Goal: Task Accomplishment & Management: Use online tool/utility

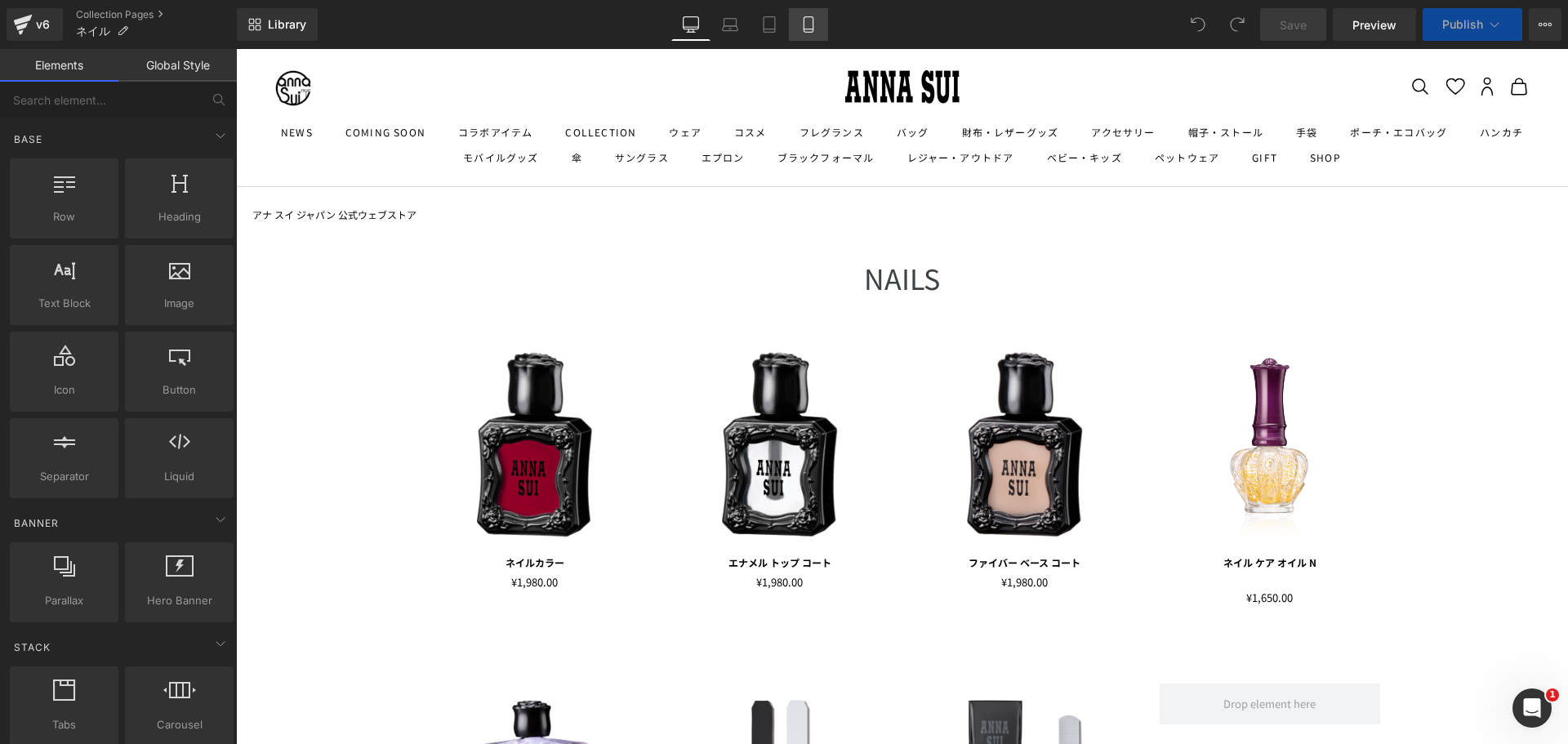
click at [812, 21] on icon at bounding box center [807, 25] width 9 height 16
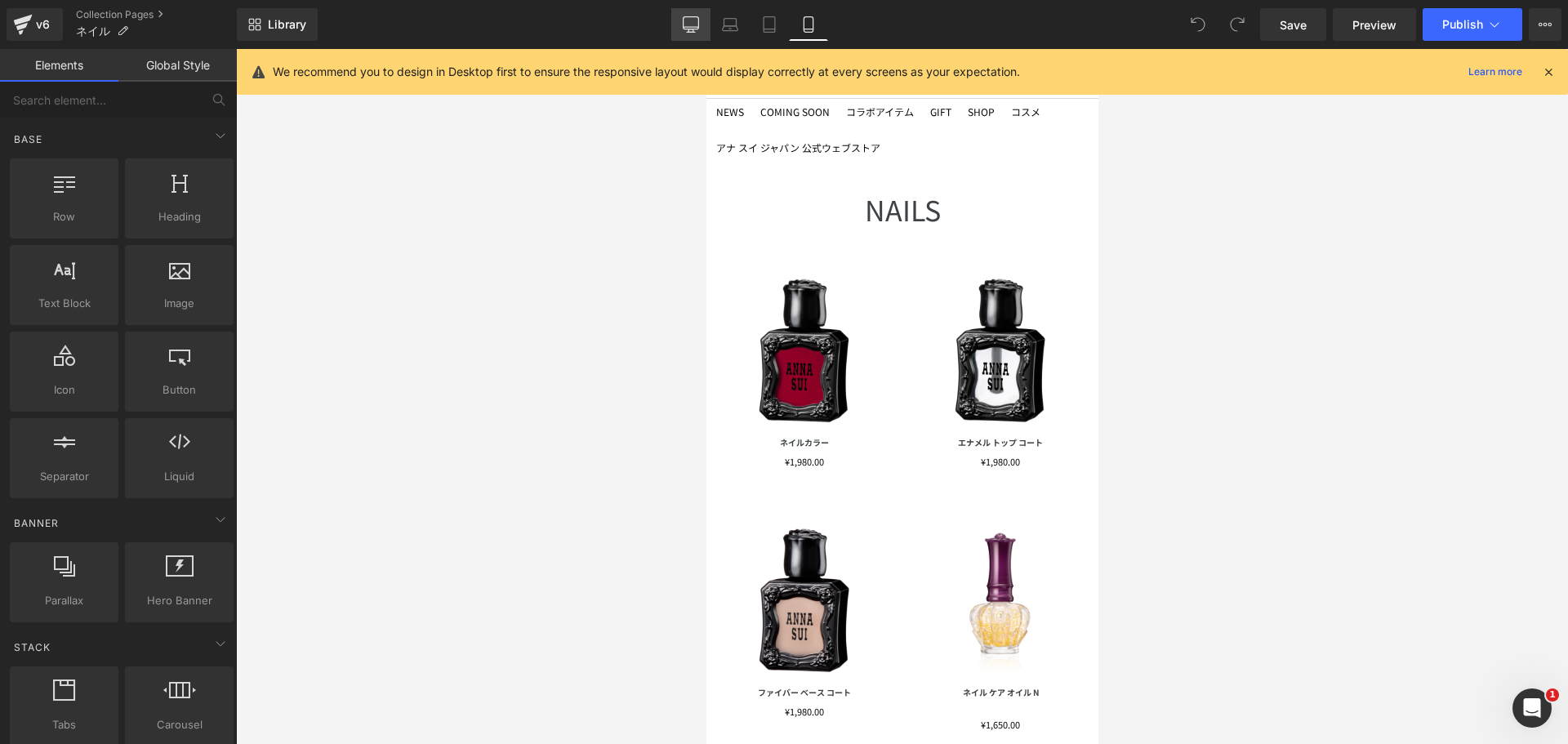
click at [704, 22] on link "Desktop" at bounding box center [691, 24] width 39 height 33
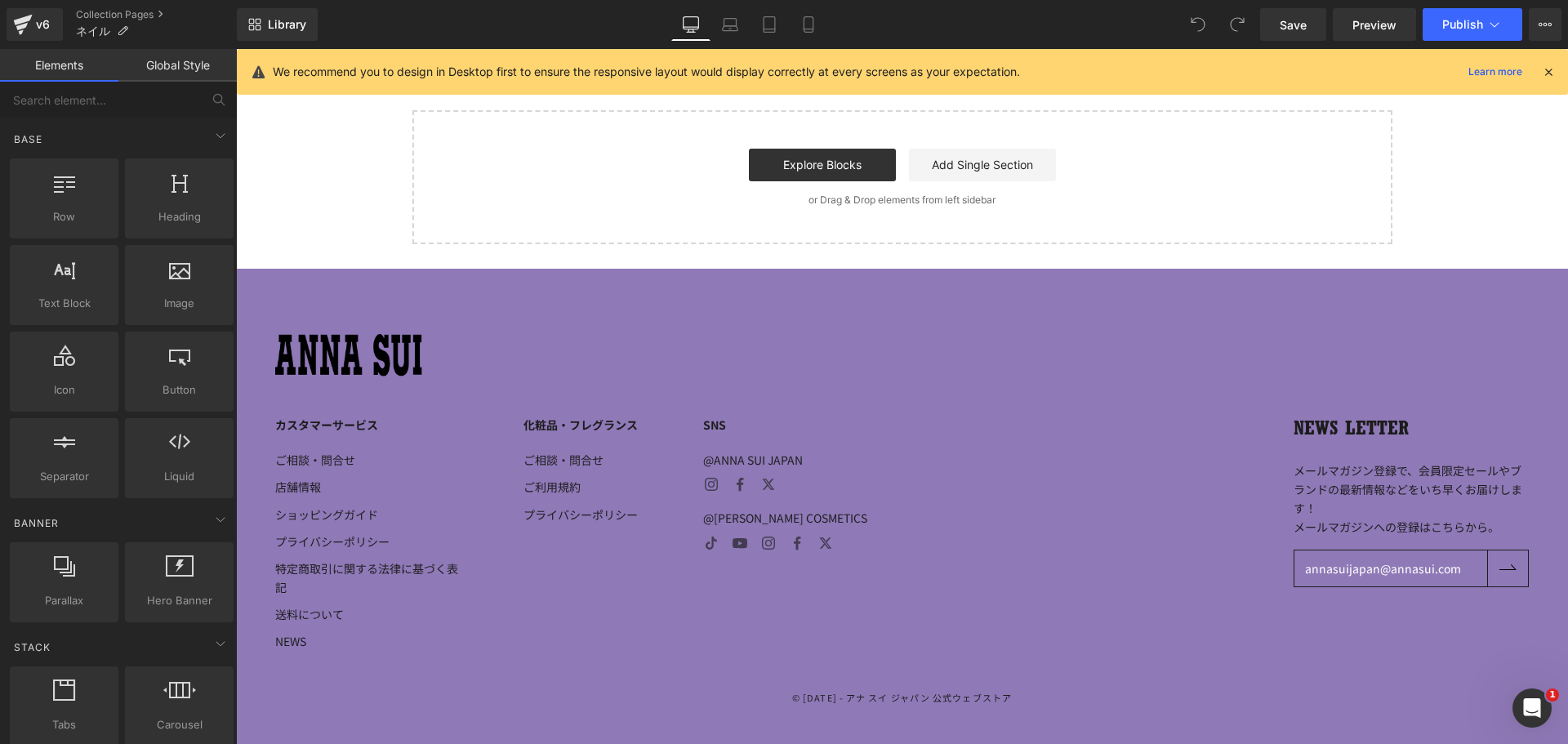
scroll to position [980, 0]
click at [727, 21] on icon at bounding box center [731, 25] width 17 height 17
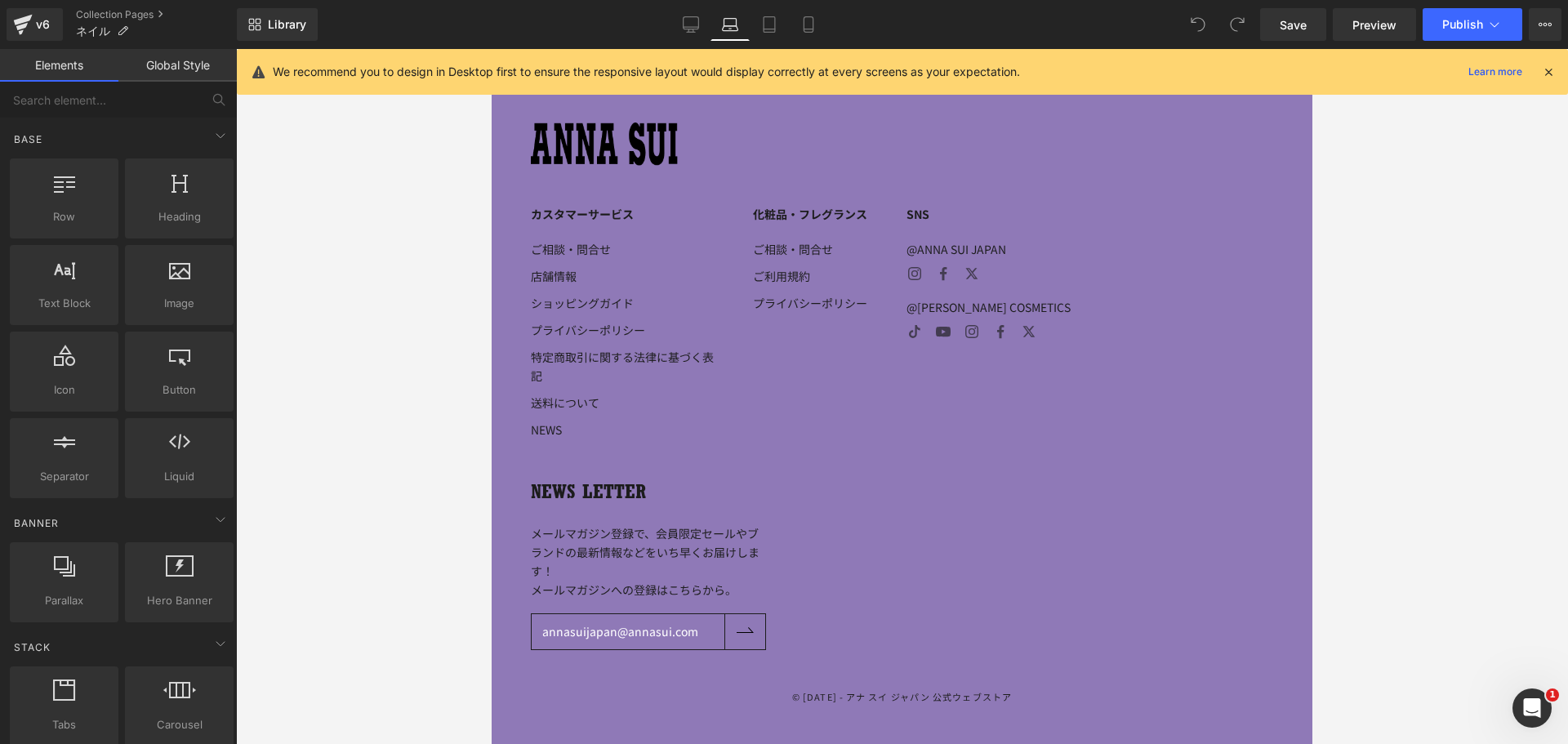
click at [1550, 73] on icon at bounding box center [1549, 72] width 15 height 15
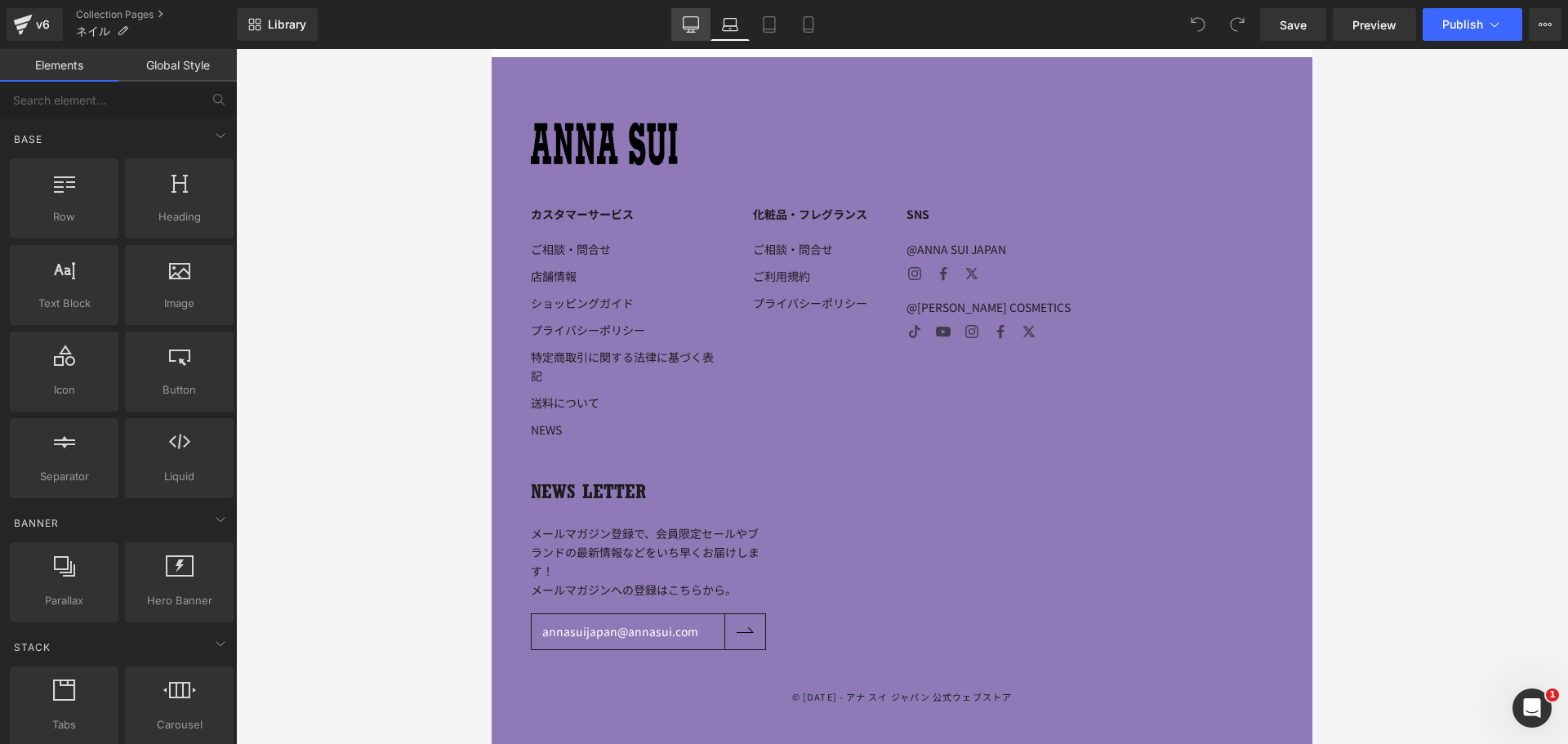
click at [699, 26] on icon at bounding box center [691, 25] width 17 height 17
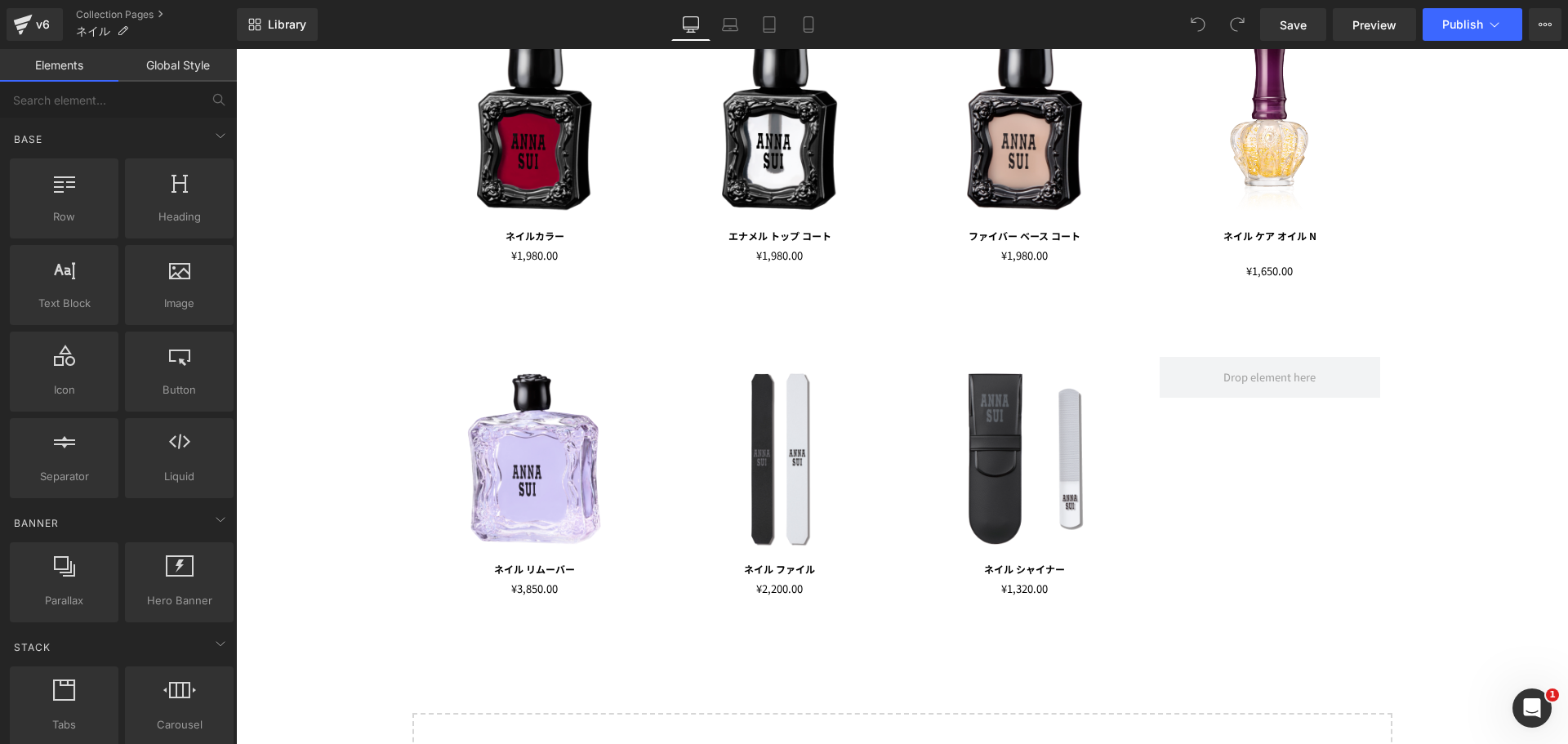
scroll to position [0, 0]
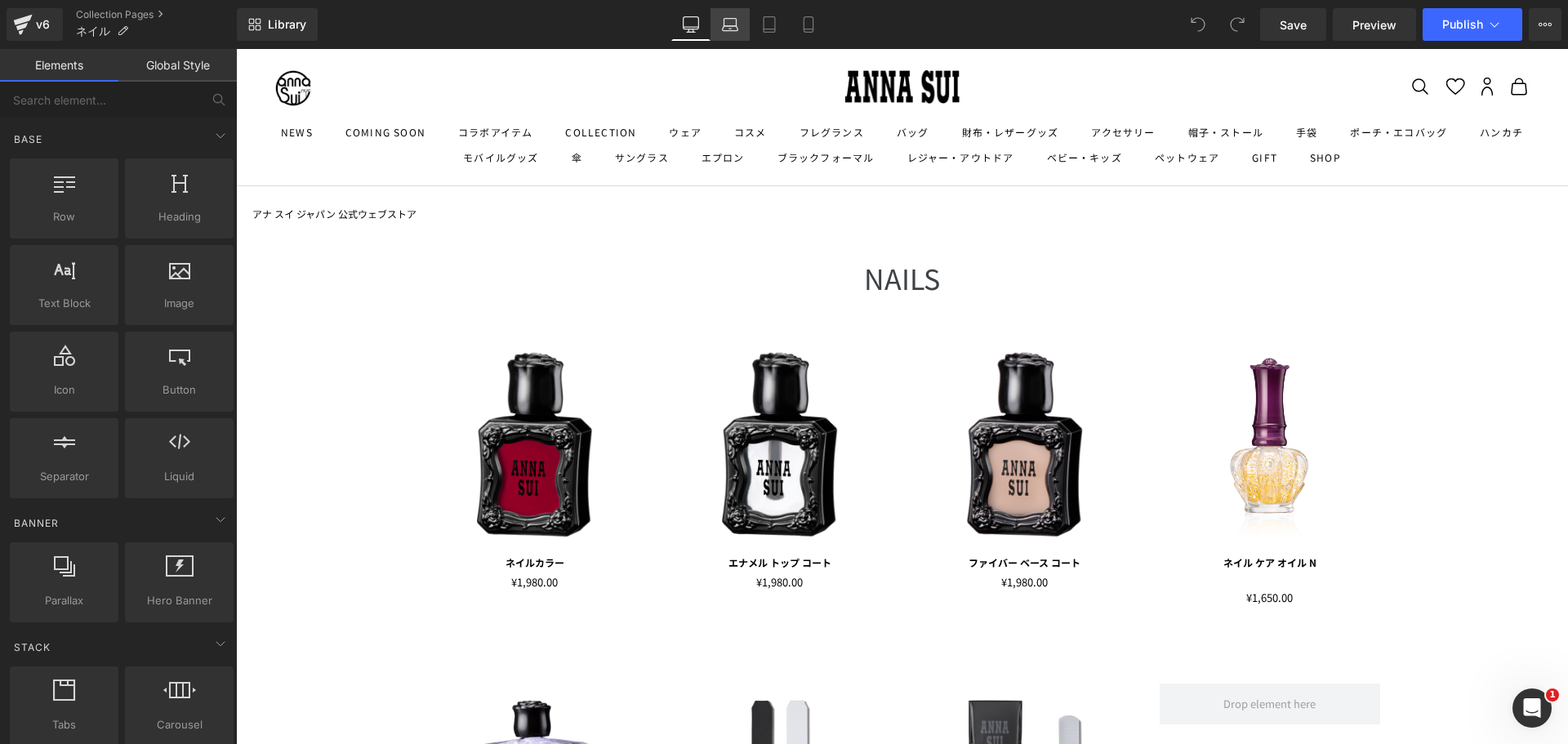
click at [736, 33] on link "Laptop" at bounding box center [730, 24] width 39 height 33
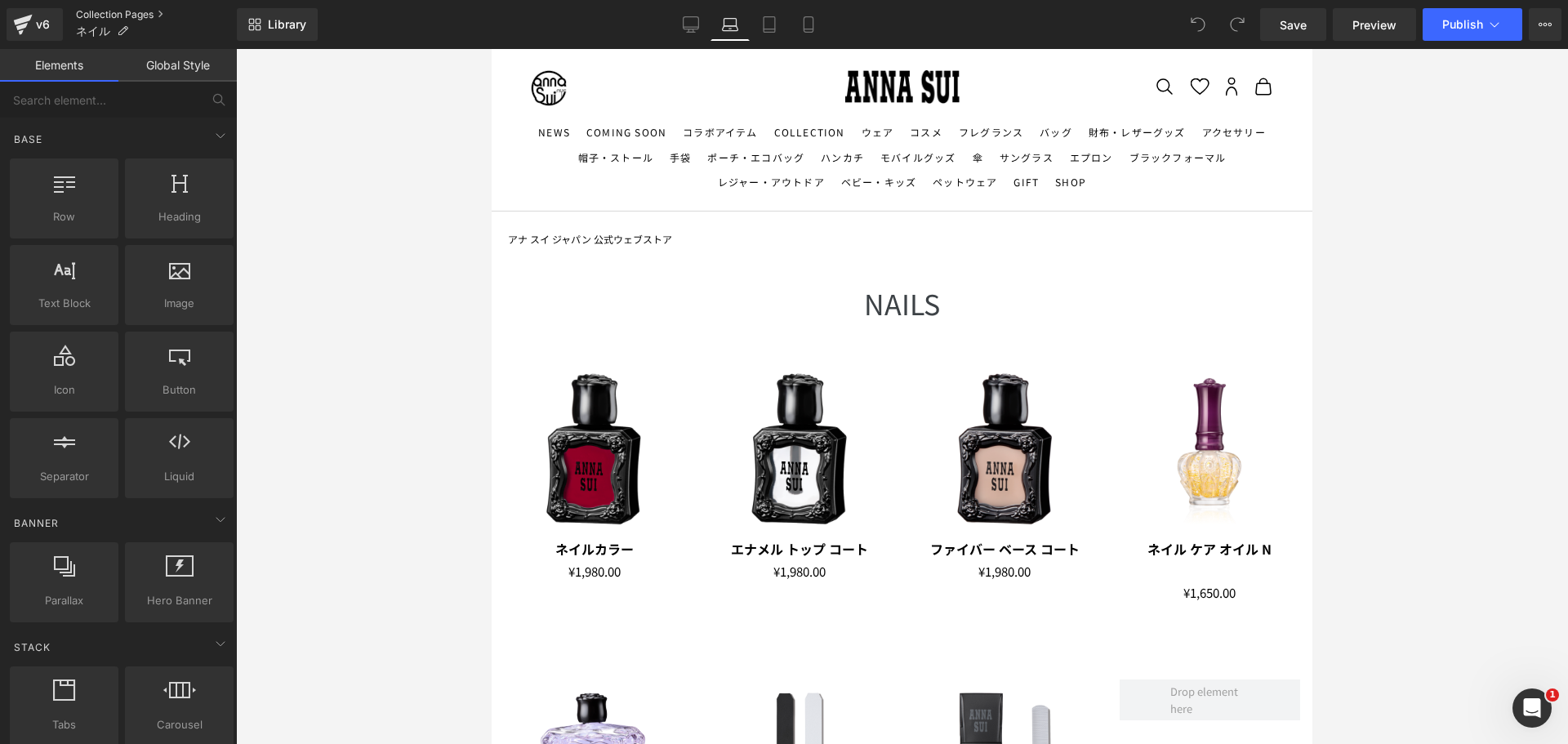
click at [104, 9] on link "Collection Pages" at bounding box center [156, 15] width 161 height 13
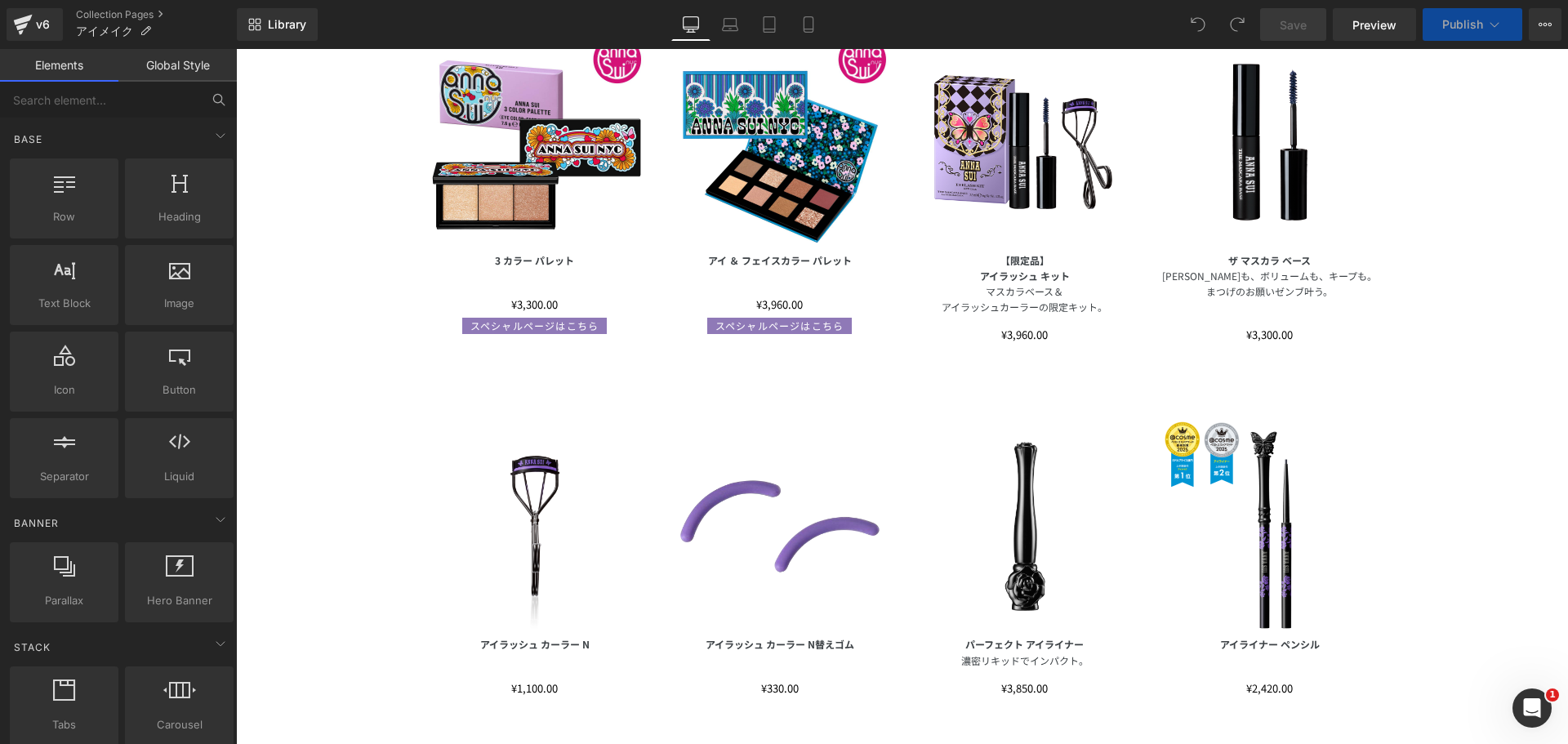
scroll to position [163, 0]
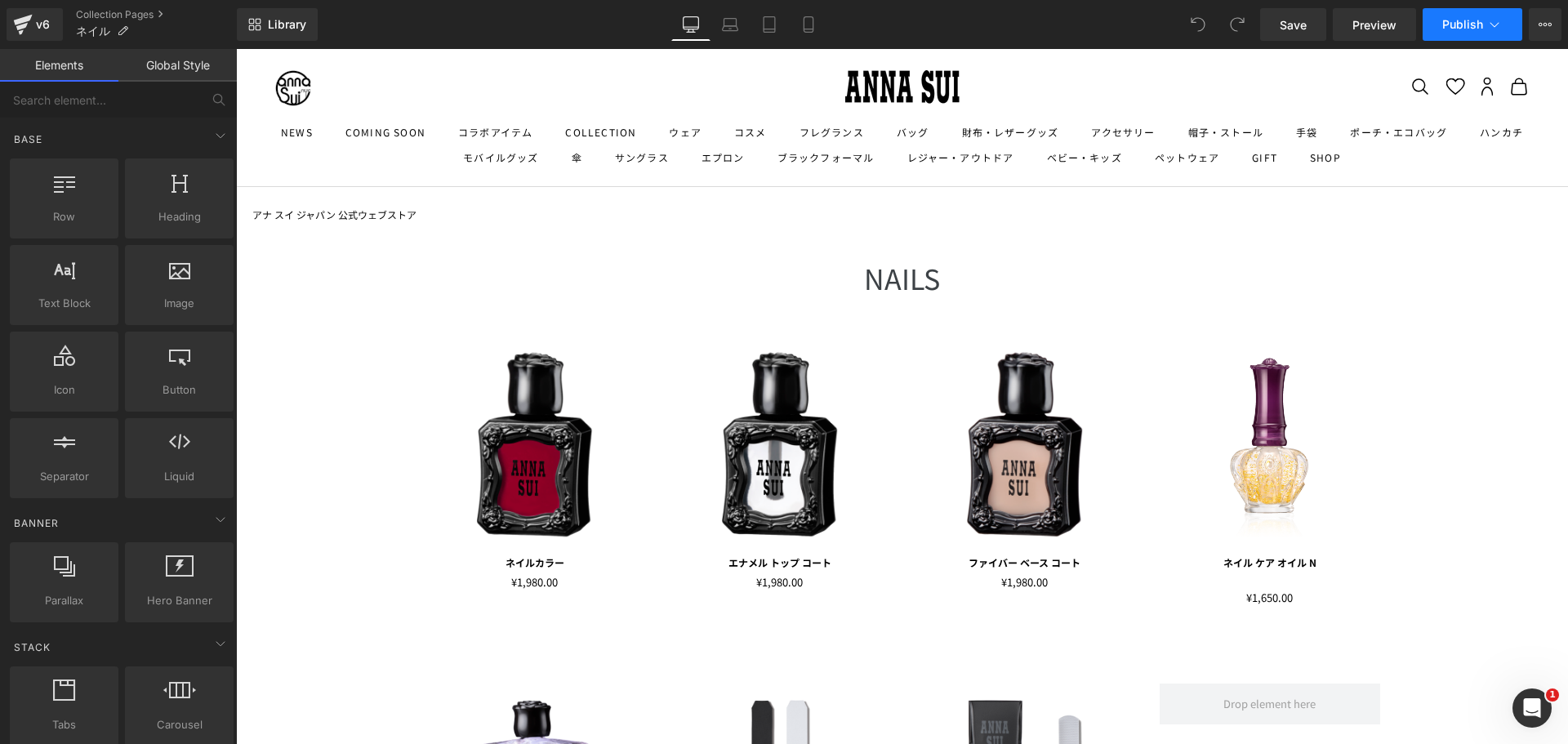
click at [1477, 14] on button "Publish" at bounding box center [1472, 24] width 99 height 33
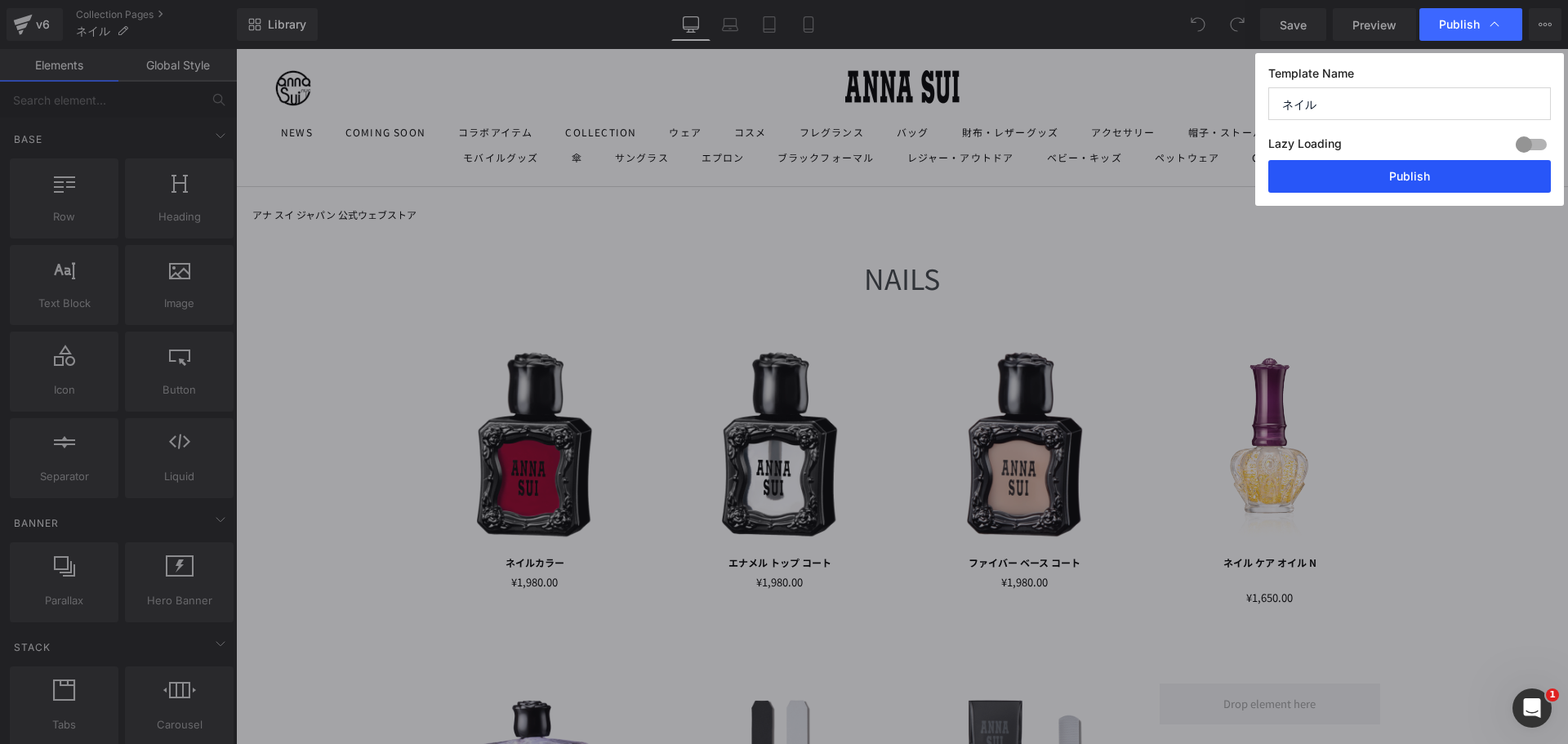
click at [1411, 180] on button "Publish" at bounding box center [1410, 176] width 283 height 33
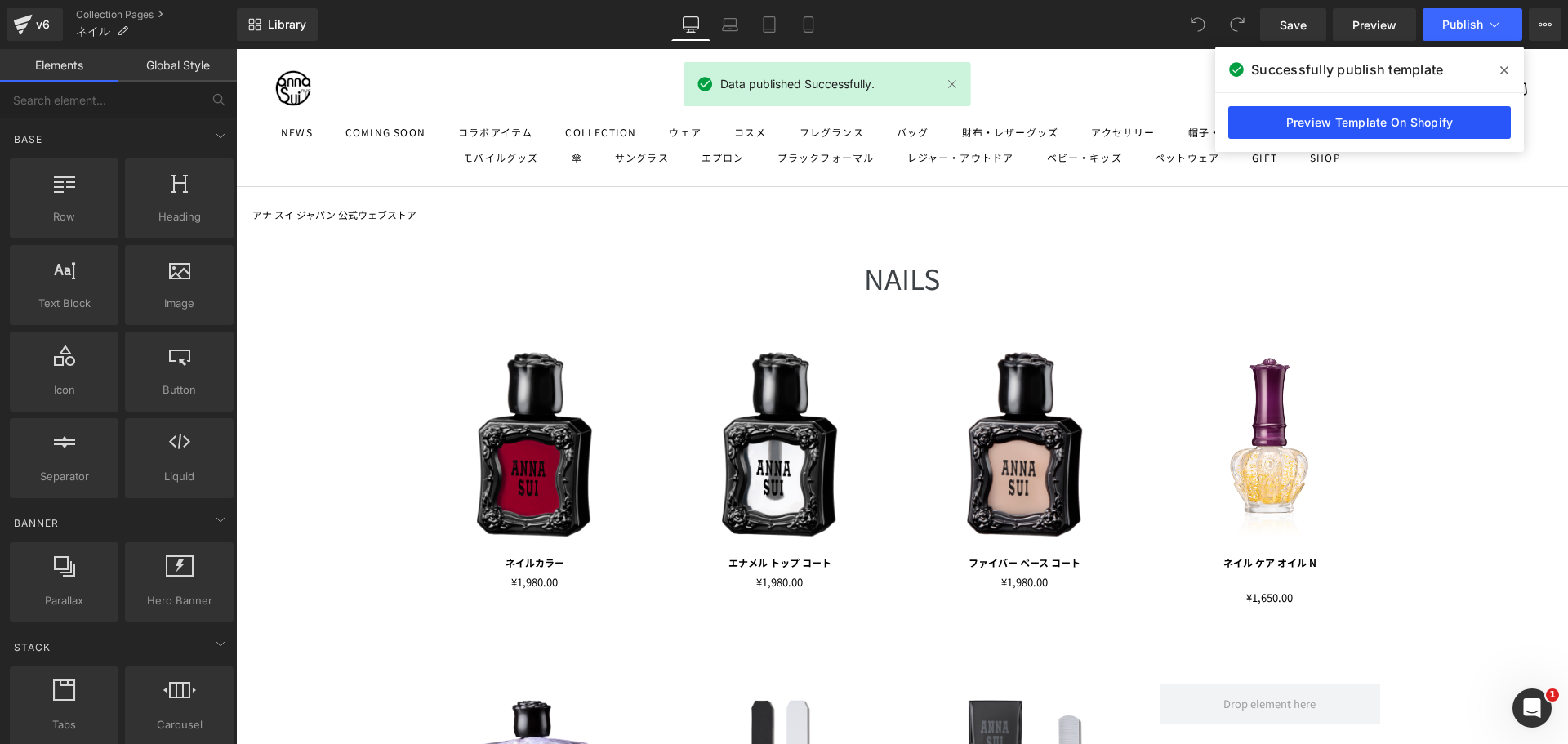
click at [1428, 115] on link "Preview Template On Shopify" at bounding box center [1369, 122] width 283 height 33
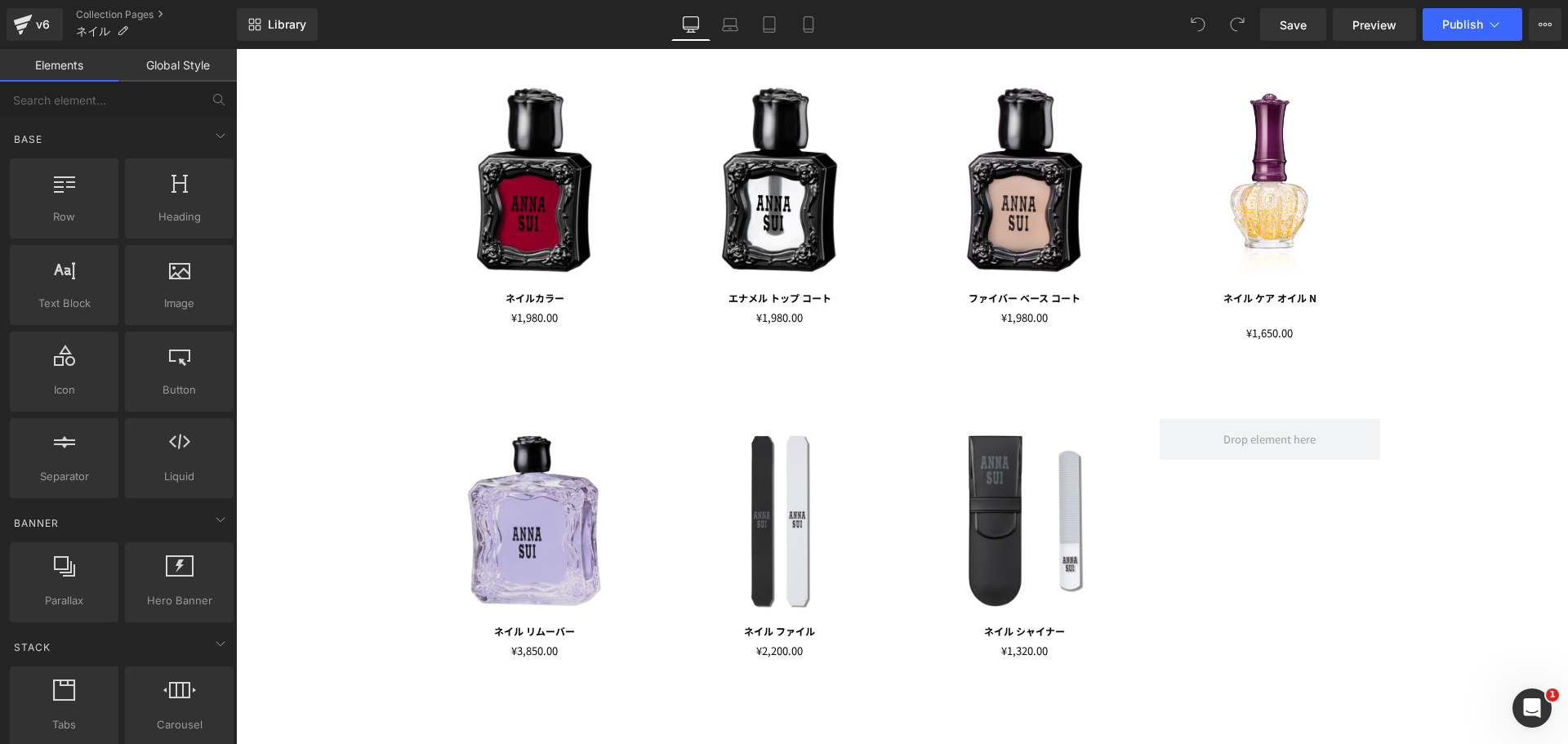
scroll to position [327, 0]
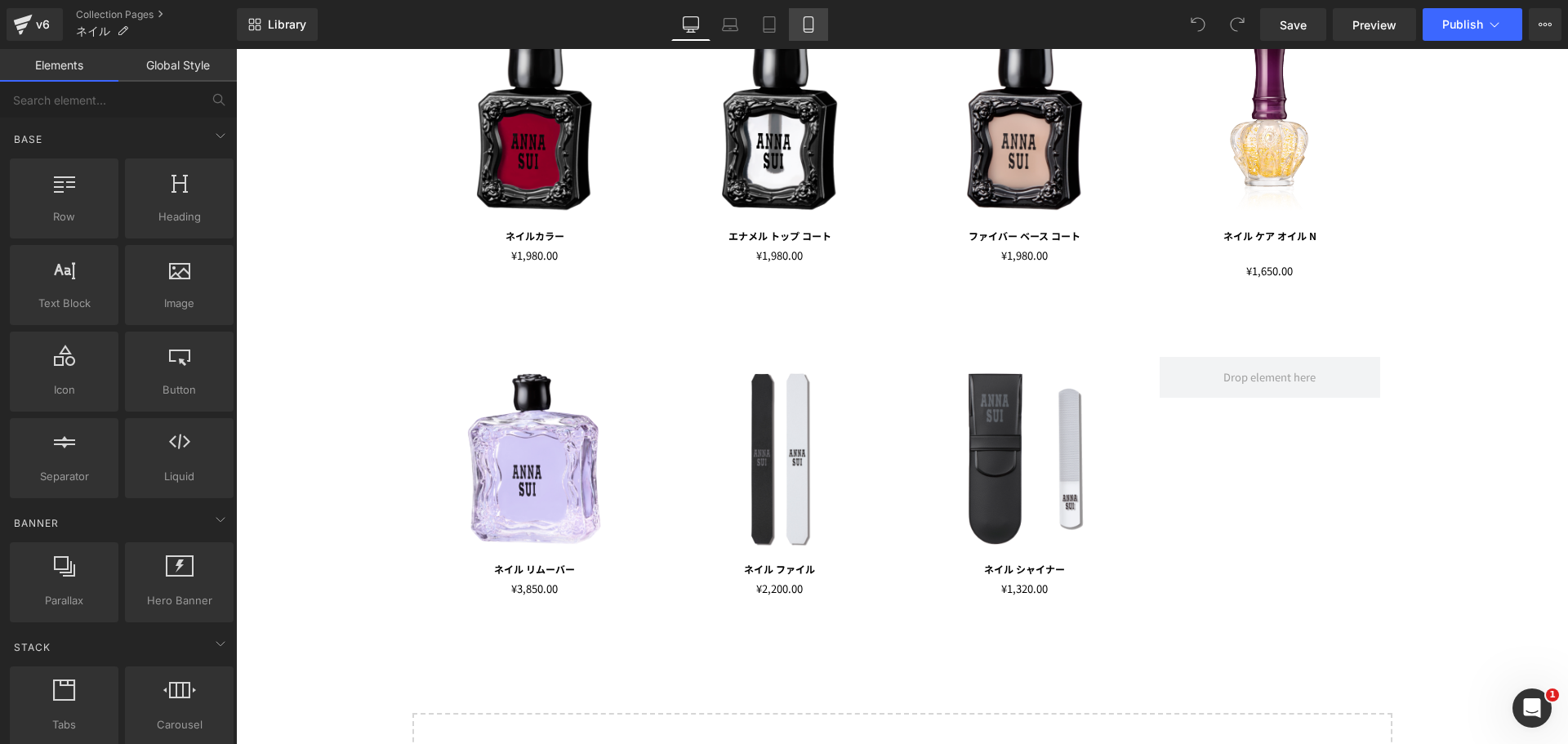
click at [819, 32] on link "Mobile" at bounding box center [808, 24] width 39 height 33
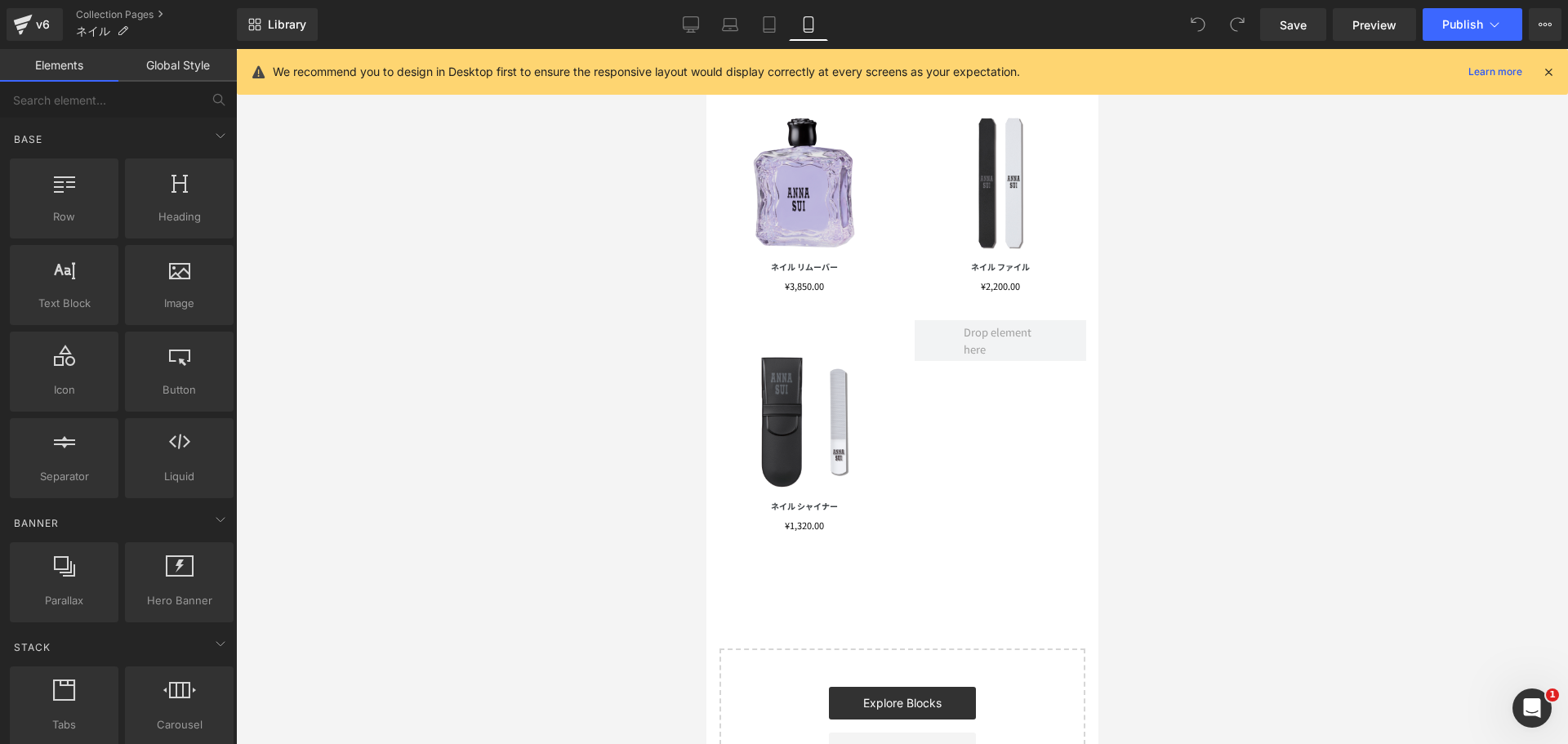
scroll to position [653, 0]
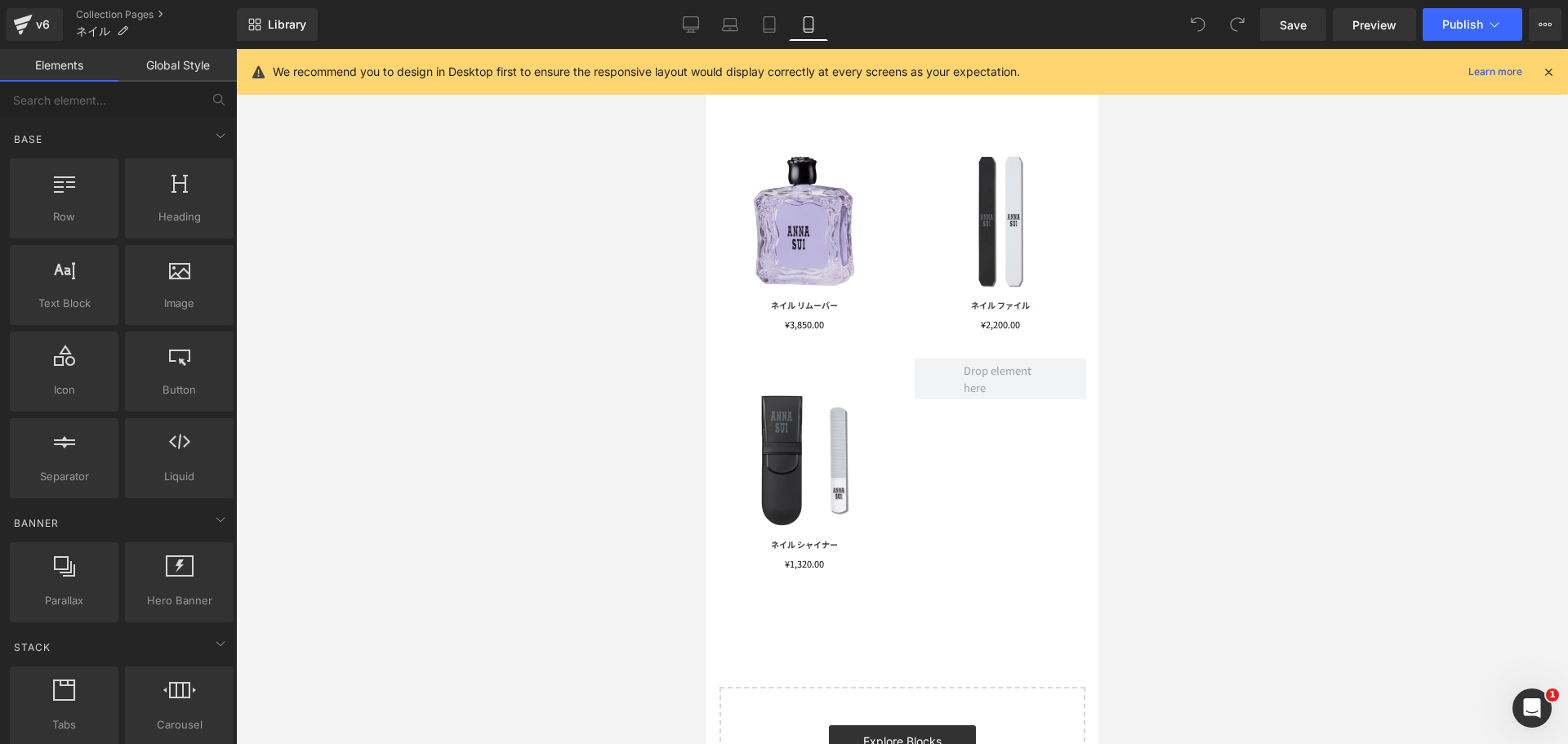
click at [811, 221] on img at bounding box center [803, 221] width 155 height 155
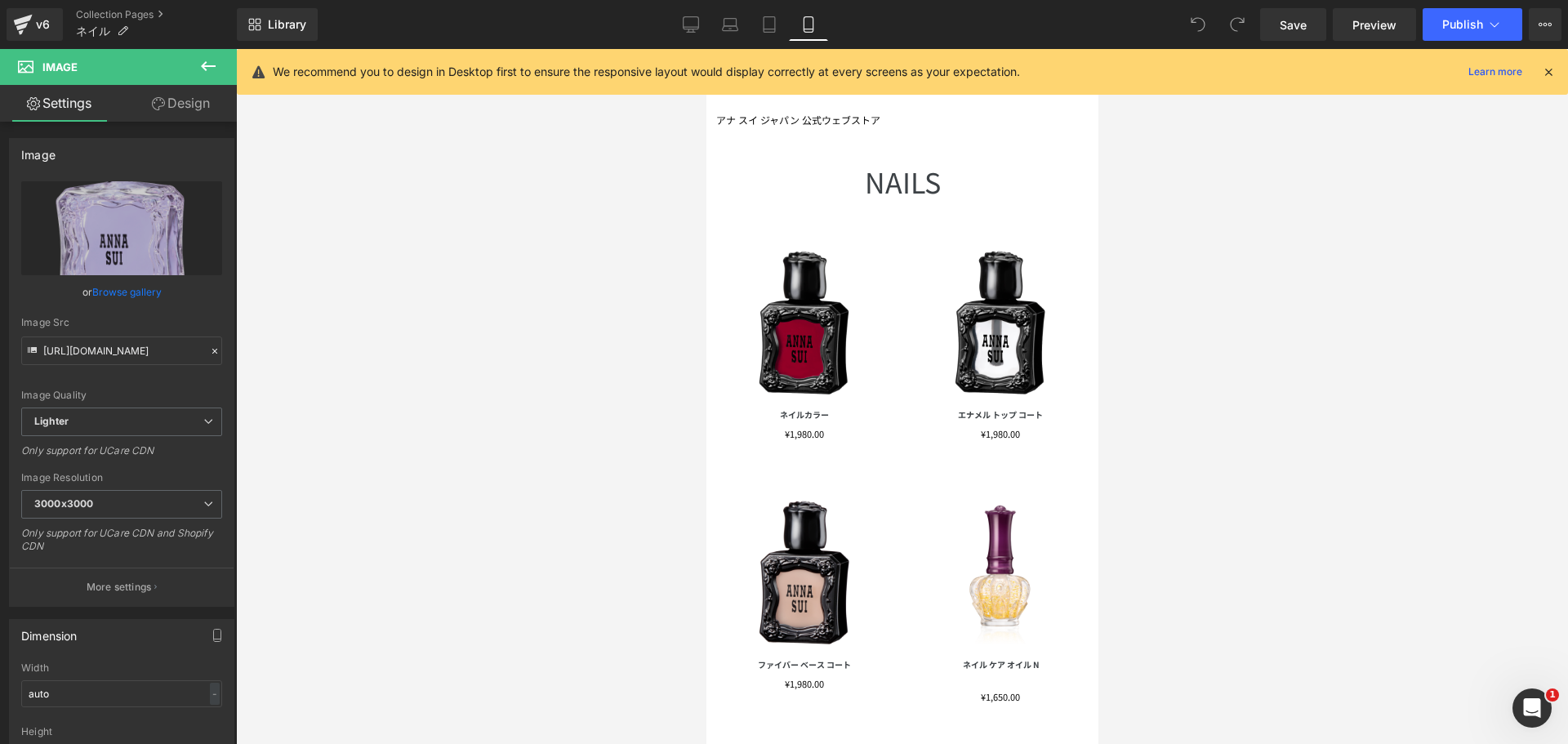
scroll to position [0, 0]
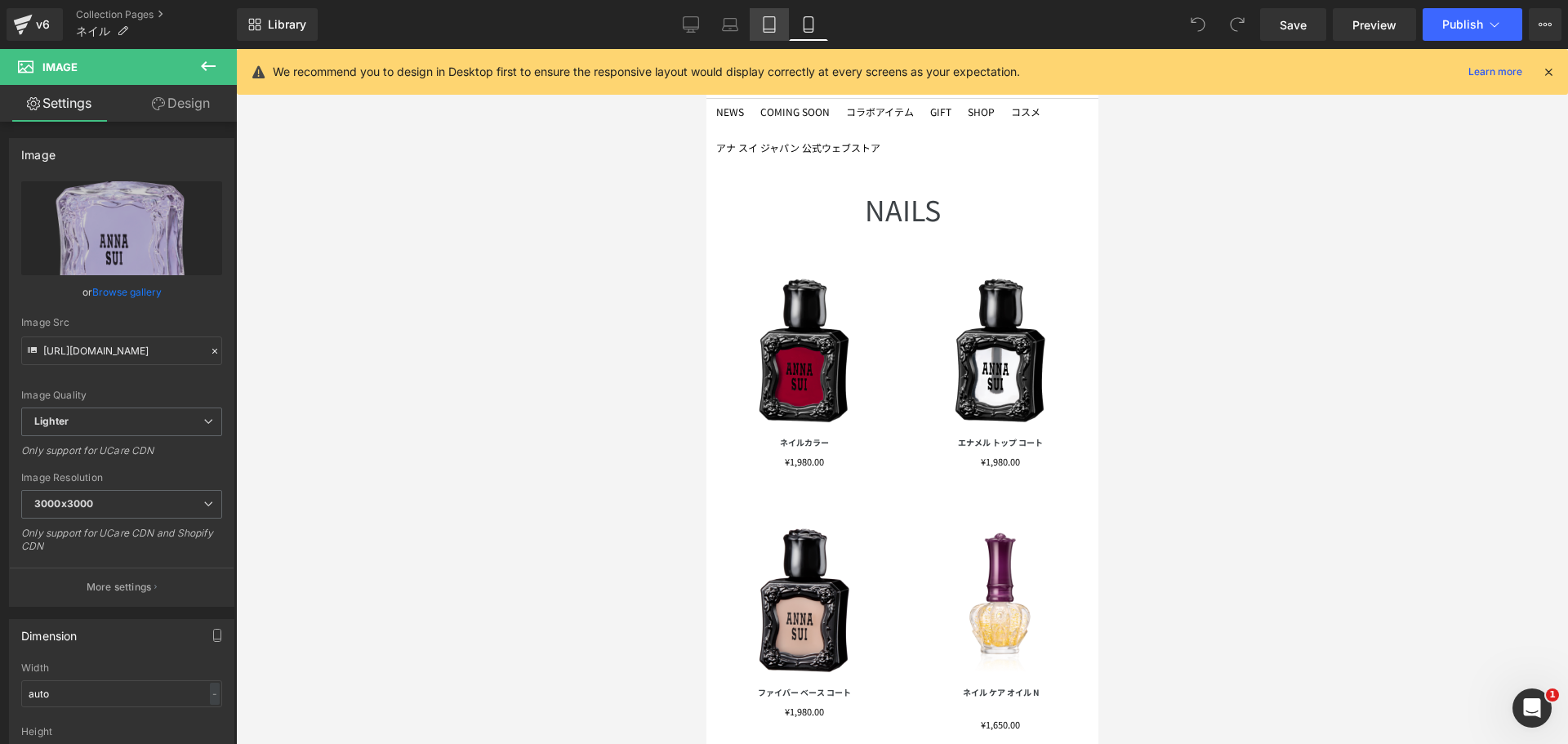
click at [766, 25] on icon at bounding box center [770, 25] width 17 height 17
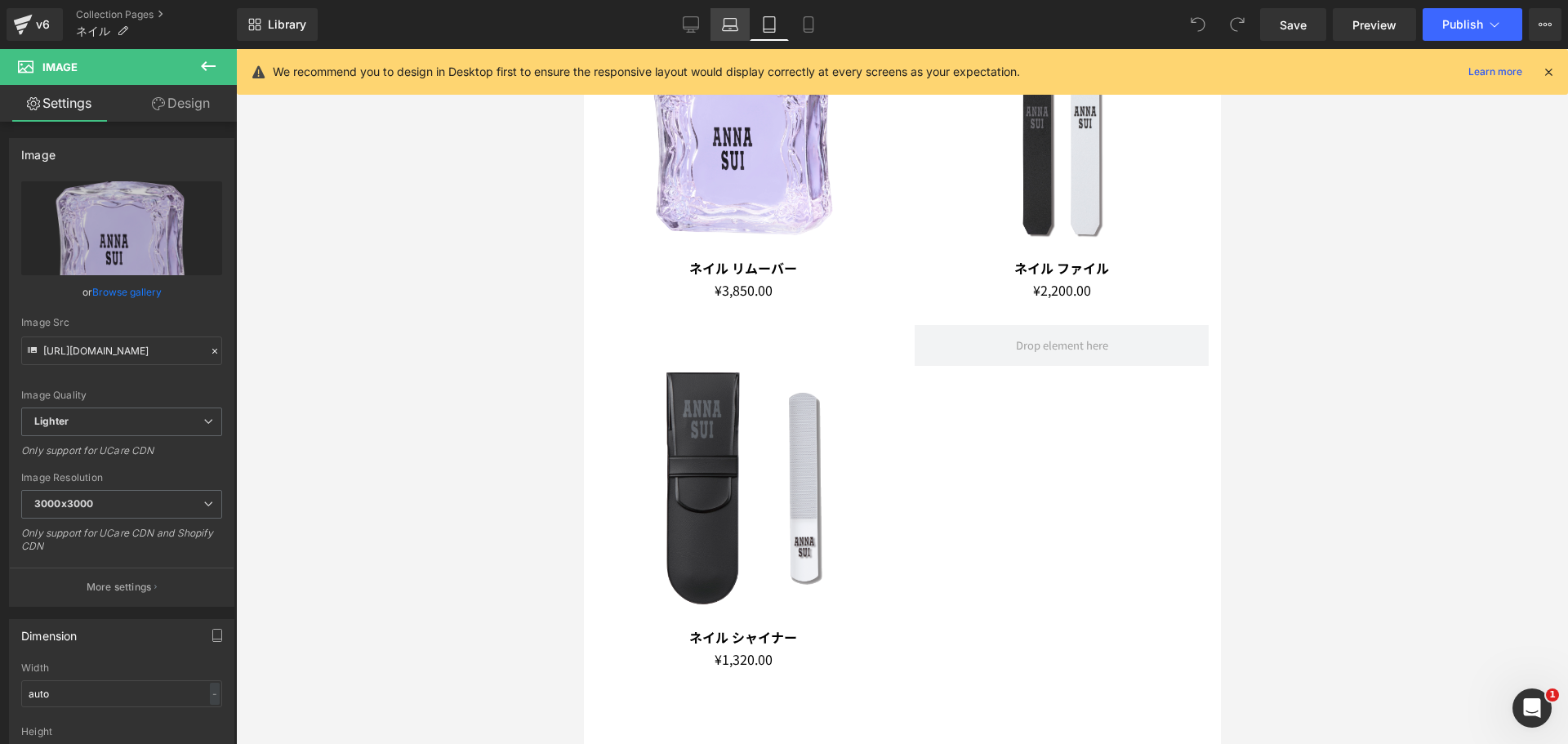
click at [730, 17] on icon at bounding box center [731, 25] width 17 height 17
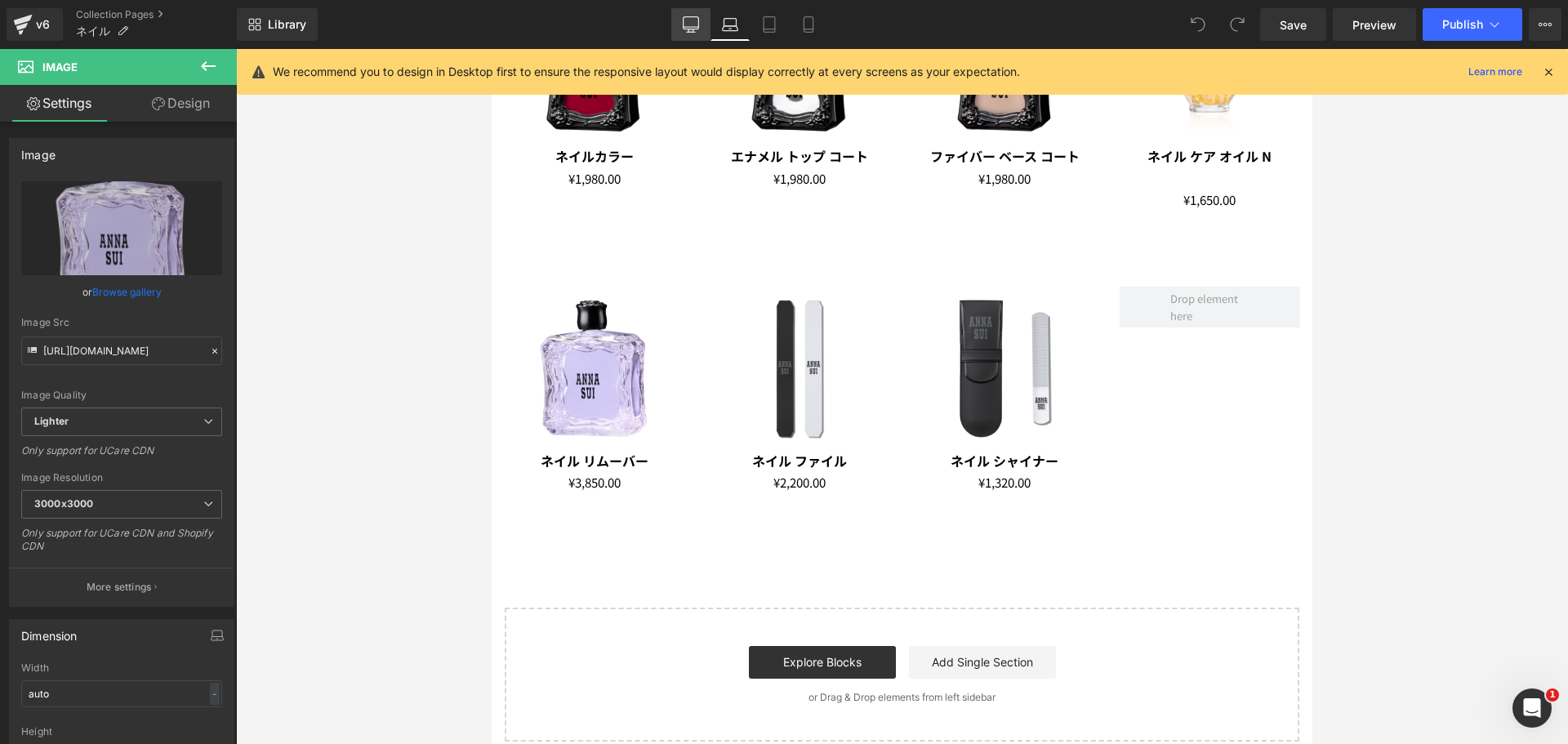
click at [695, 20] on icon at bounding box center [691, 25] width 17 height 17
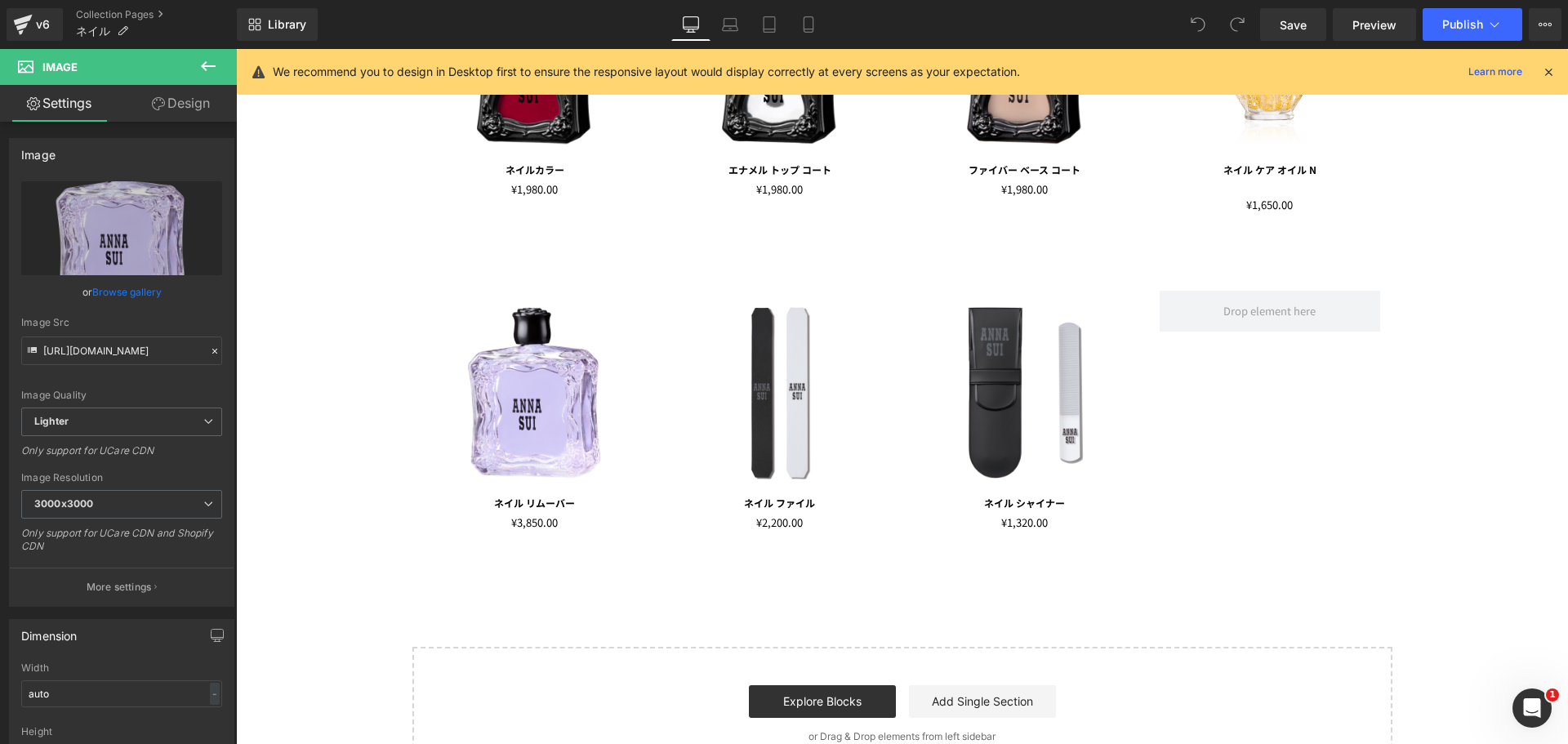
scroll to position [400, 0]
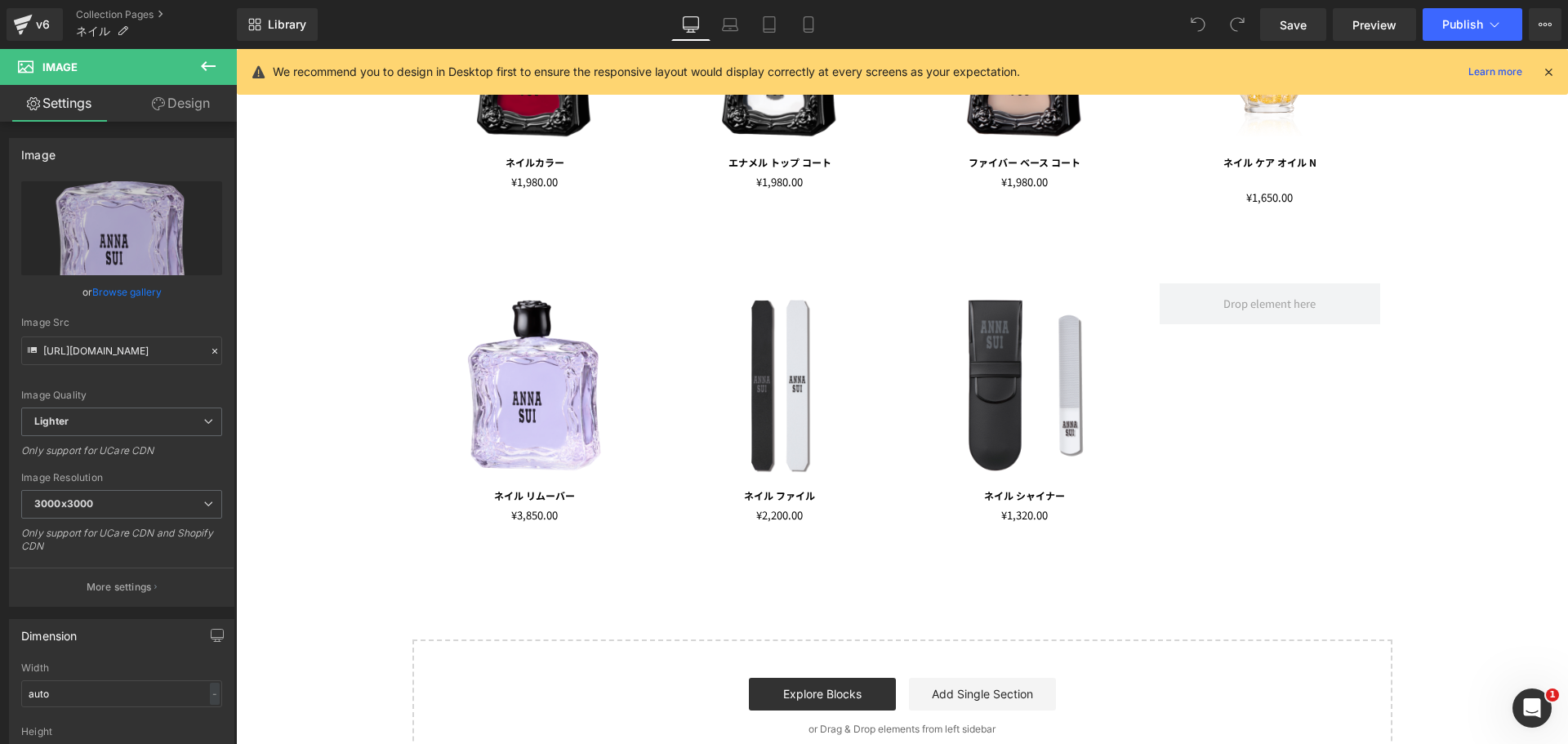
click at [1546, 73] on icon at bounding box center [1549, 72] width 15 height 15
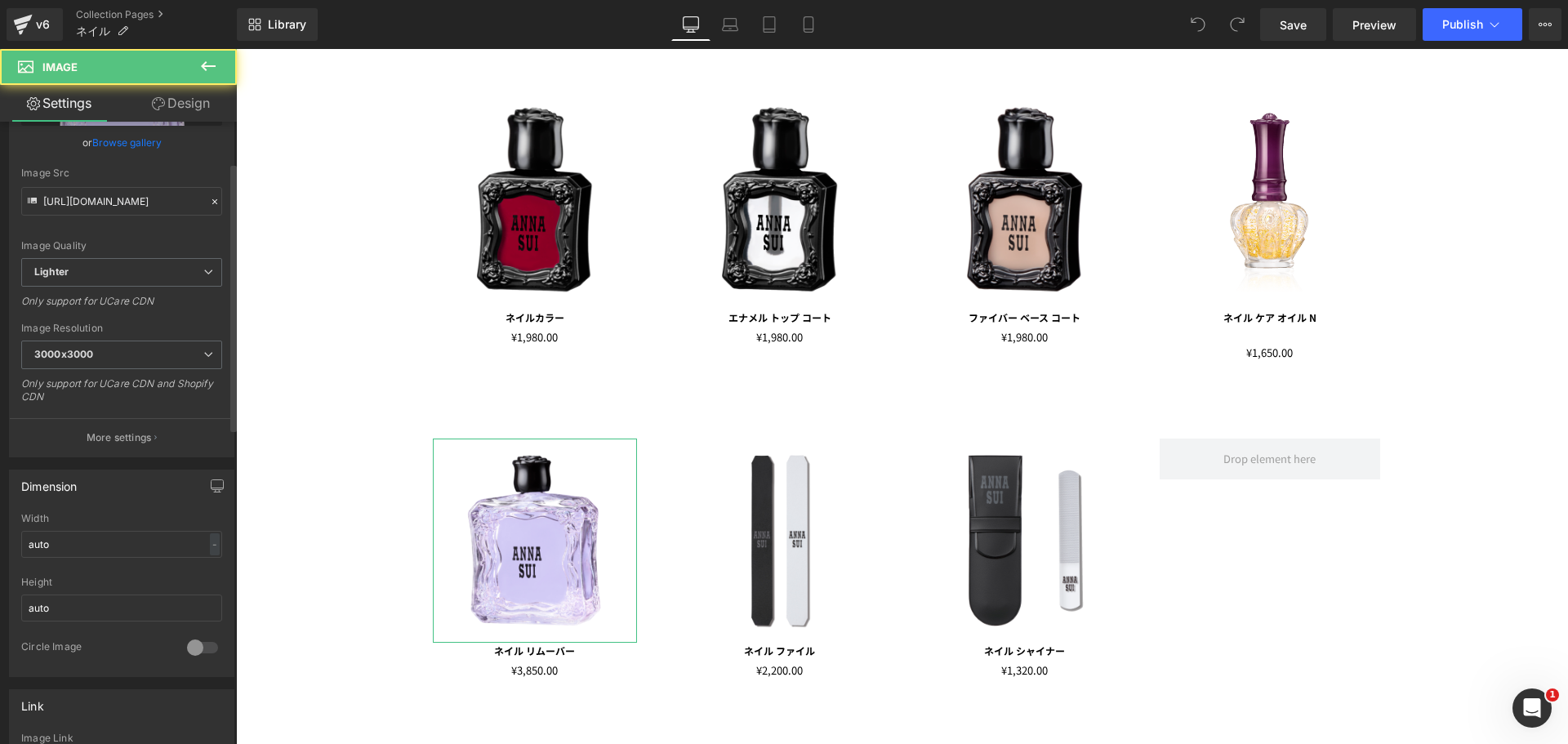
scroll to position [327, 0]
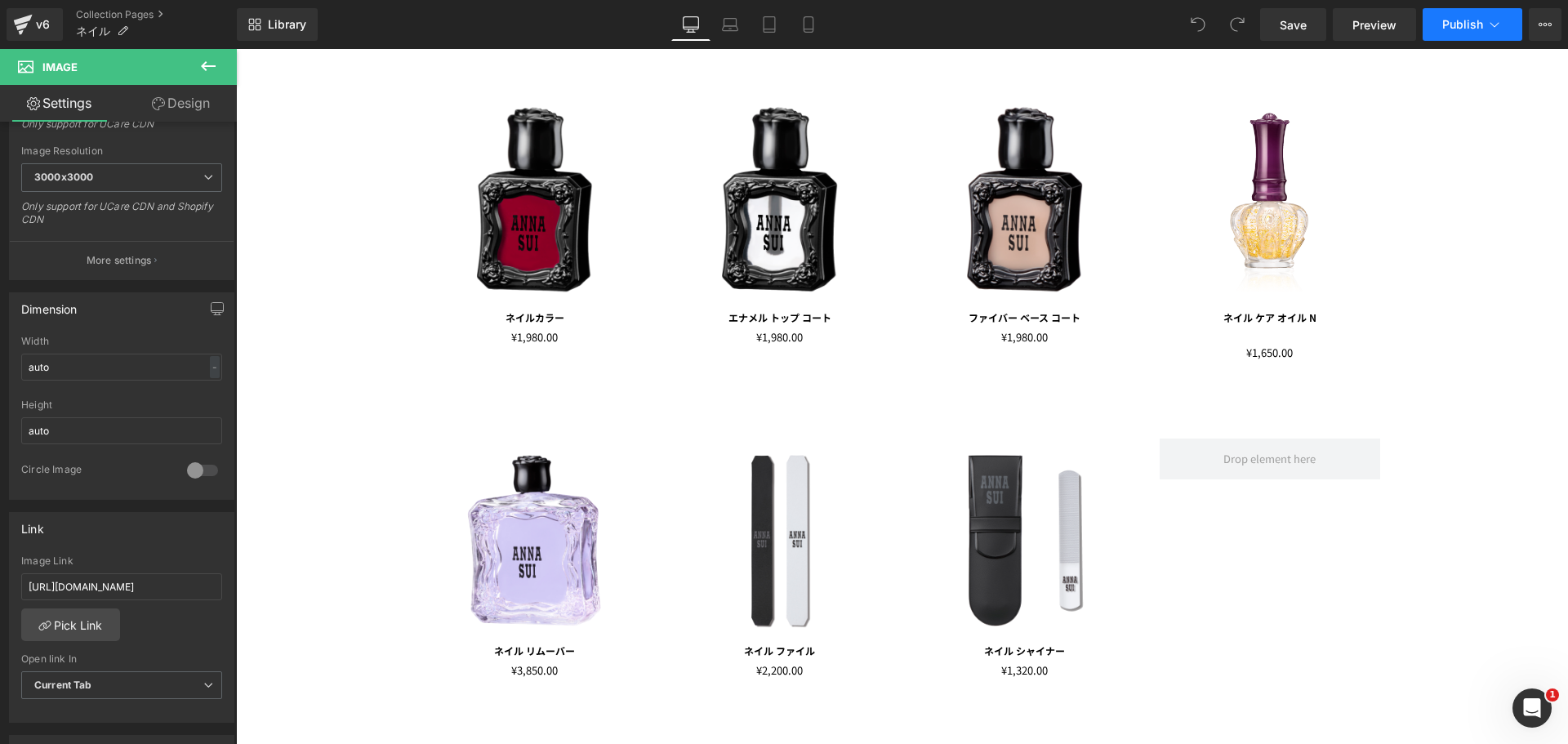
click at [1505, 32] on button "Publish" at bounding box center [1472, 24] width 99 height 33
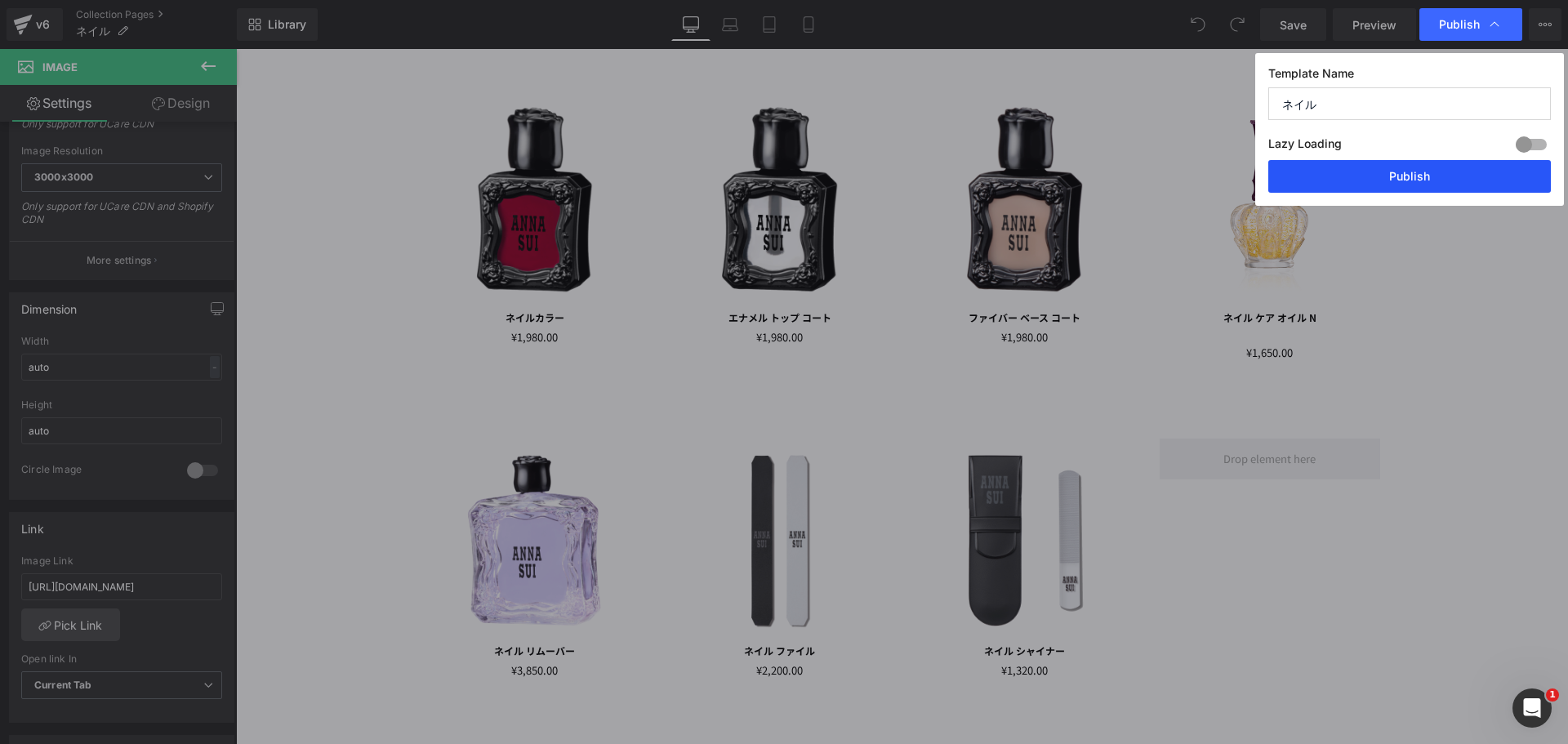
click at [1448, 171] on button "Publish" at bounding box center [1410, 176] width 283 height 33
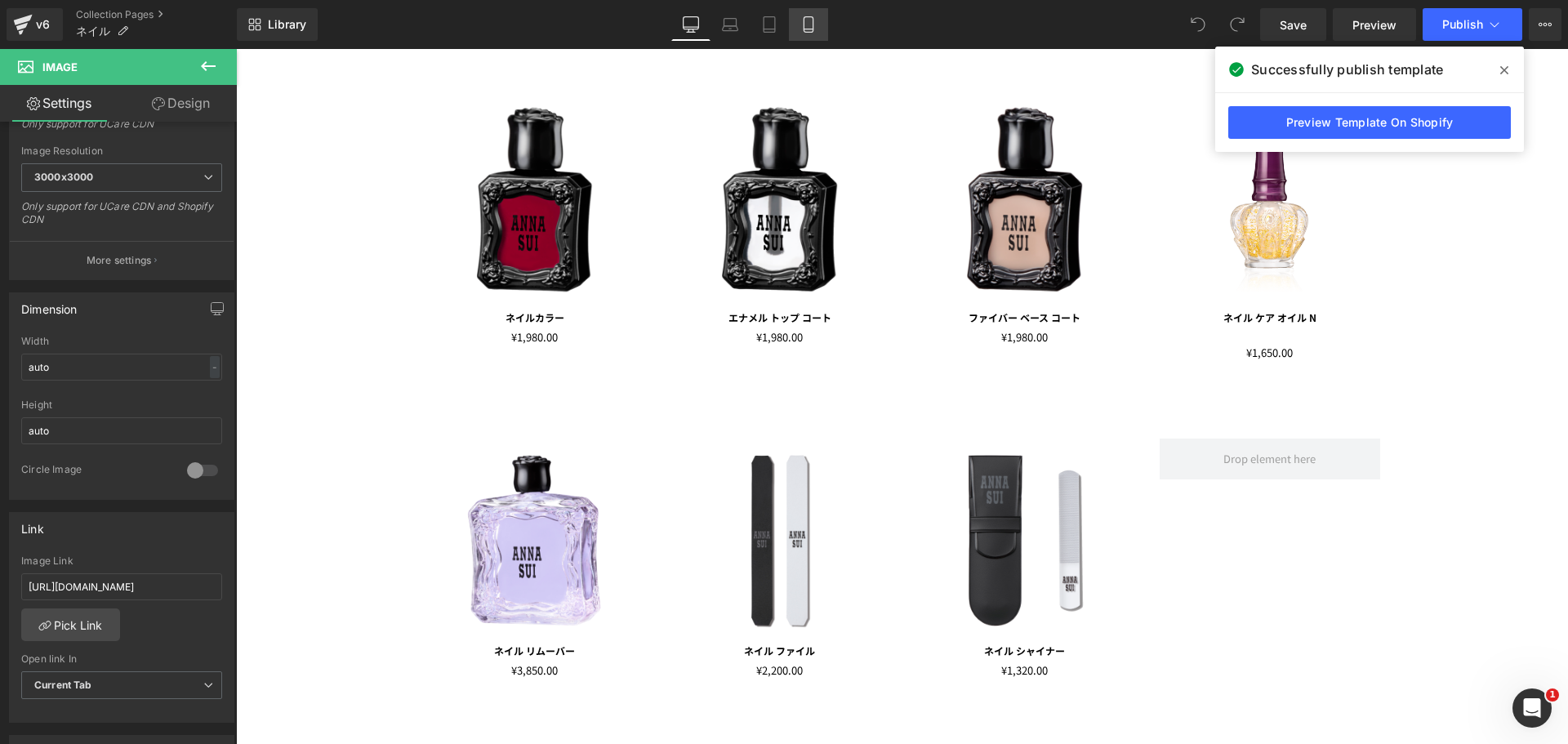
click at [812, 23] on icon at bounding box center [809, 25] width 17 height 17
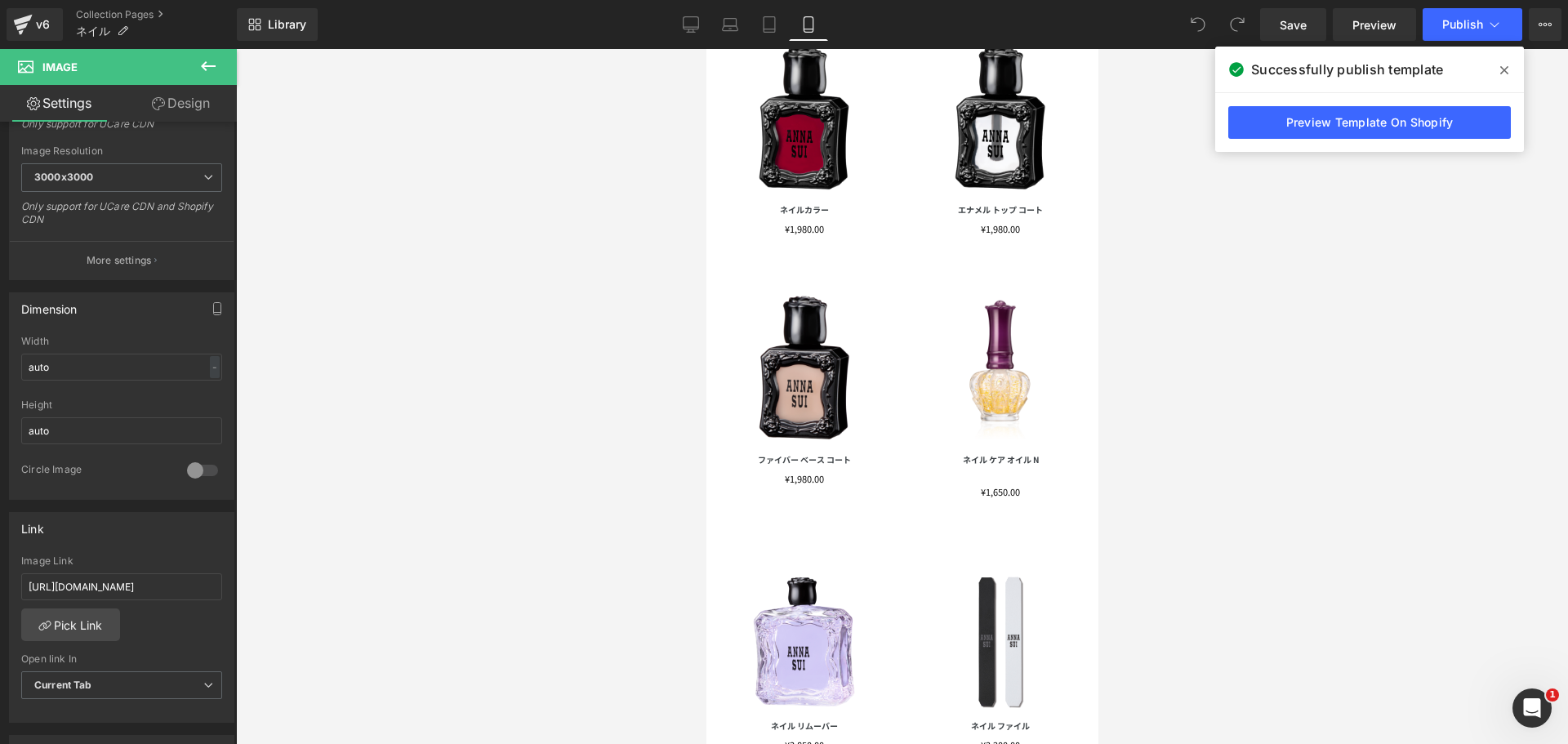
scroll to position [409, 0]
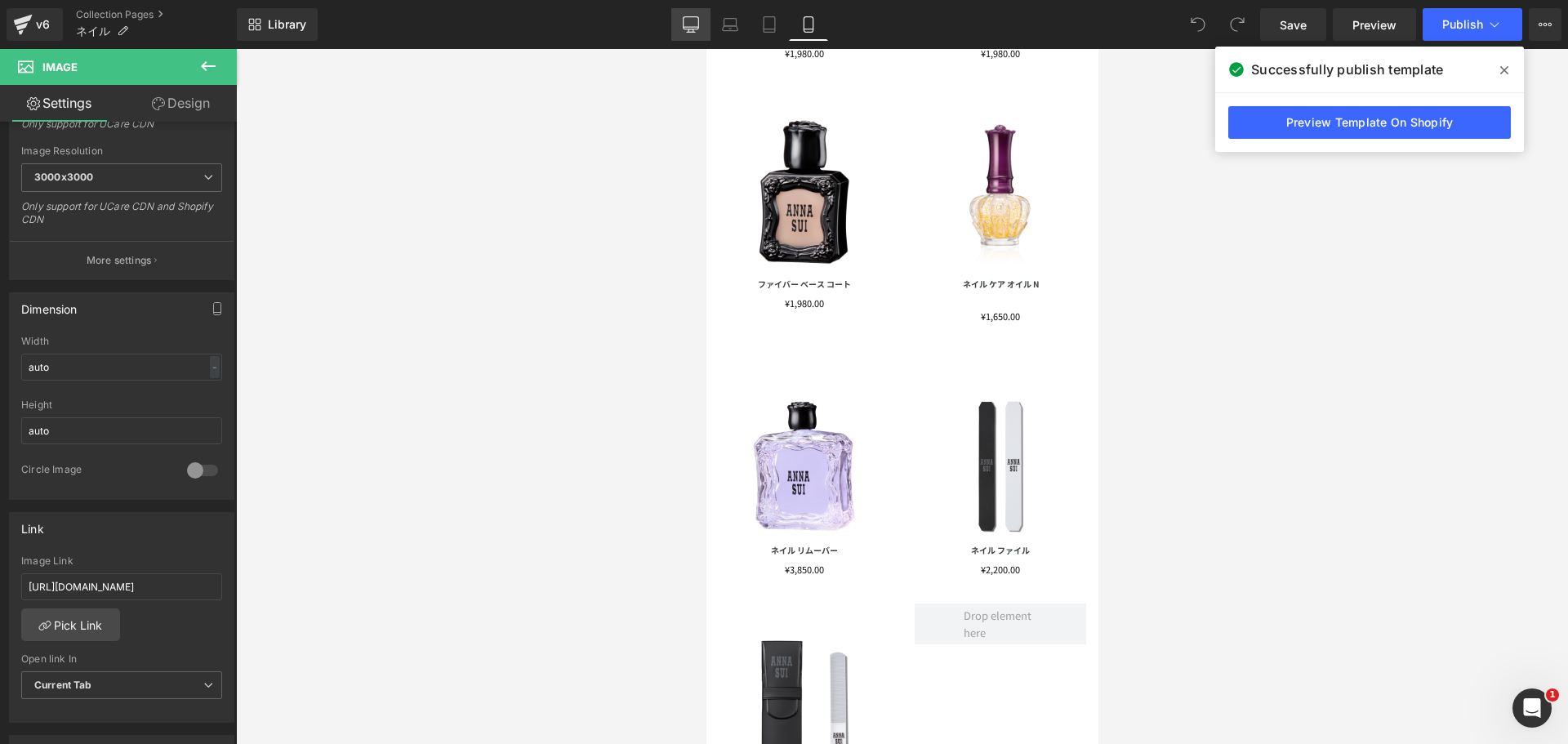
click at [683, 23] on icon at bounding box center [691, 25] width 17 height 17
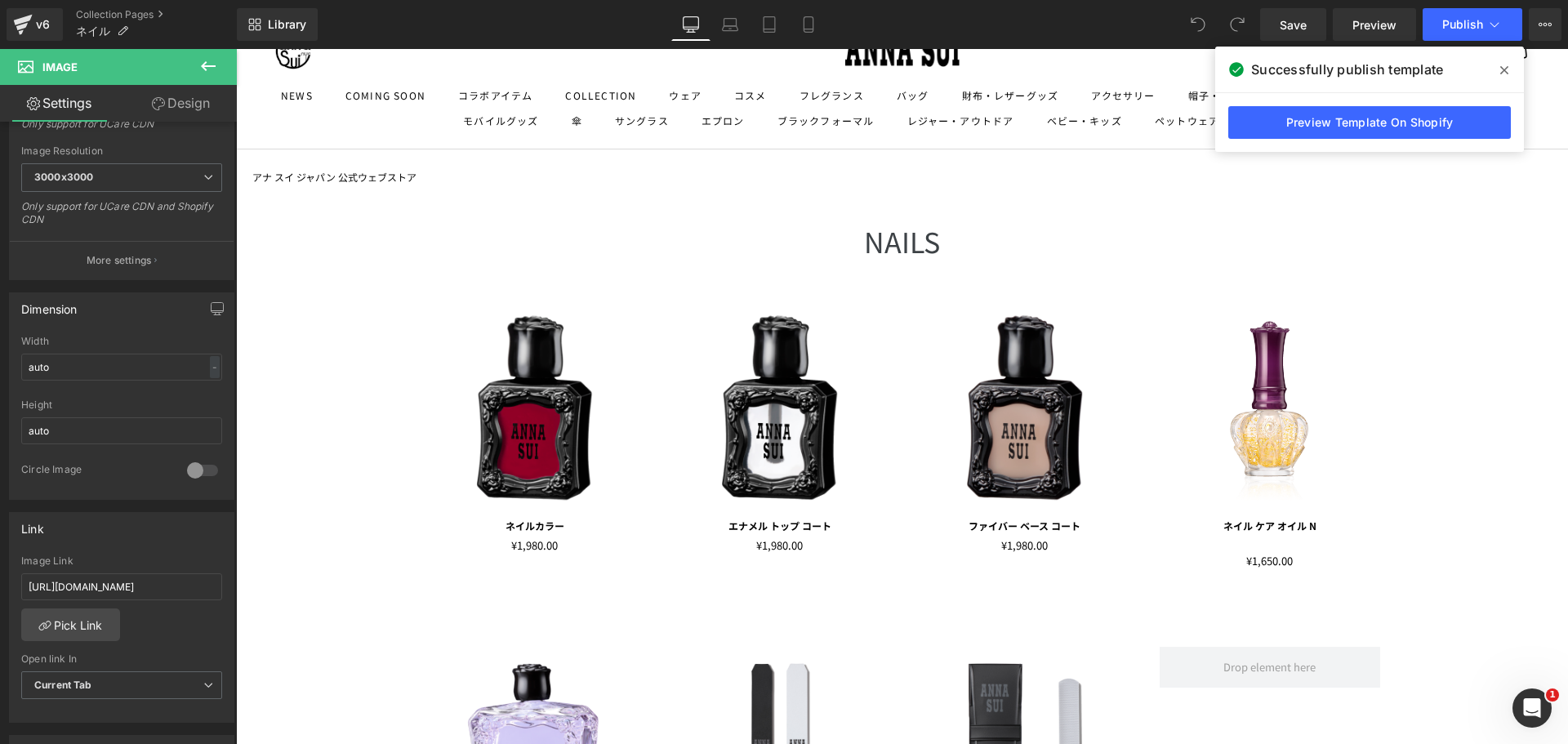
scroll to position [0, 0]
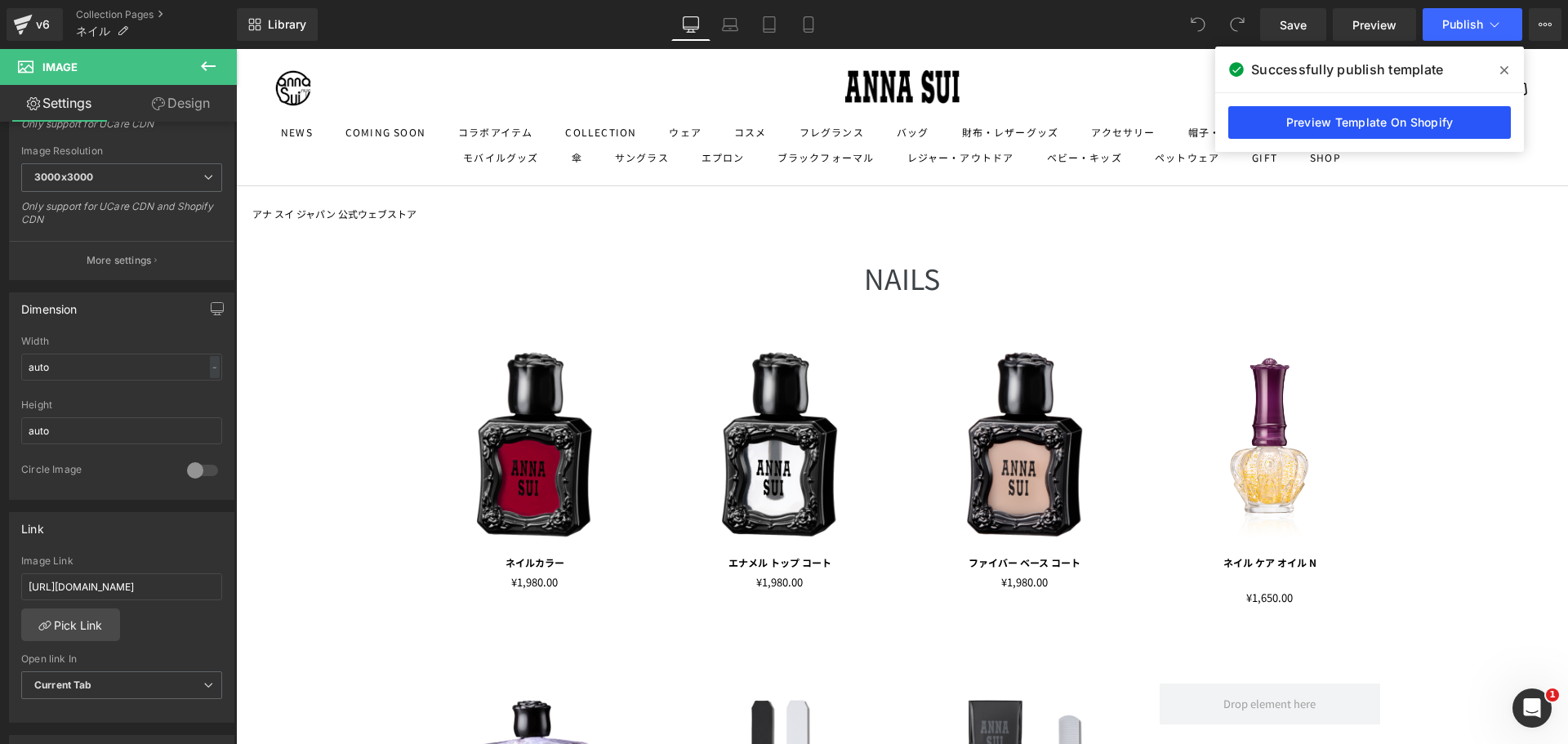
click at [1340, 121] on link "Preview Template On Shopify" at bounding box center [1369, 122] width 283 height 33
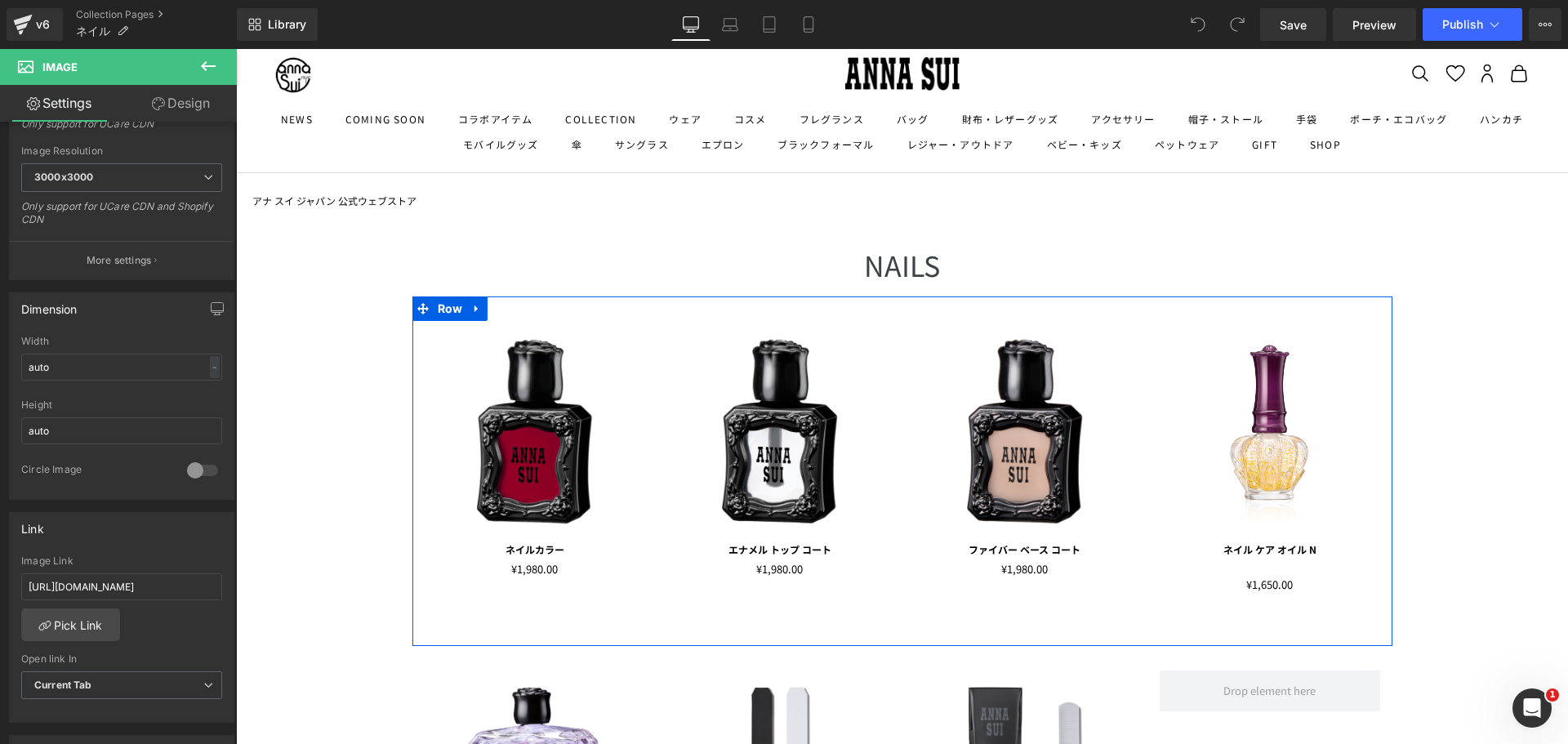
scroll to position [327, 0]
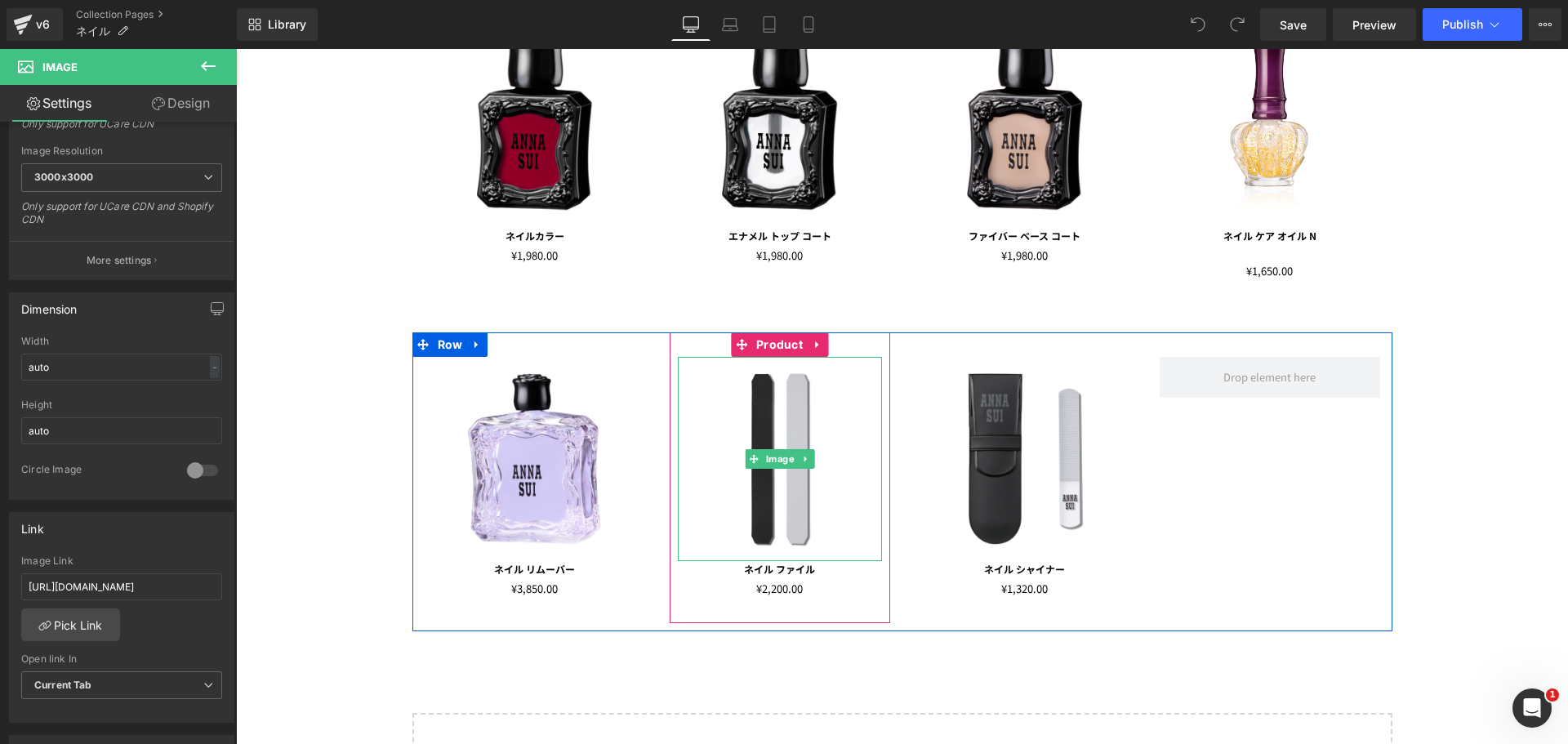
drag, startPoint x: 796, startPoint y: 428, endPoint x: 786, endPoint y: 428, distance: 10.0
click at [796, 428] on img at bounding box center [780, 459] width 204 height 204
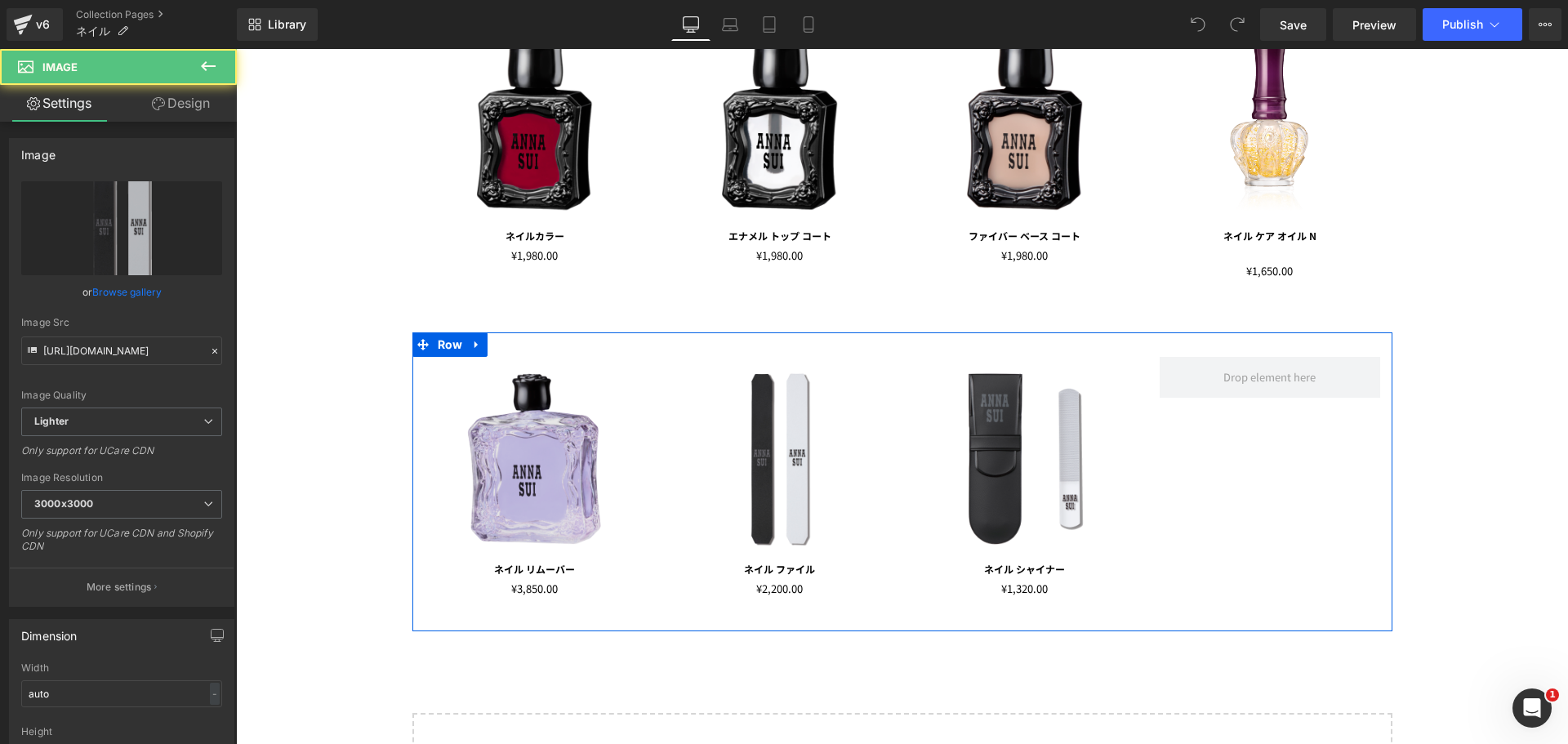
click at [605, 420] on img at bounding box center [535, 459] width 204 height 204
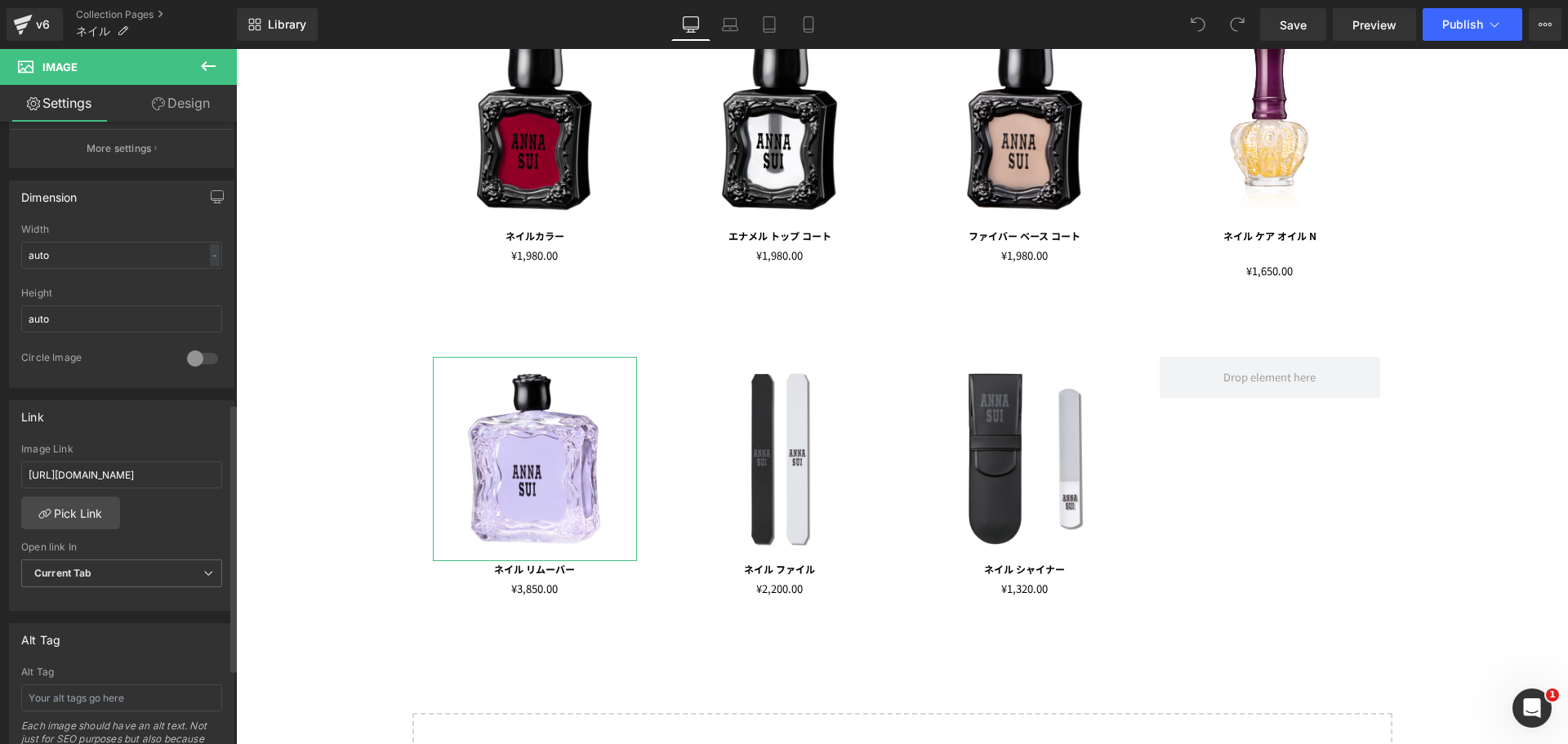
scroll to position [653, 0]
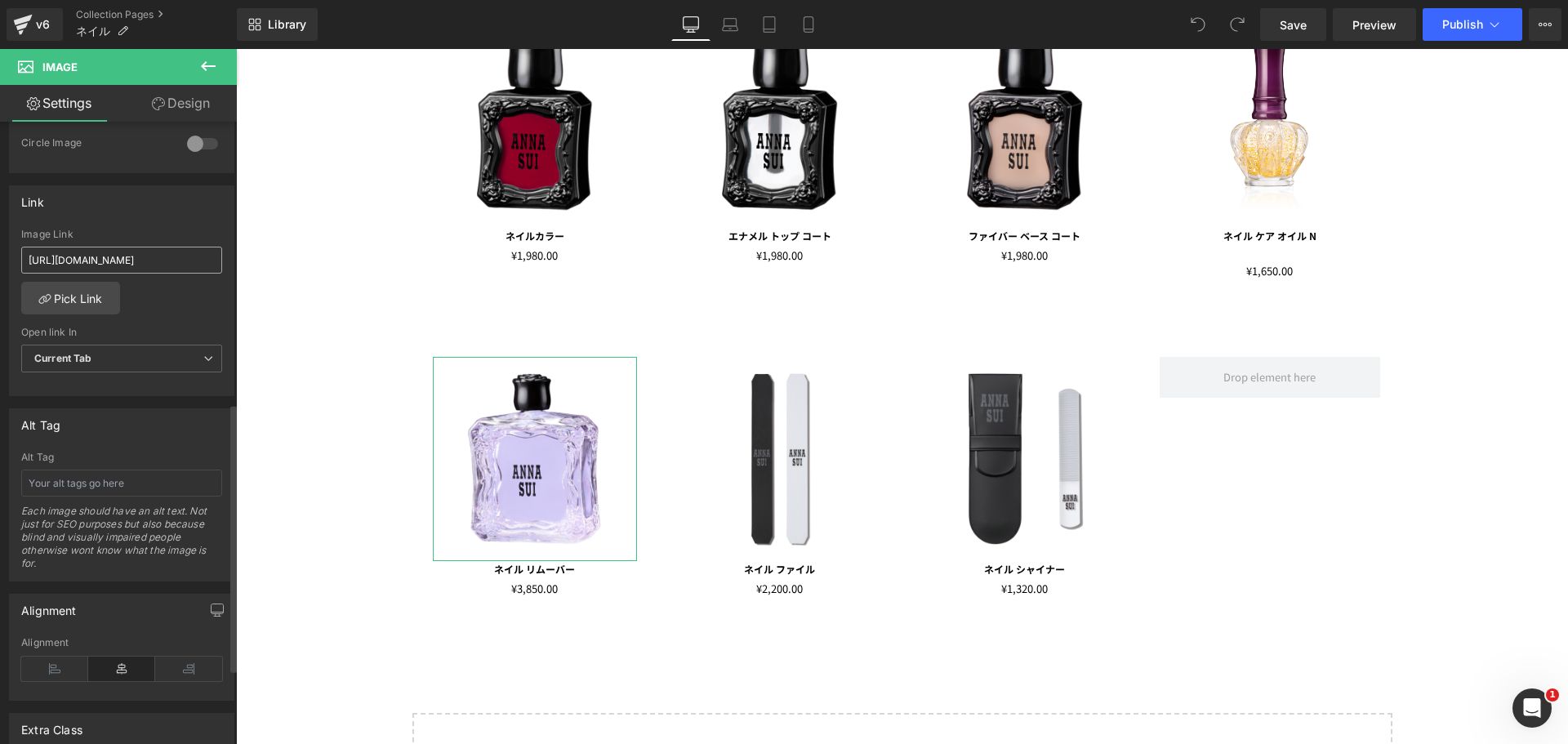
click at [164, 257] on input "https://annasui.co.jp/collections/nails/products/asadnl" at bounding box center [121, 260] width 201 height 27
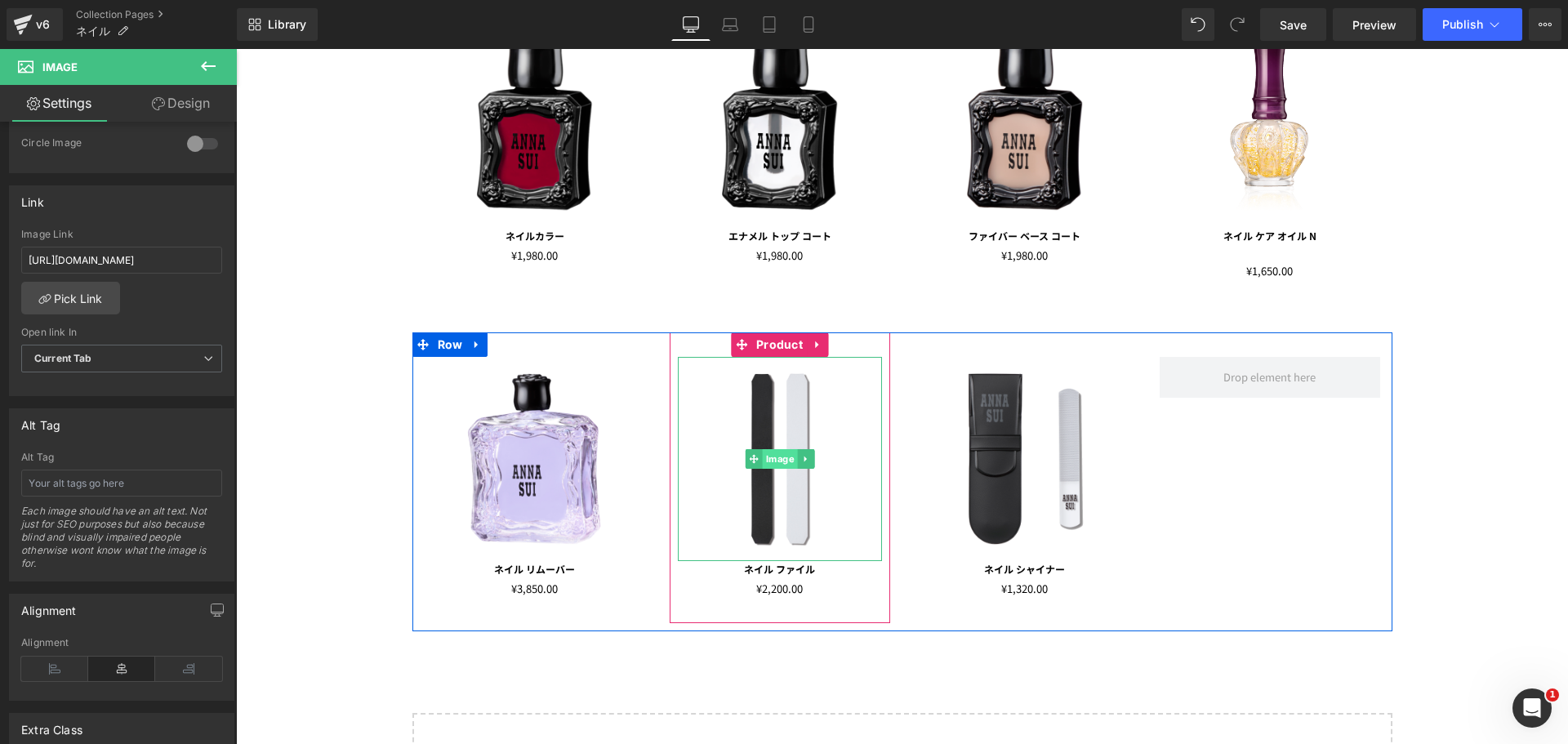
click at [775, 455] on span "Image" at bounding box center [780, 459] width 35 height 19
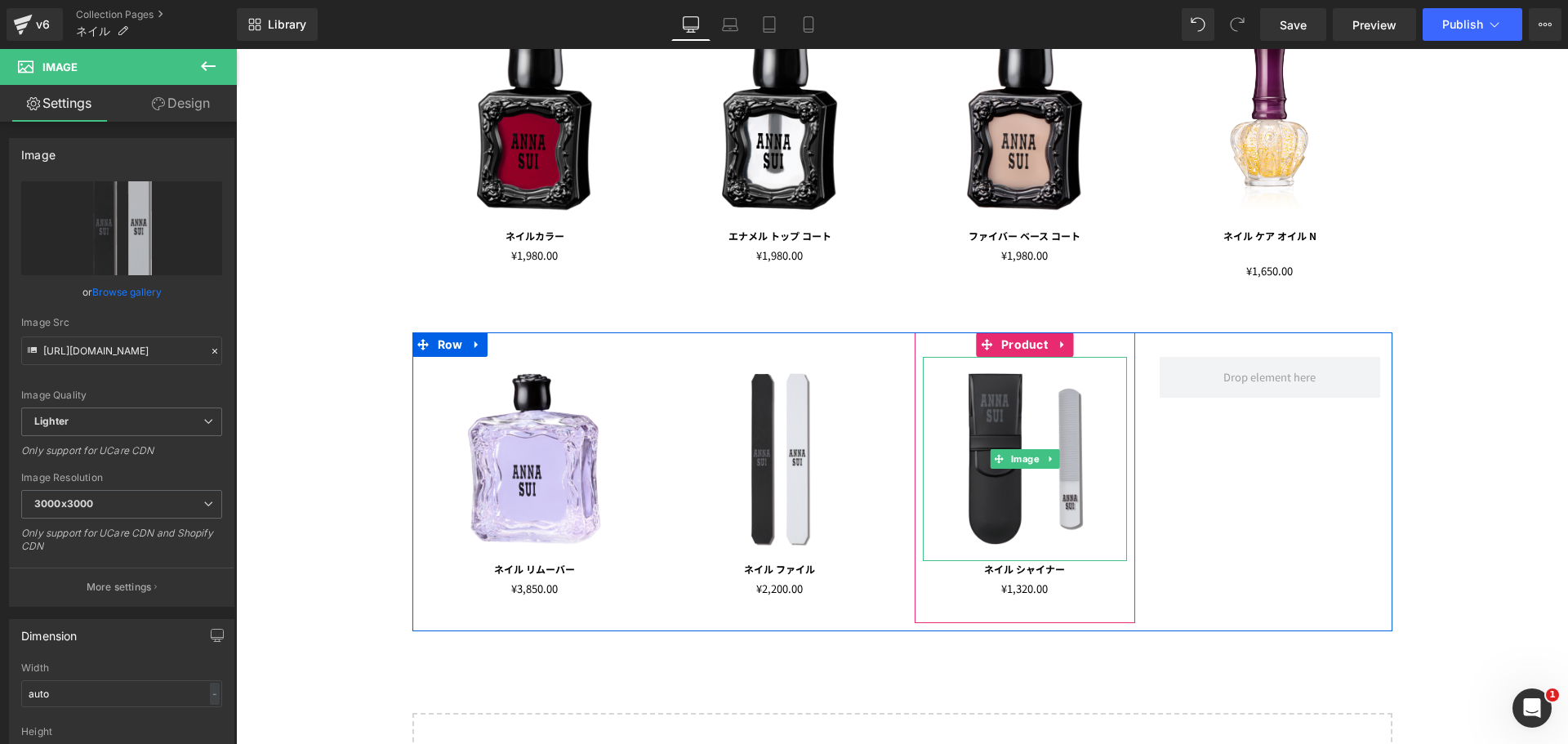
click at [1098, 445] on img at bounding box center [1024, 459] width 204 height 204
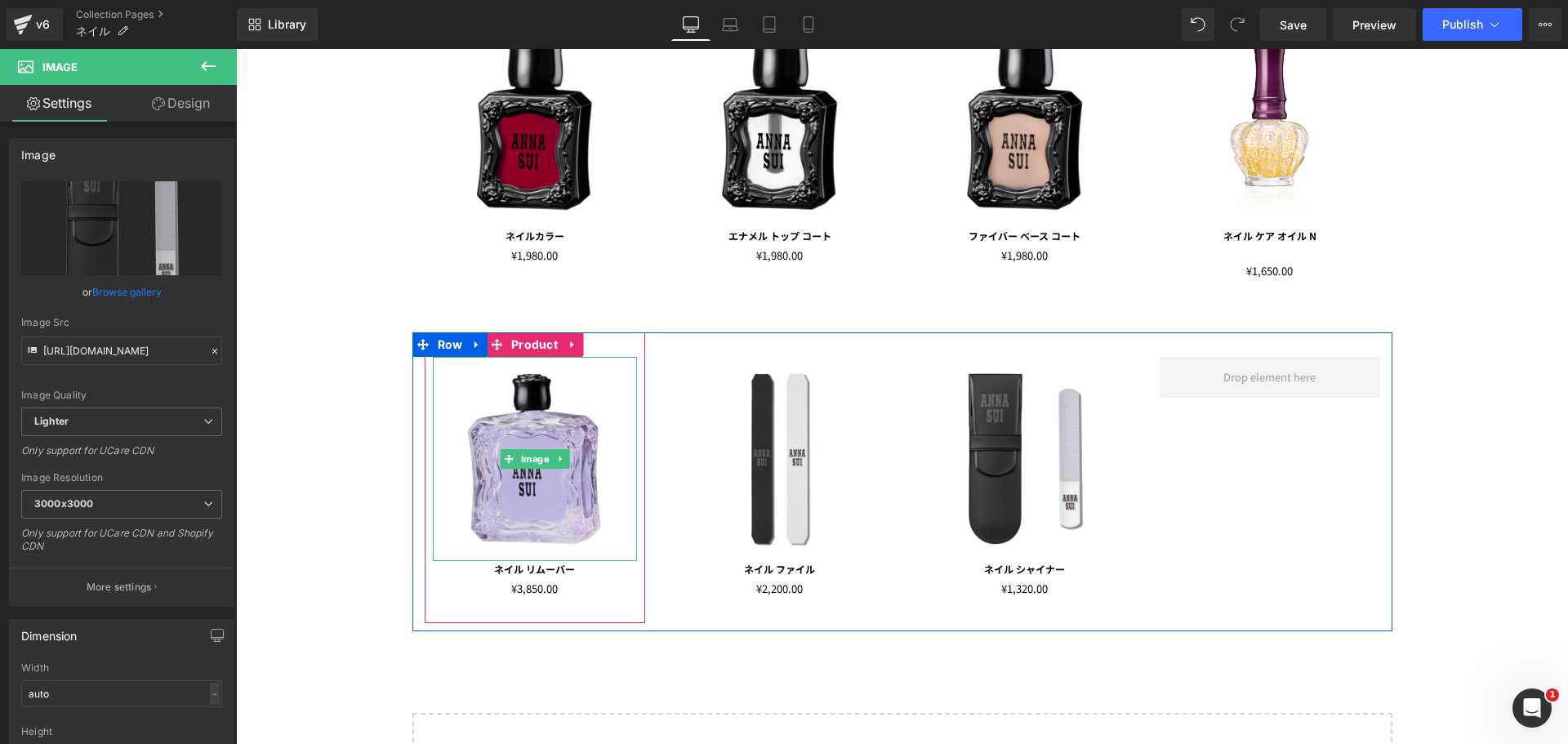
click at [508, 395] on img at bounding box center [535, 459] width 204 height 204
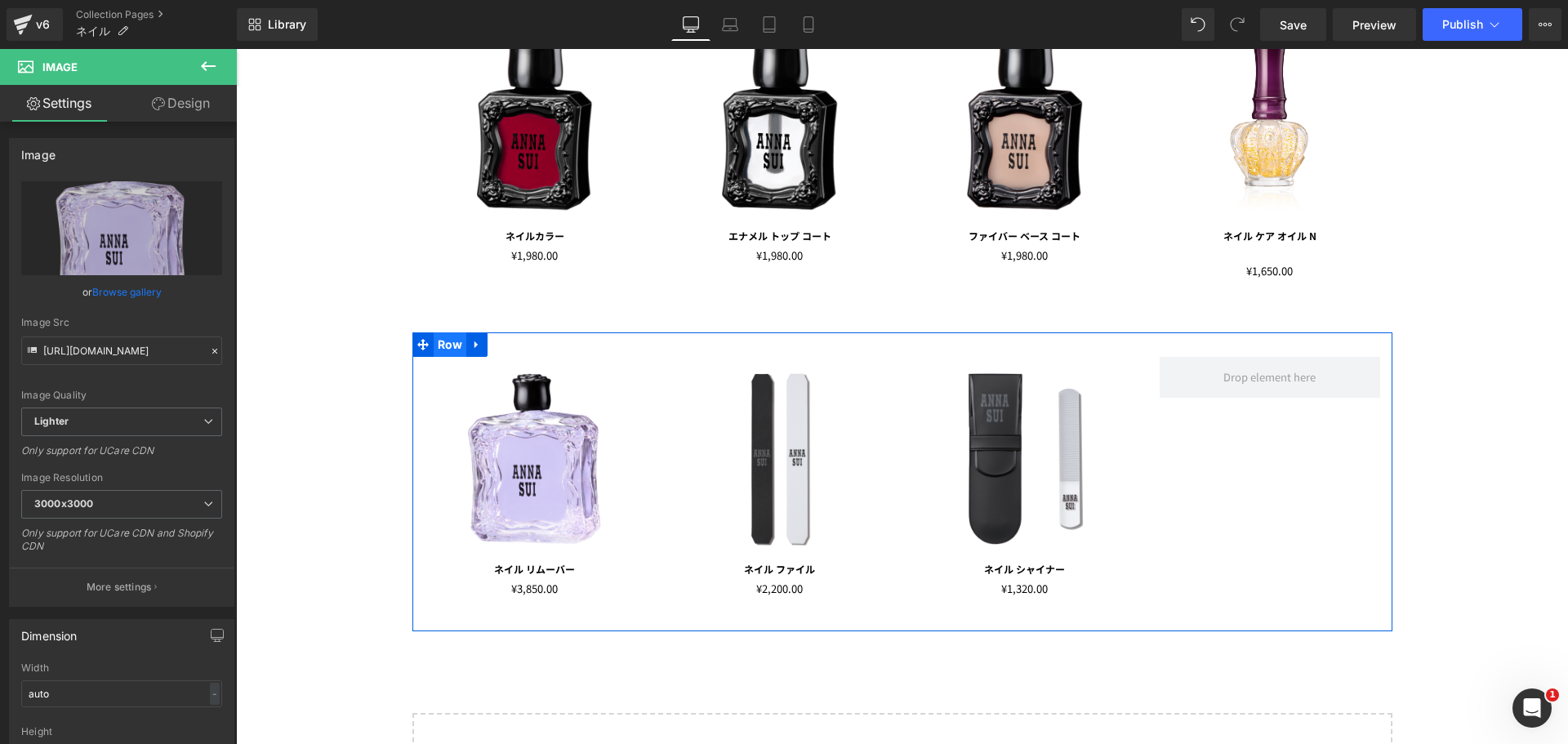
click at [446, 334] on span "Row" at bounding box center [450, 344] width 33 height 24
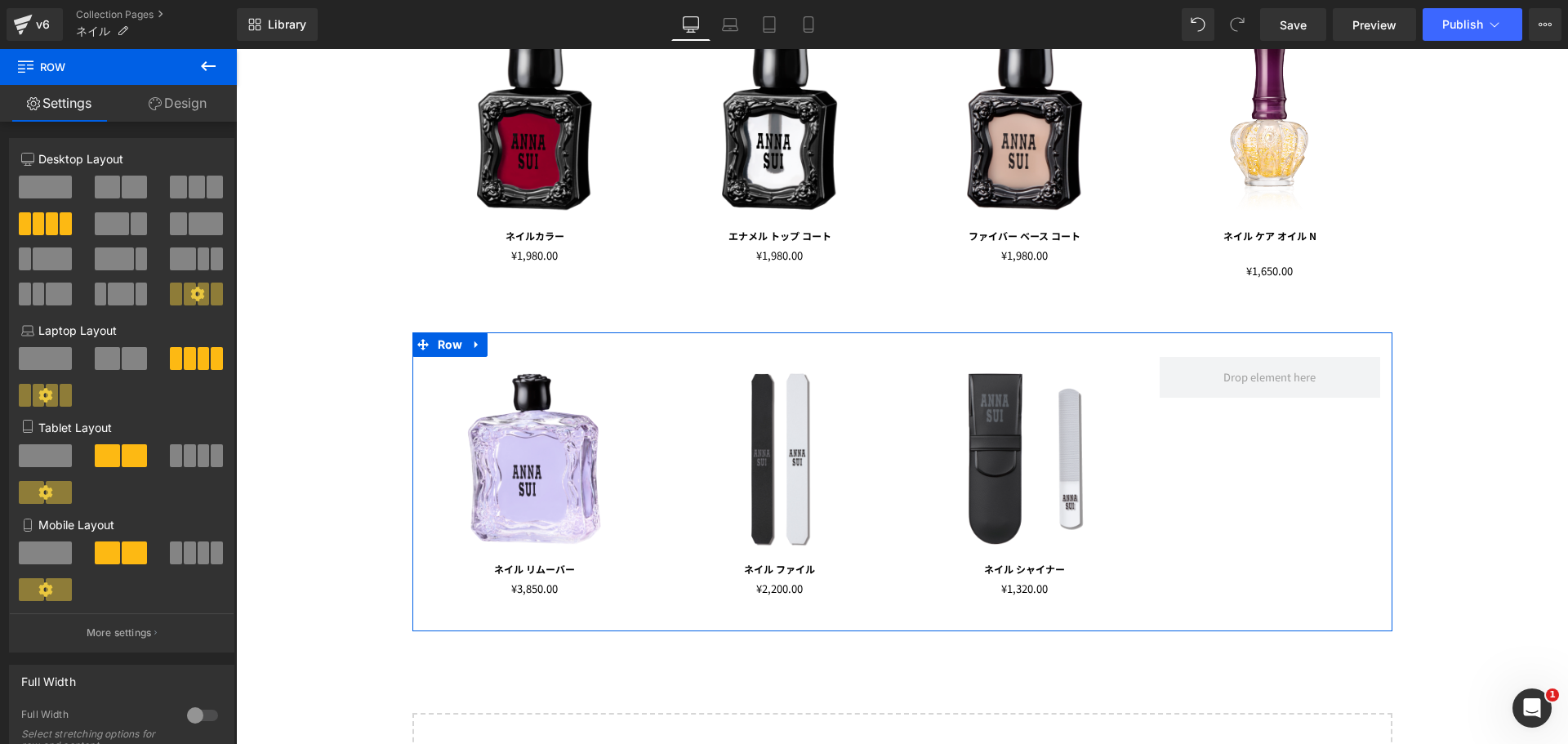
click at [190, 113] on link "Design" at bounding box center [178, 103] width 118 height 37
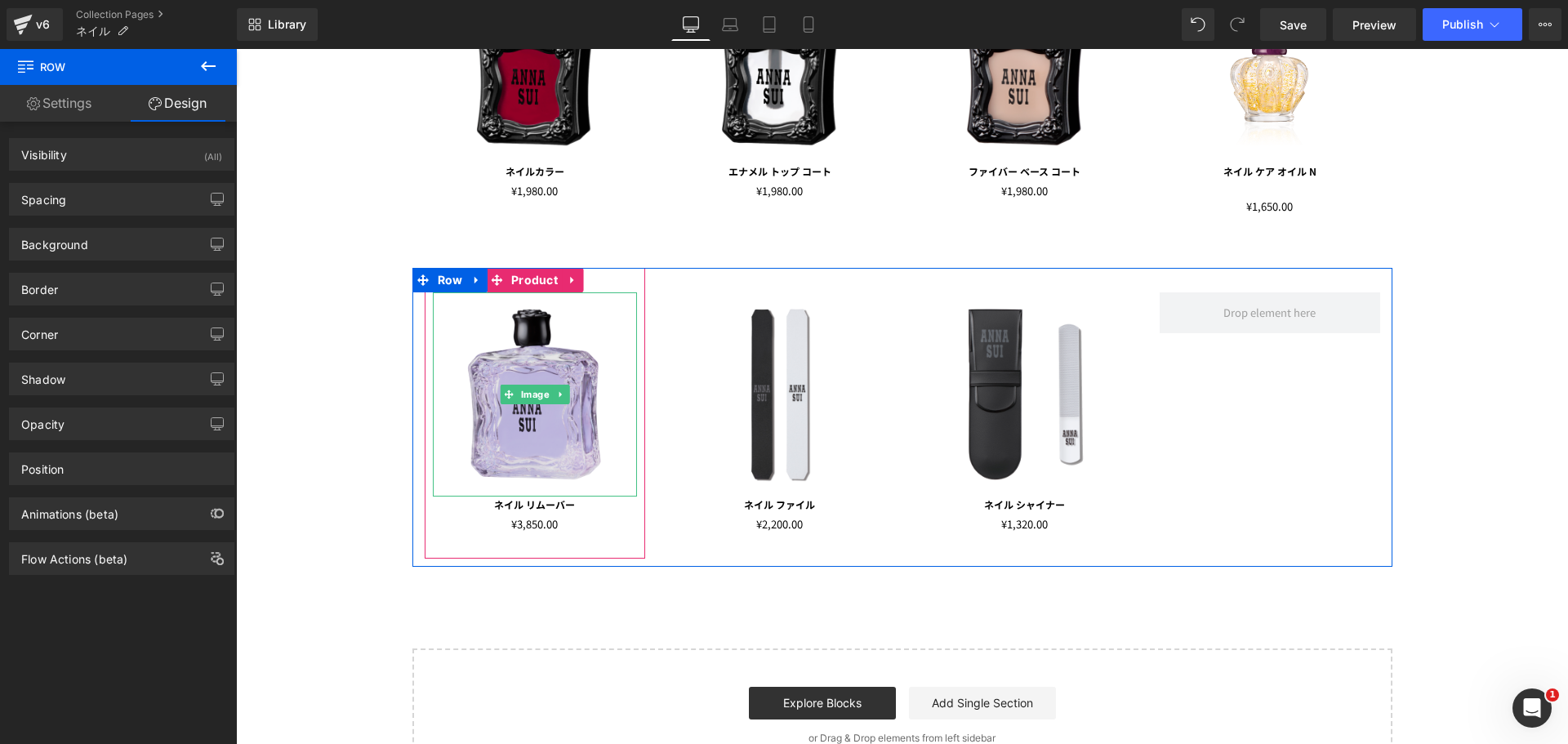
scroll to position [409, 0]
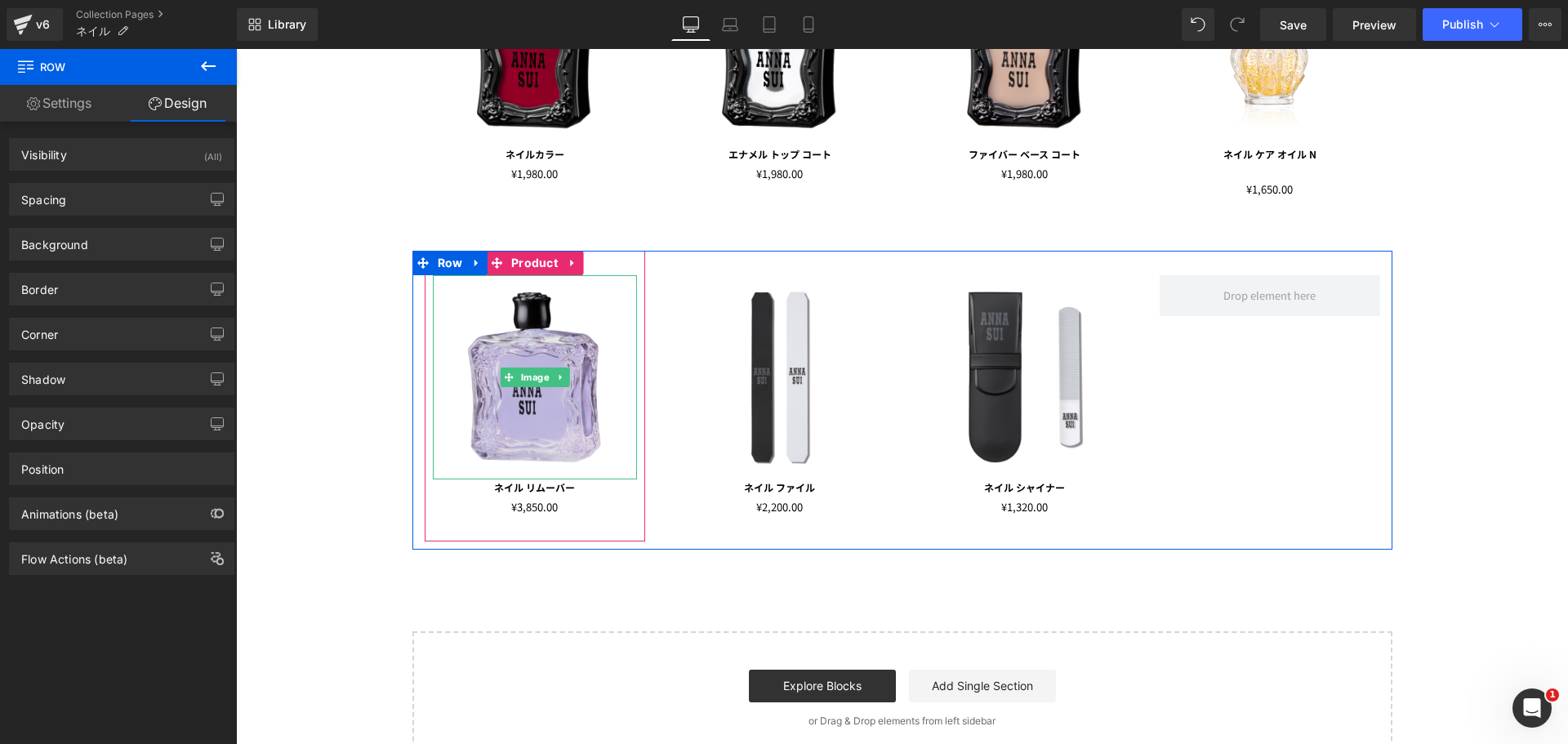
click at [515, 356] on img at bounding box center [535, 377] width 204 height 204
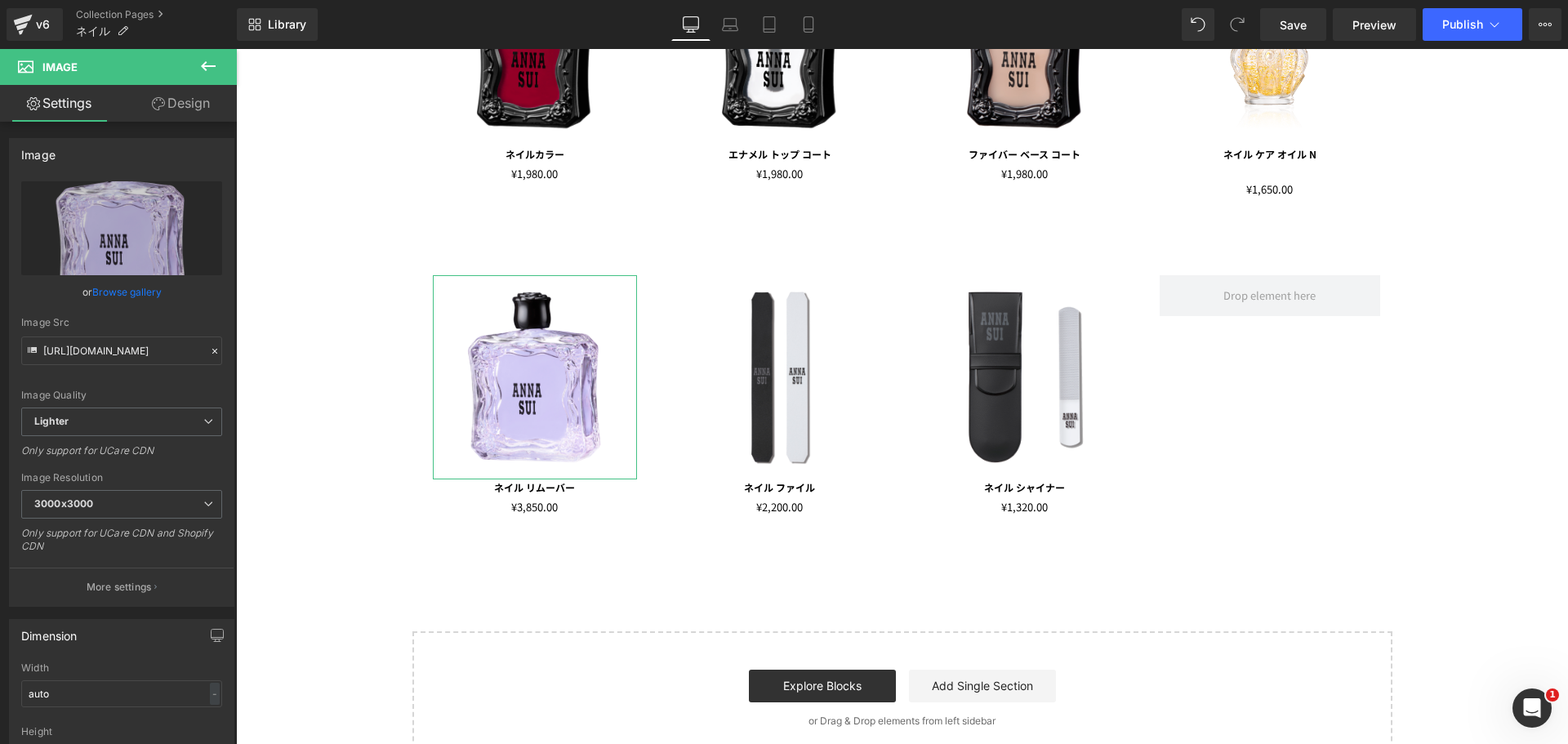
click at [176, 101] on link "Design" at bounding box center [181, 103] width 118 height 37
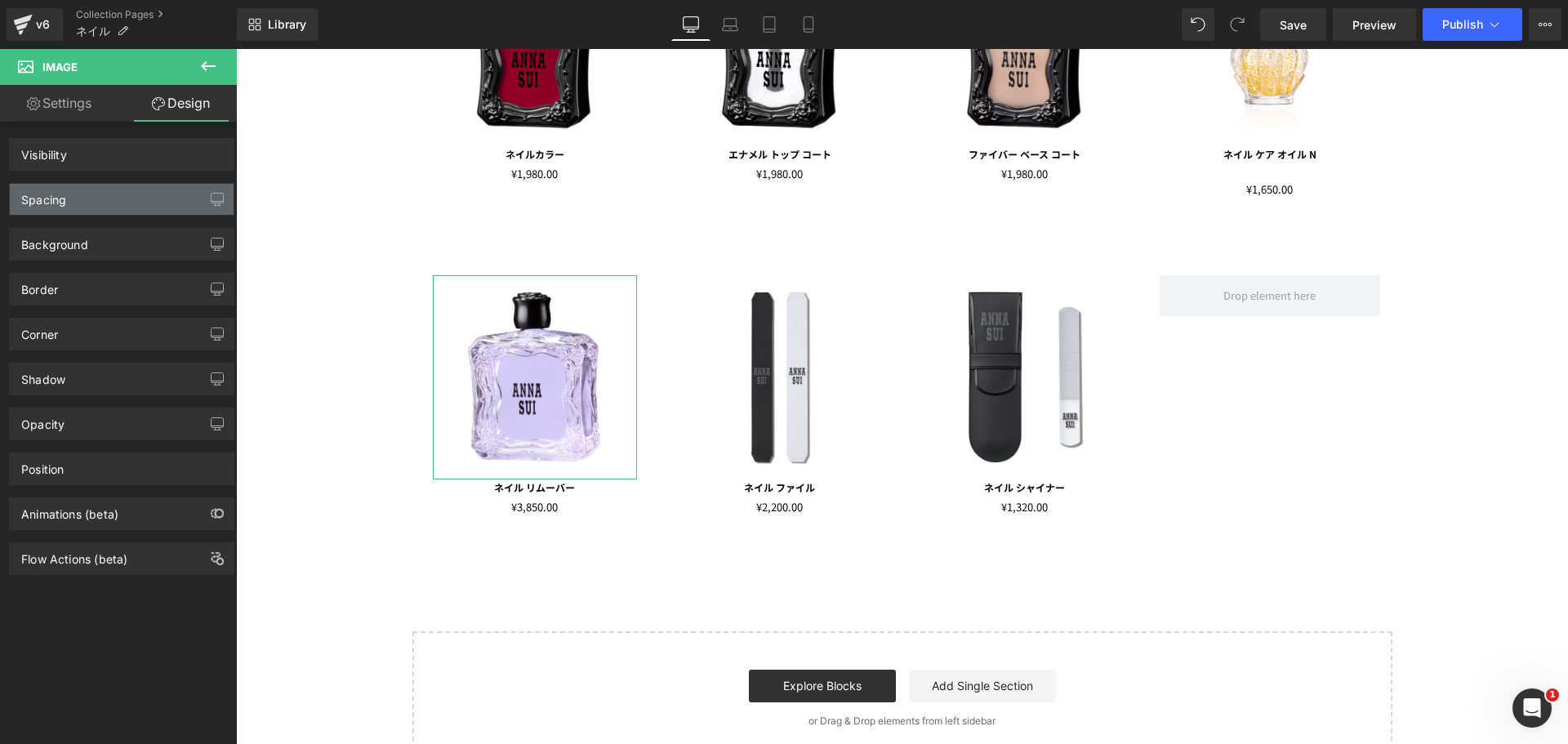
click at [93, 197] on div "Spacing" at bounding box center [122, 199] width 224 height 31
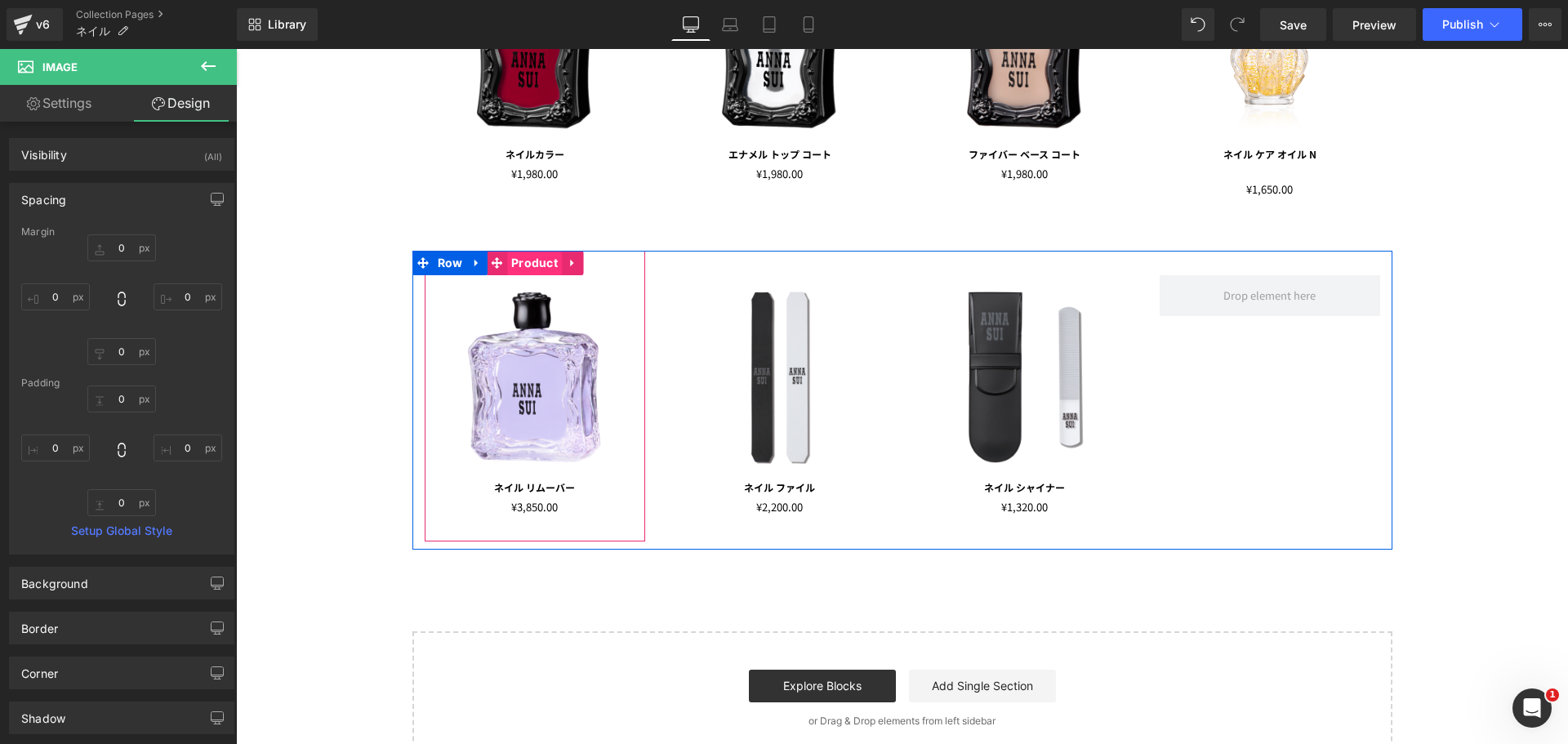
click at [526, 264] on span "Product" at bounding box center [535, 263] width 55 height 24
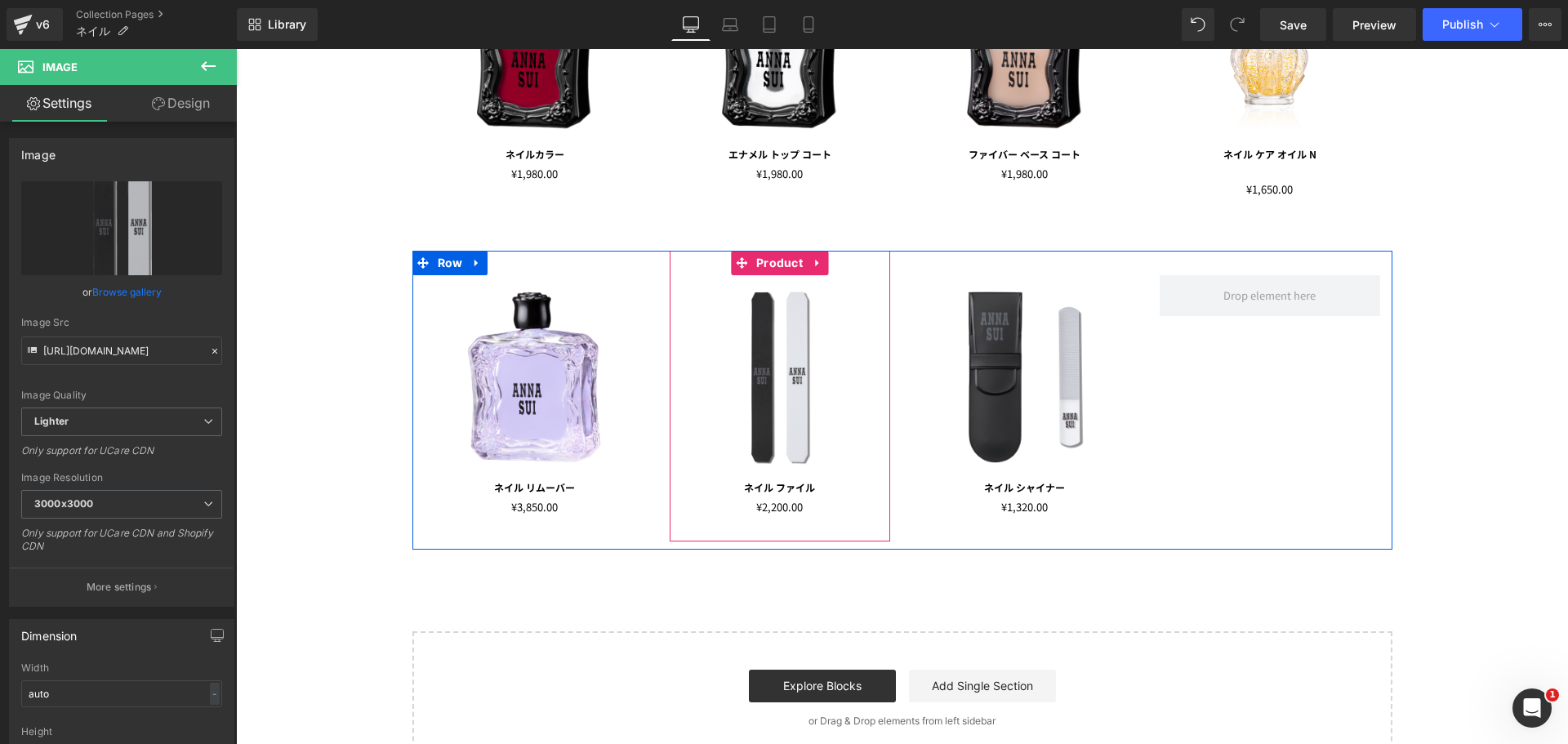
click at [841, 528] on div "Image ネイル ファイル Text Block ¥0 ¥2,200.00 (P) Price Product" at bounding box center [780, 396] width 220 height 291
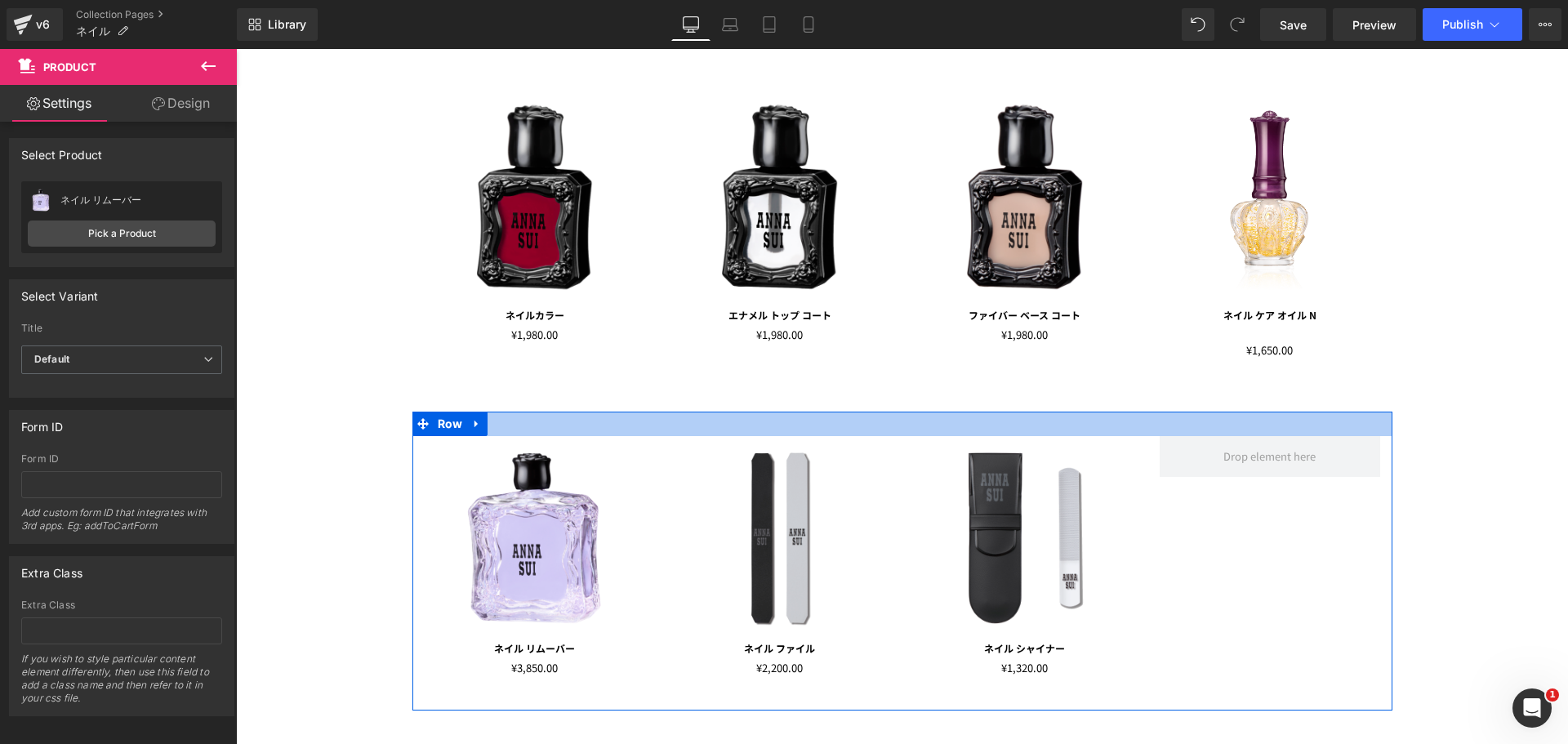
scroll to position [327, 0]
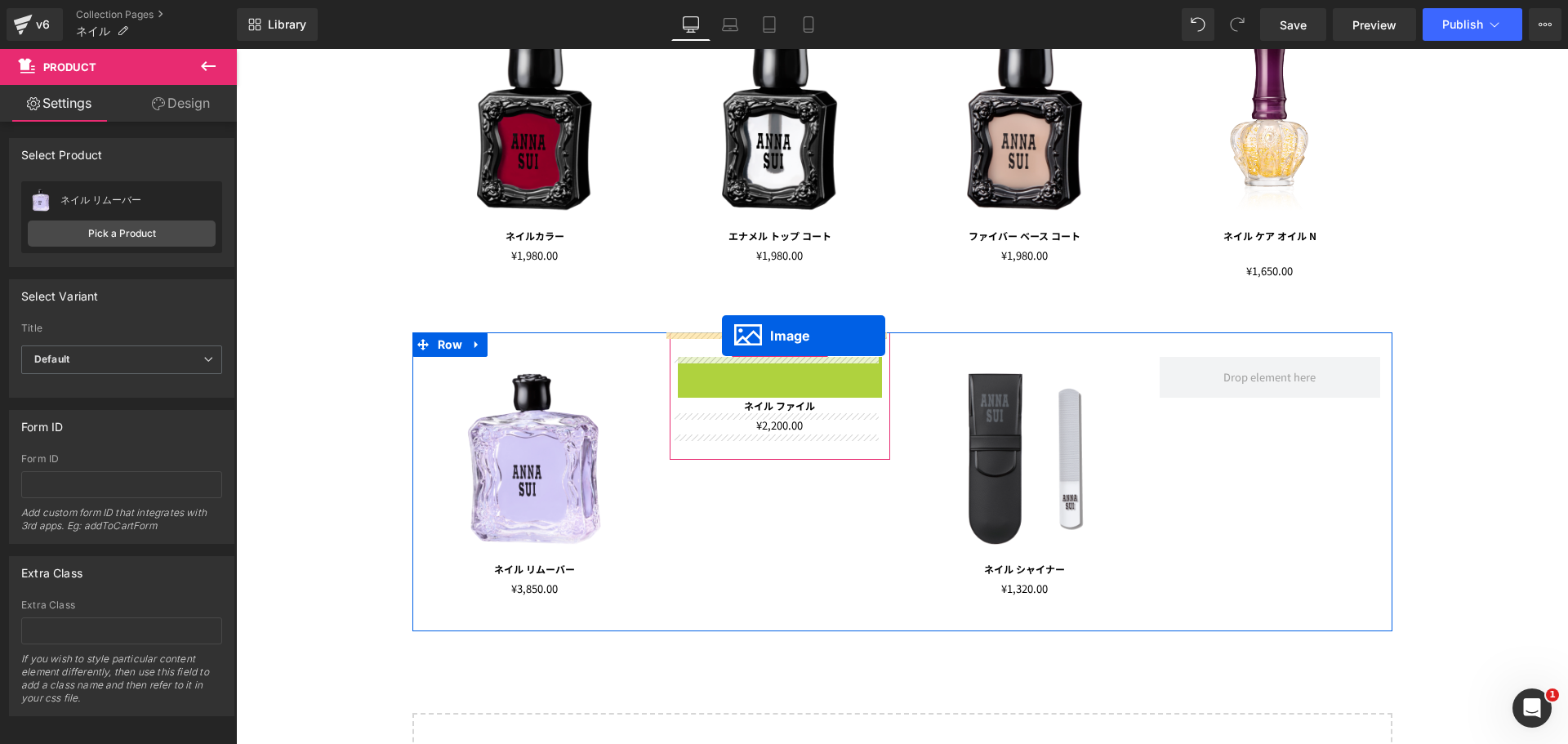
drag, startPoint x: 740, startPoint y: 451, endPoint x: 722, endPoint y: 335, distance: 117.4
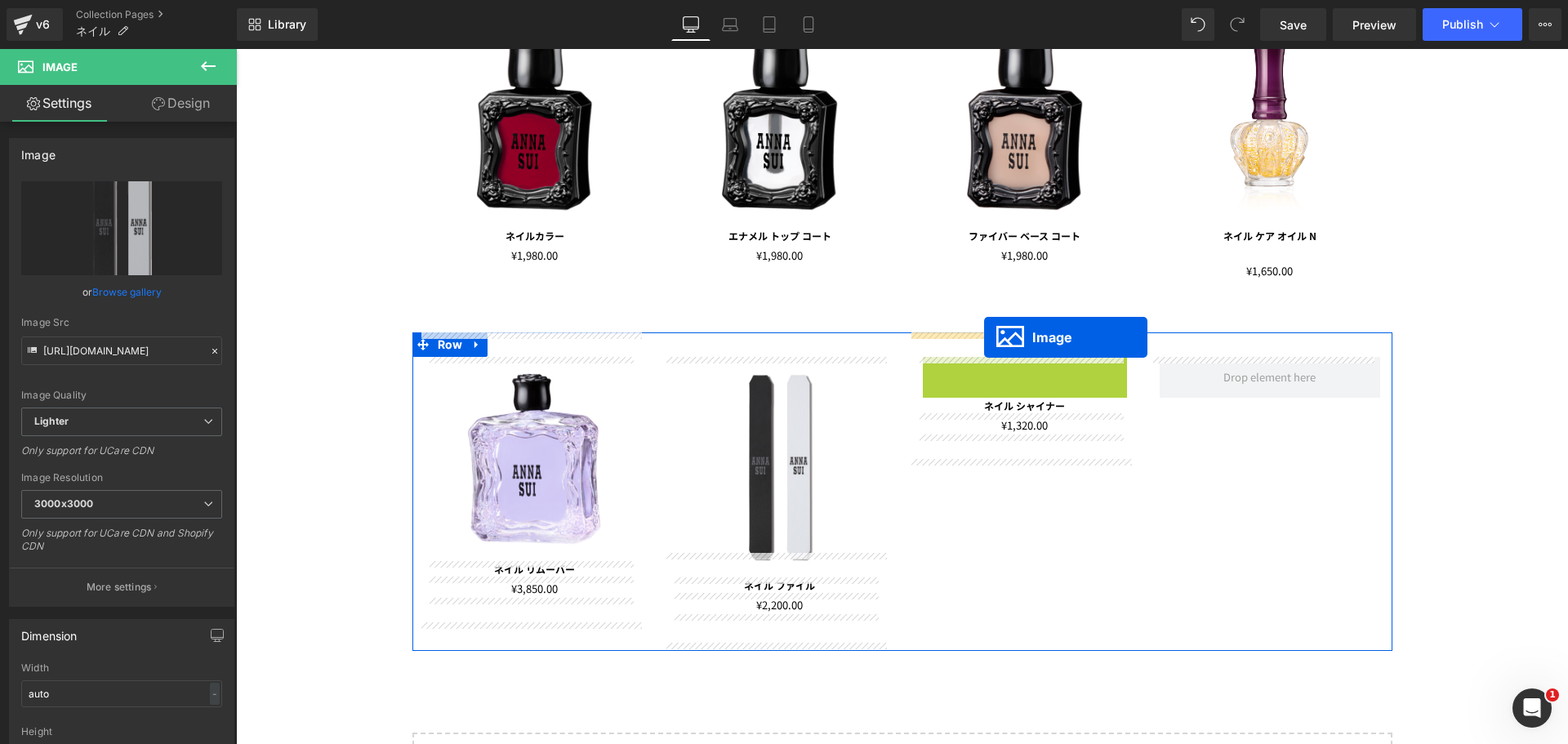
drag, startPoint x: 989, startPoint y: 455, endPoint x: 984, endPoint y: 337, distance: 118.1
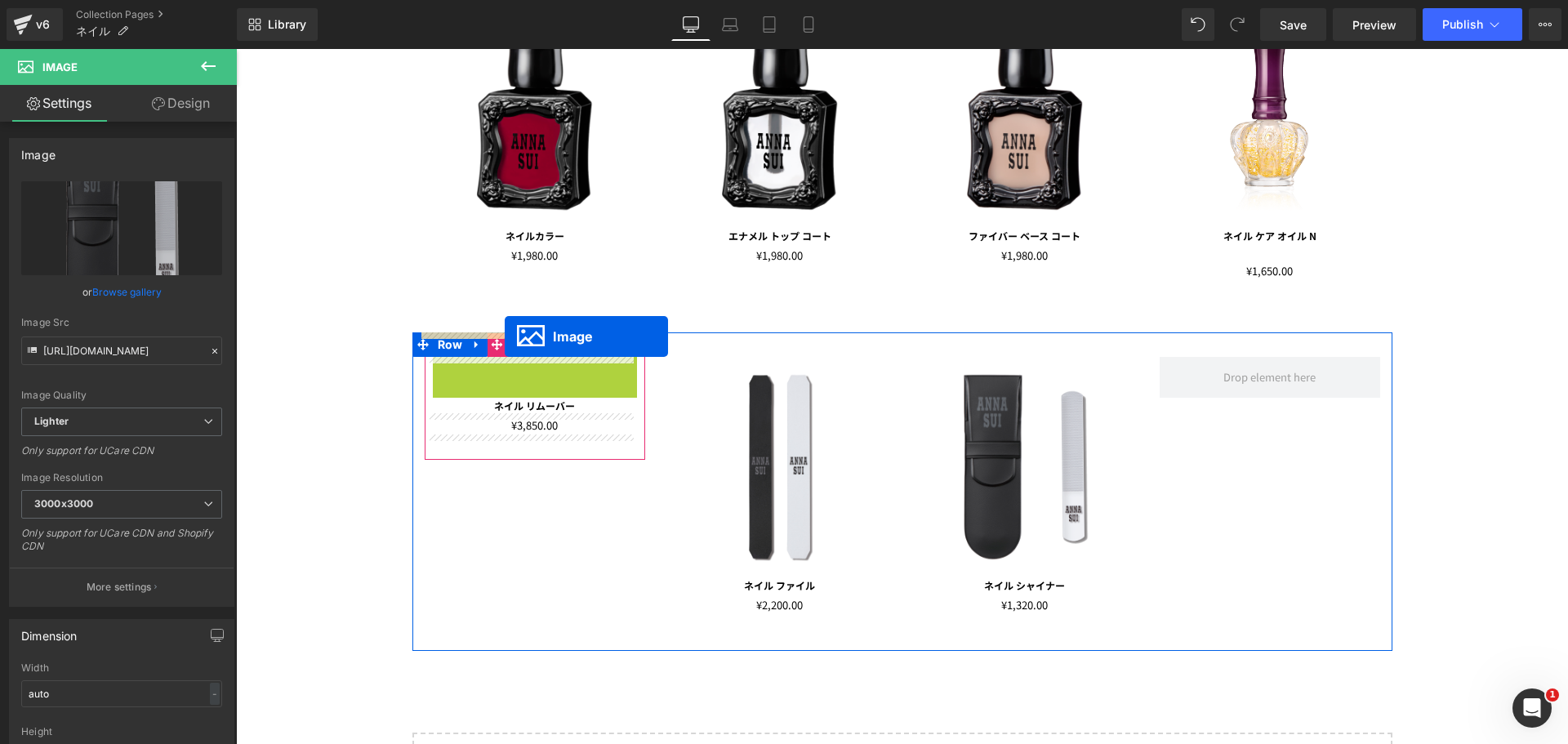
drag, startPoint x: 502, startPoint y: 457, endPoint x: 505, endPoint y: 336, distance: 121.0
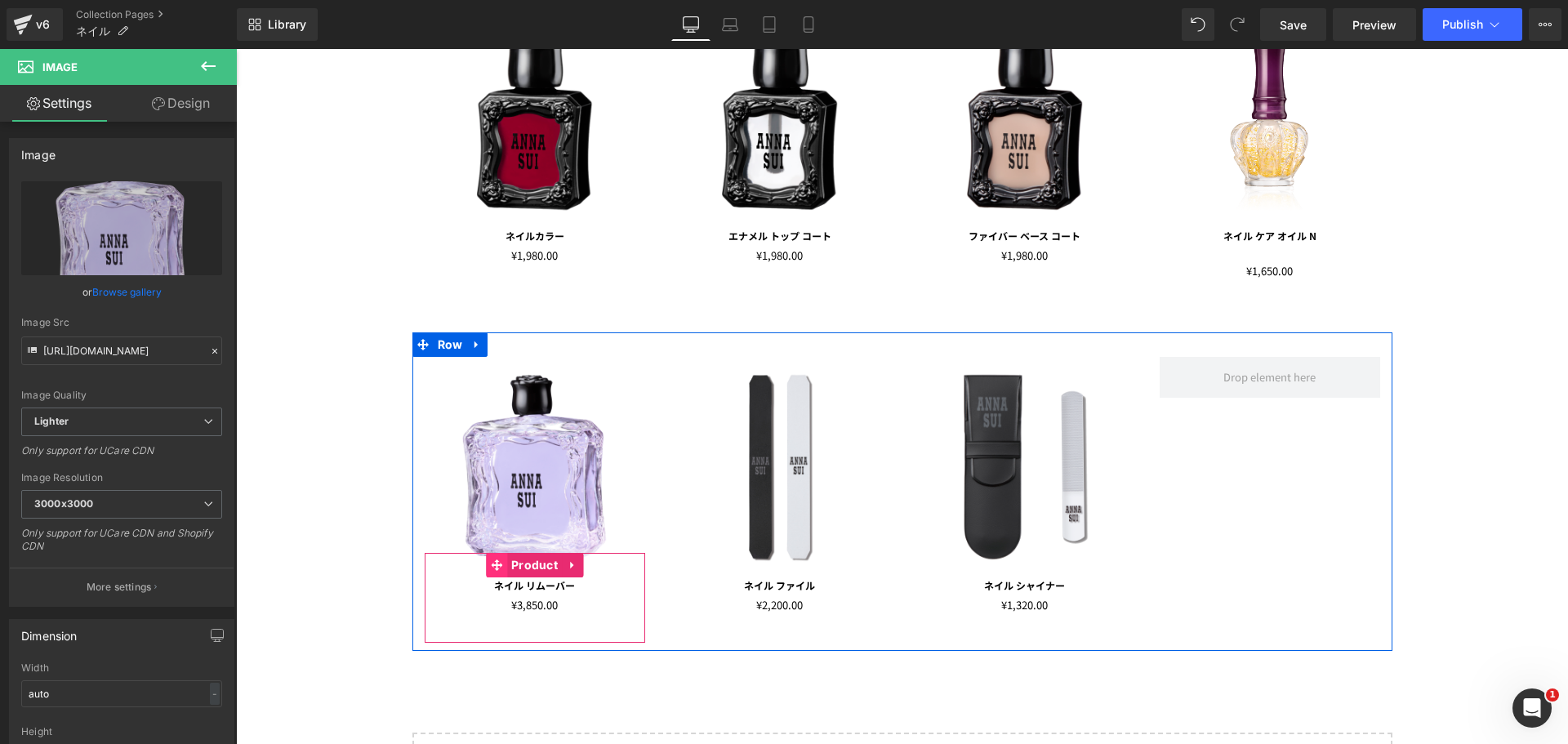
click at [495, 566] on icon at bounding box center [496, 566] width 12 height 12
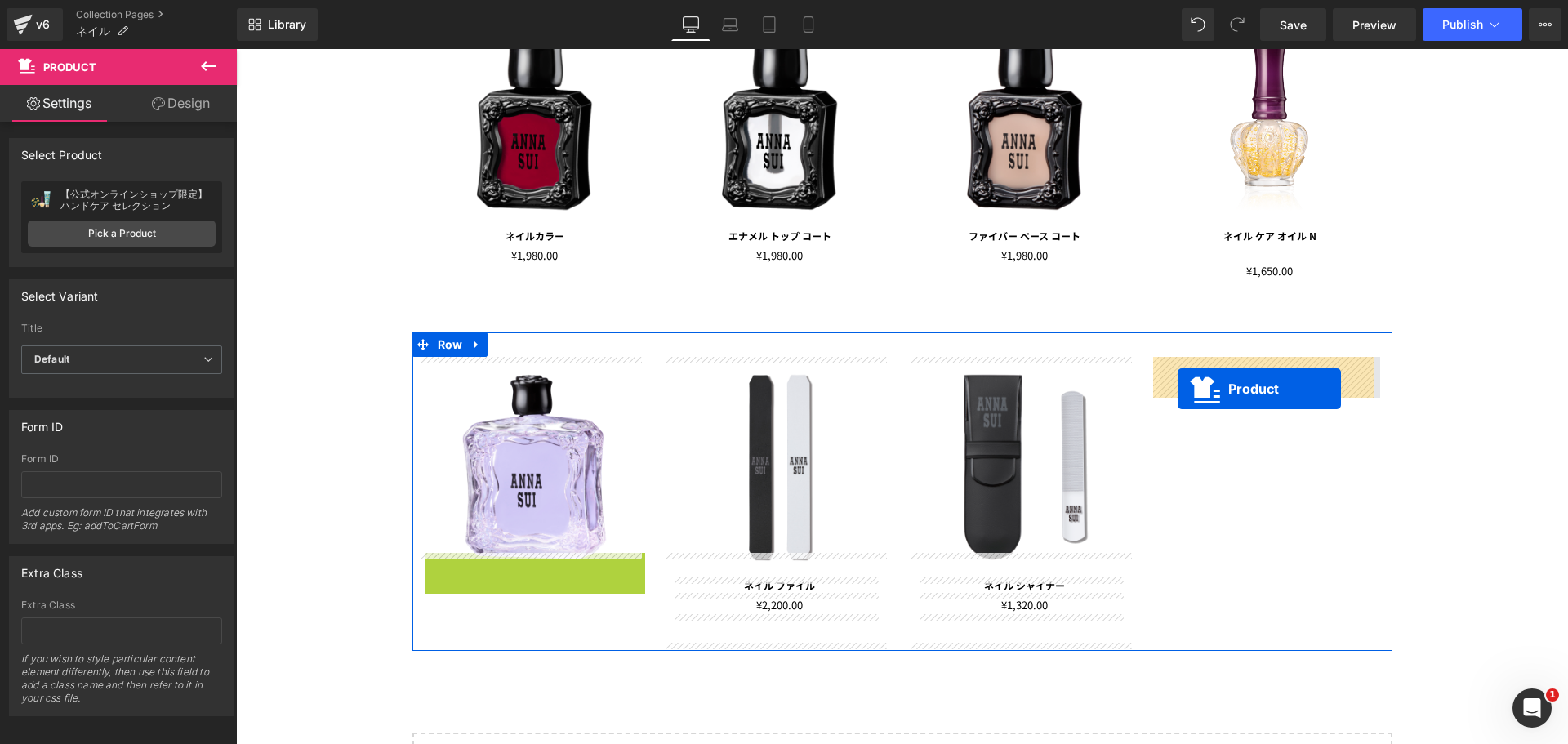
drag, startPoint x: 488, startPoint y: 567, endPoint x: 1178, endPoint y: 389, distance: 712.6
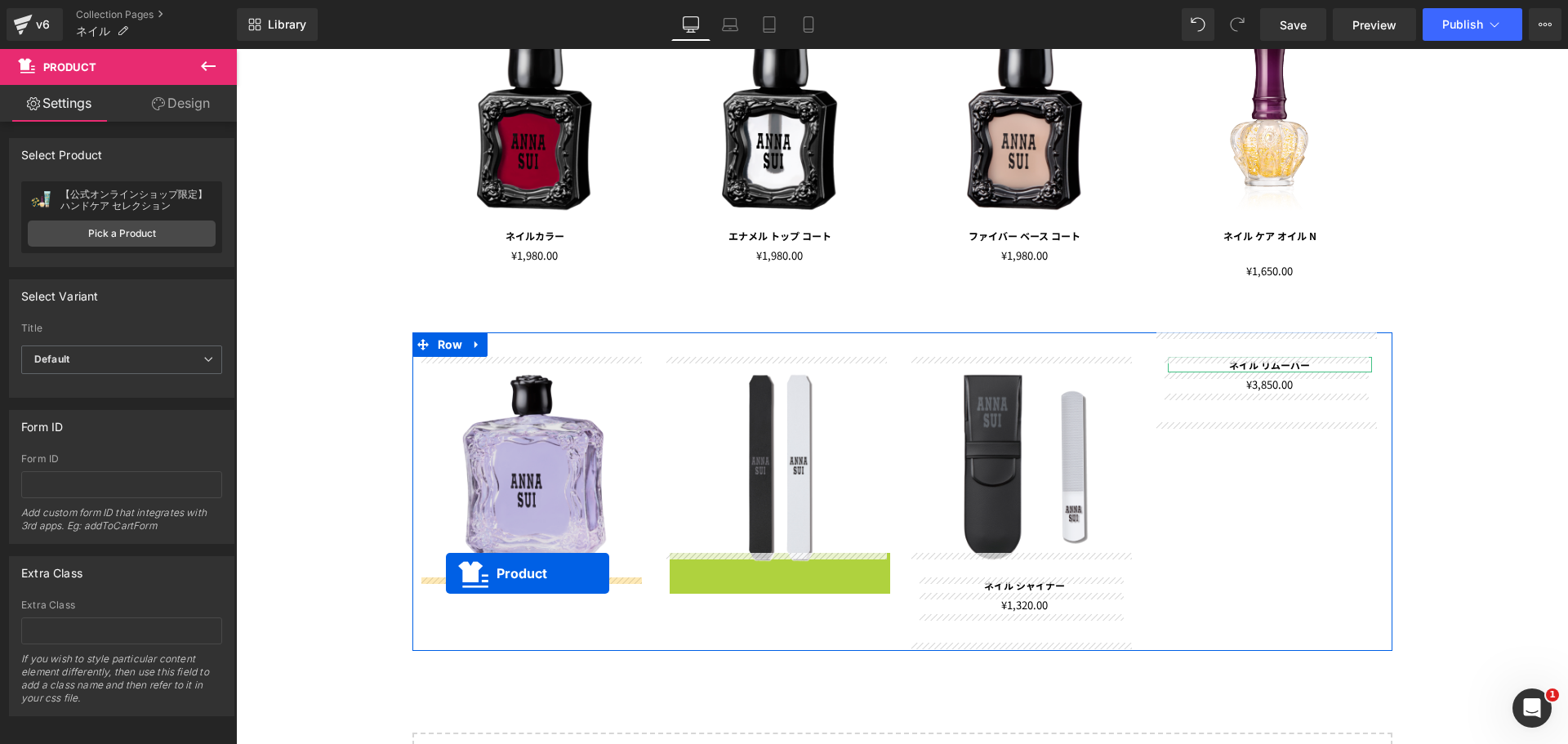
drag, startPoint x: 736, startPoint y: 568, endPoint x: 446, endPoint y: 573, distance: 290.0
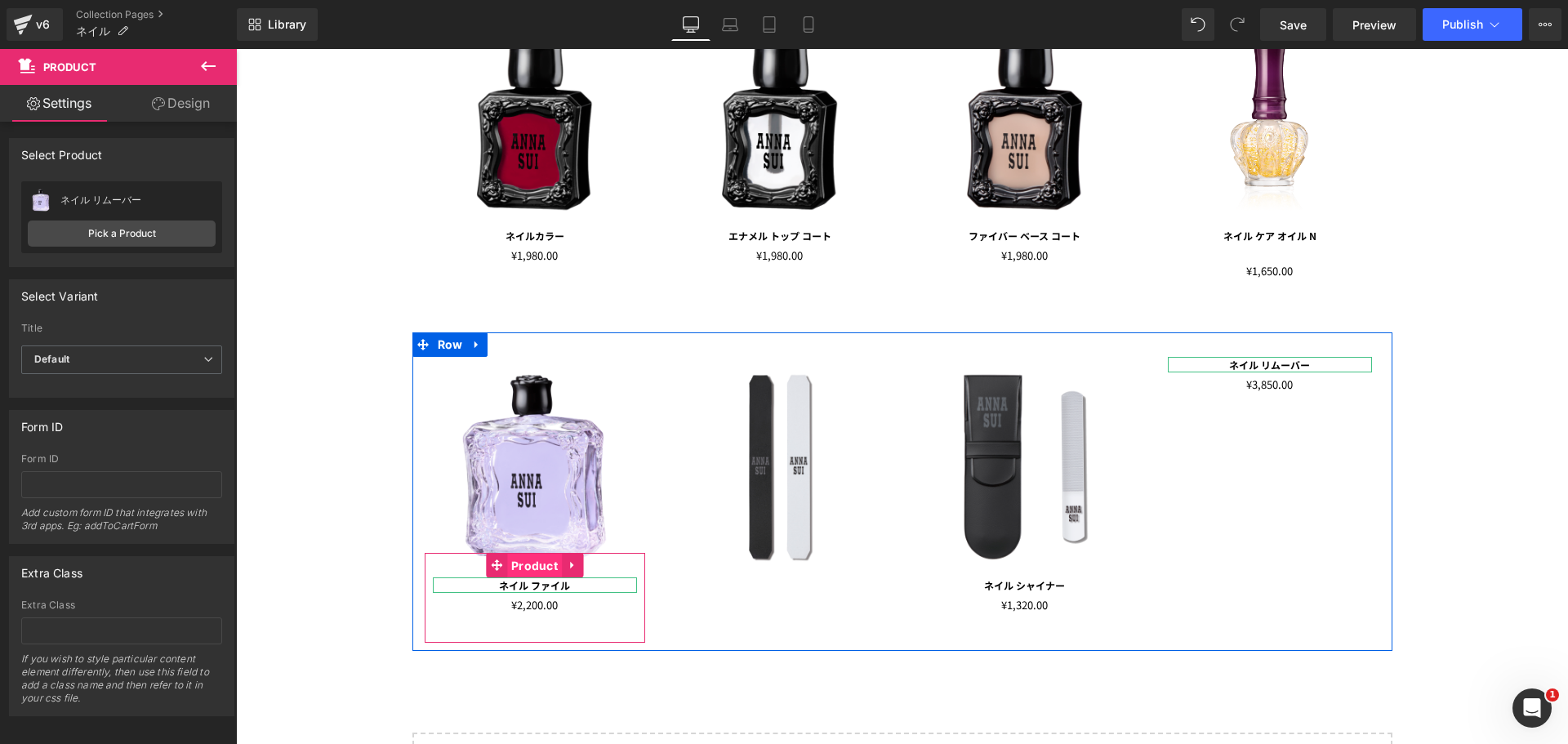
click at [507, 563] on span "Product" at bounding box center [535, 566] width 55 height 24
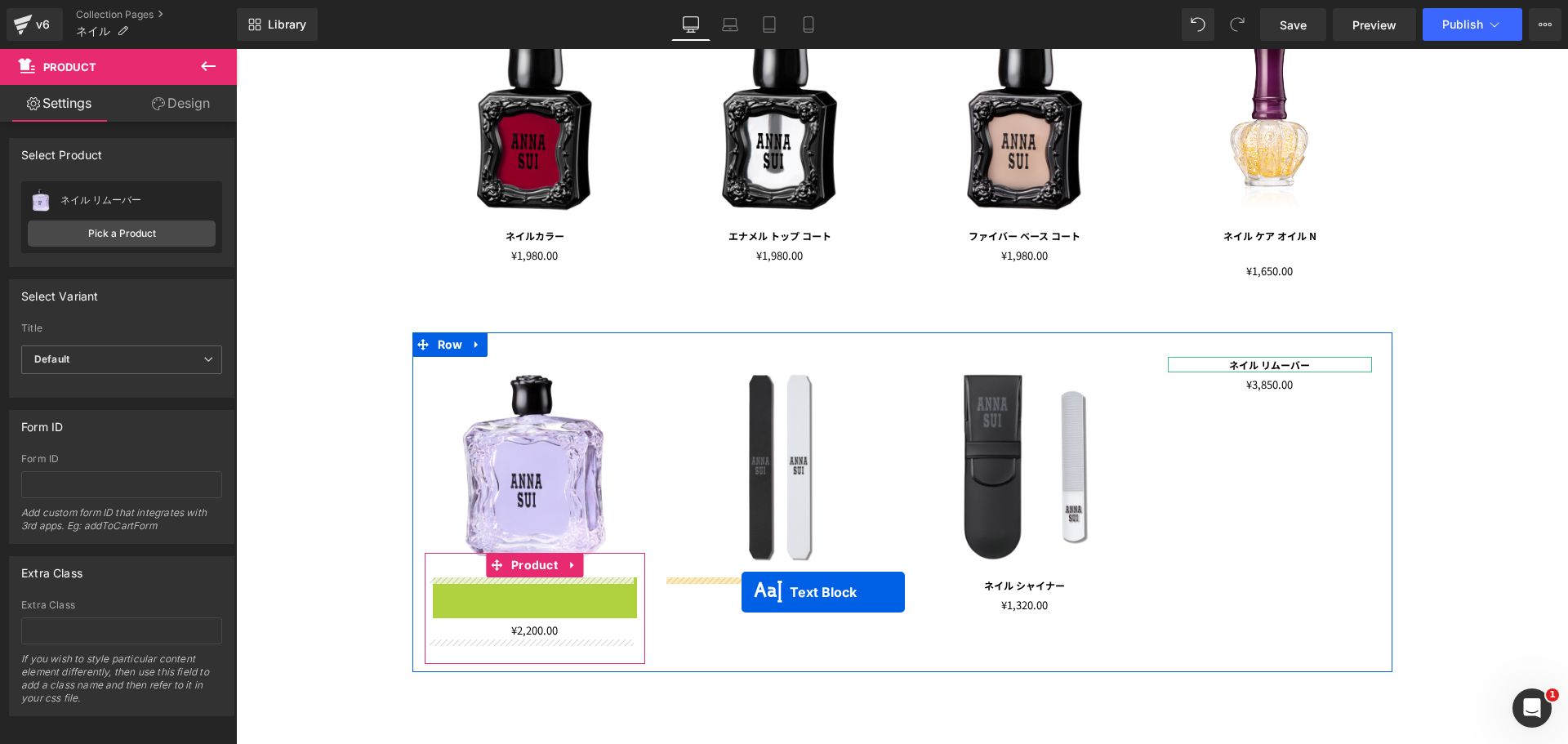
drag, startPoint x: 490, startPoint y: 585, endPoint x: 1252, endPoint y: 395, distance: 785.3
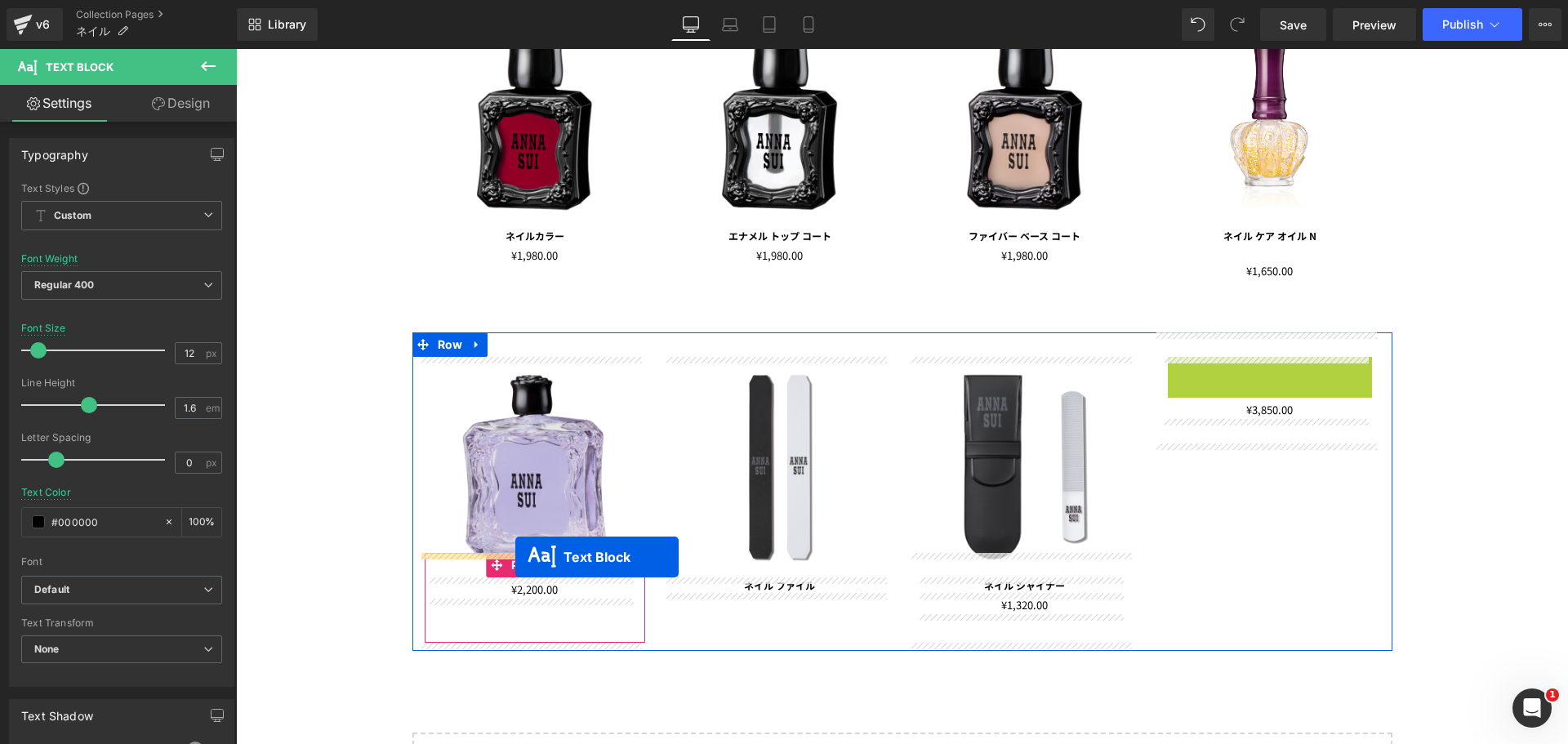
drag, startPoint x: 1223, startPoint y: 367, endPoint x: 516, endPoint y: 557, distance: 732.1
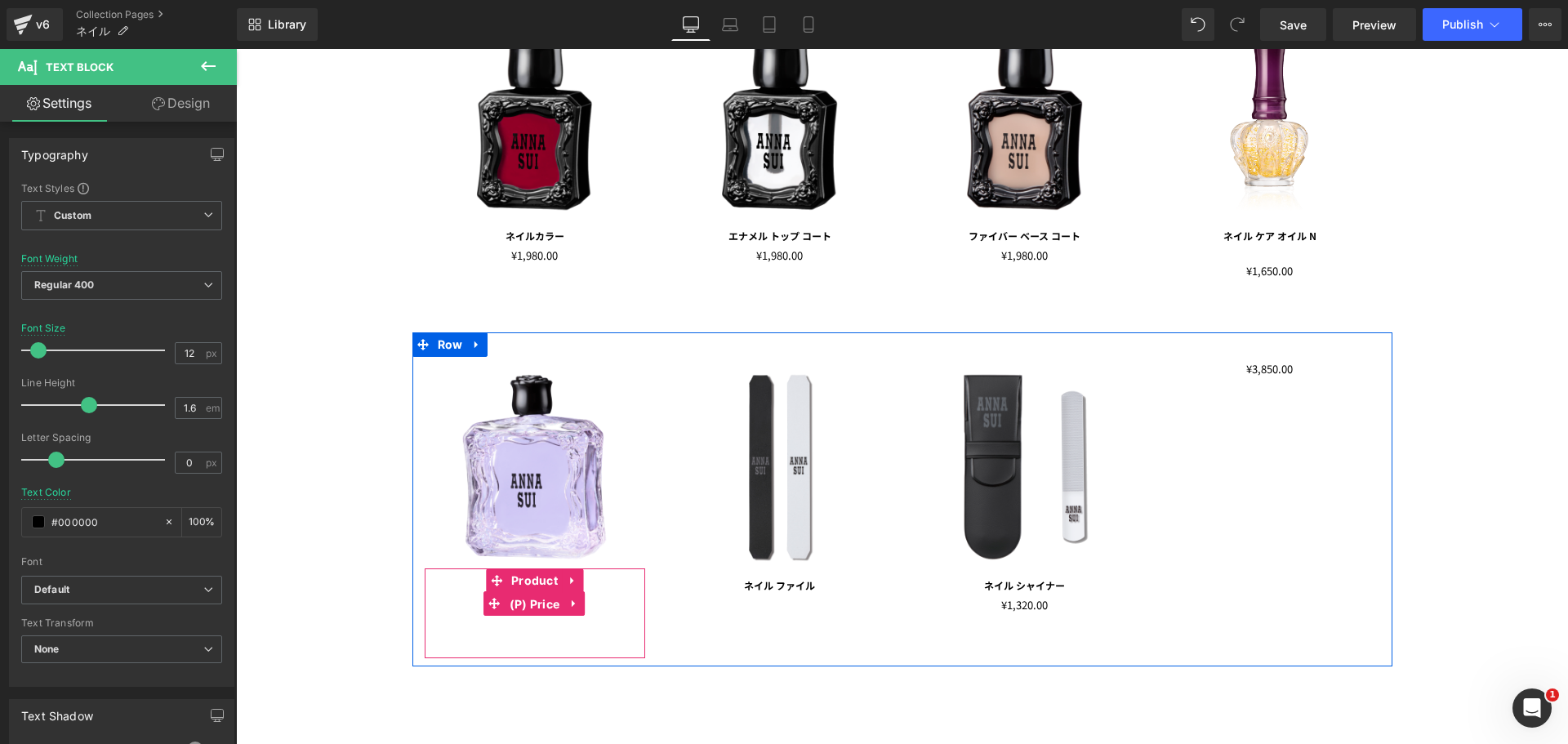
click at [532, 606] on span "(P) Price" at bounding box center [535, 604] width 58 height 24
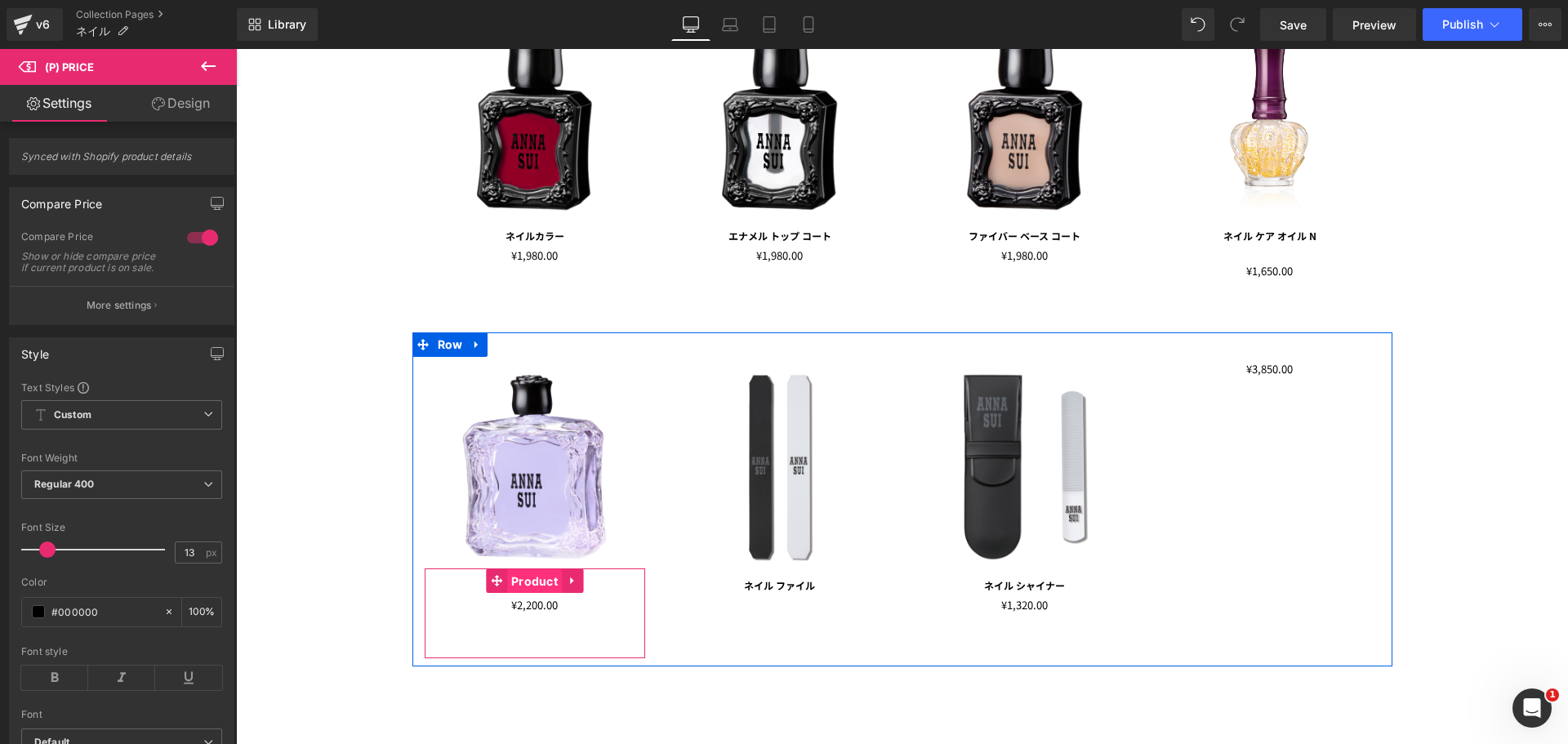
click at [540, 587] on span "Product" at bounding box center [535, 581] width 55 height 24
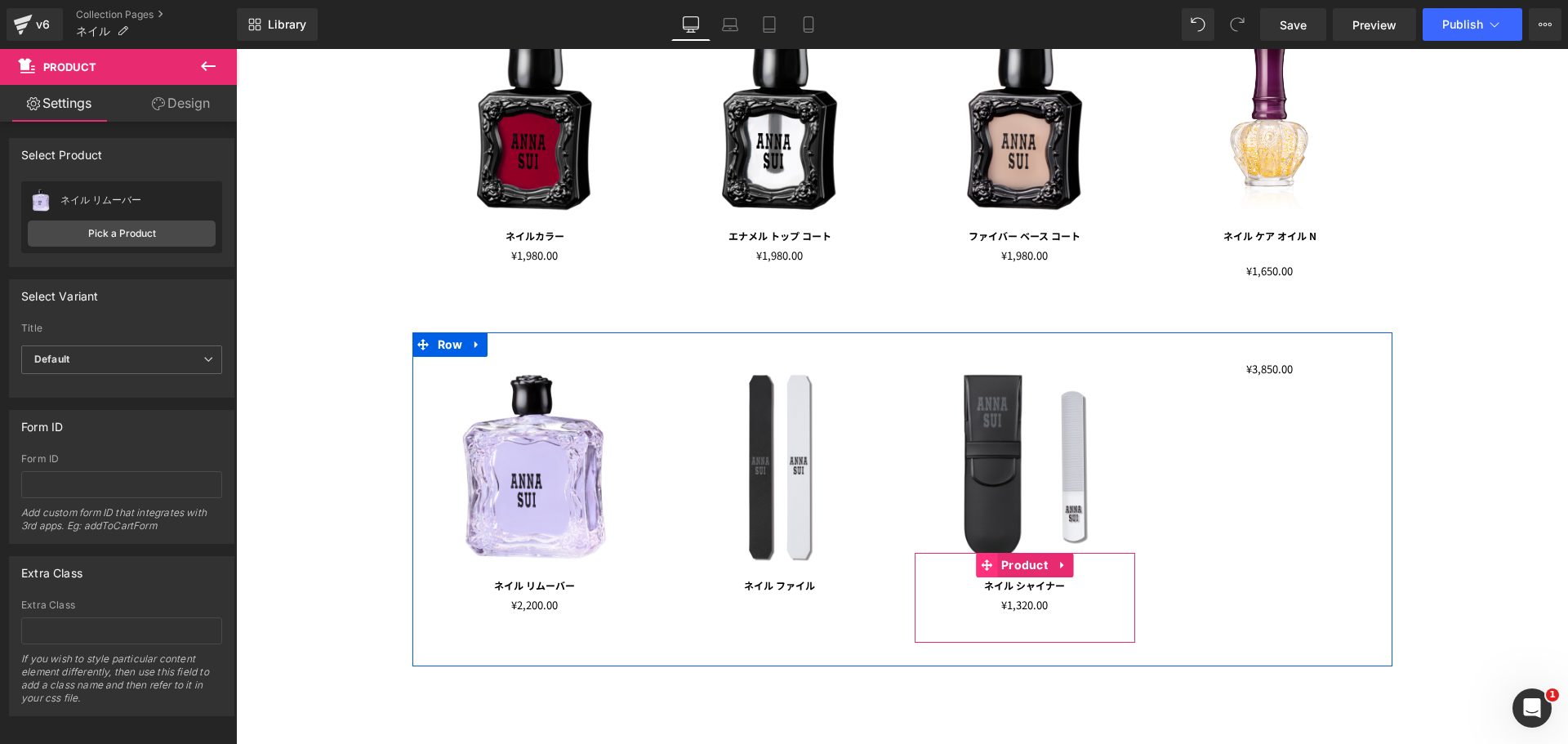
click at [981, 565] on icon at bounding box center [987, 566] width 12 height 12
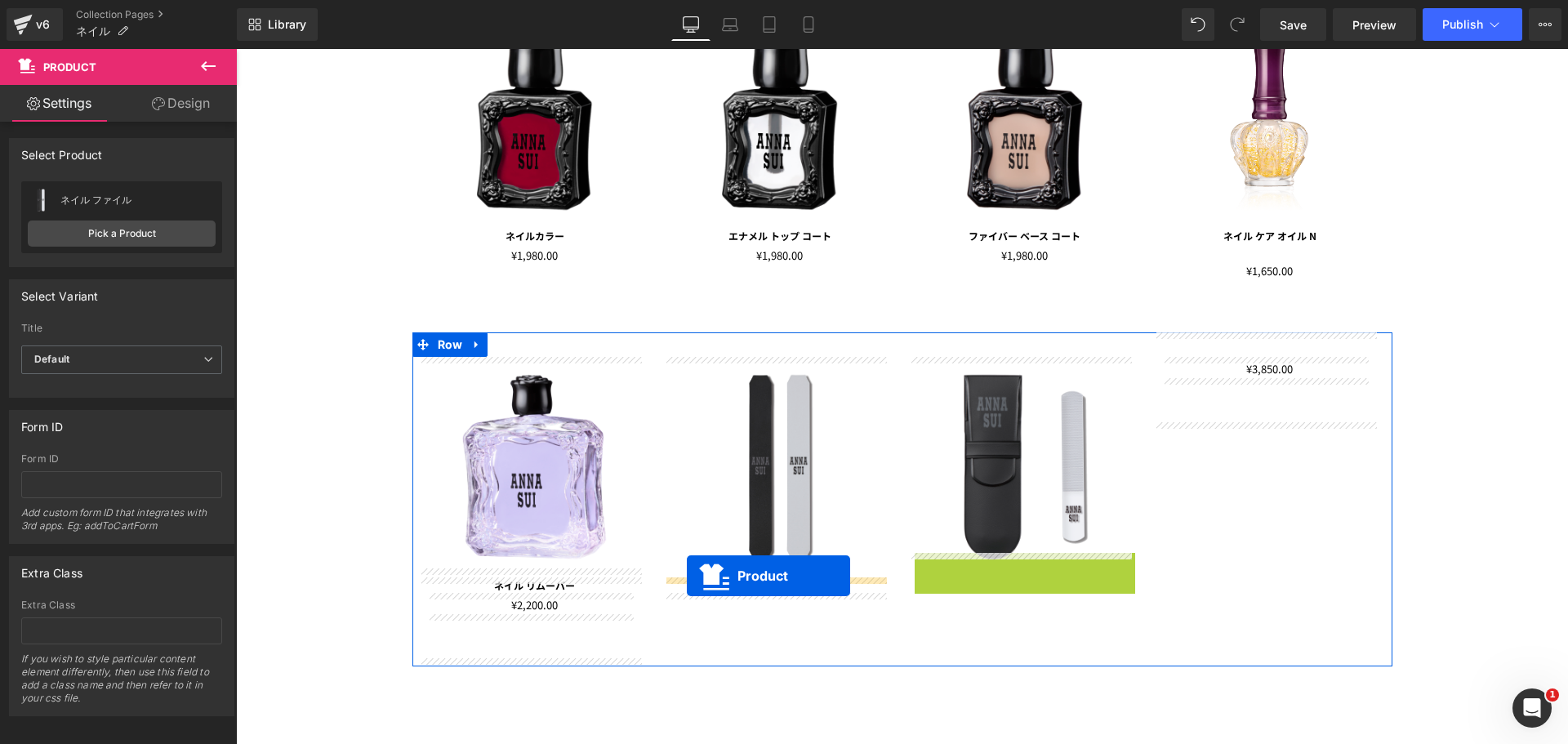
drag, startPoint x: 980, startPoint y: 566, endPoint x: 686, endPoint y: 576, distance: 294.2
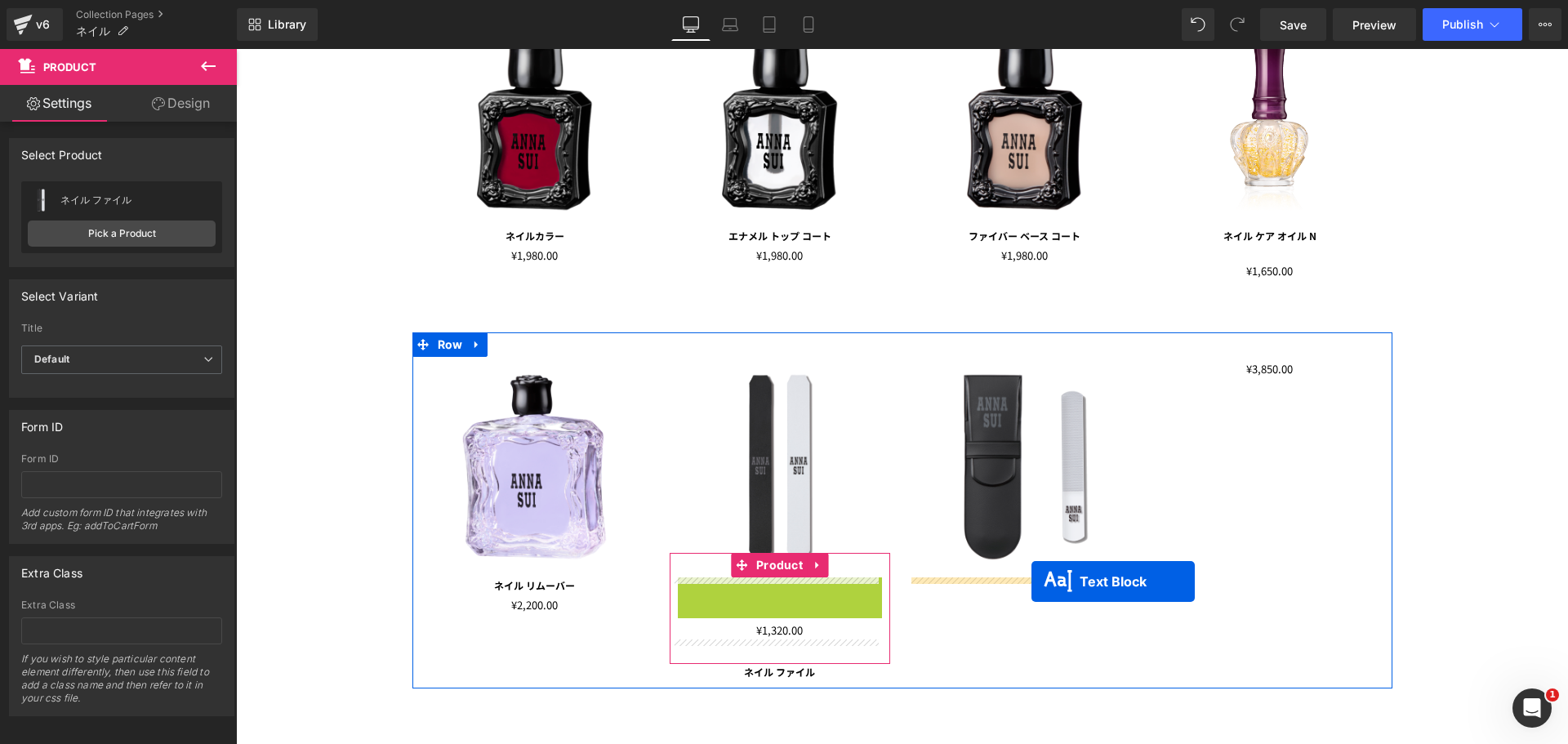
drag, startPoint x: 730, startPoint y: 582, endPoint x: 841, endPoint y: 611, distance: 114.7
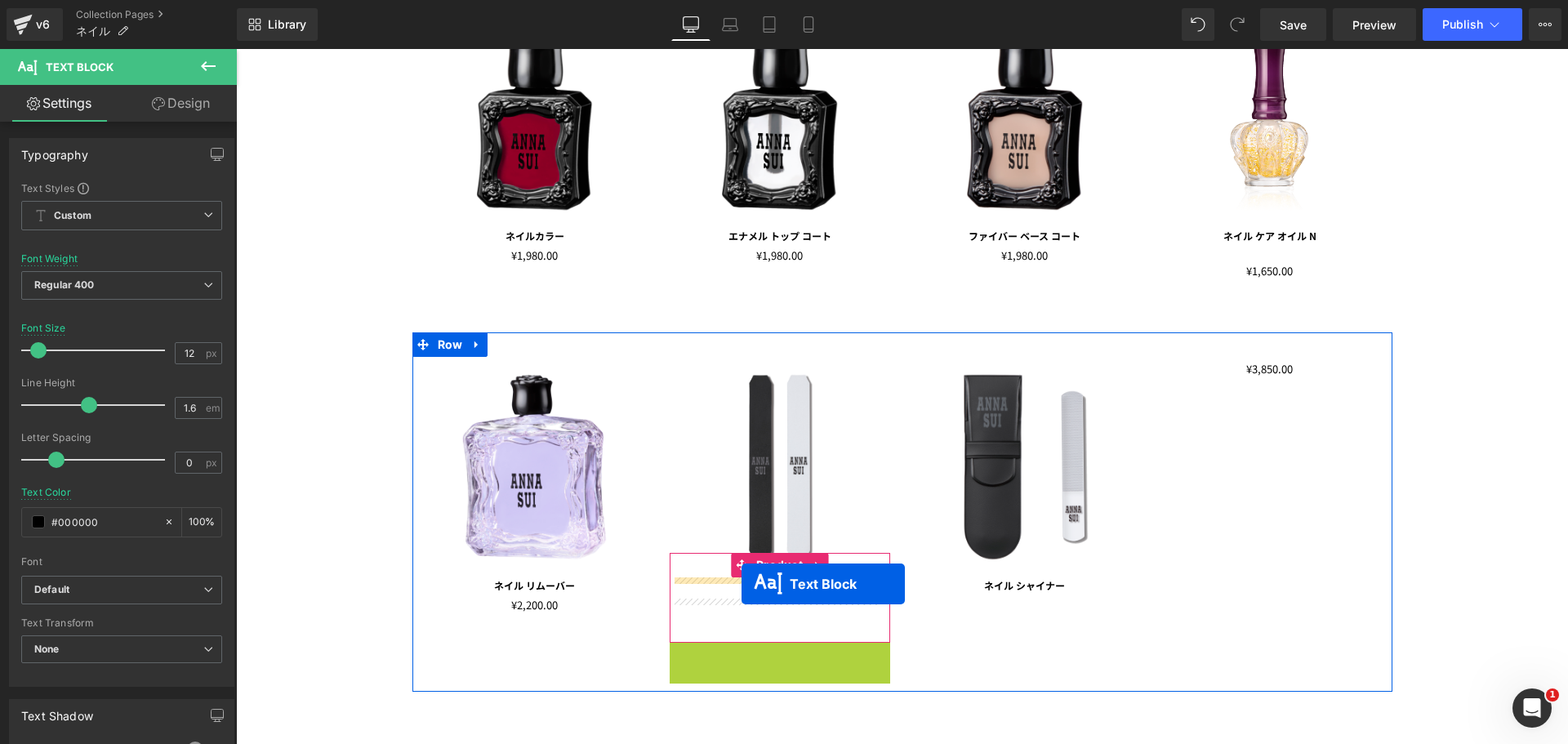
drag, startPoint x: 723, startPoint y: 650, endPoint x: 741, endPoint y: 584, distance: 68.4
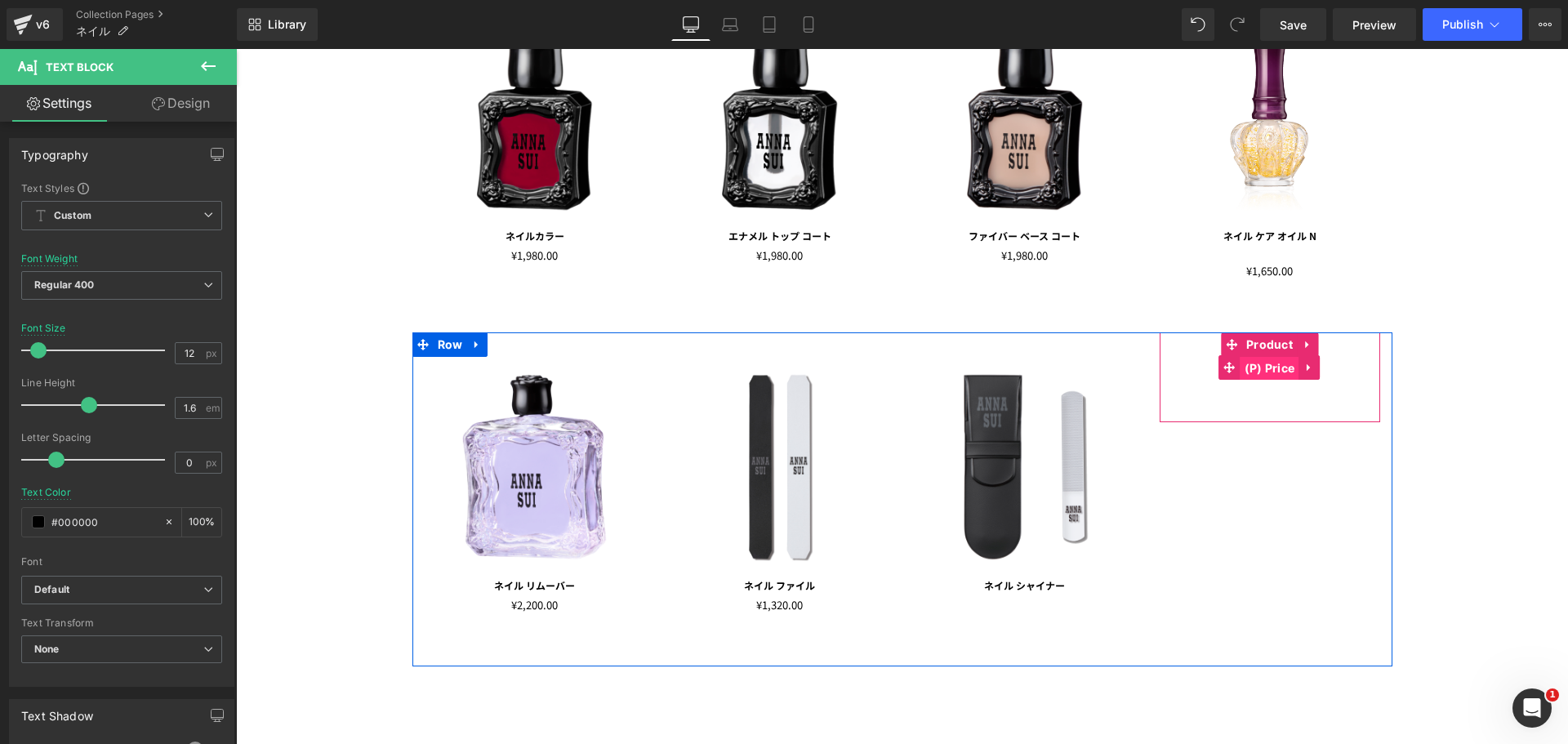
click at [1256, 370] on span "(P) Price" at bounding box center [1269, 368] width 58 height 24
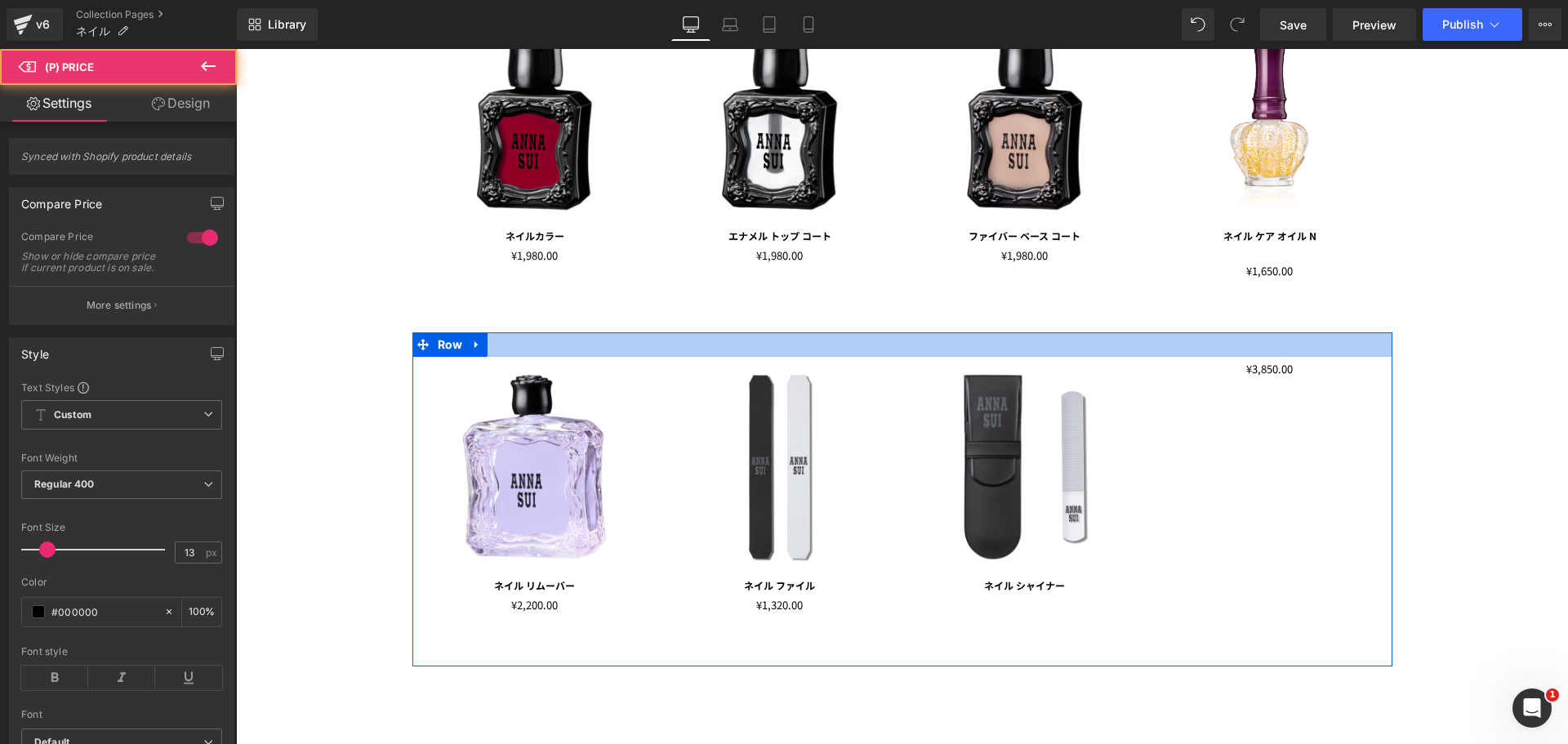
click at [1249, 344] on div at bounding box center [902, 344] width 980 height 24
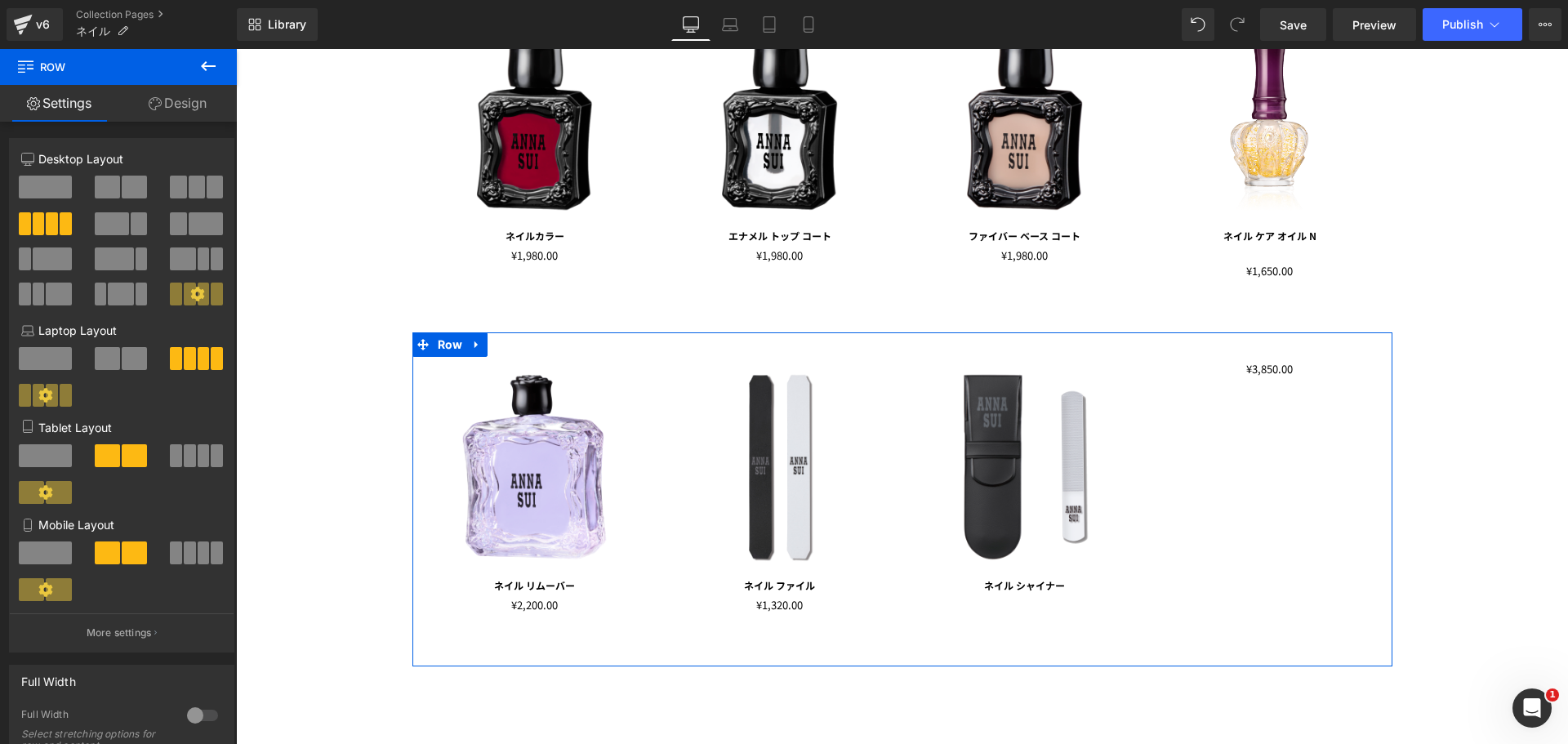
click at [1249, 349] on div at bounding box center [902, 344] width 980 height 24
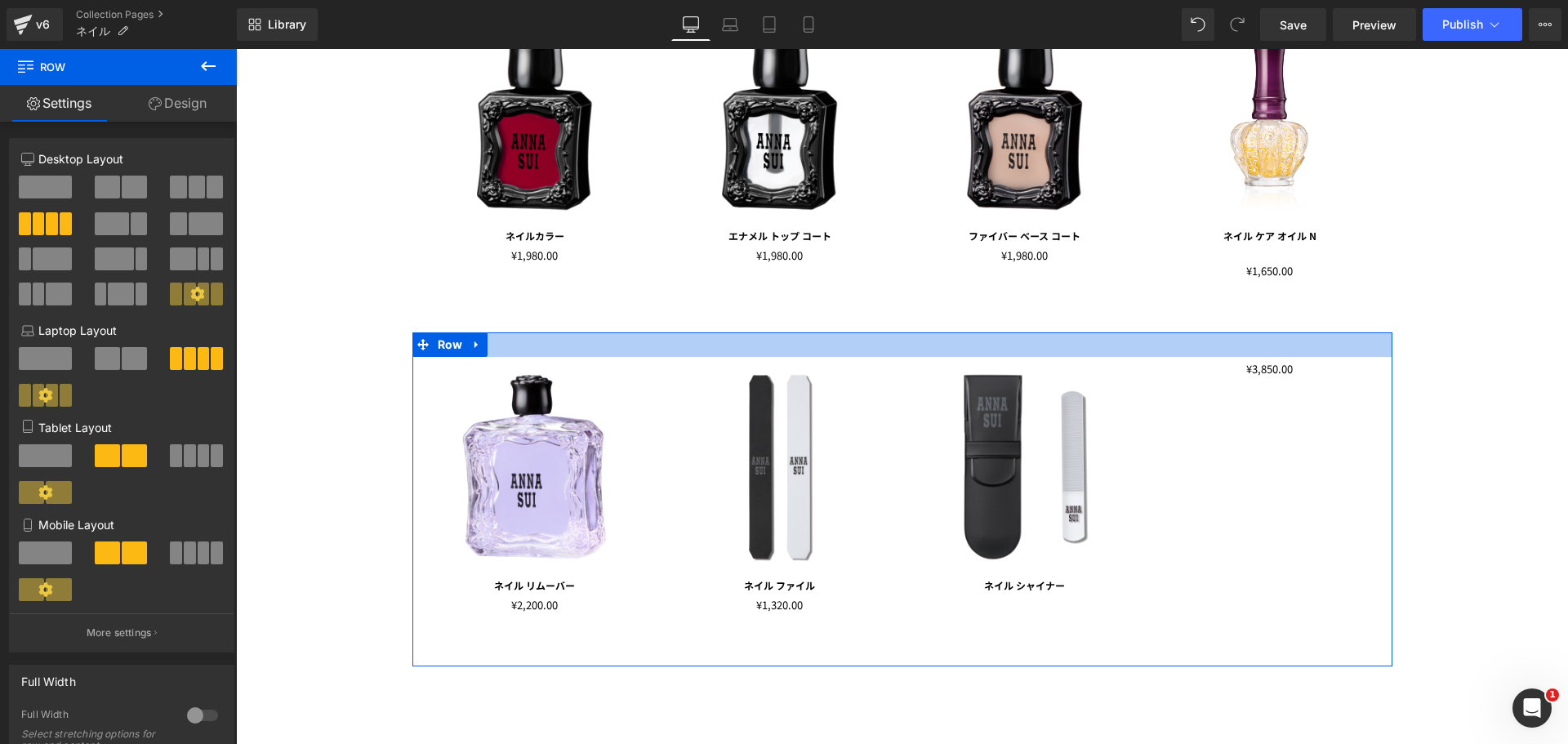
click at [1254, 354] on div at bounding box center [902, 344] width 980 height 24
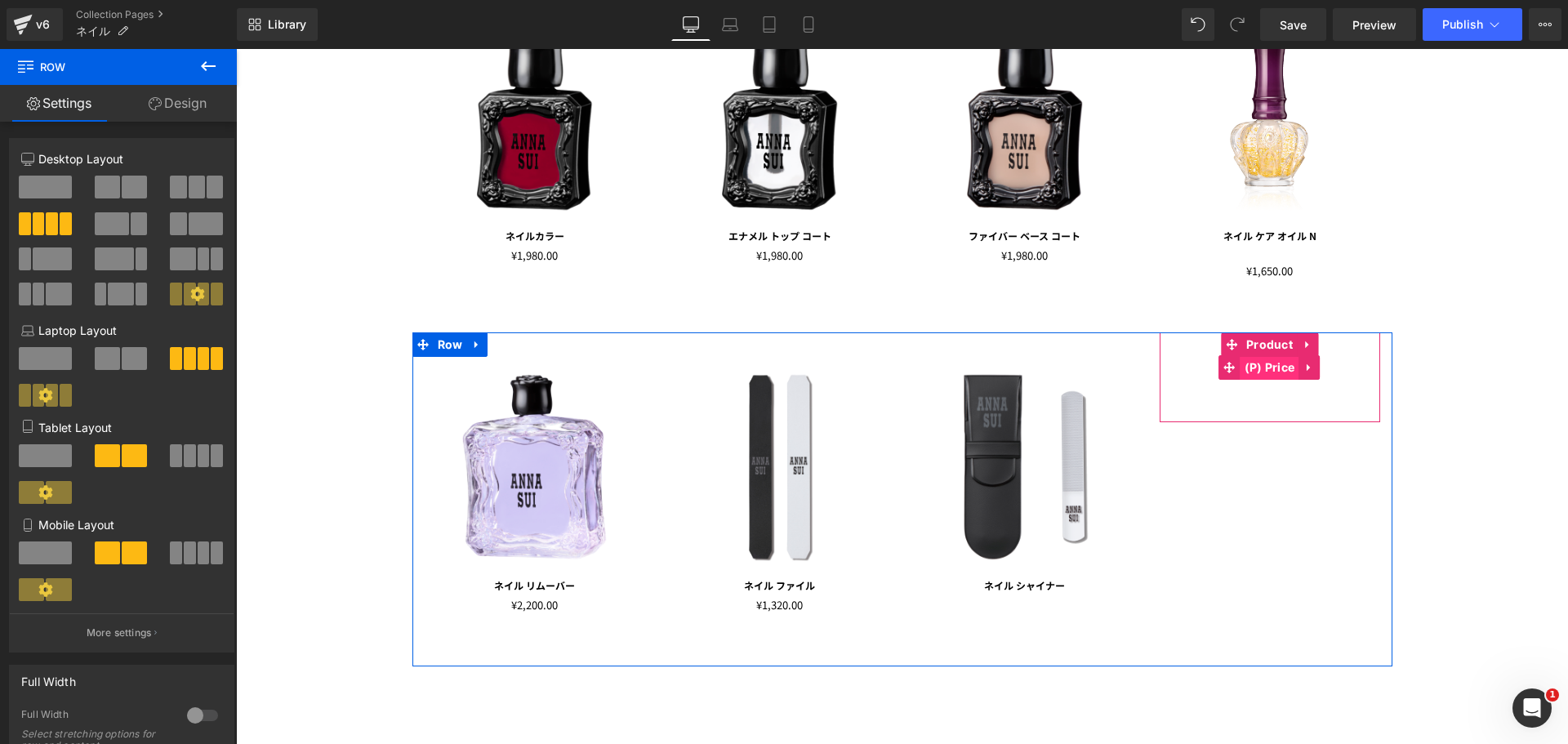
click at [1264, 359] on span "(P) Price" at bounding box center [1269, 367] width 58 height 24
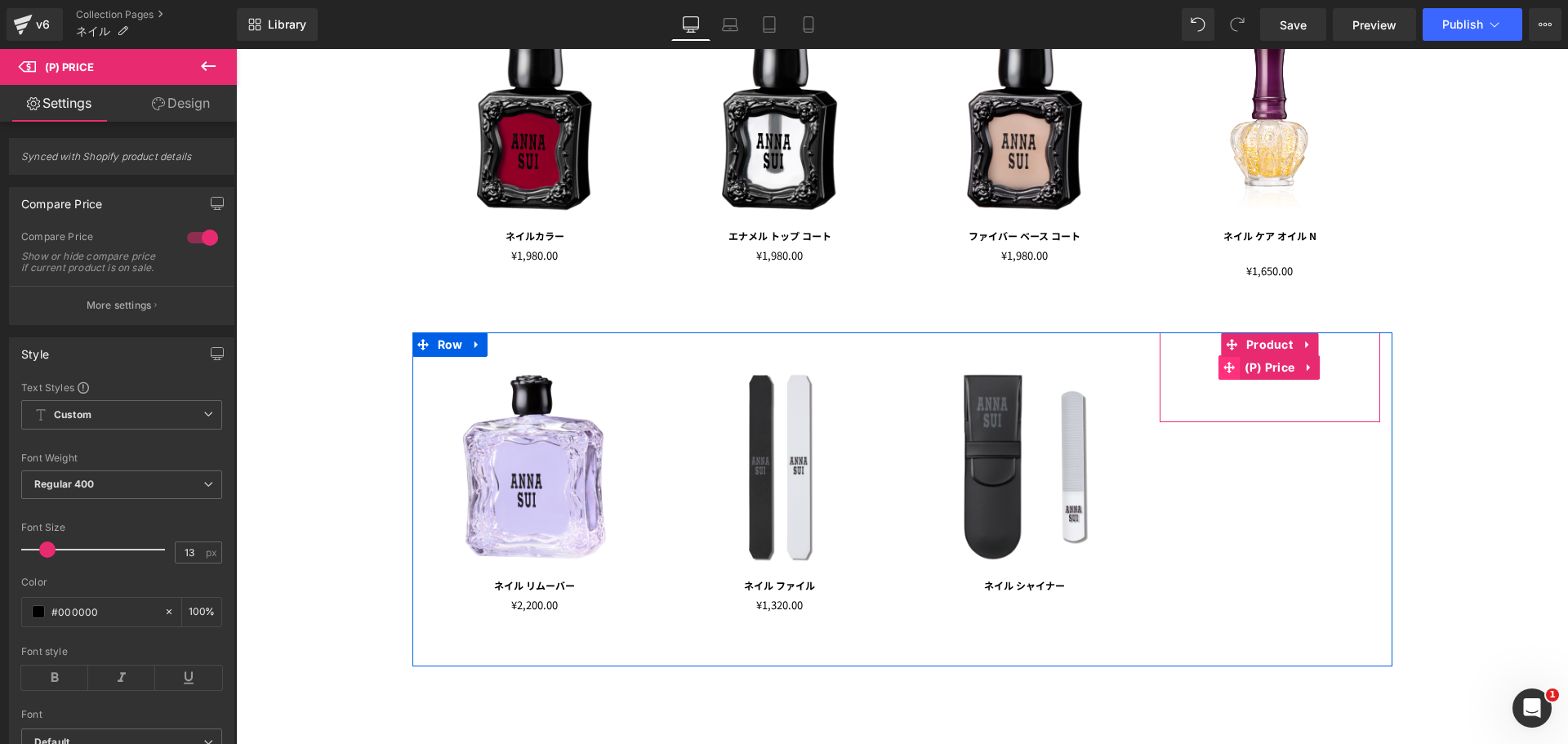
click at [1223, 376] on span at bounding box center [1229, 367] width 21 height 24
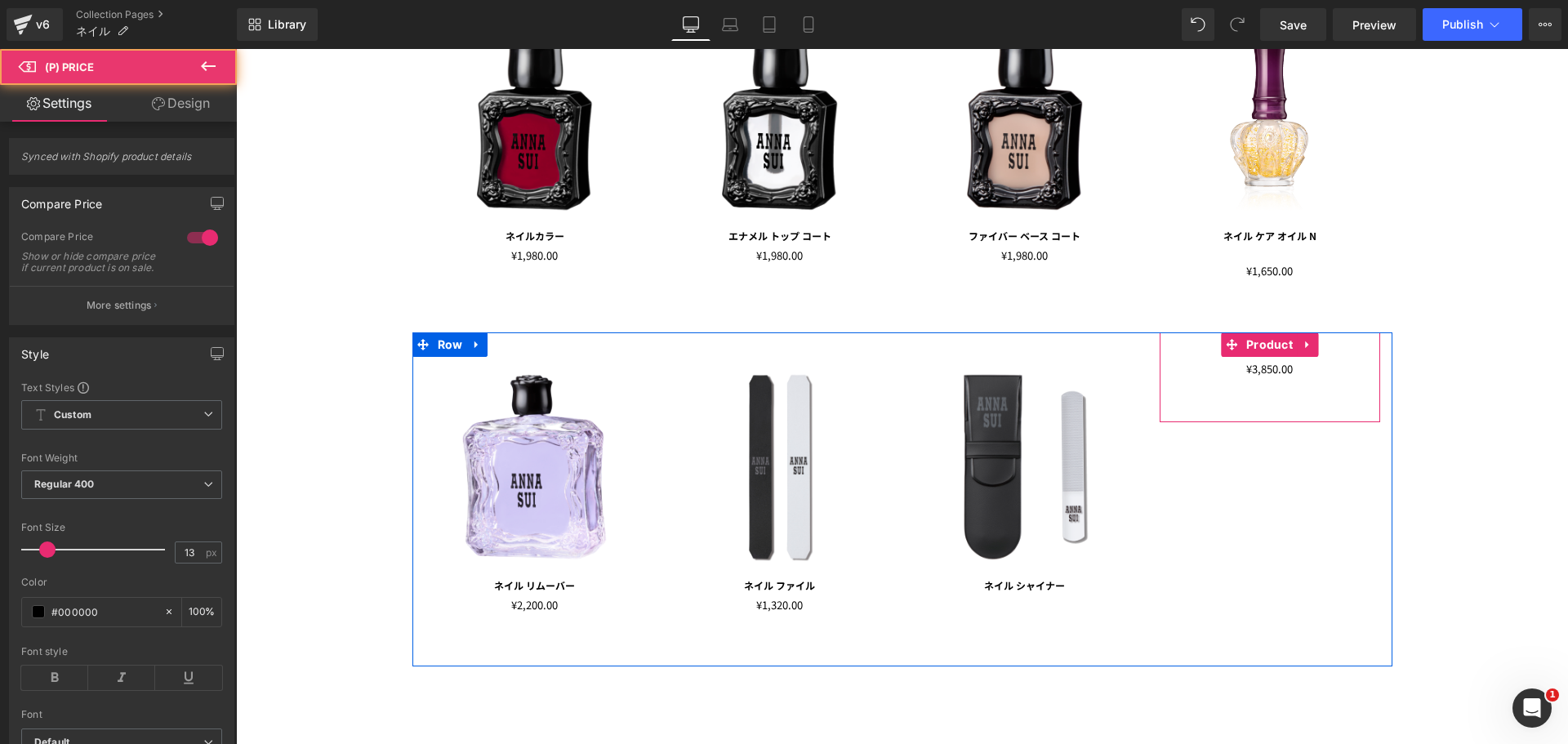
click at [1194, 381] on div "¥0 ¥3,850.00 (P) Price" at bounding box center [1269, 377] width 204 height 41
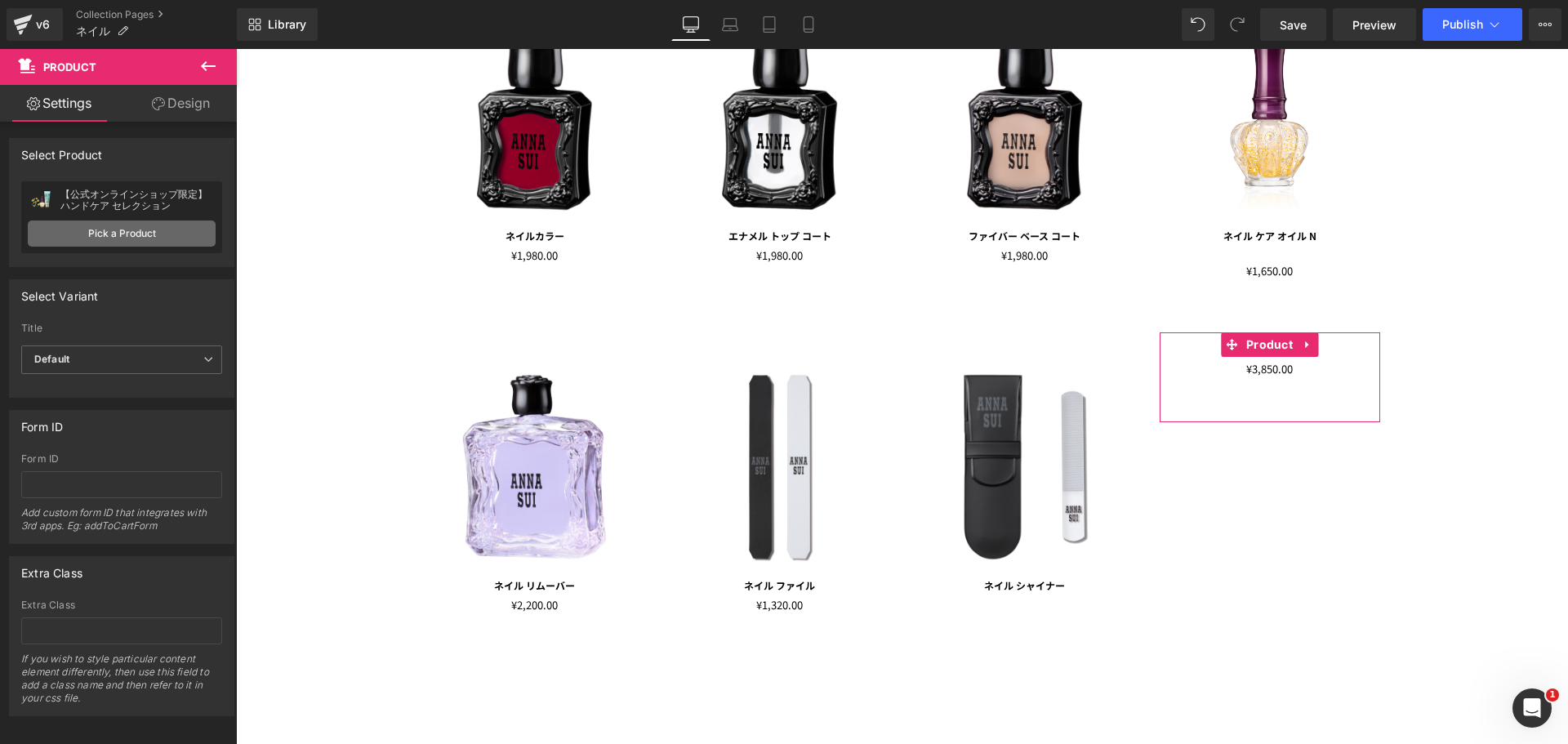
click at [143, 236] on link "Pick a Product" at bounding box center [121, 233] width 188 height 26
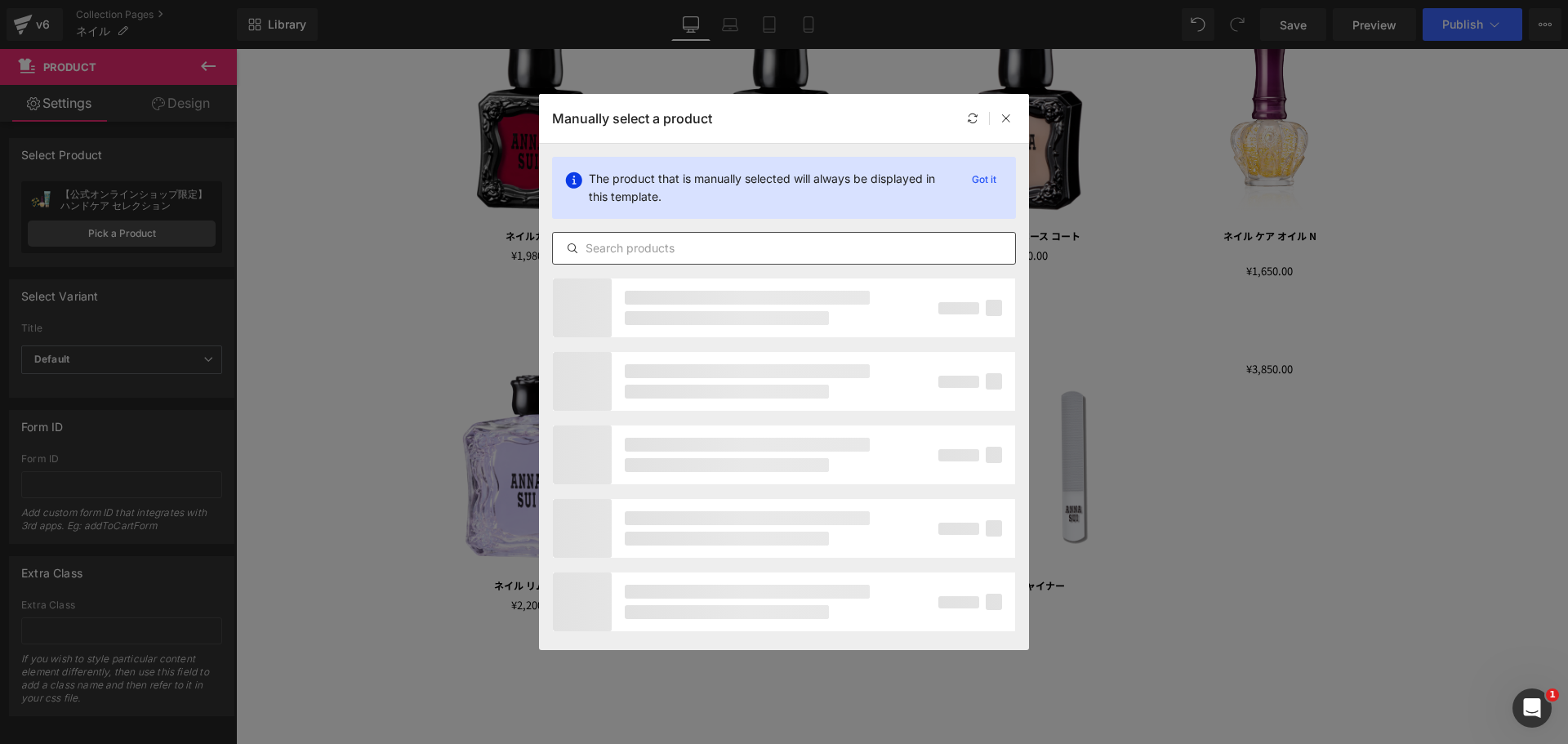
click at [726, 234] on div at bounding box center [784, 248] width 464 height 33
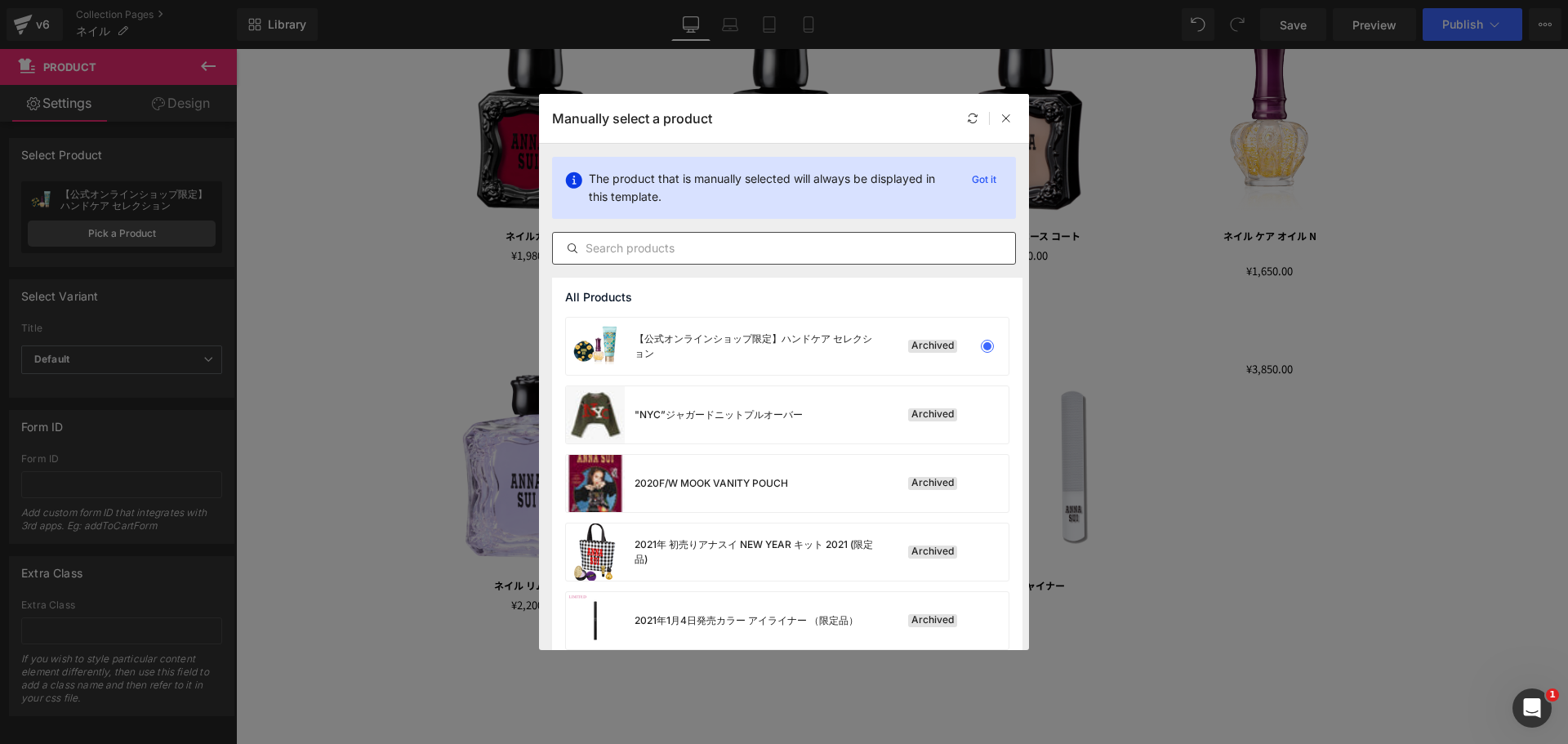
click at [739, 238] on div at bounding box center [784, 248] width 464 height 33
click at [746, 245] on input "text" at bounding box center [784, 248] width 462 height 19
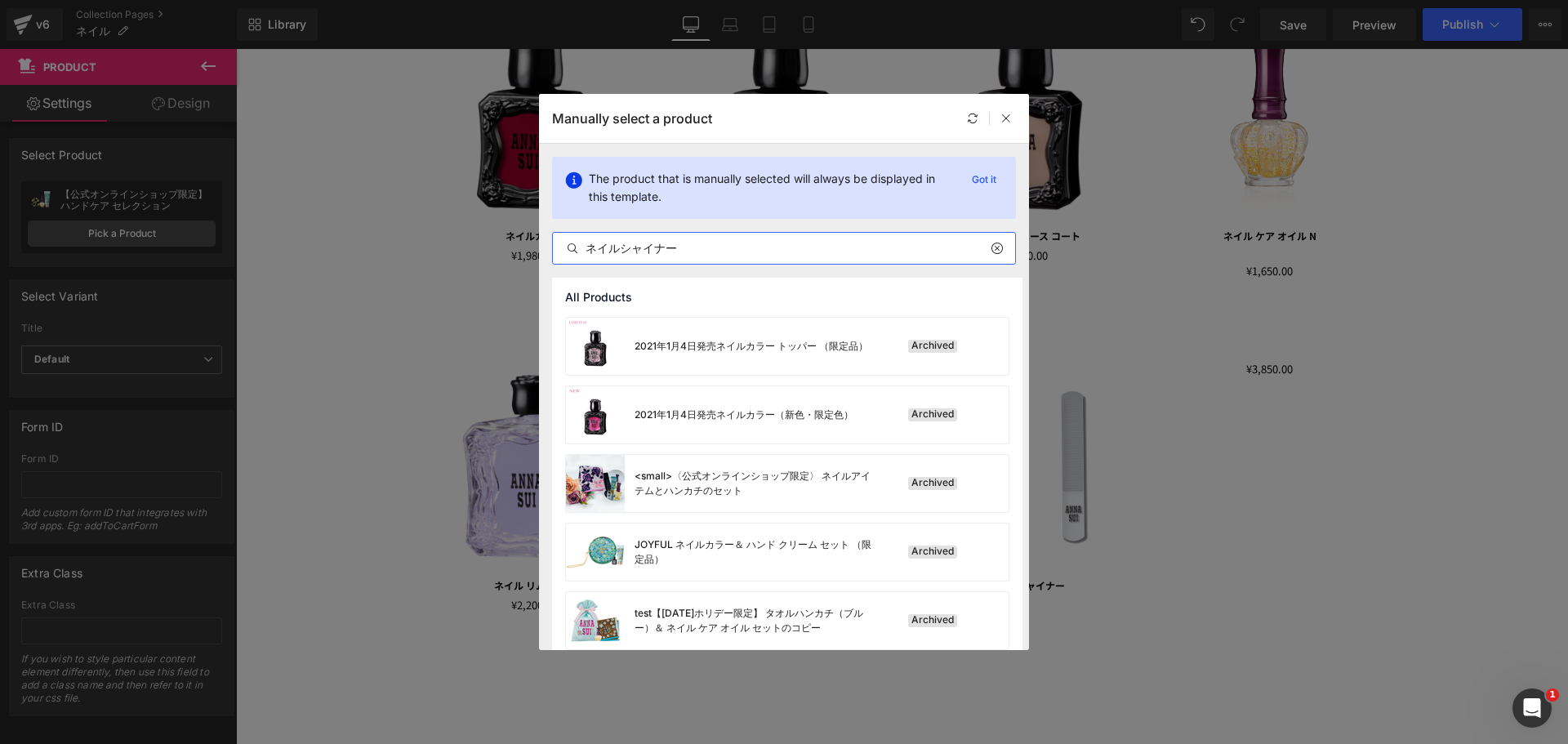
click at [624, 245] on input "ネイルシャイナー" at bounding box center [784, 248] width 462 height 19
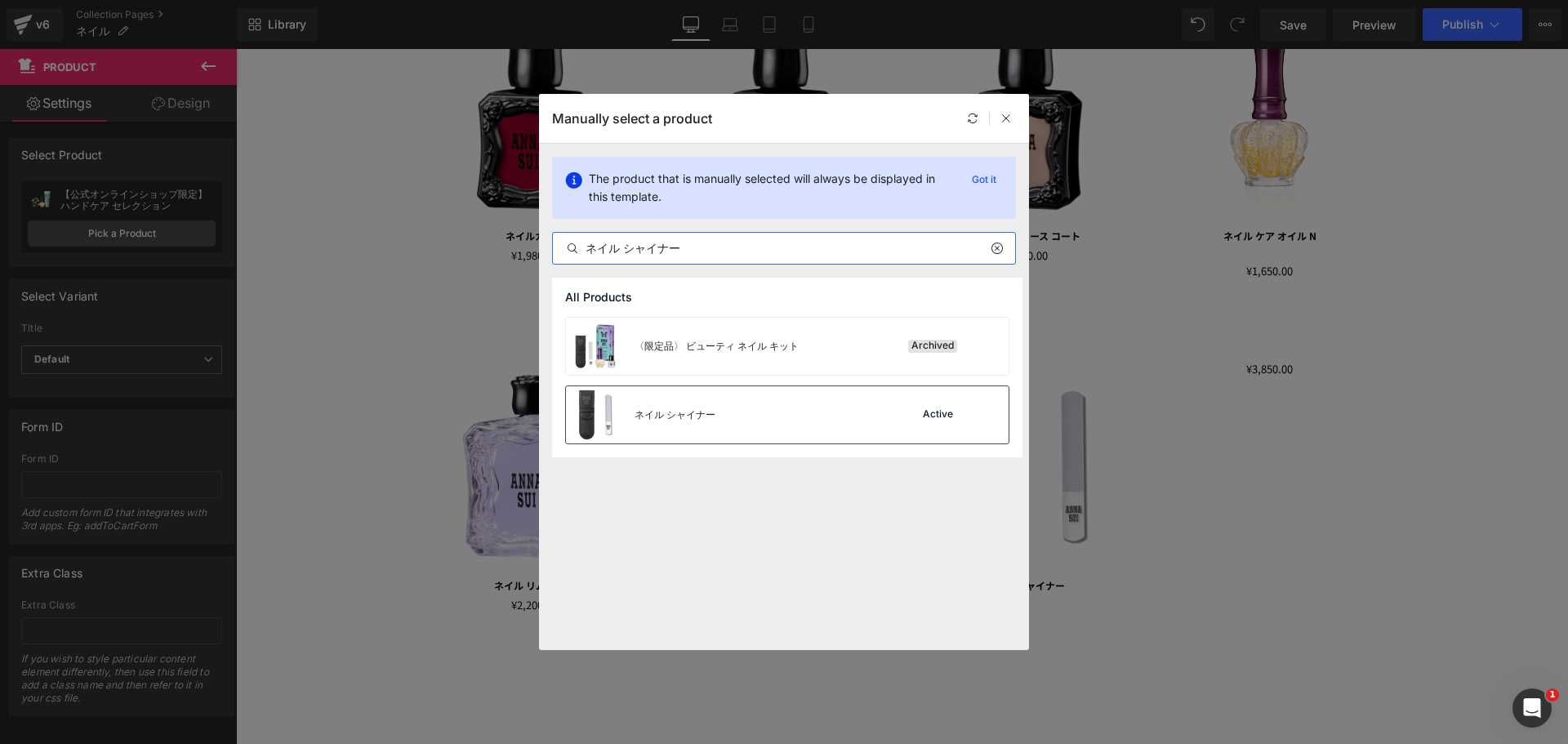
type input "ネイル シャイナー"
click at [703, 420] on div "ネイル シャイナー" at bounding box center [675, 415] width 81 height 15
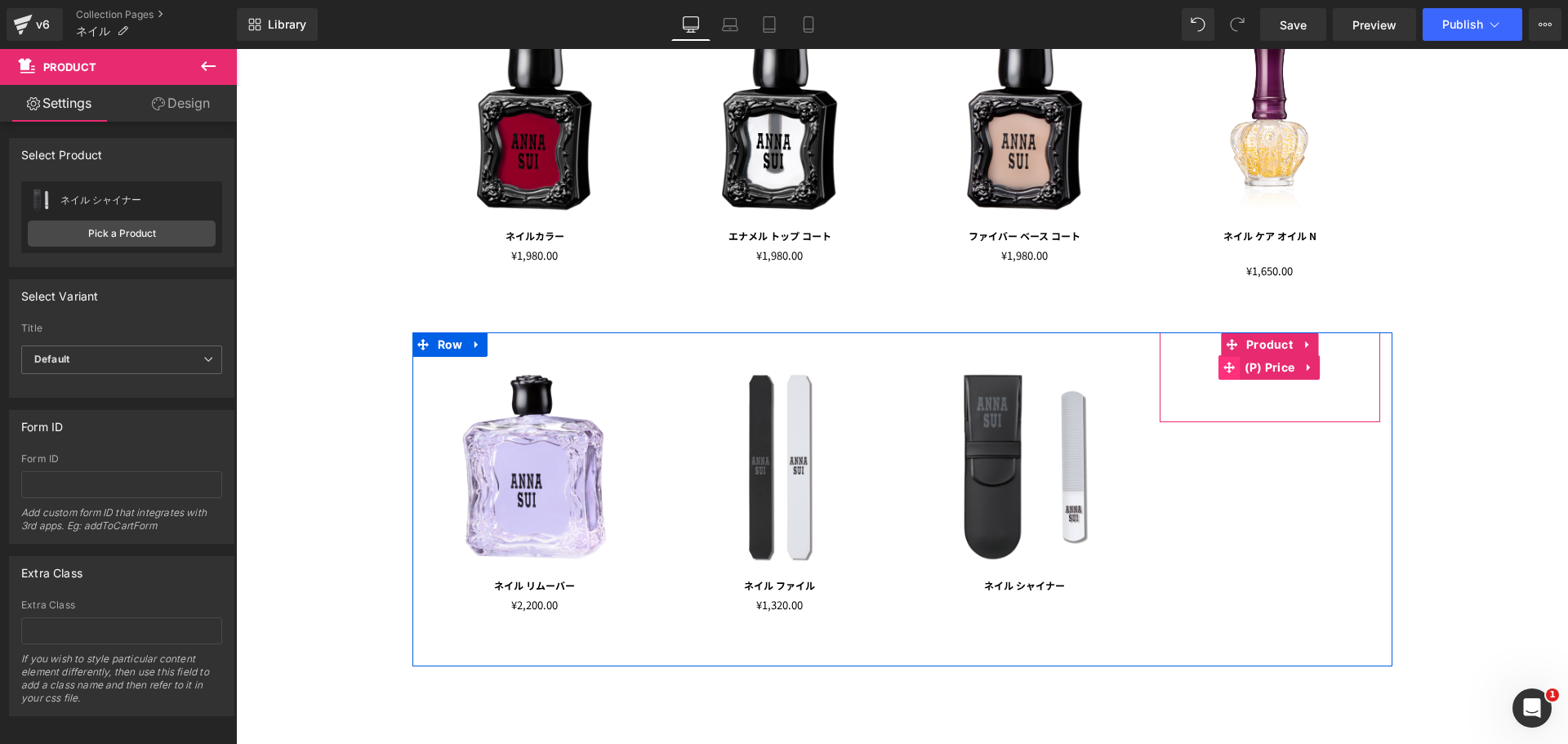
click at [1232, 360] on span at bounding box center [1229, 367] width 21 height 24
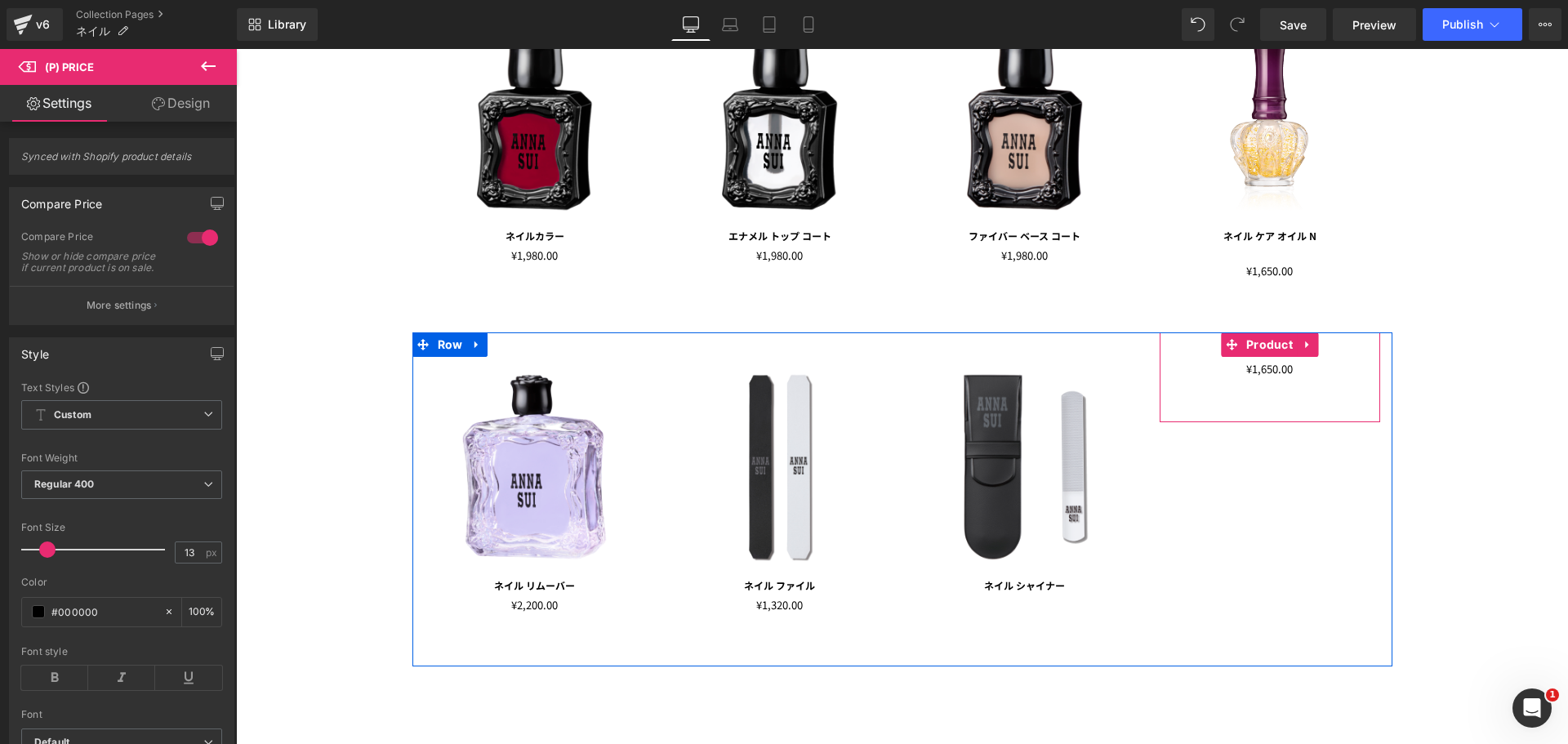
click at [1169, 394] on div "¥0 ¥1,650.00 (P) Price" at bounding box center [1269, 377] width 204 height 41
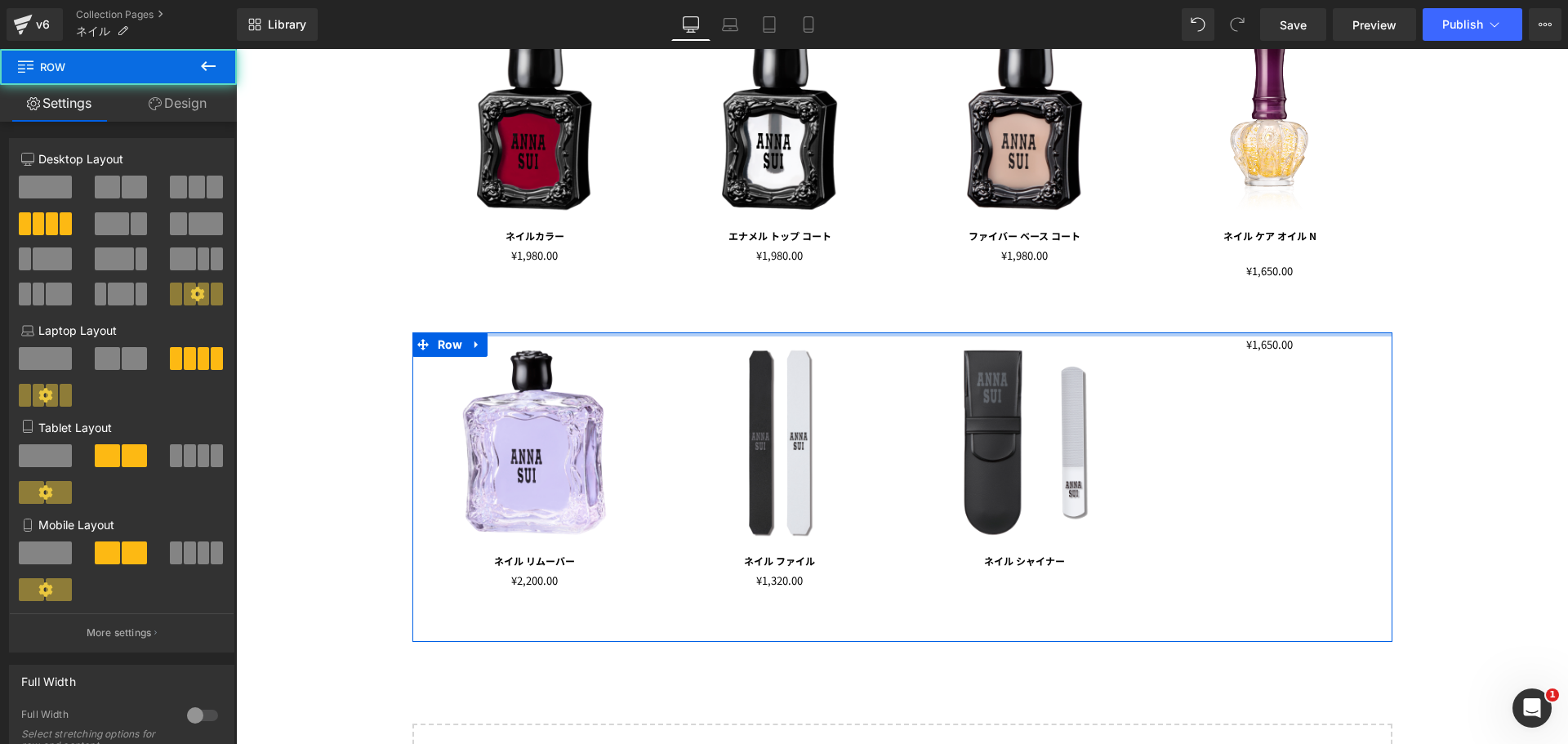
drag, startPoint x: 1148, startPoint y: 354, endPoint x: 1271, endPoint y: 338, distance: 124.0
click at [1147, 319] on div "NAILS Text Block Row Image ネイルカラー Text Block ¥0 ¥1,980.00 (P) Price Product Ima…" at bounding box center [902, 381] width 1332 height 953
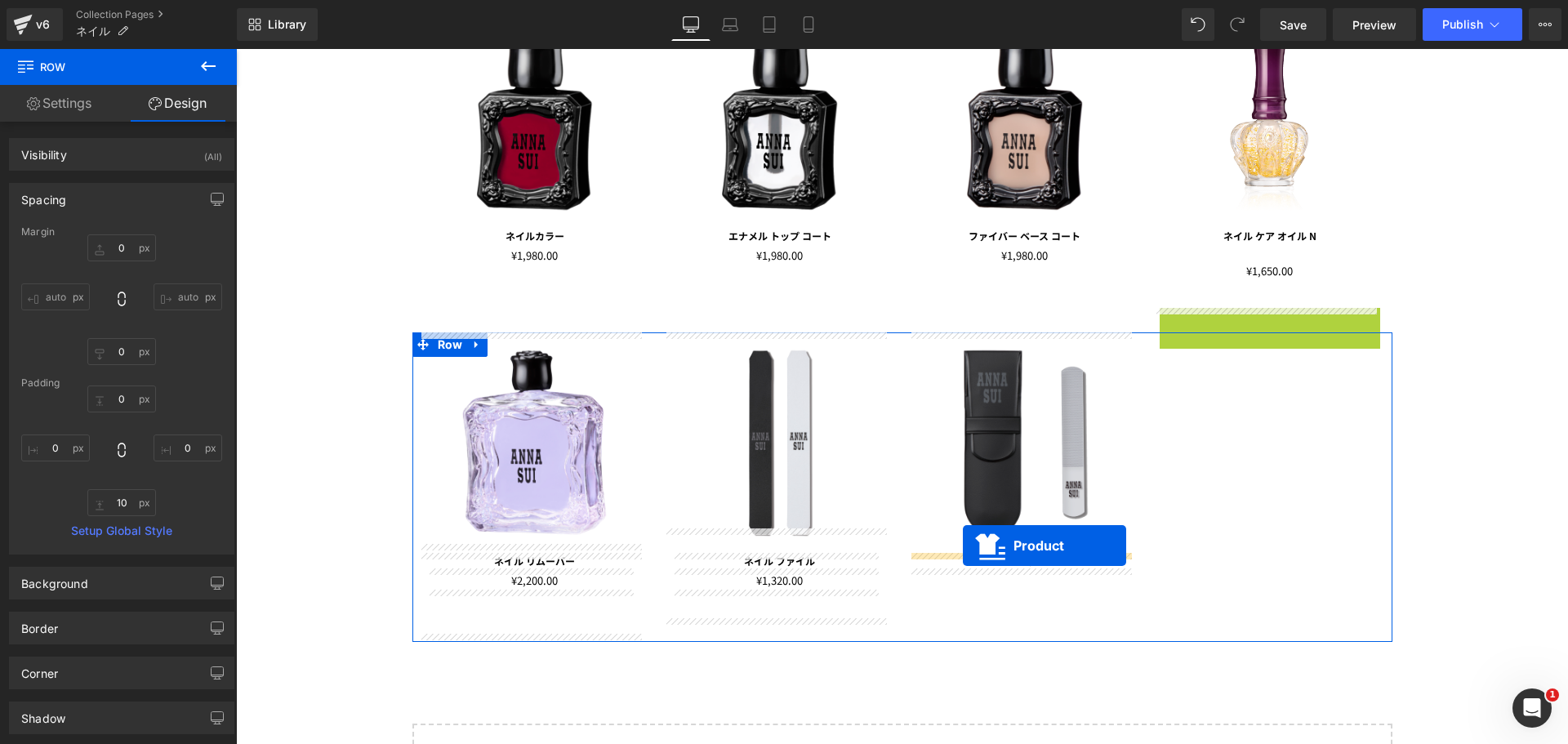
drag, startPoint x: 1222, startPoint y: 322, endPoint x: 962, endPoint y: 545, distance: 342.5
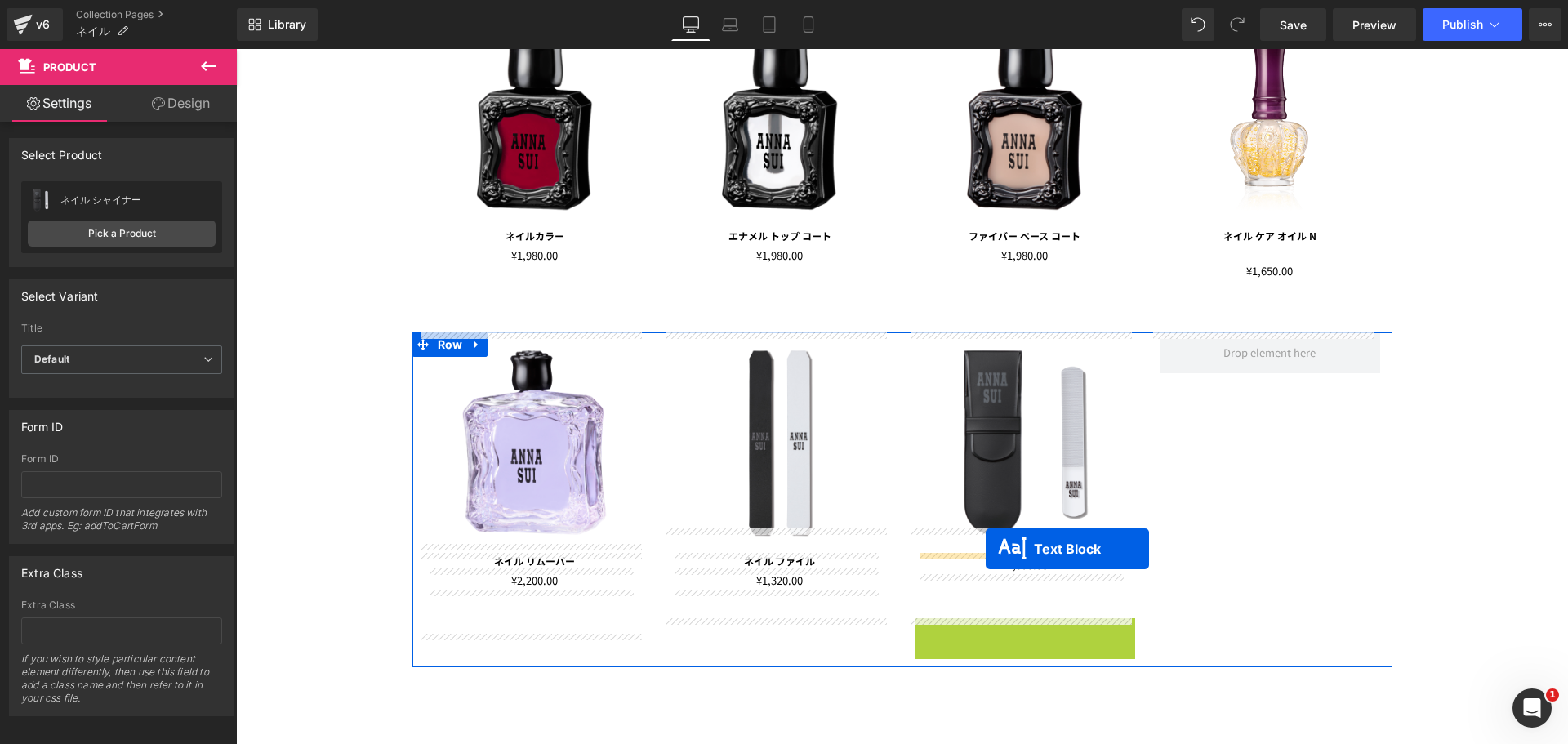
drag, startPoint x: 968, startPoint y: 625, endPoint x: 986, endPoint y: 549, distance: 78.1
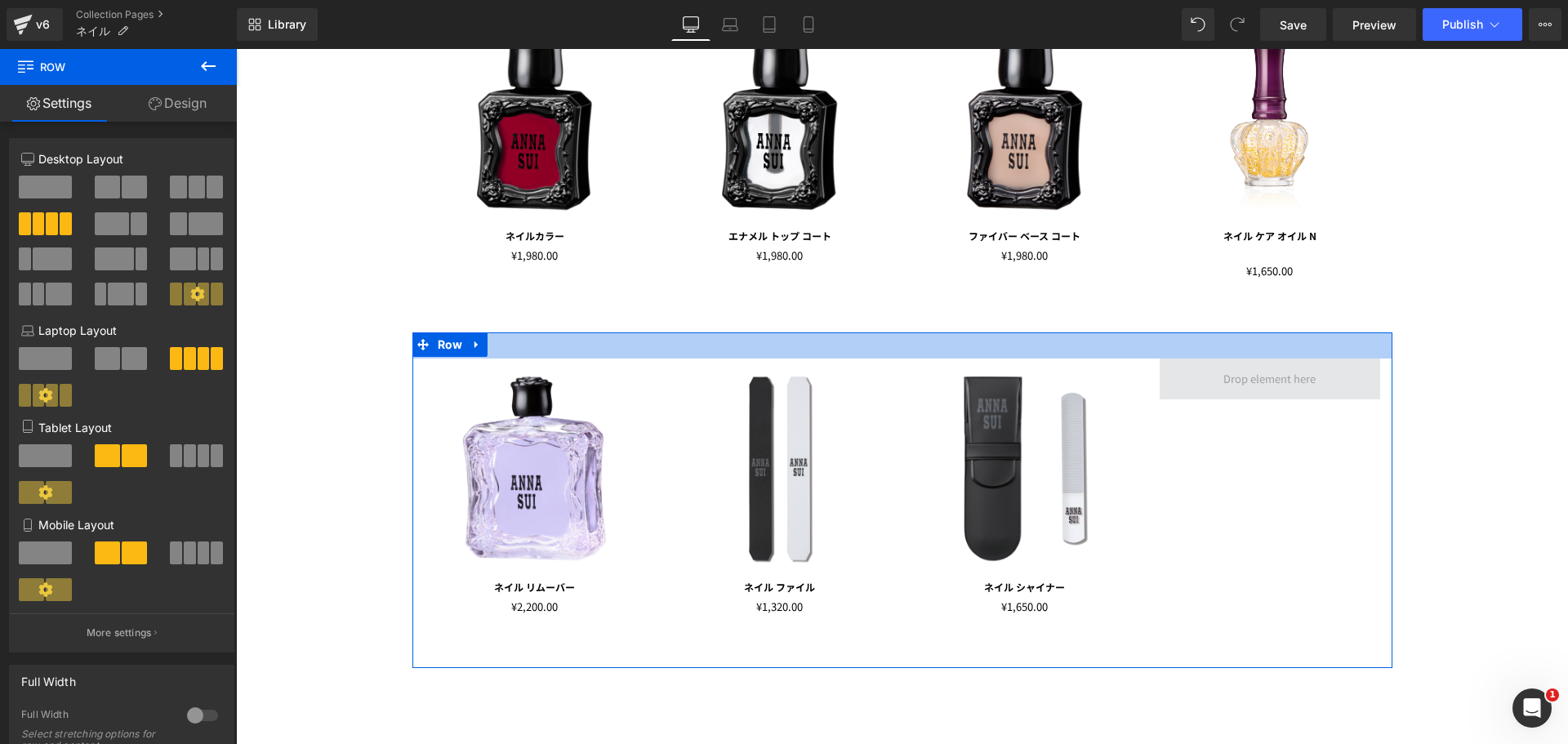
drag, startPoint x: 1179, startPoint y: 334, endPoint x: 1181, endPoint y: 360, distance: 26.1
click at [1181, 360] on div "Image ネイル リムーバー Text Block ¥0 ¥2,200.00 (P) Price Product Image ネイル ファイル Text B…" at bounding box center [902, 500] width 980 height 335
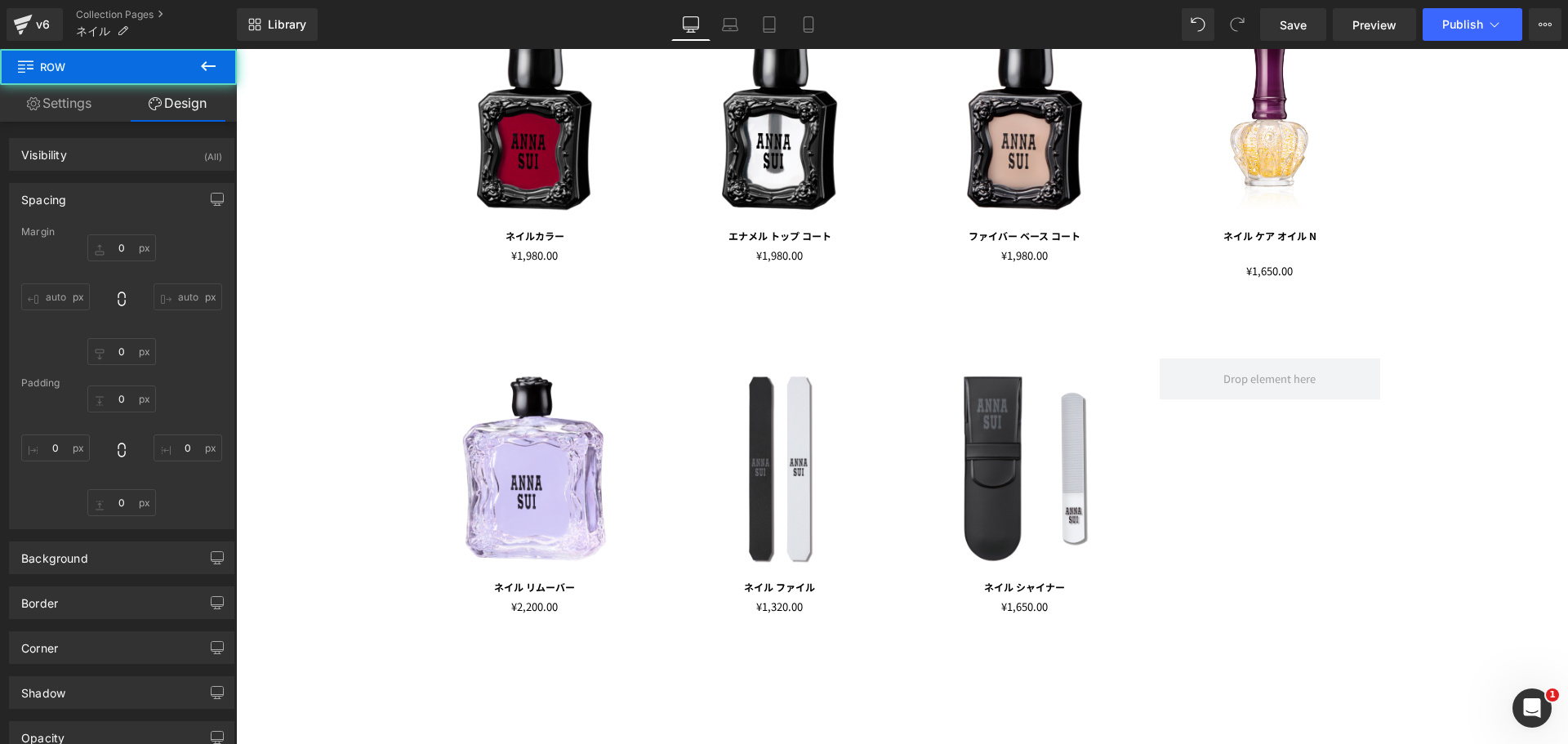
type input "0"
type input "32"
type input "0"
type input "10"
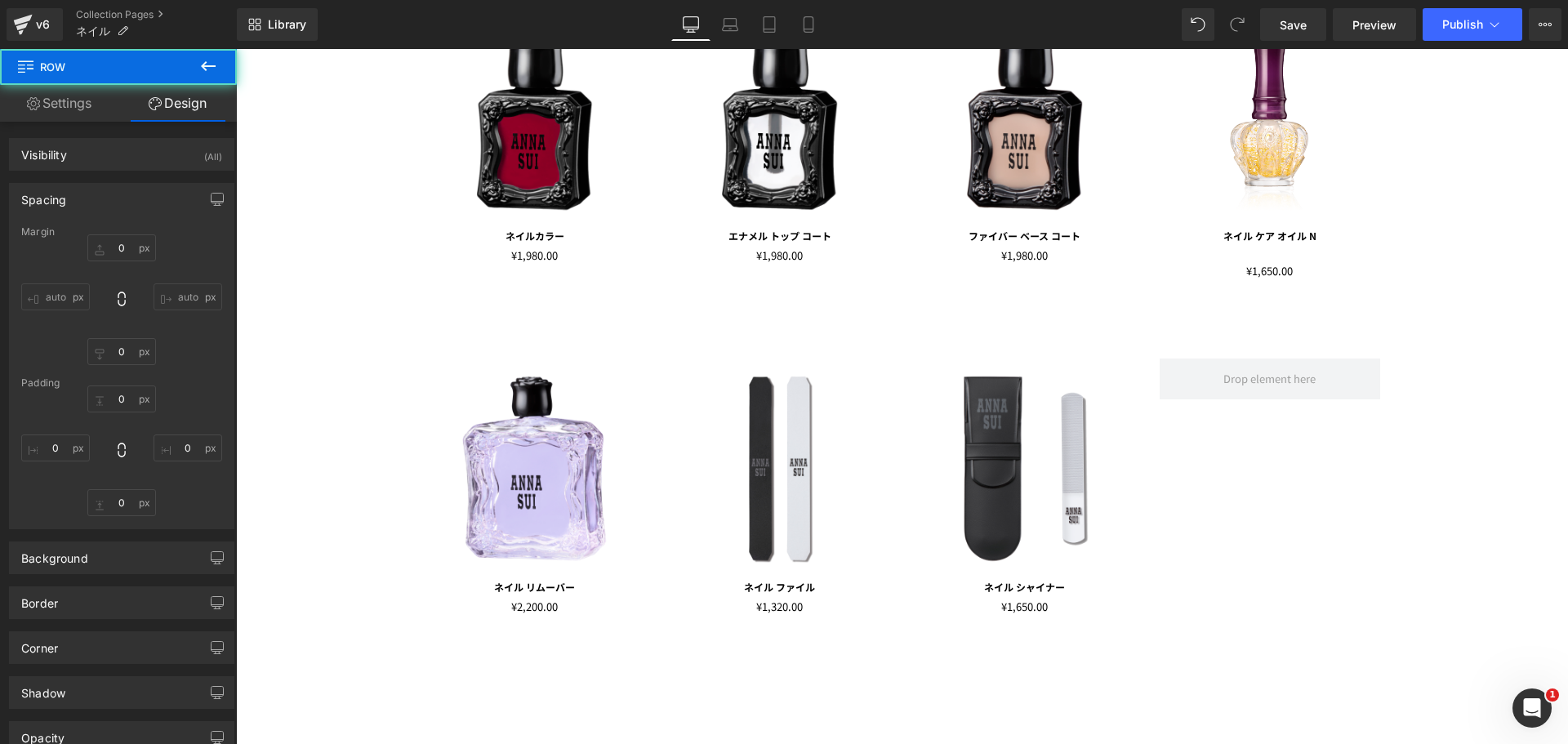
type input "0"
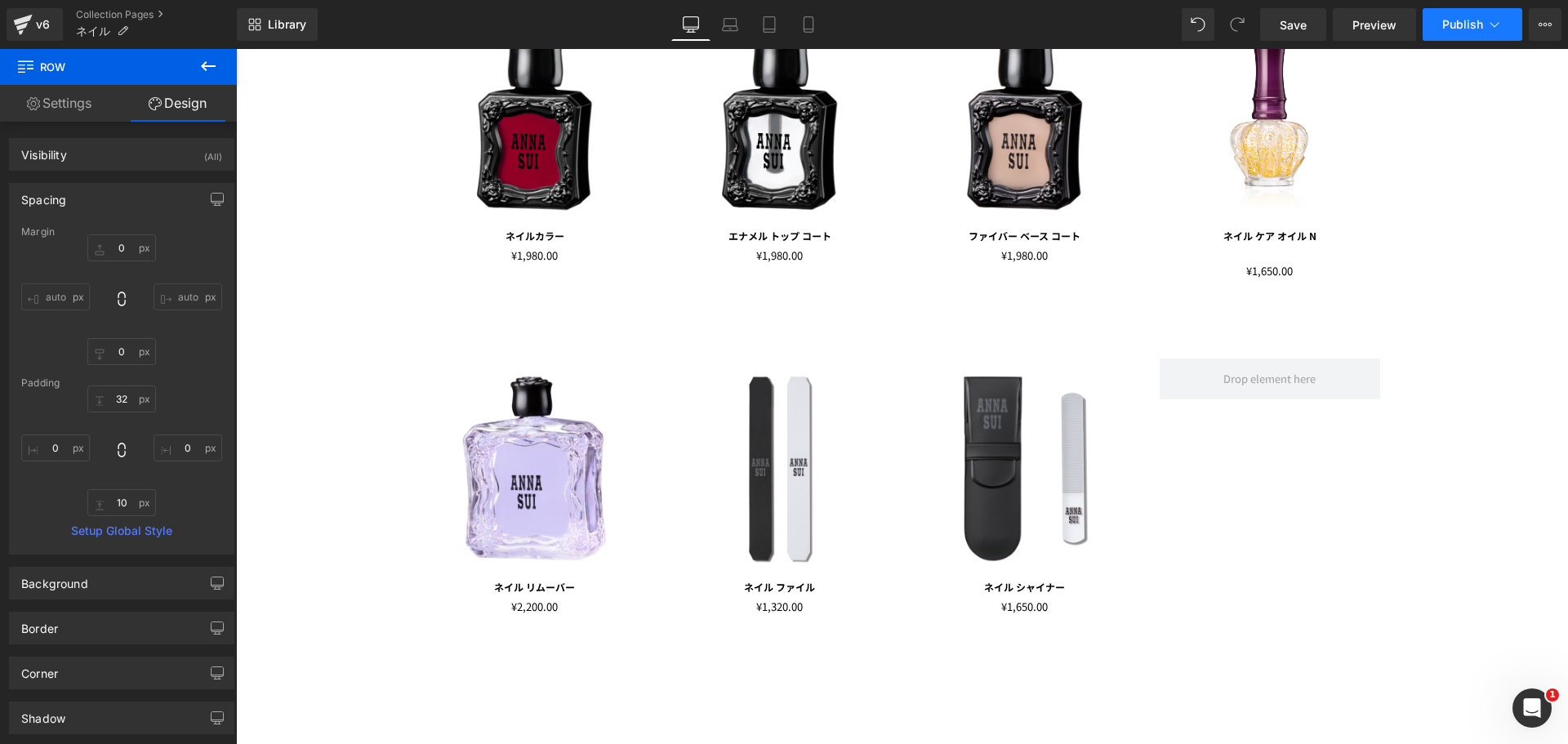
click at [1490, 30] on icon at bounding box center [1495, 25] width 17 height 17
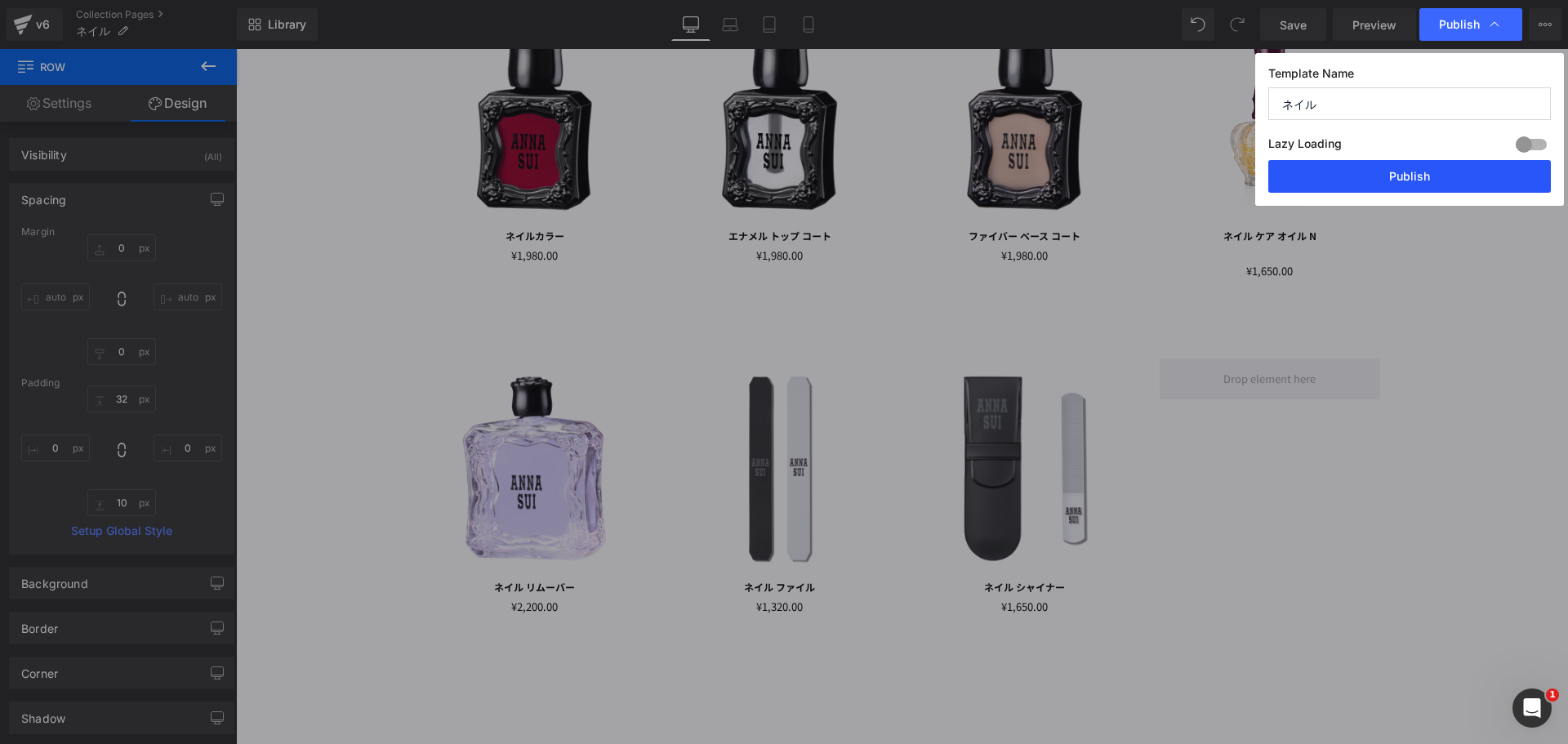
click at [1427, 174] on button "Publish" at bounding box center [1410, 176] width 283 height 33
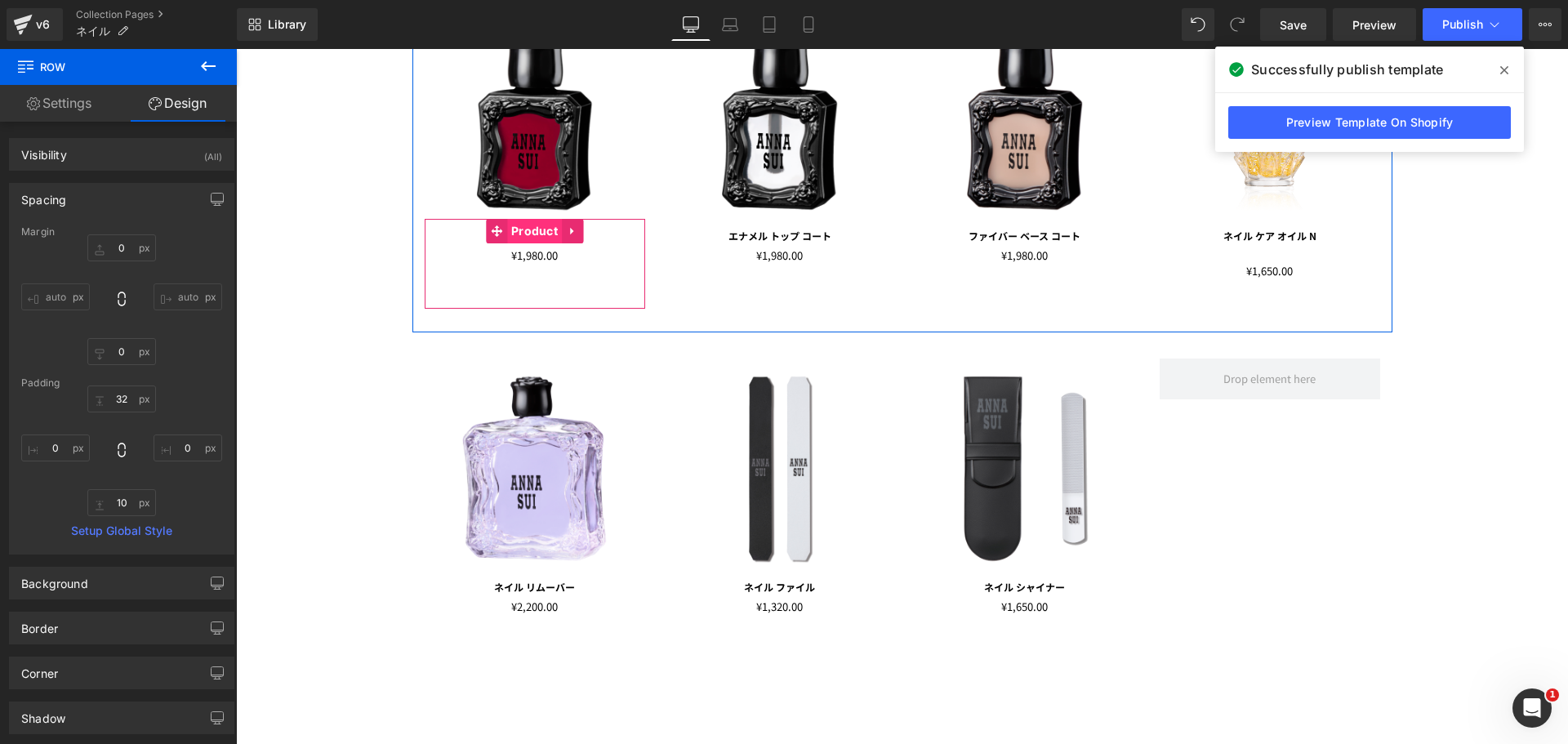
click at [515, 236] on span "Product" at bounding box center [535, 230] width 55 height 24
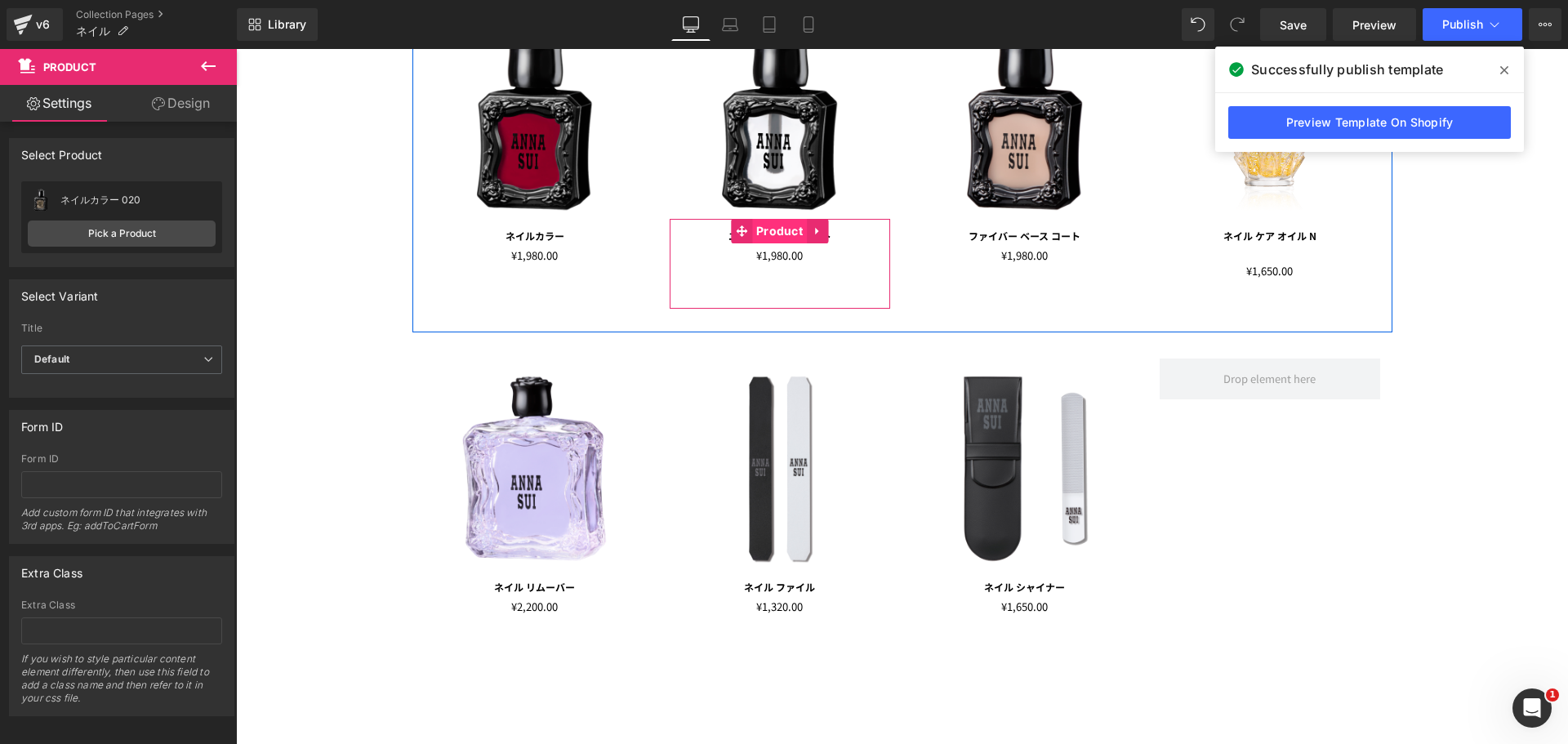
click at [752, 231] on span "Product" at bounding box center [780, 230] width 55 height 24
click at [997, 229] on span "Product" at bounding box center [1024, 230] width 55 height 24
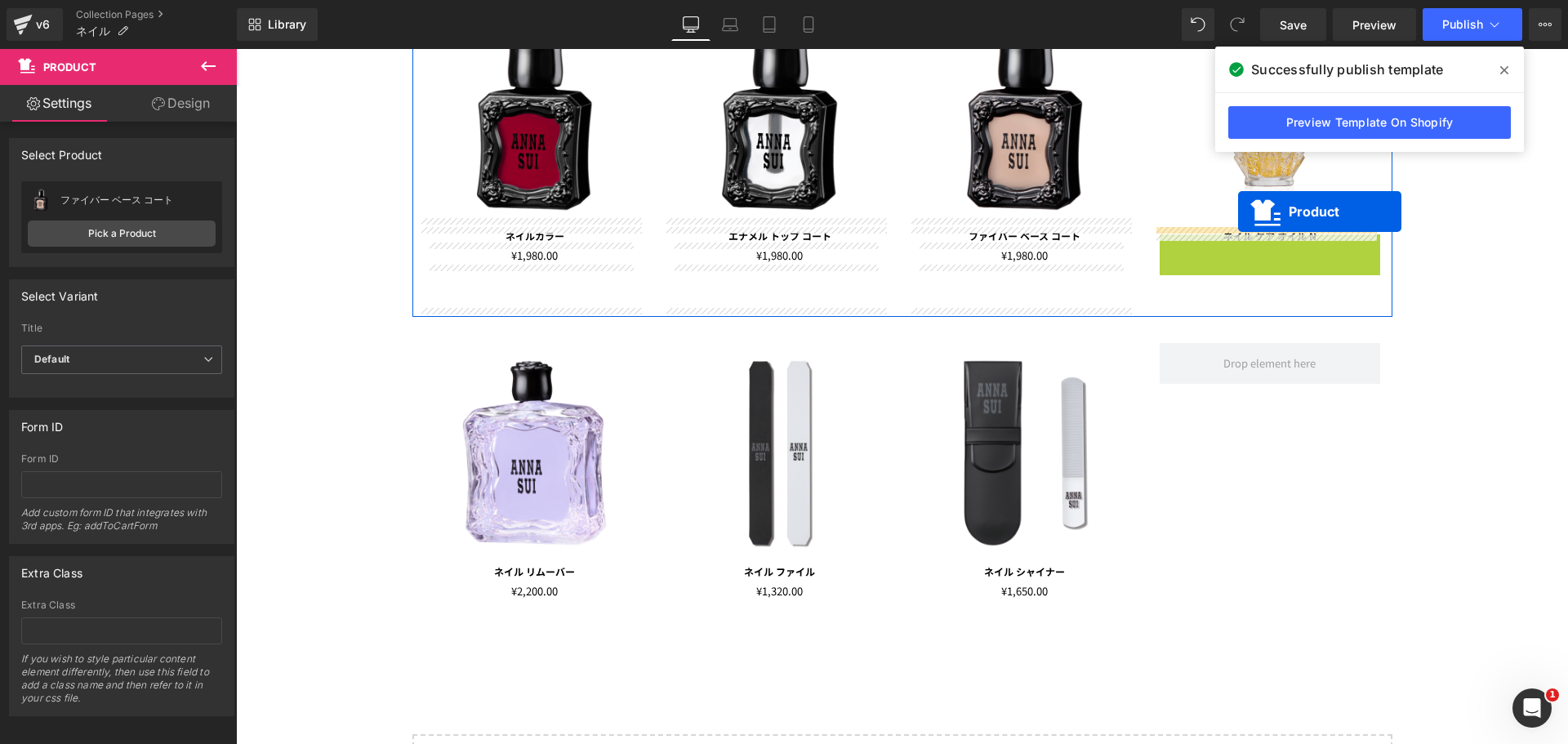
drag, startPoint x: 1237, startPoint y: 244, endPoint x: 1238, endPoint y: 212, distance: 32.0
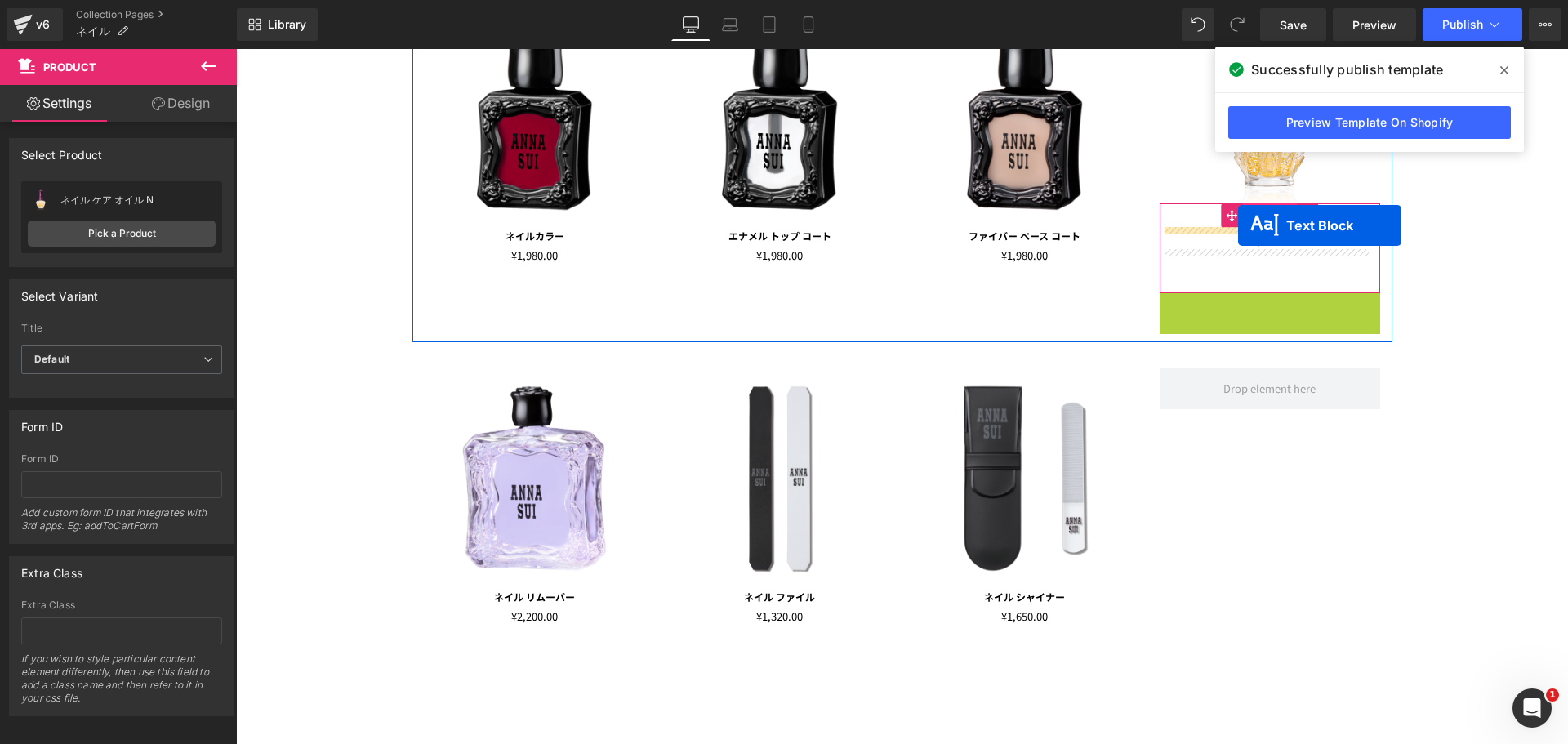
drag, startPoint x: 1233, startPoint y: 269, endPoint x: 1238, endPoint y: 225, distance: 44.3
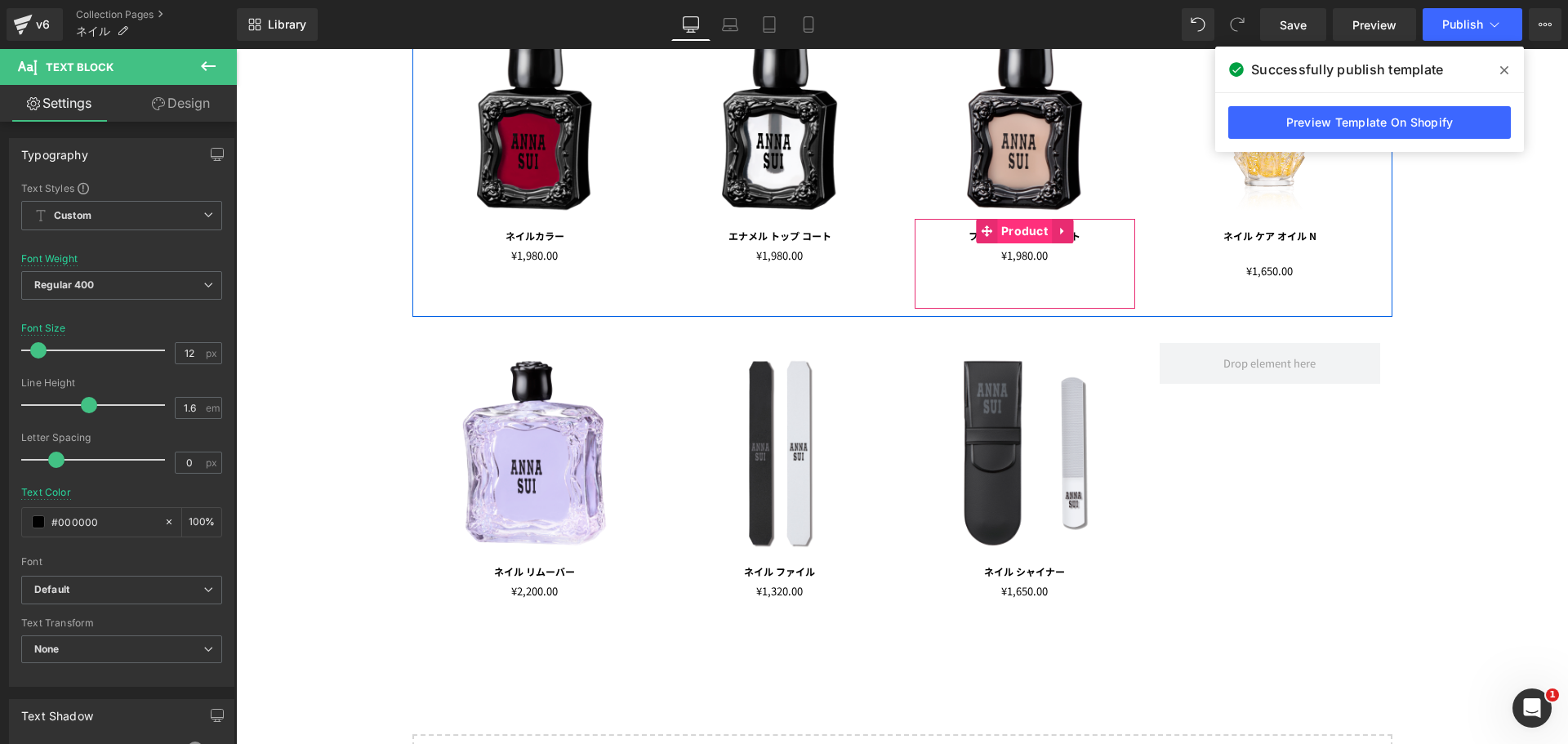
click at [1039, 232] on span "Product" at bounding box center [1024, 230] width 55 height 24
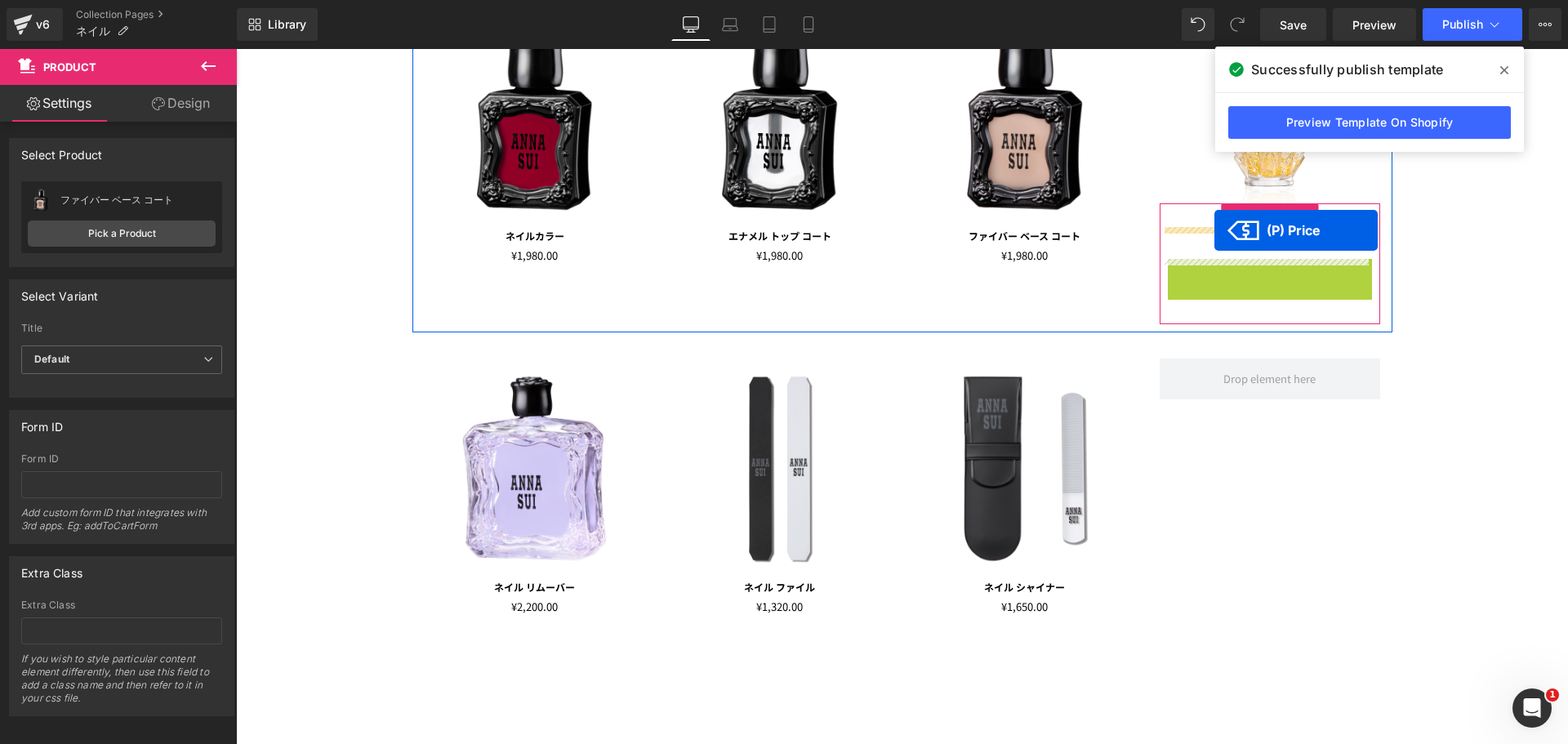
drag, startPoint x: 1217, startPoint y: 264, endPoint x: 1214, endPoint y: 230, distance: 34.1
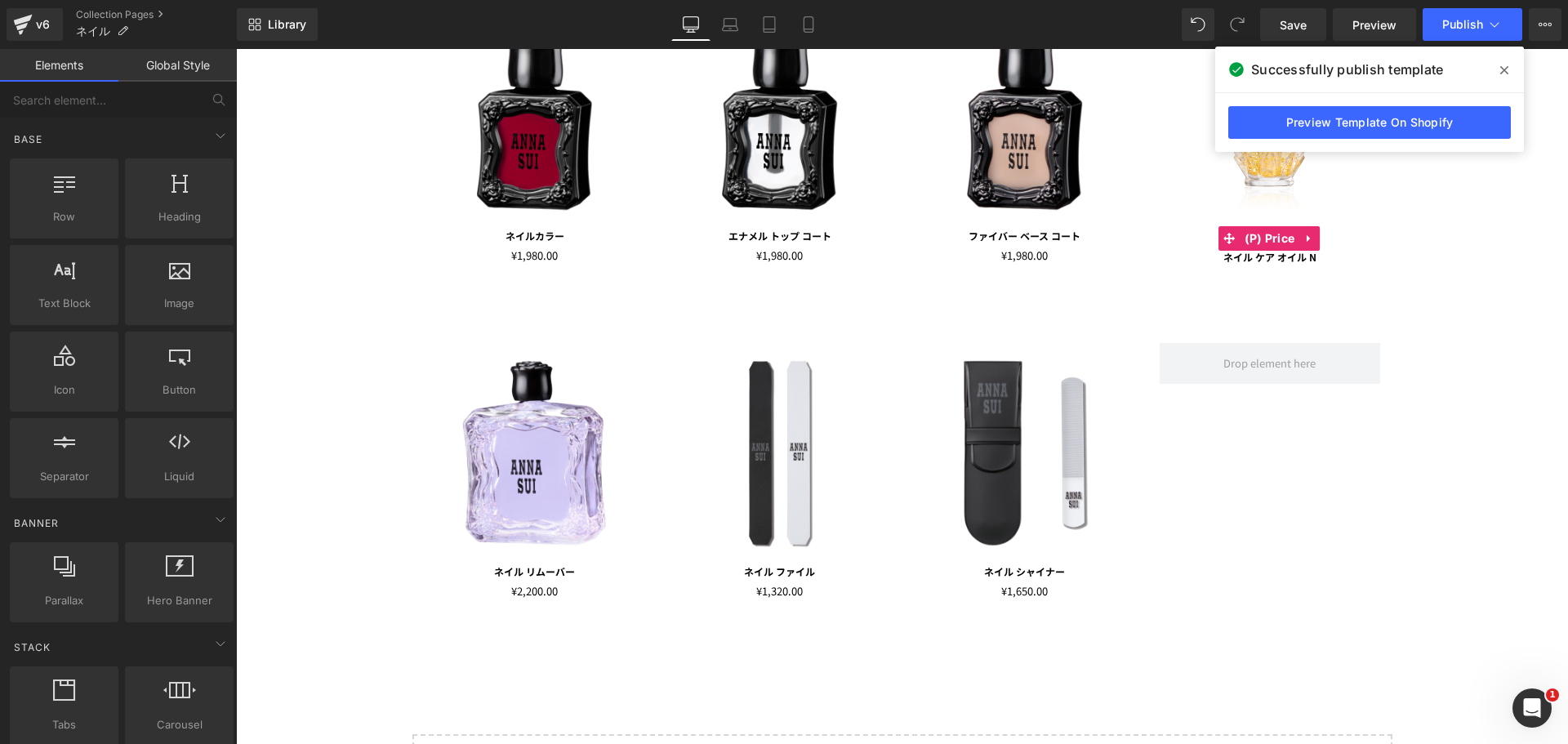
click at [1415, 287] on div "NAILS Text Block Row Image ネイルカラー Text Block ¥0 ¥1,980.00 (P) Price Product Ima…" at bounding box center [902, 386] width 1332 height 963
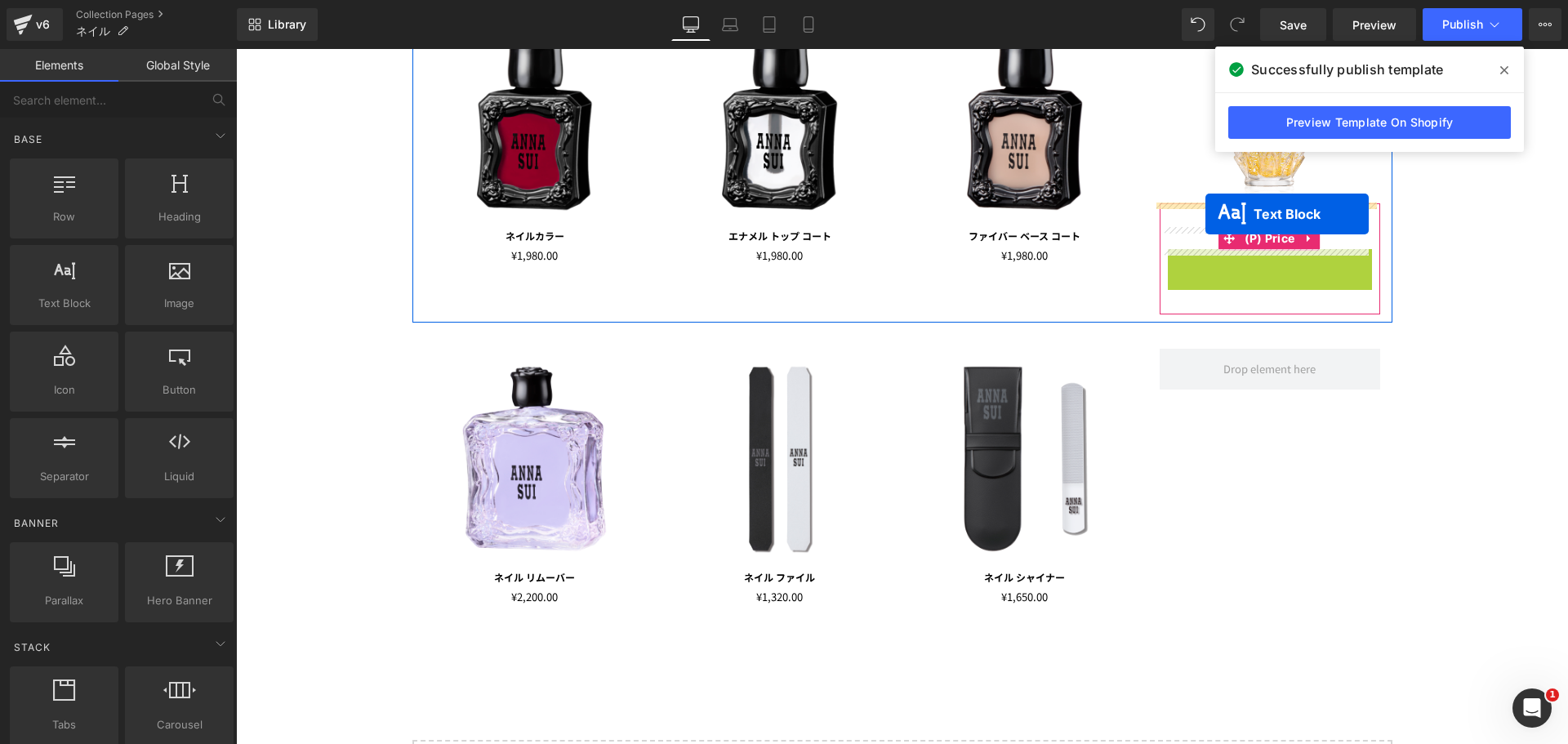
drag, startPoint x: 1215, startPoint y: 264, endPoint x: 1205, endPoint y: 214, distance: 51.0
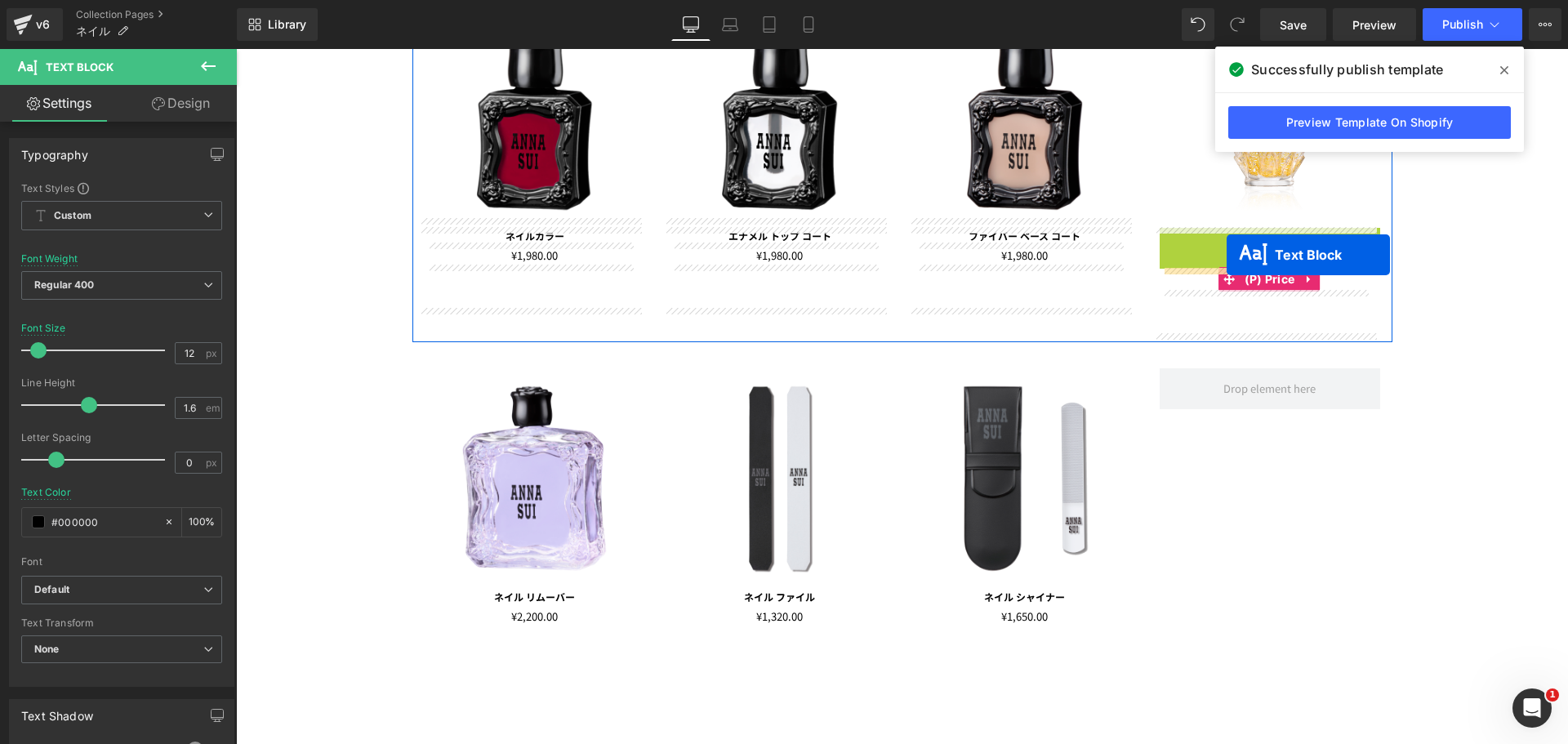
drag, startPoint x: 1214, startPoint y: 234, endPoint x: 1227, endPoint y: 254, distance: 23.9
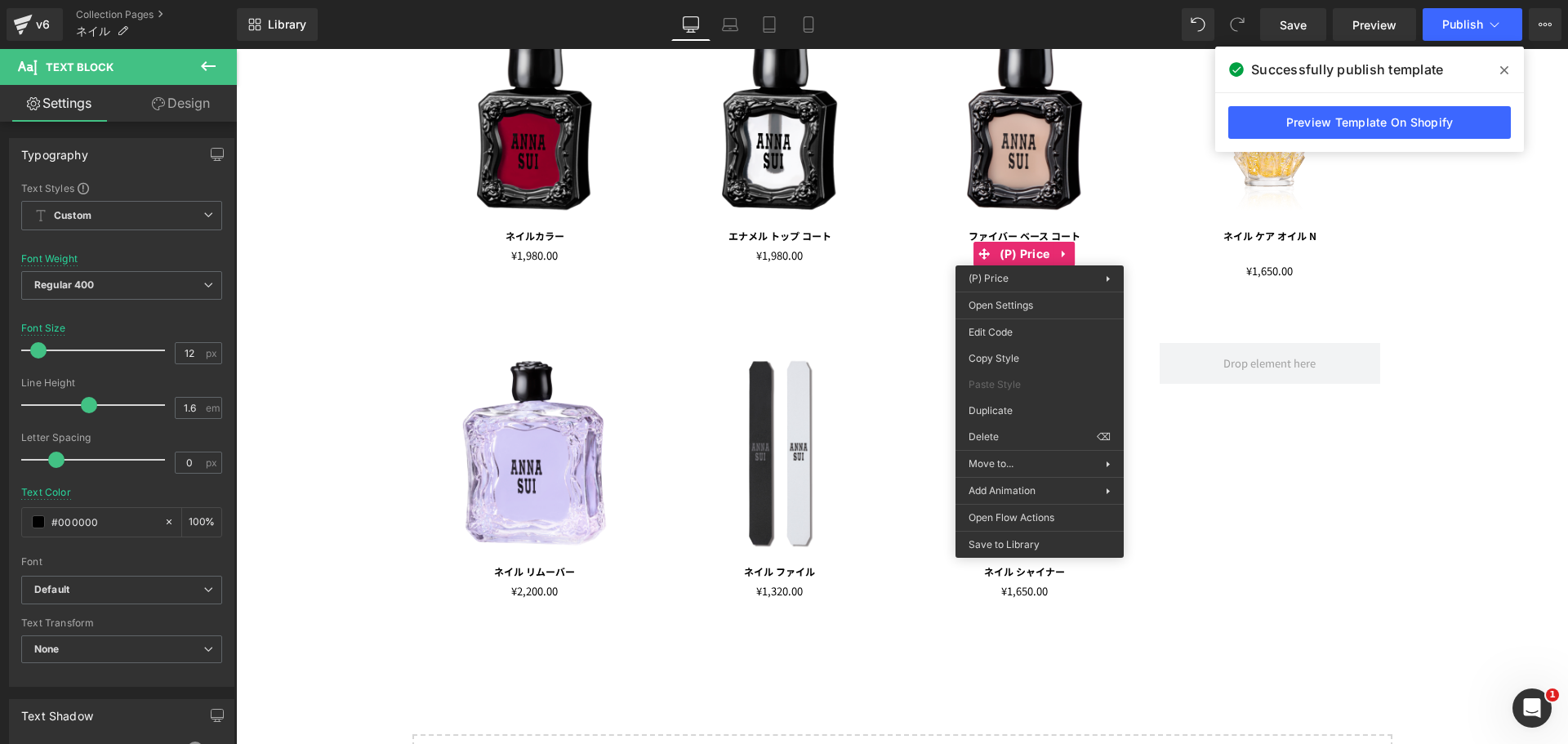
drag, startPoint x: 1237, startPoint y: 397, endPoint x: 1152, endPoint y: 320, distance: 114.7
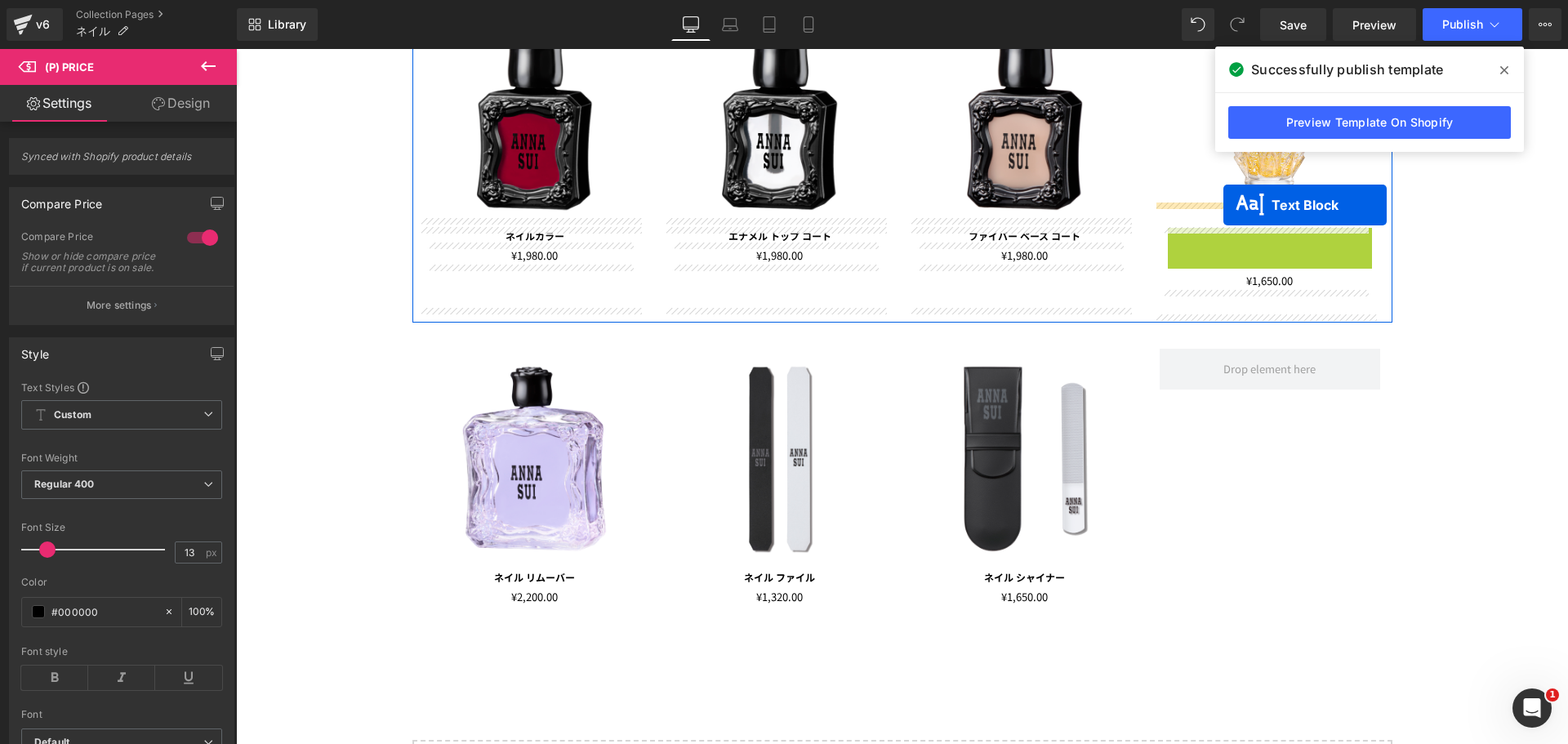
drag, startPoint x: 1216, startPoint y: 242, endPoint x: 1224, endPoint y: 205, distance: 37.9
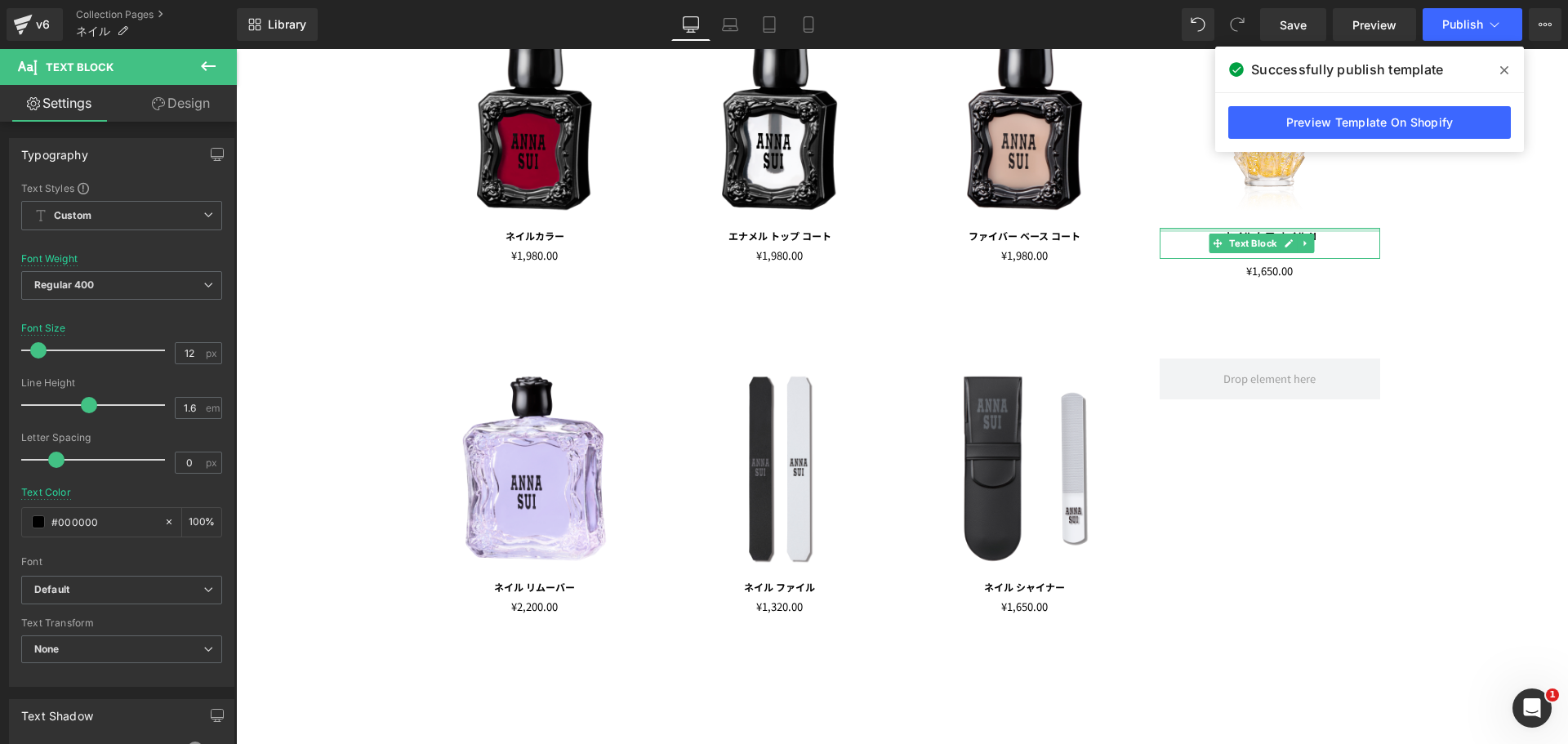
click at [1485, 300] on div "NAILS Text Block Row Image ネイルカラー Text Block ¥0 ¥1,980.00 (P) Price Product Ima…" at bounding box center [902, 394] width 1332 height 978
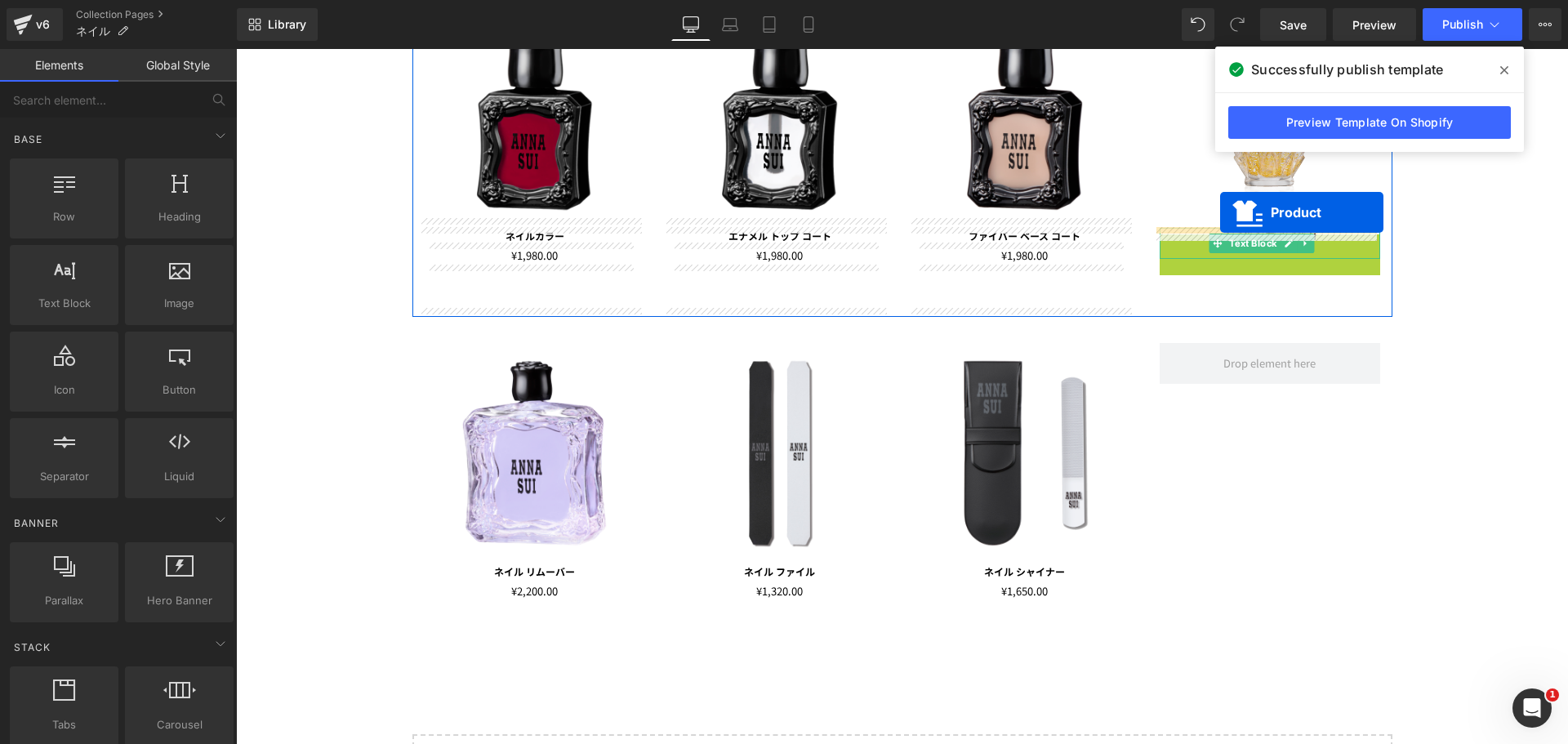
drag, startPoint x: 1222, startPoint y: 249, endPoint x: 1220, endPoint y: 213, distance: 36.1
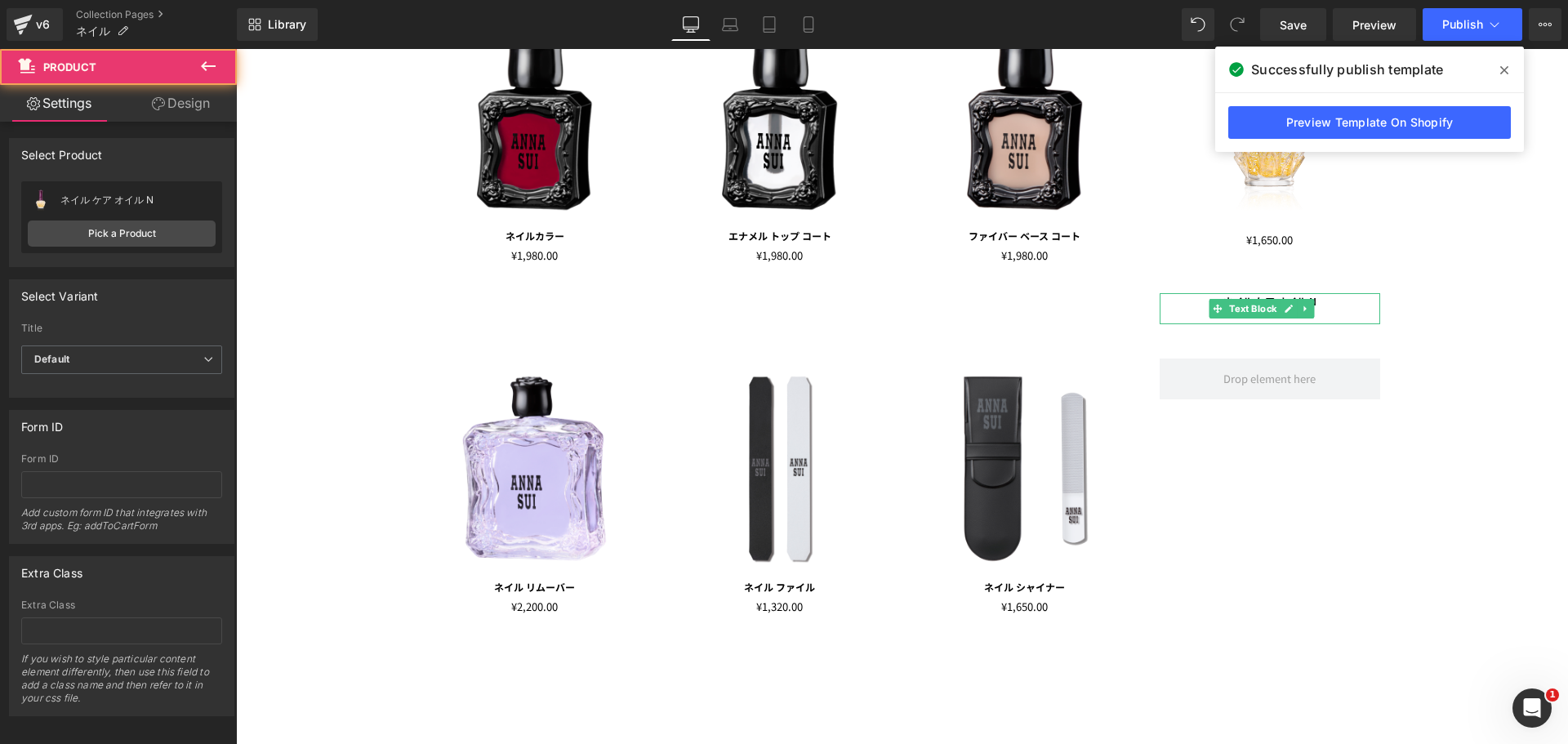
click at [1490, 302] on div "NAILS Text Block Row Image ネイルカラー Text Block ¥0 ¥1,980.00 (P) Price Product Ima…" at bounding box center [902, 394] width 1332 height 978
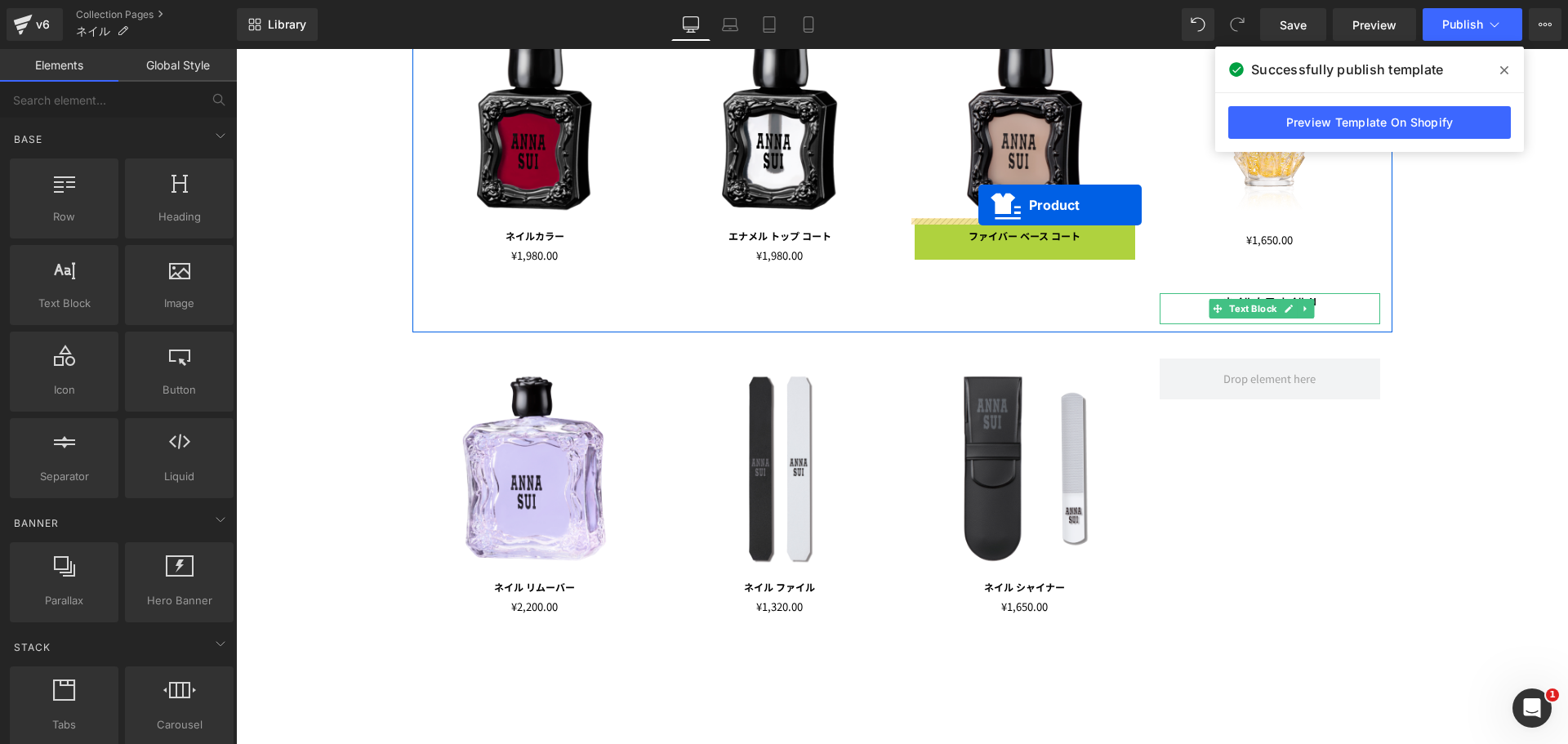
drag, startPoint x: 975, startPoint y: 233, endPoint x: 978, endPoint y: 205, distance: 28.2
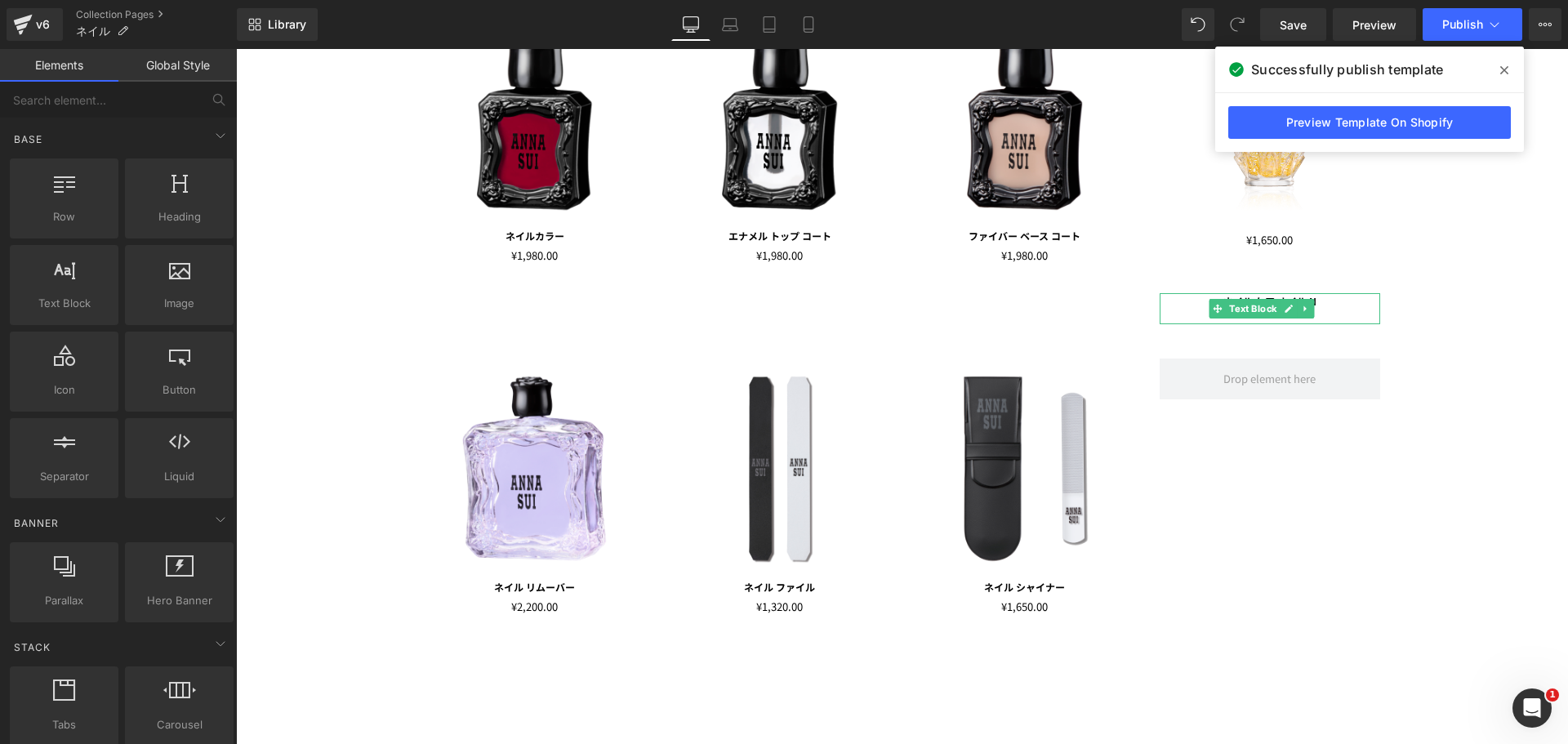
click at [1494, 284] on div "NAILS Text Block Row Image ネイルカラー Text Block ¥0 ¥1,980.00 (P) Price Product Ima…" at bounding box center [902, 394] width 1332 height 978
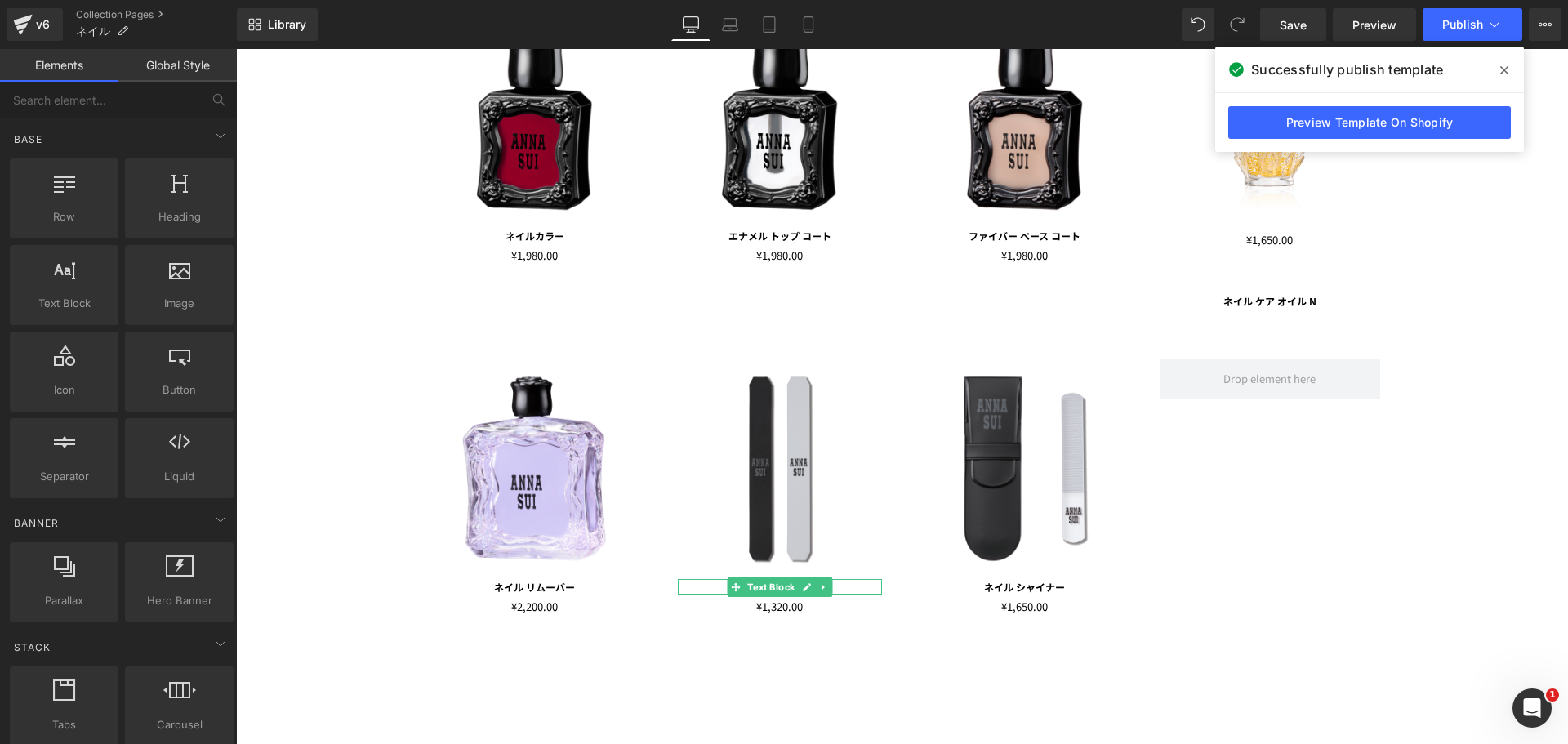
drag, startPoint x: 995, startPoint y: 600, endPoint x: 805, endPoint y: 518, distance: 206.9
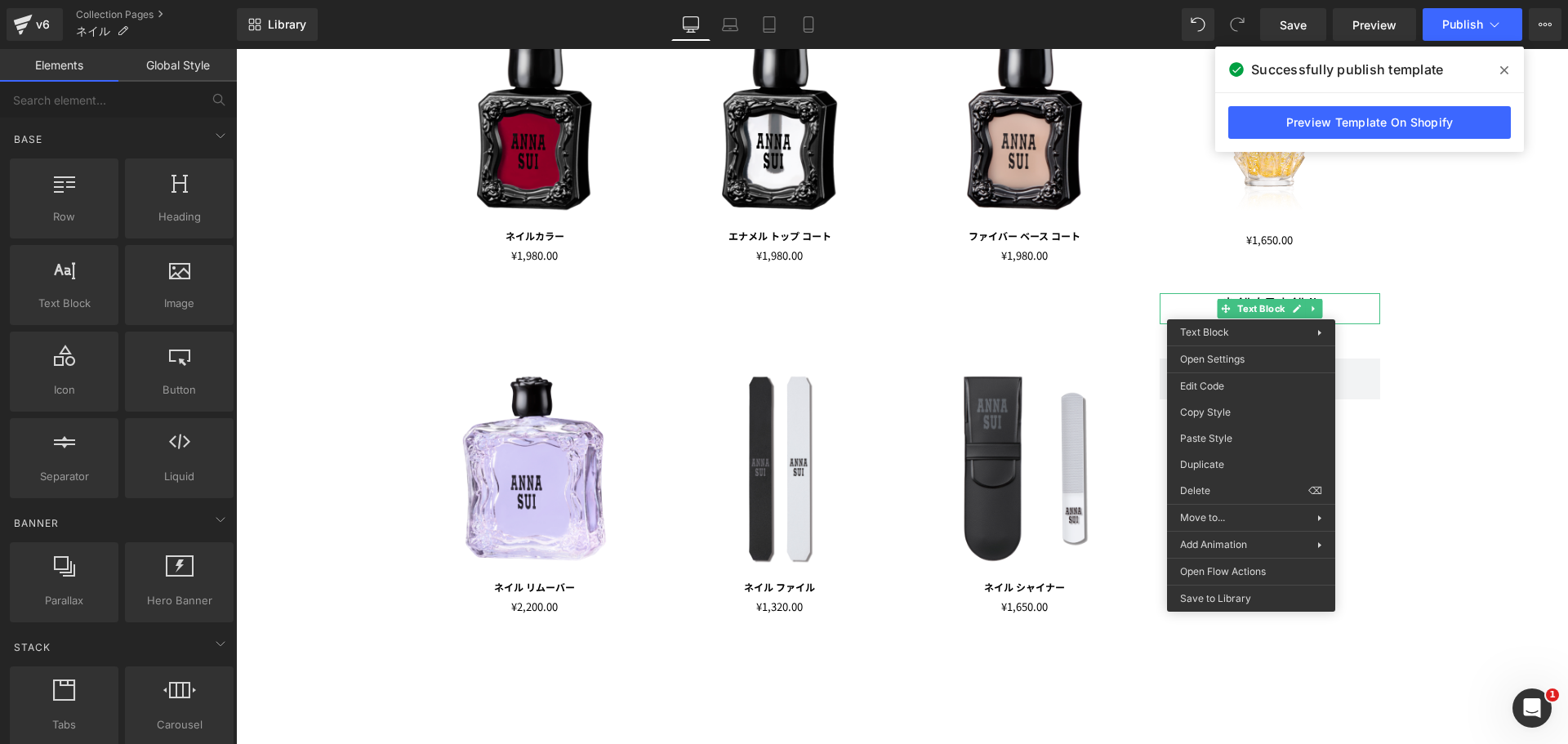
drag, startPoint x: 1444, startPoint y: 485, endPoint x: 1204, endPoint y: 419, distance: 248.9
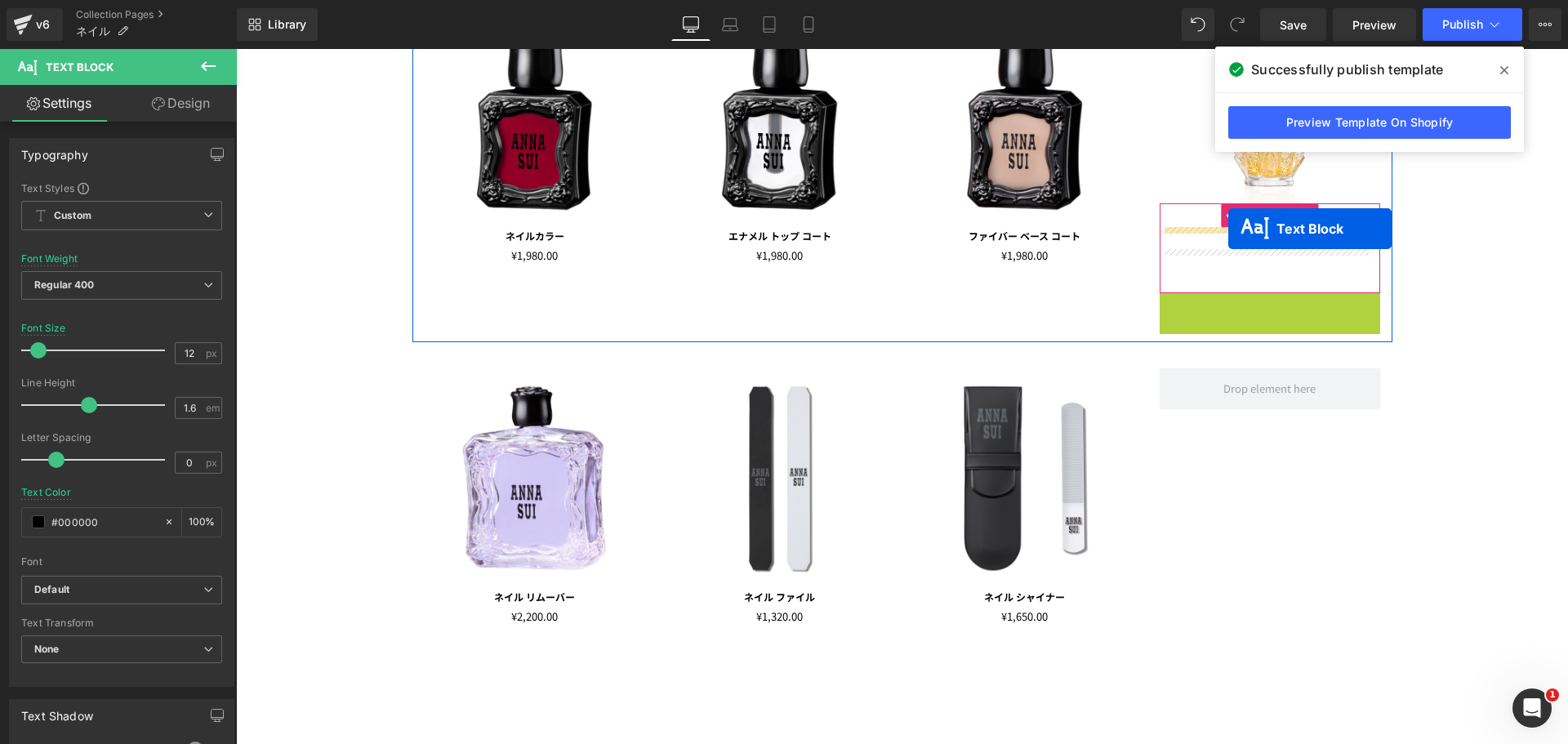
drag, startPoint x: 1223, startPoint y: 304, endPoint x: 1229, endPoint y: 229, distance: 75.2
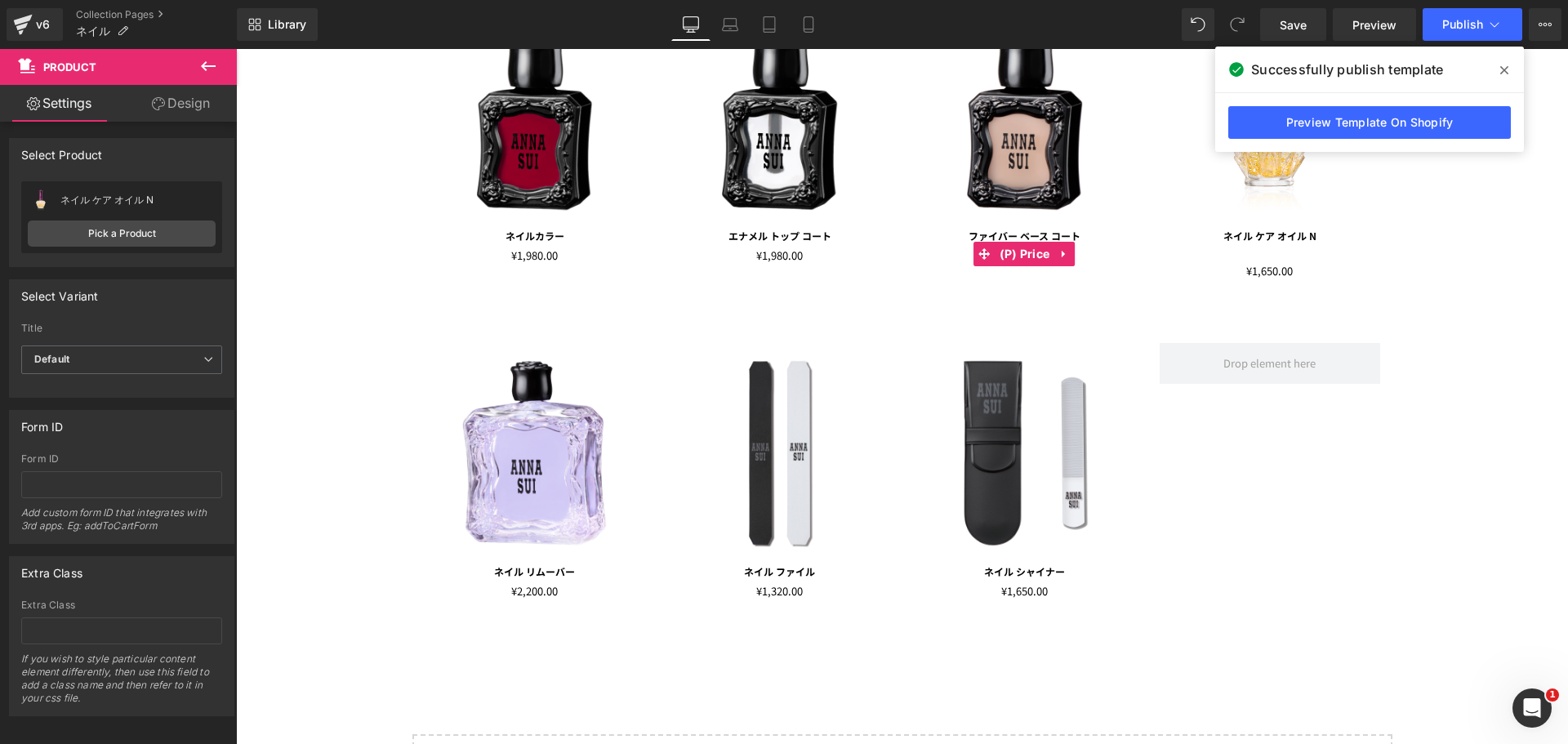
drag, startPoint x: 1231, startPoint y: 396, endPoint x: 1003, endPoint y: 339, distance: 235.0
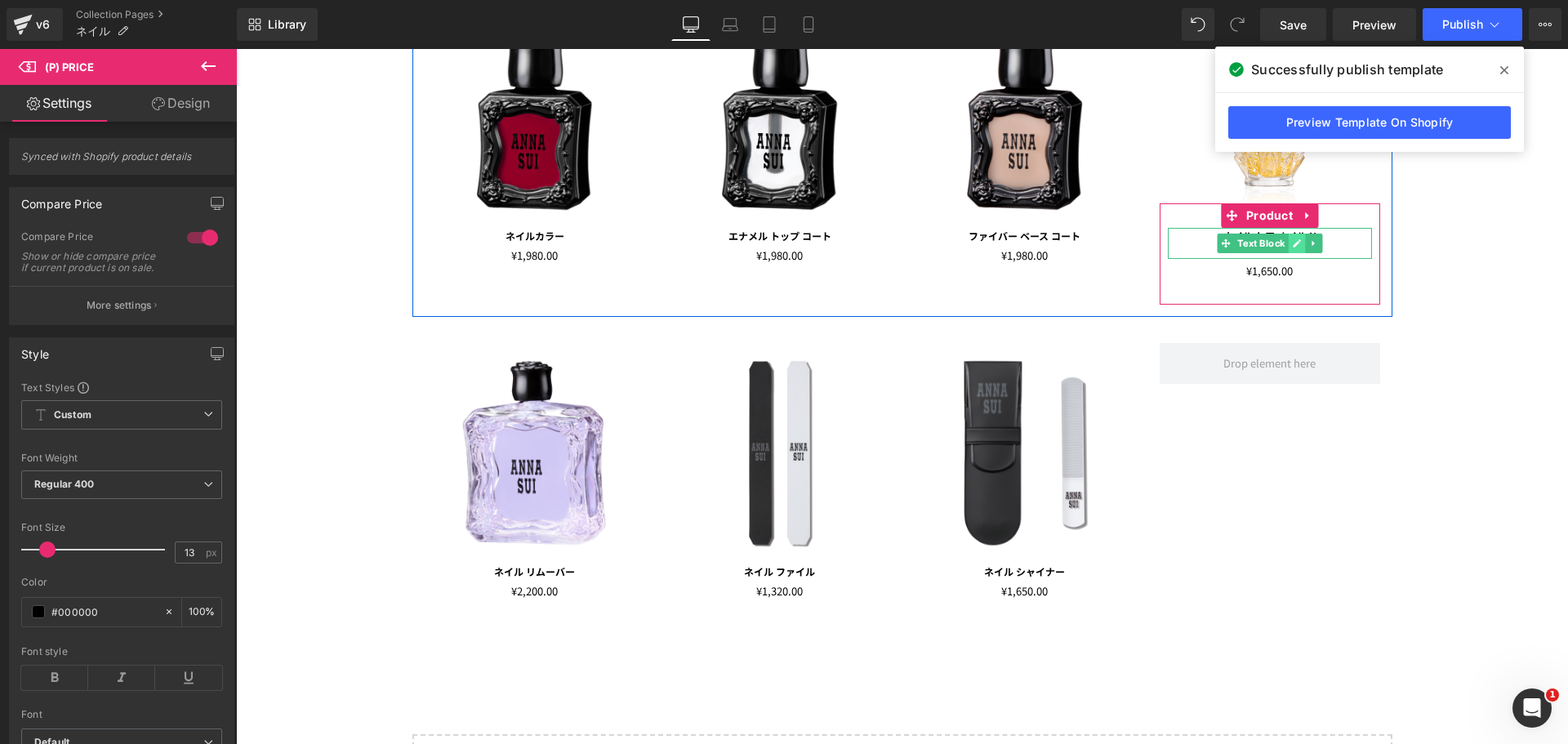
click at [1288, 234] on link at bounding box center [1296, 243] width 18 height 19
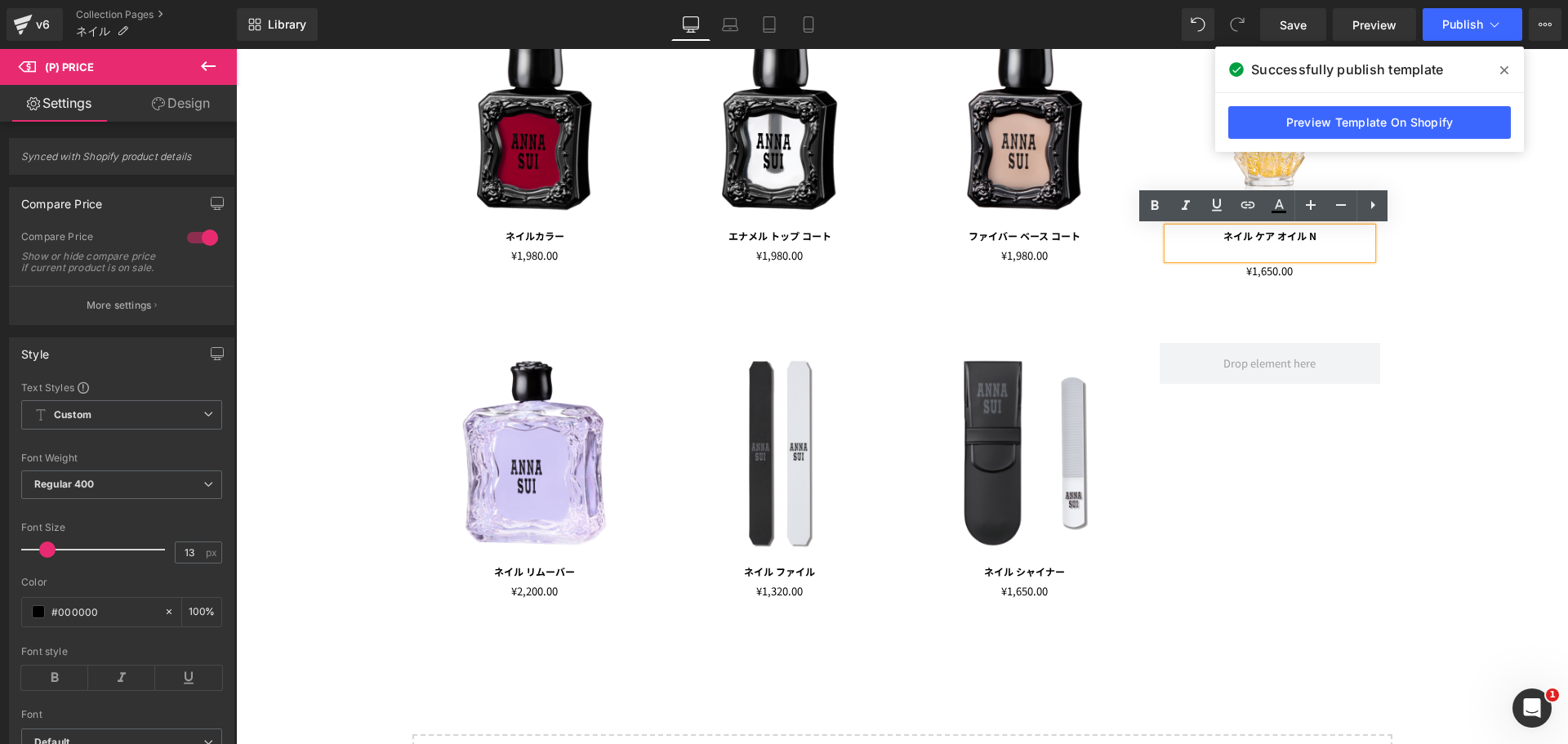
click at [1327, 234] on div "ネイル ケア オイル N" at bounding box center [1269, 243] width 204 height 31
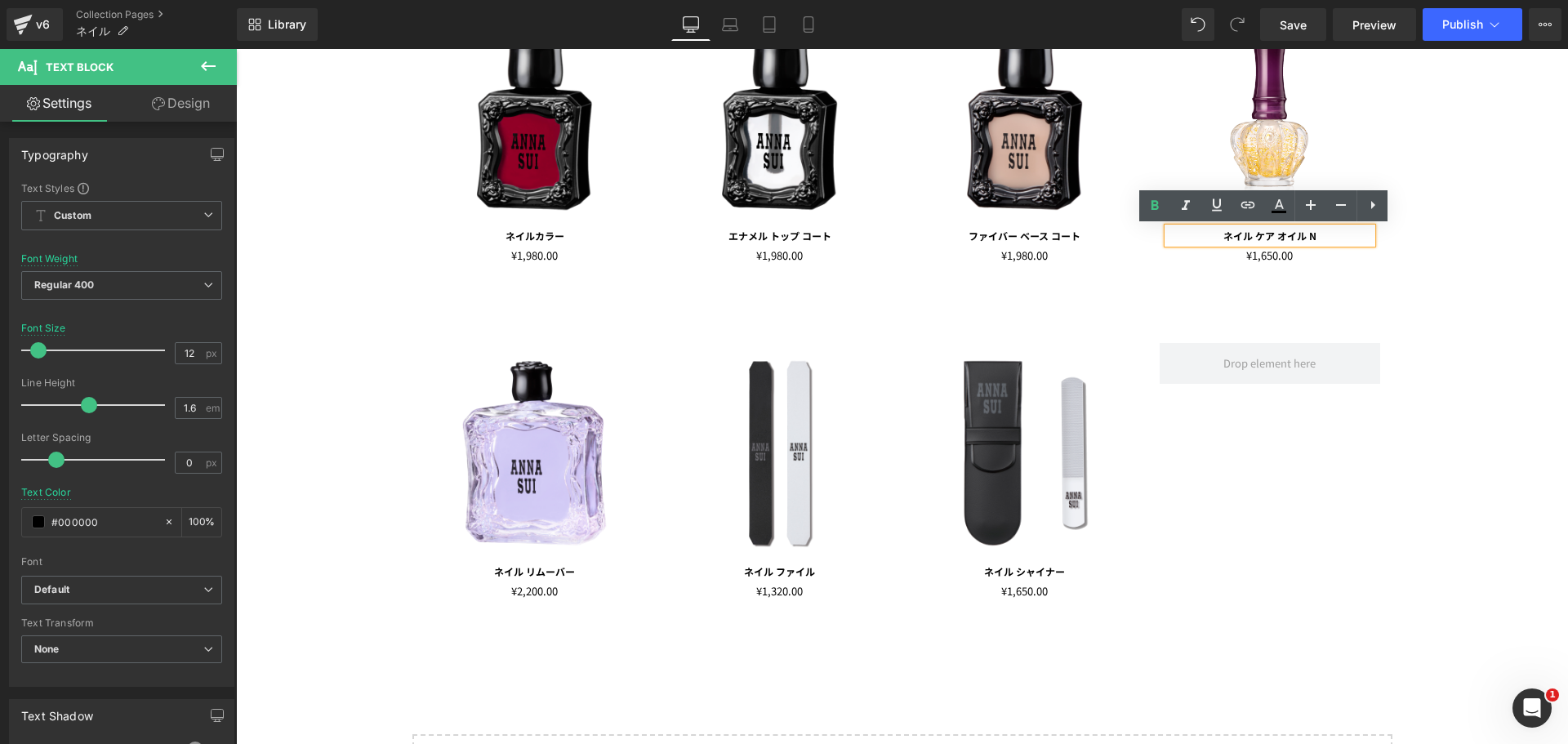
click at [1459, 309] on div "NAILS Text Block Row Image ネイルカラー Text Block ¥0 ¥1,980.00 (P) Price Product Ima…" at bounding box center [902, 386] width 1332 height 963
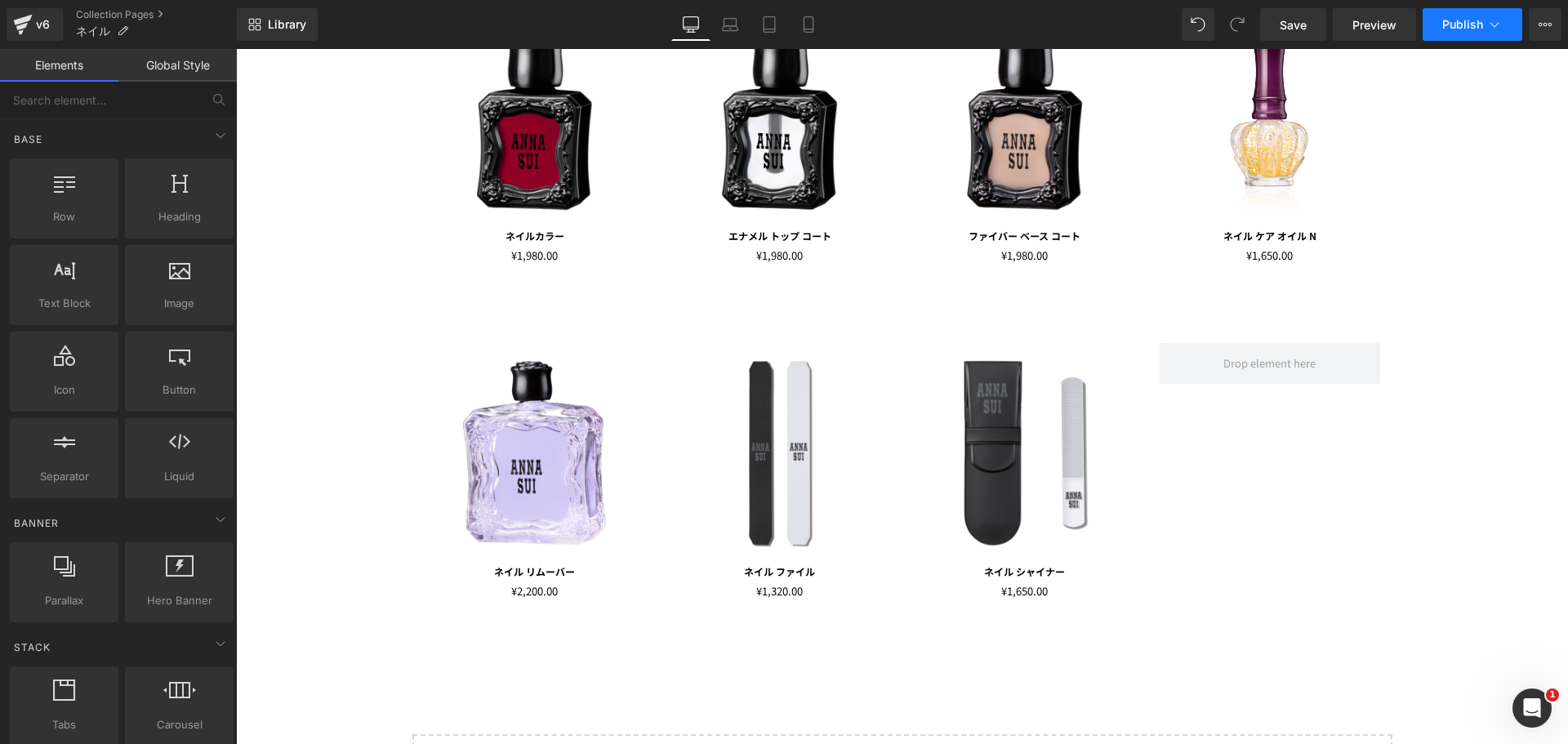
click at [1466, 21] on span "Publish" at bounding box center [1462, 25] width 41 height 13
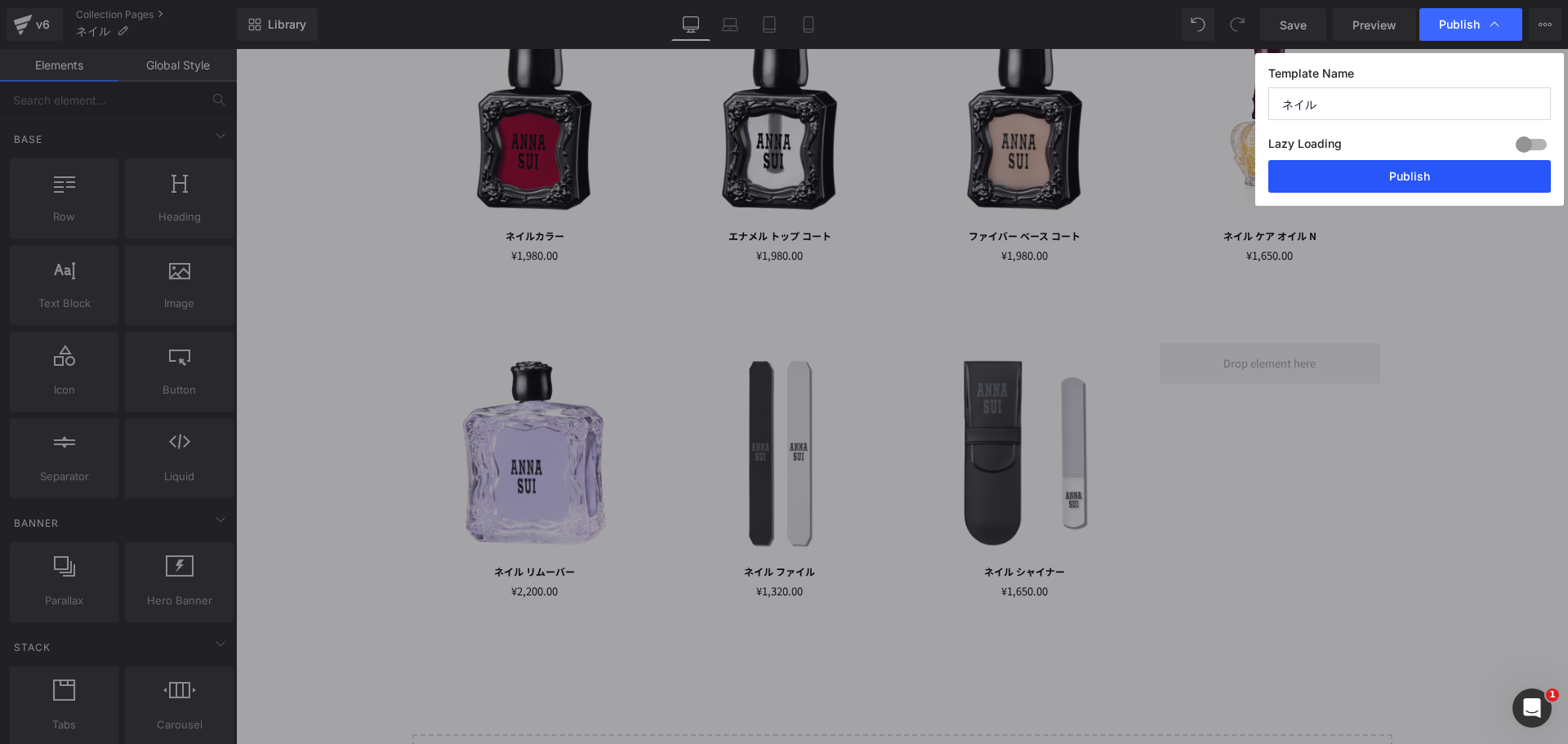
click at [1430, 183] on button "Publish" at bounding box center [1410, 176] width 283 height 33
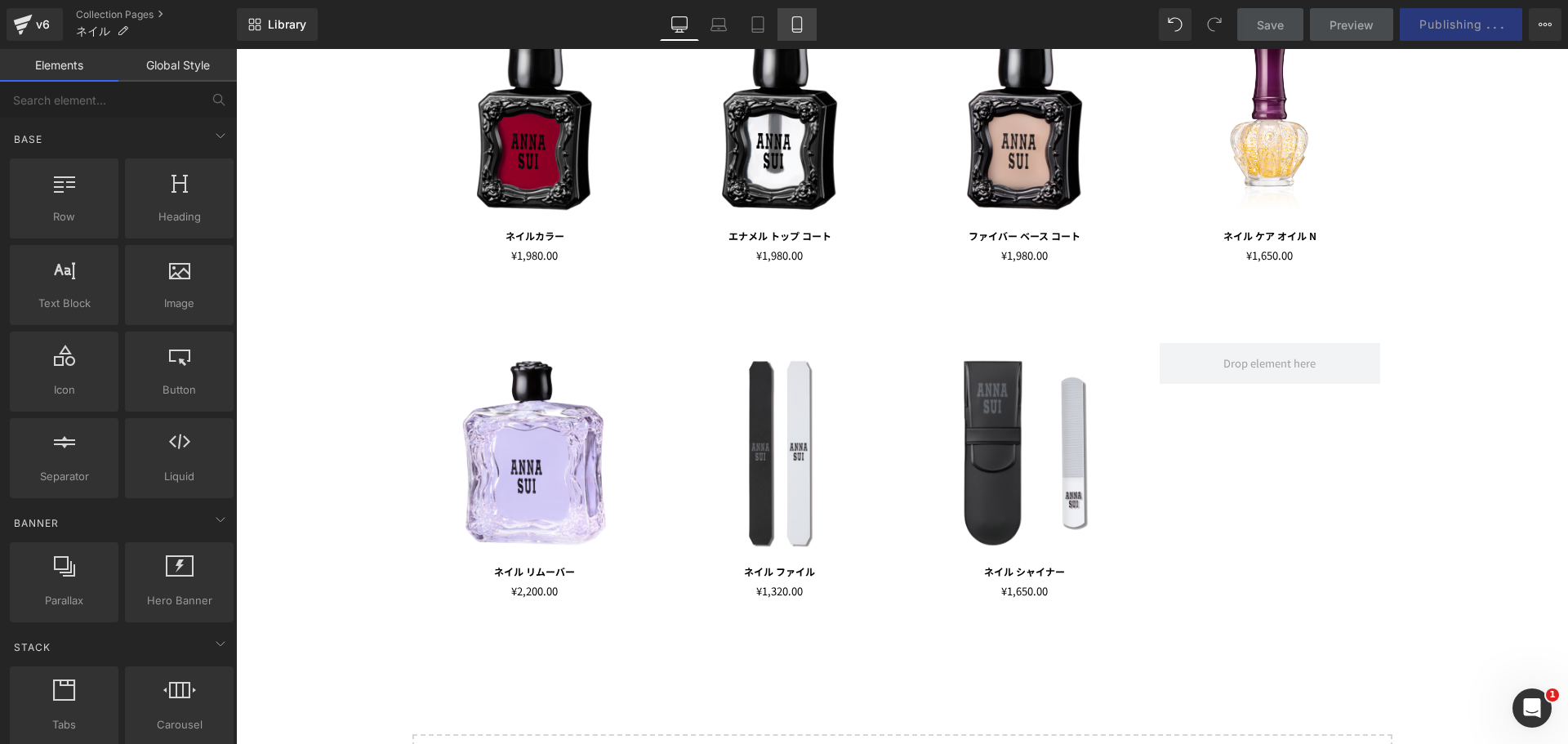
click at [805, 23] on icon at bounding box center [797, 25] width 17 height 17
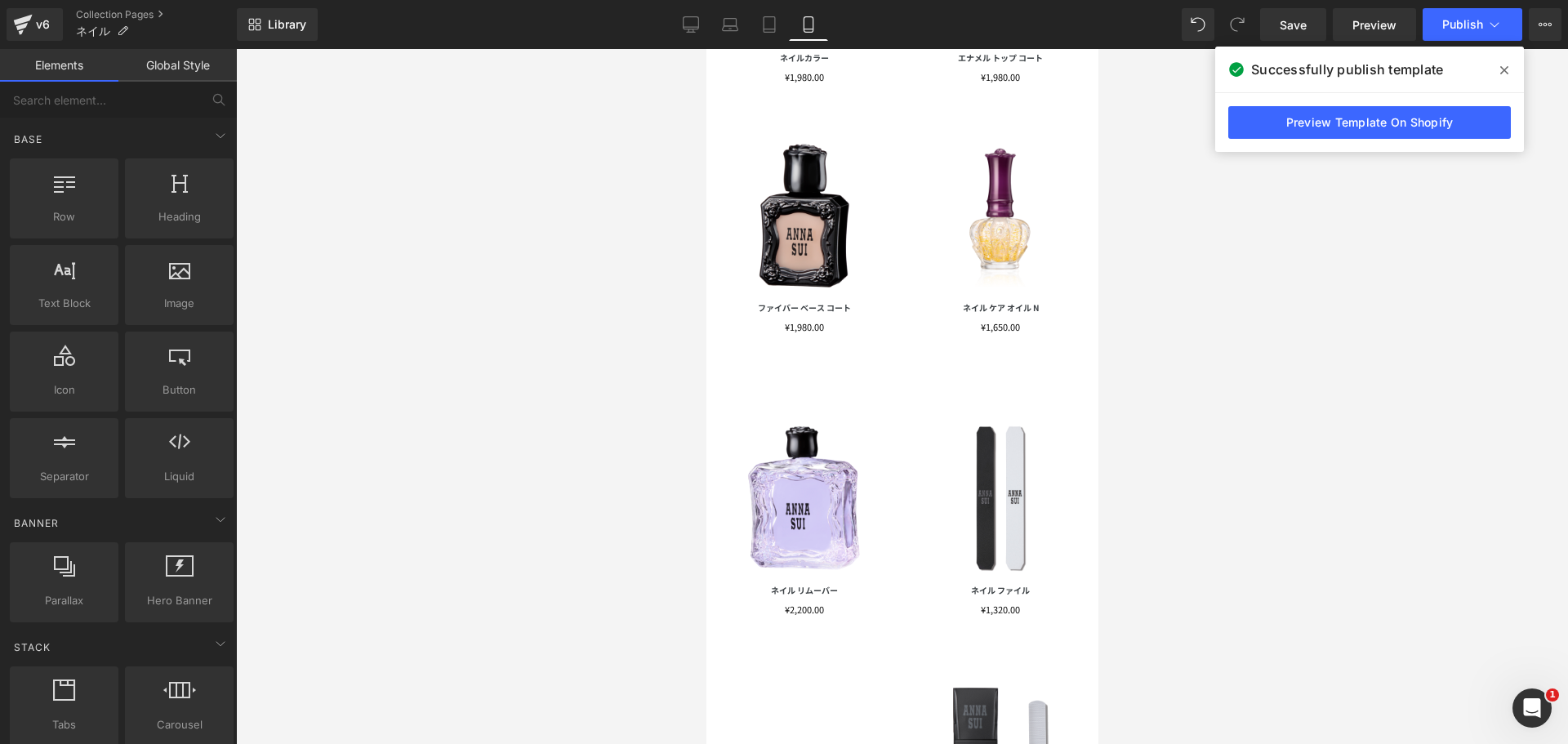
scroll to position [630, 0]
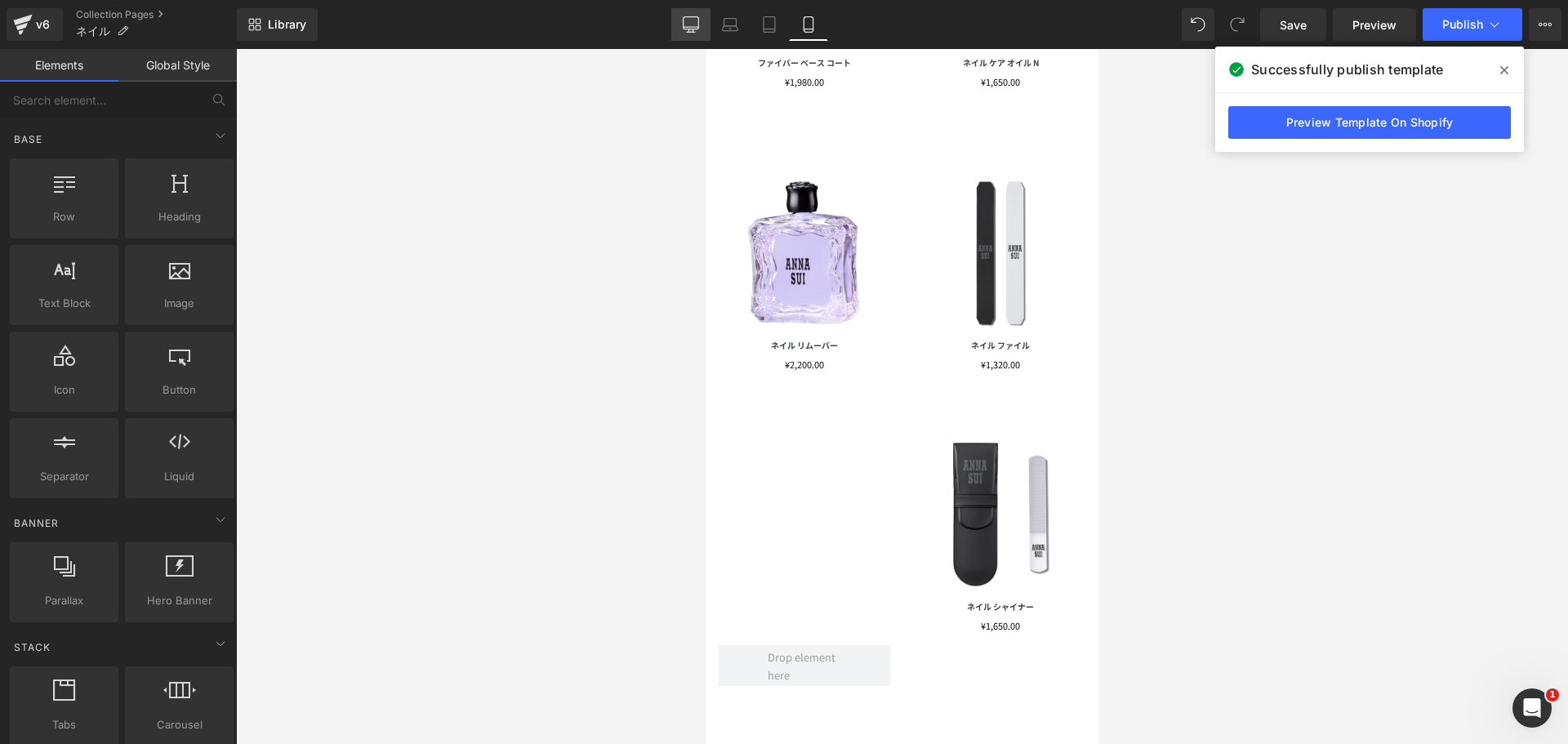
click at [681, 21] on link "Desktop" at bounding box center [691, 24] width 39 height 33
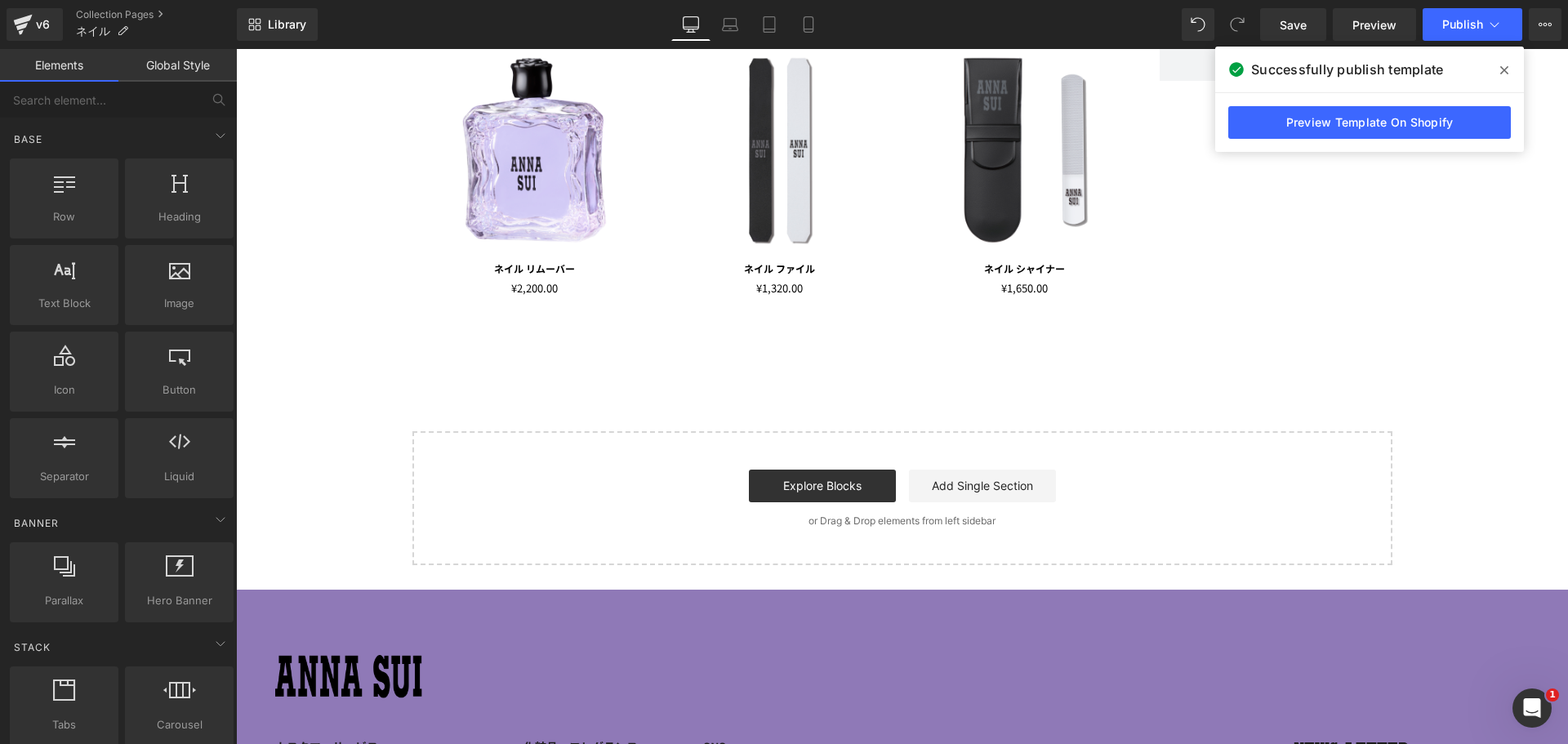
scroll to position [595, 0]
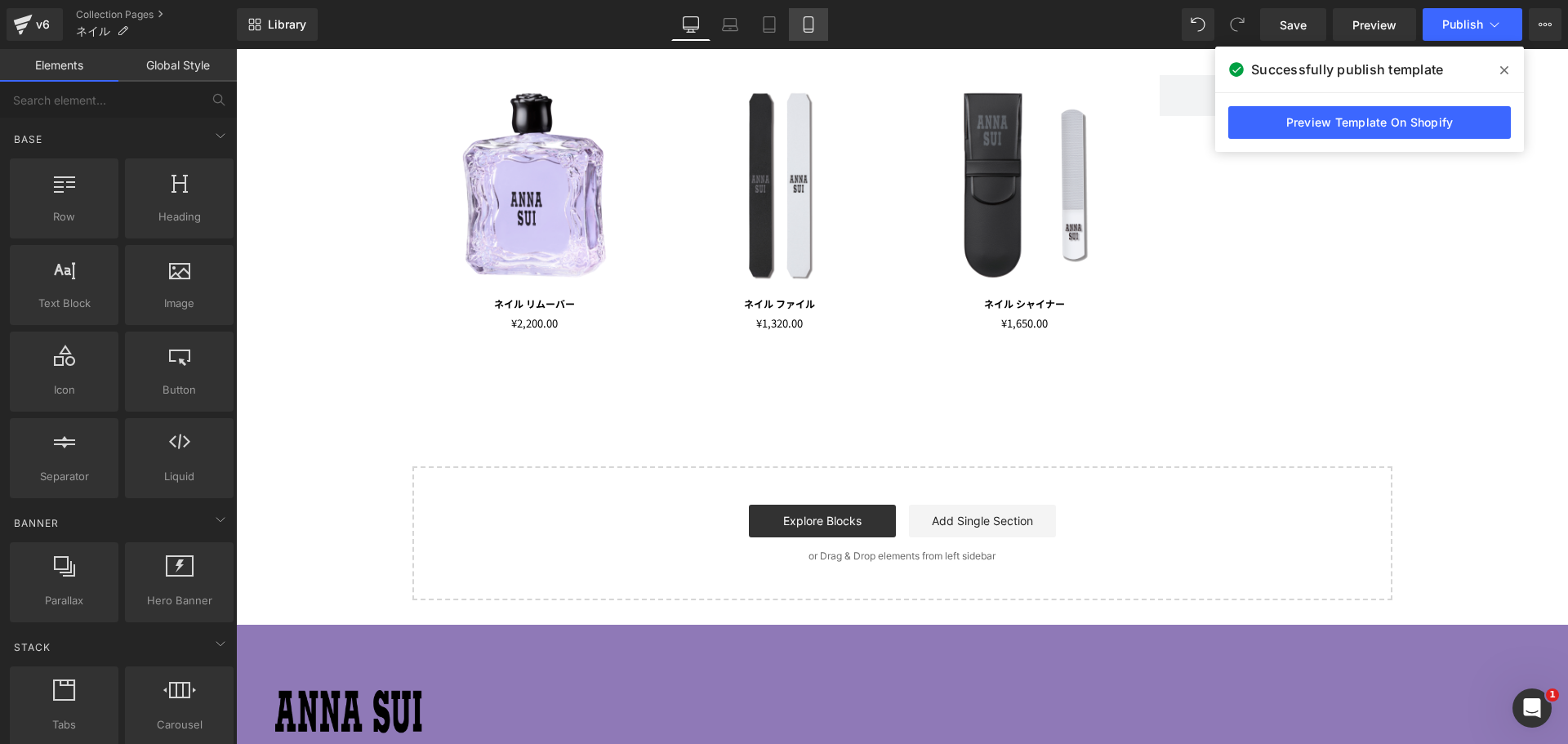
click at [810, 22] on icon at bounding box center [809, 25] width 17 height 17
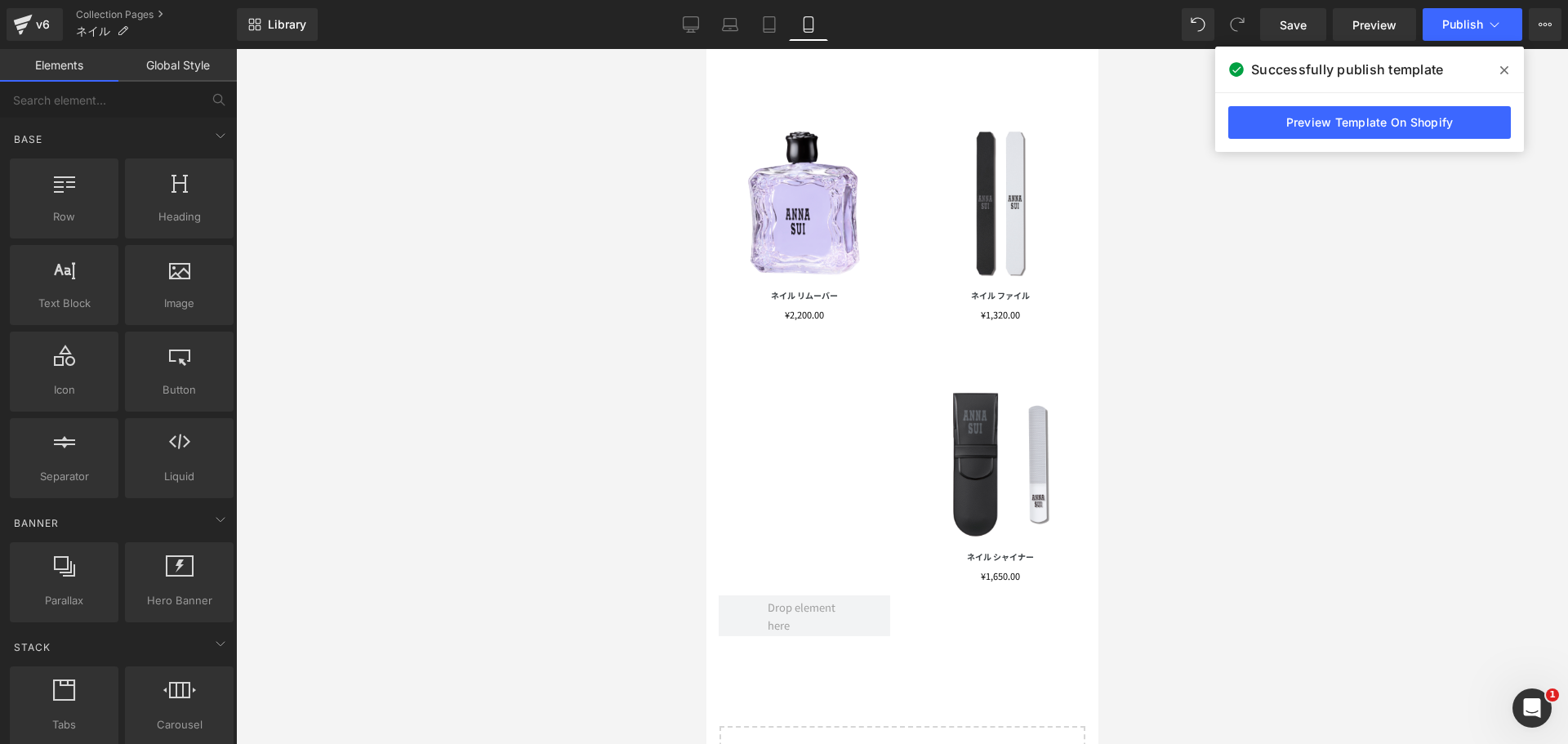
scroll to position [679, 0]
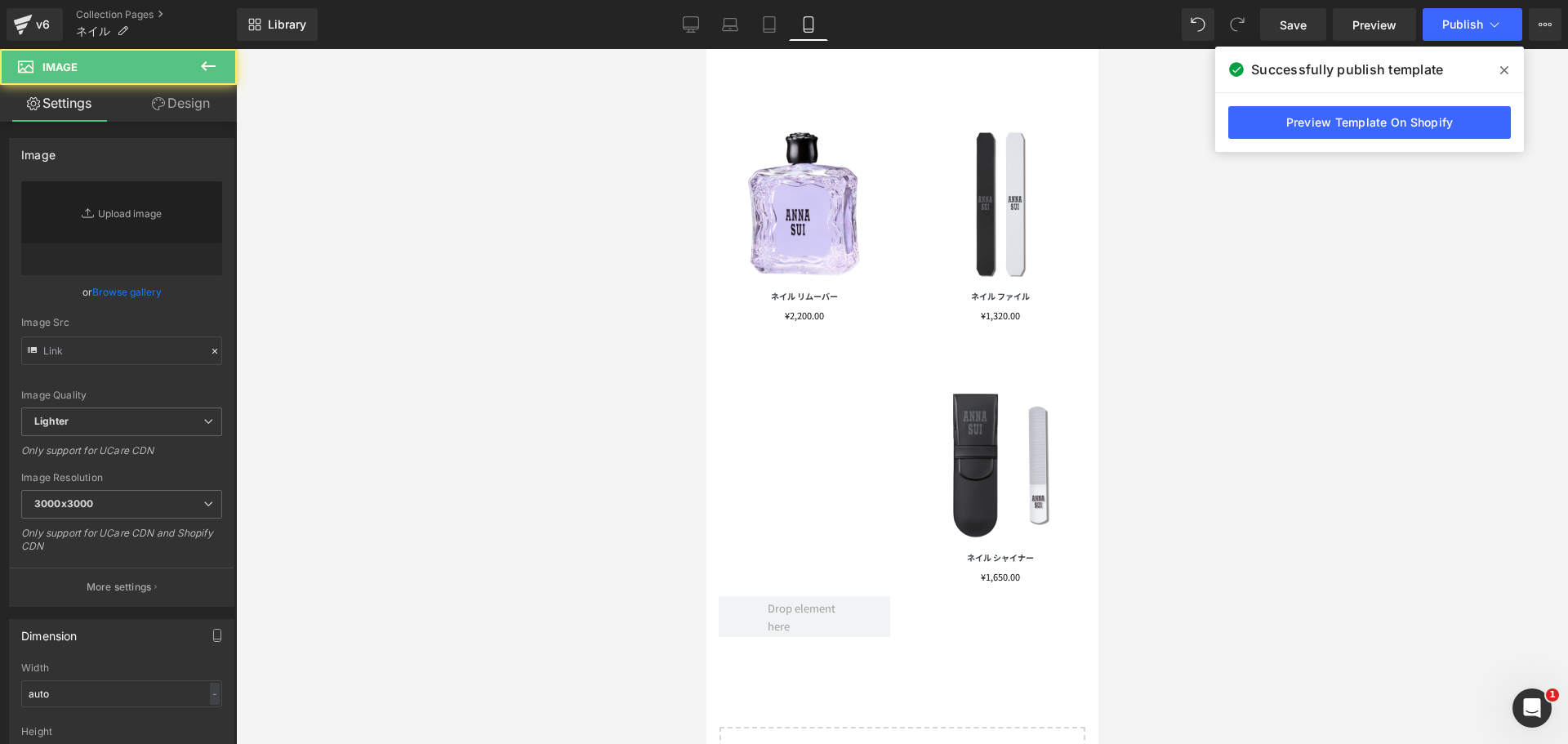
type input "https://ucarecdn.com/7f081d8a-2ca0-46db-9a9a-3381a723f2f9/-/format/auto/-/previ…"
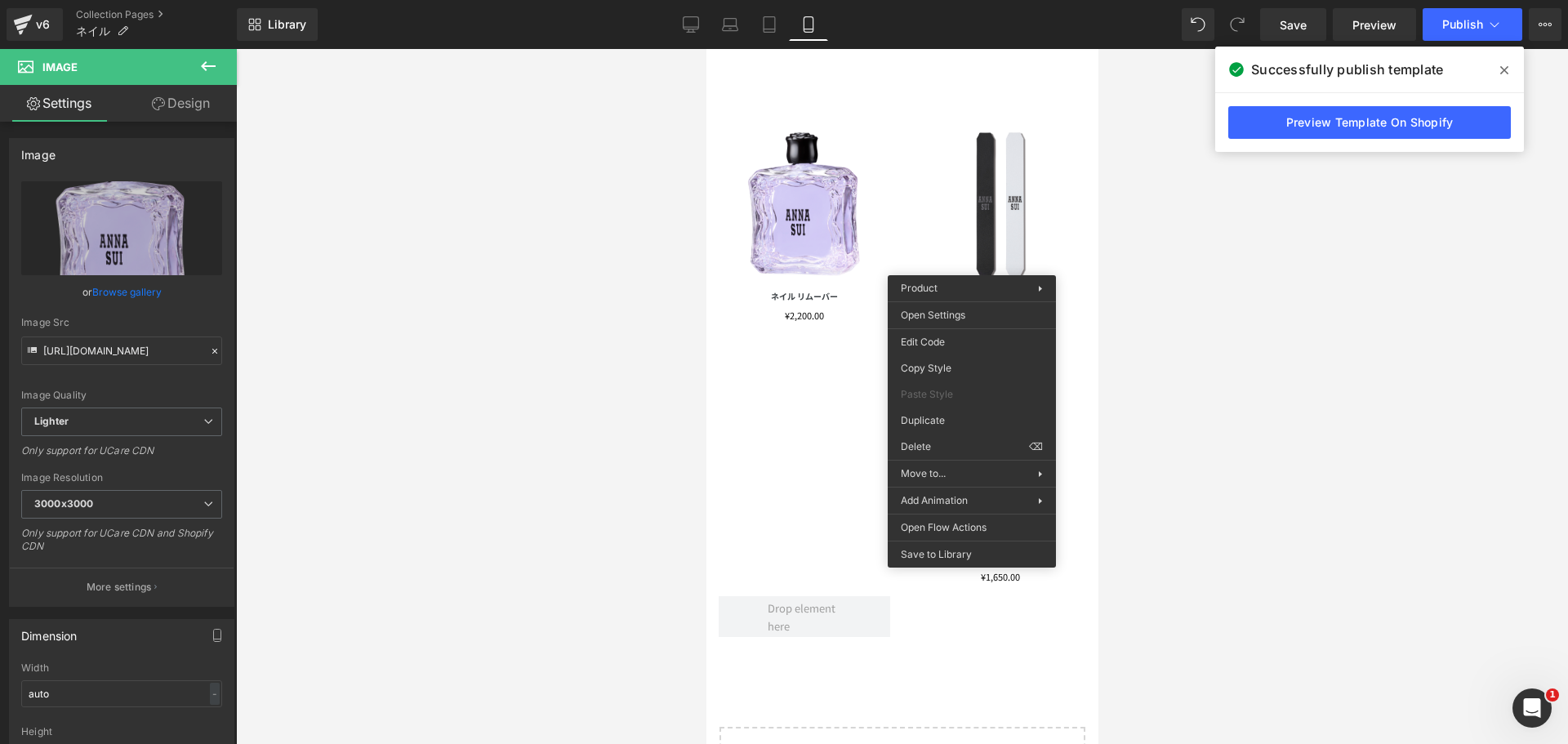
drag, startPoint x: 1635, startPoint y: 411, endPoint x: 874, endPoint y: 349, distance: 763.5
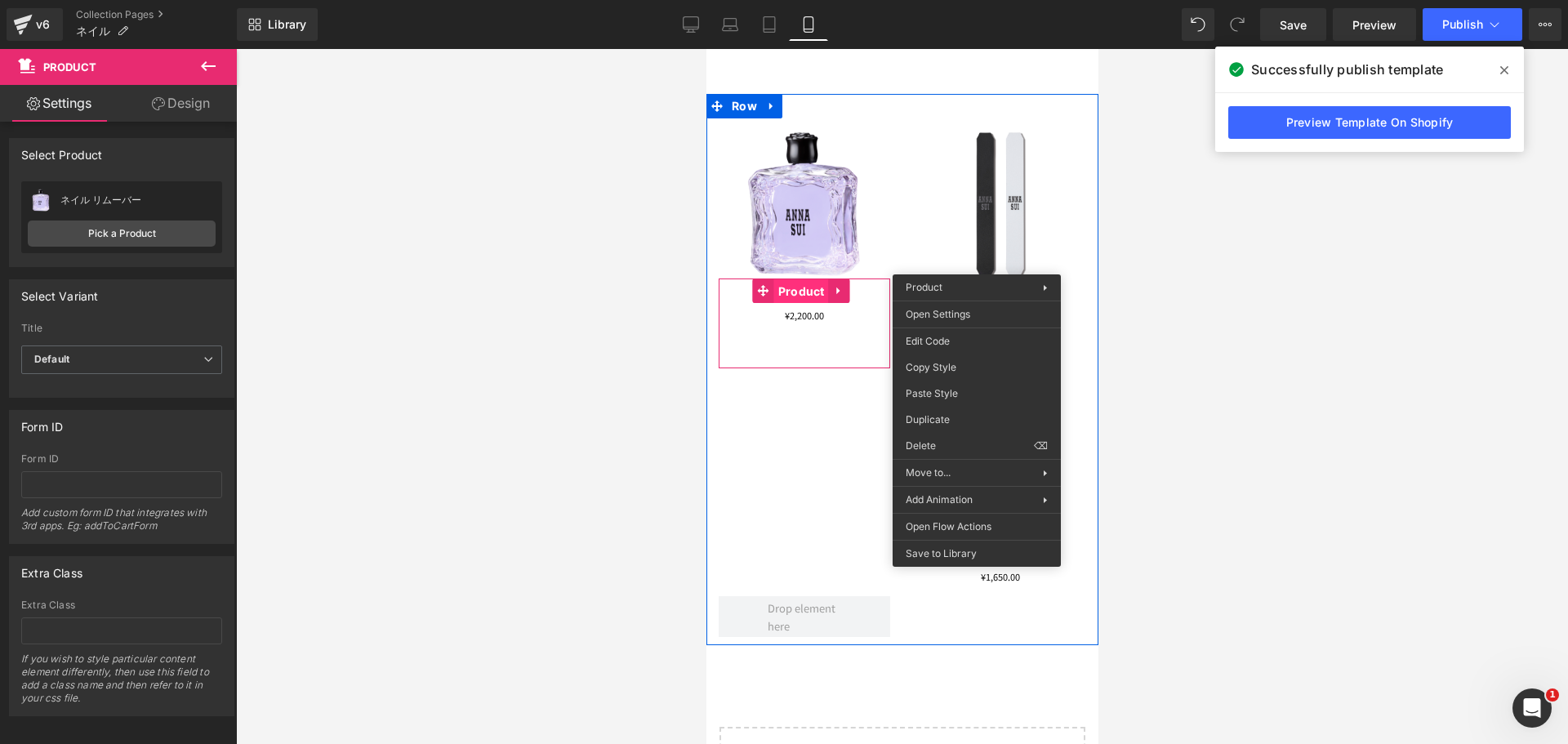
click at [783, 279] on span "Product" at bounding box center [801, 291] width 55 height 24
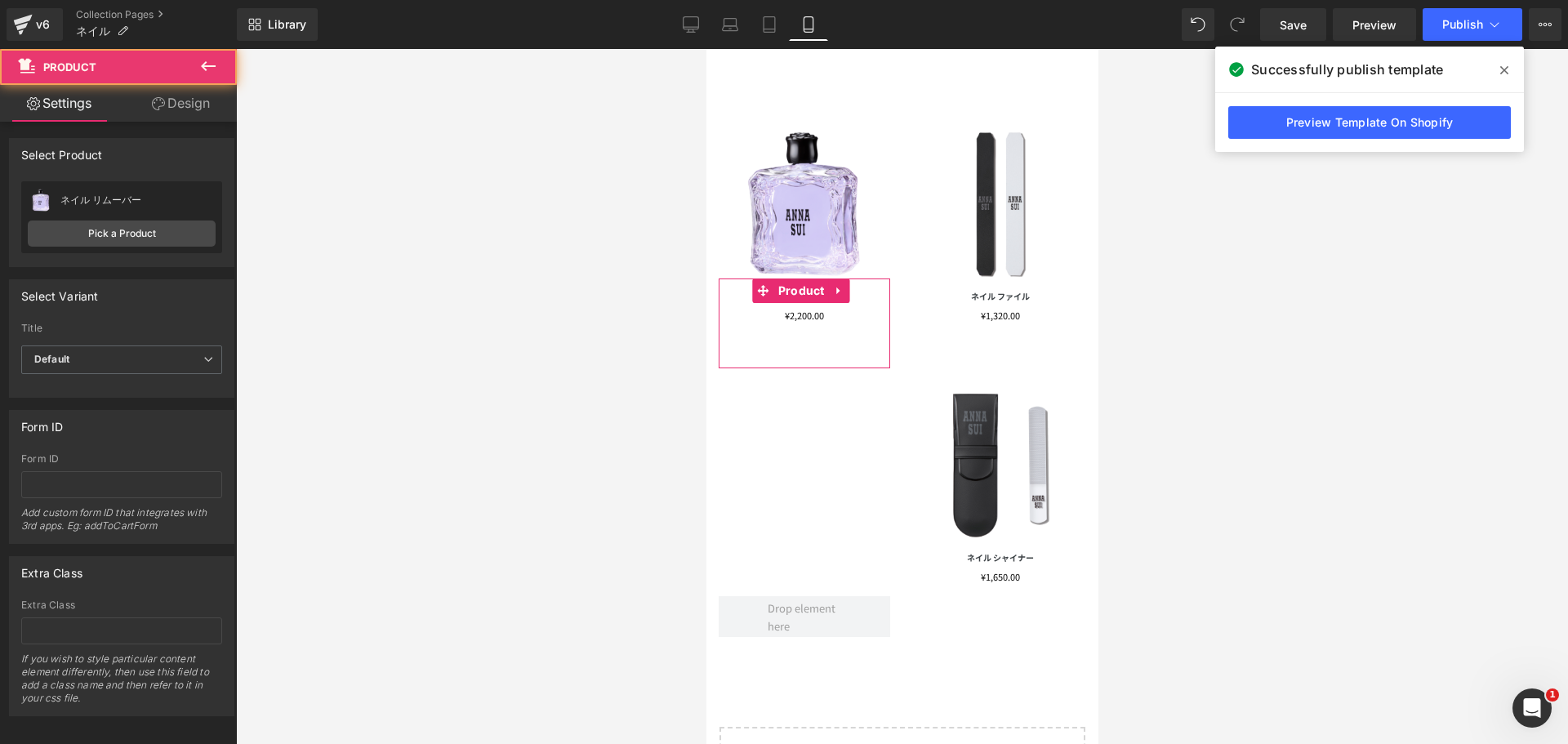
click at [155, 124] on div "Attention : If you want to show the product linked with the product page you ar…" at bounding box center [122, 419] width 244 height 595
click at [169, 116] on link "Design" at bounding box center [181, 103] width 118 height 37
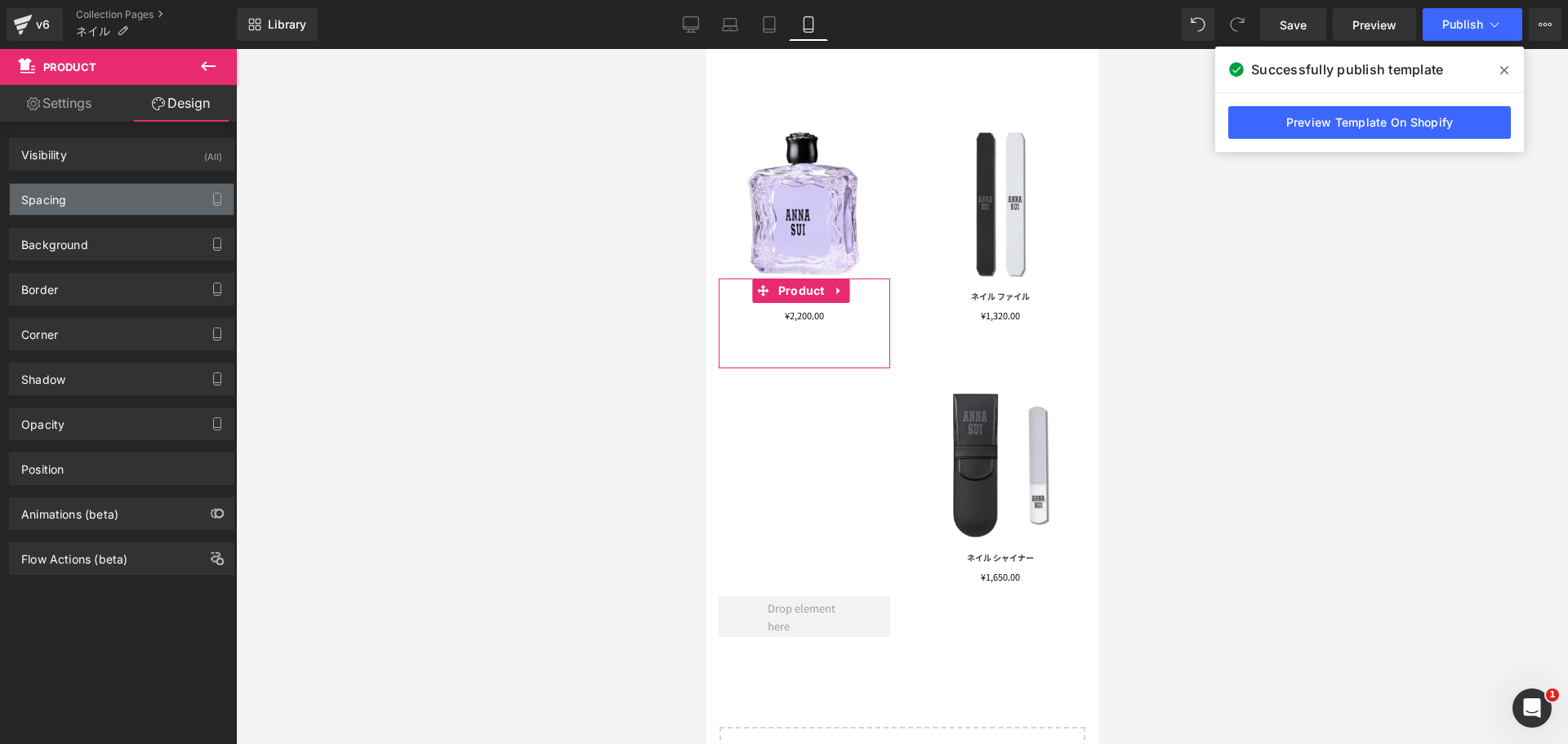
click at [103, 212] on div "Spacing" at bounding box center [122, 199] width 224 height 31
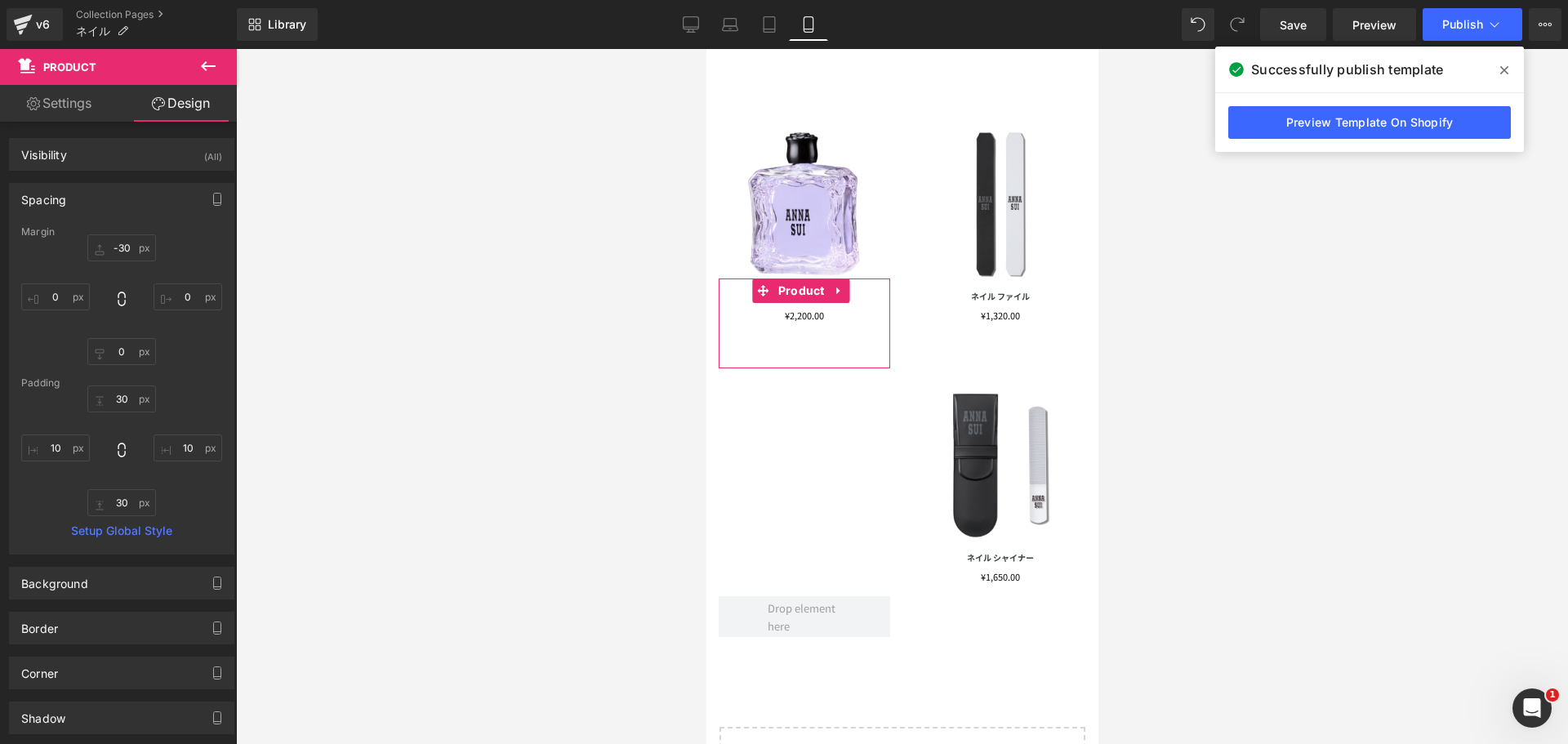
type input "-30"
type input "0"
type input "30"
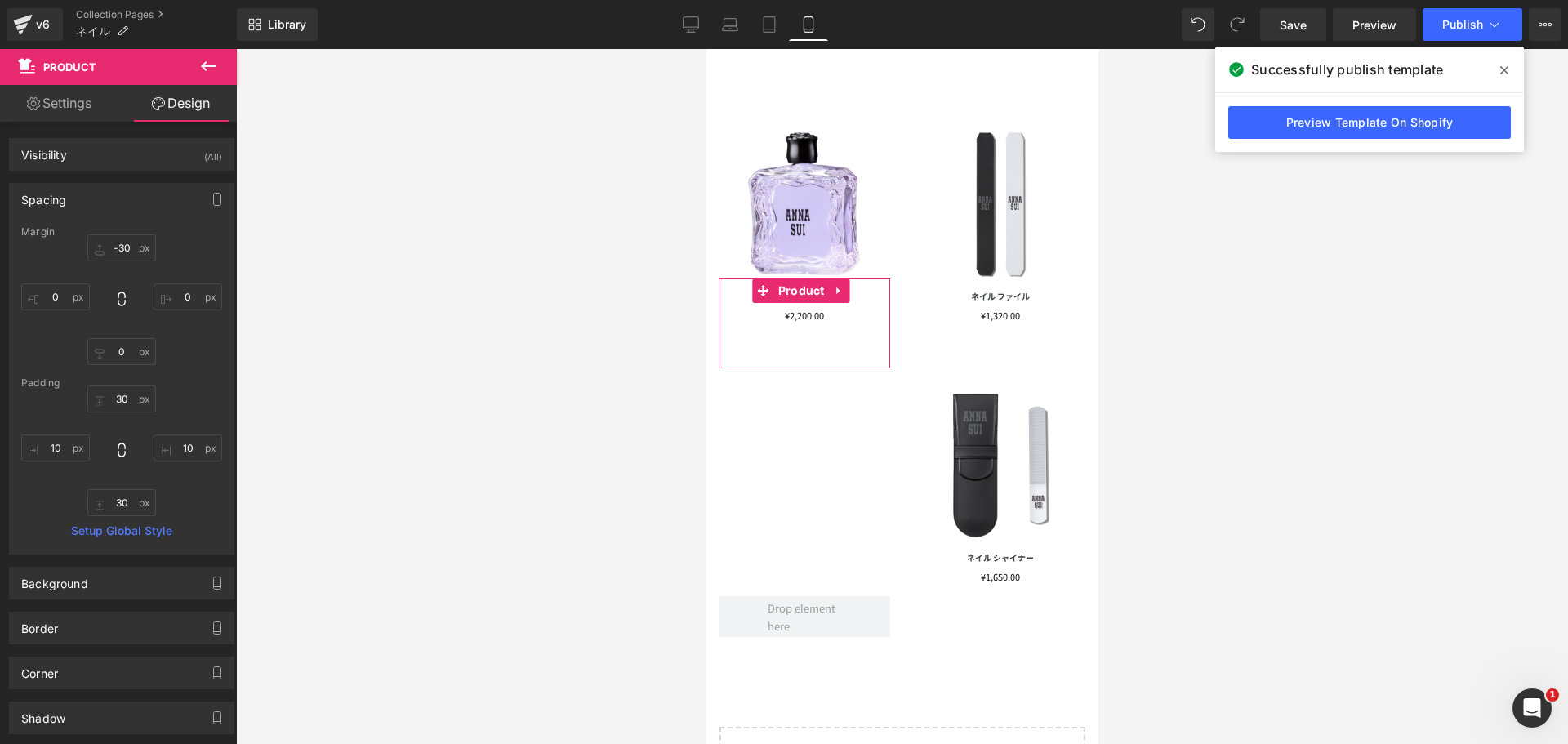
type input "10"
type input "30"
type input "10"
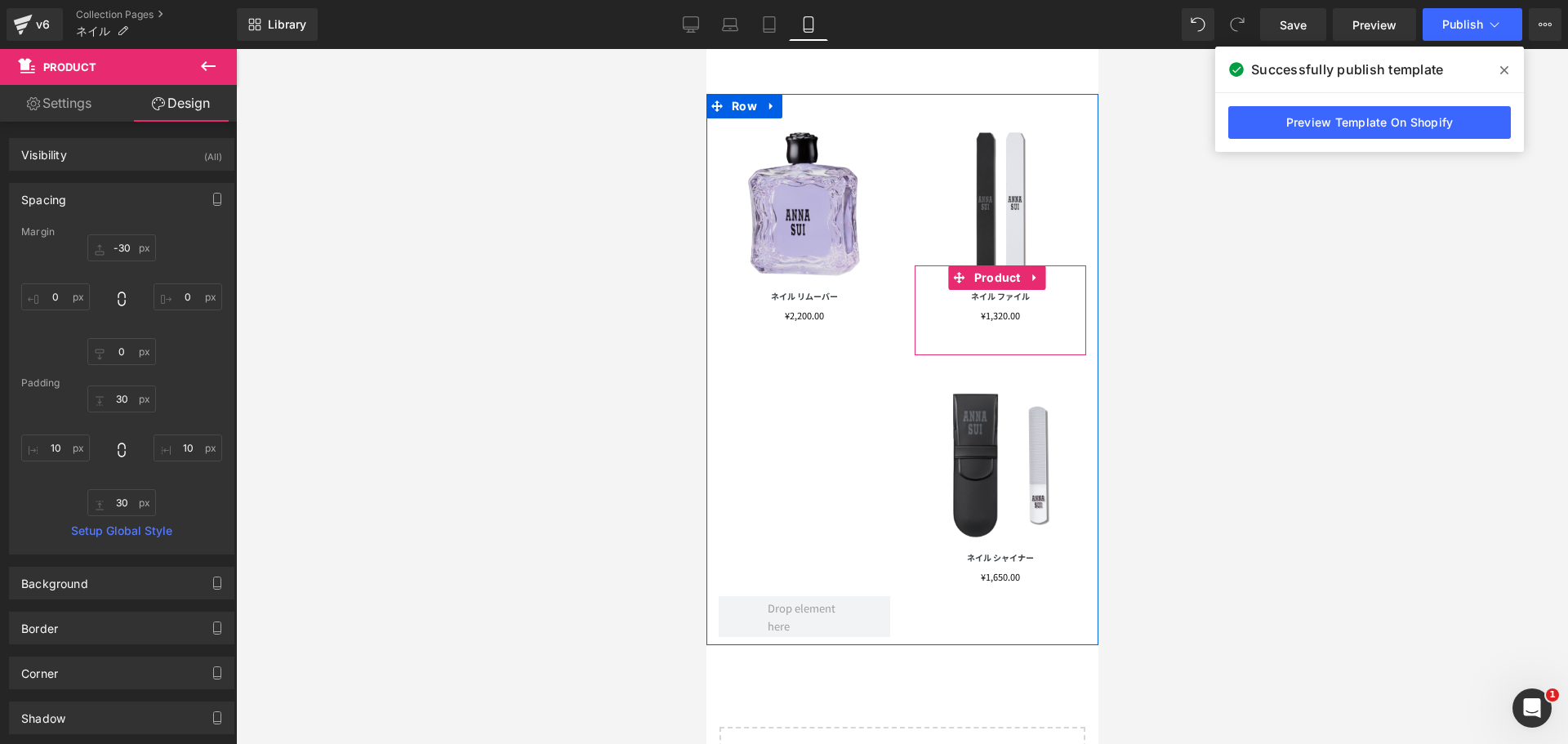
drag, startPoint x: 952, startPoint y: 265, endPoint x: 778, endPoint y: 153, distance: 206.9
click at [953, 272] on icon at bounding box center [959, 278] width 12 height 13
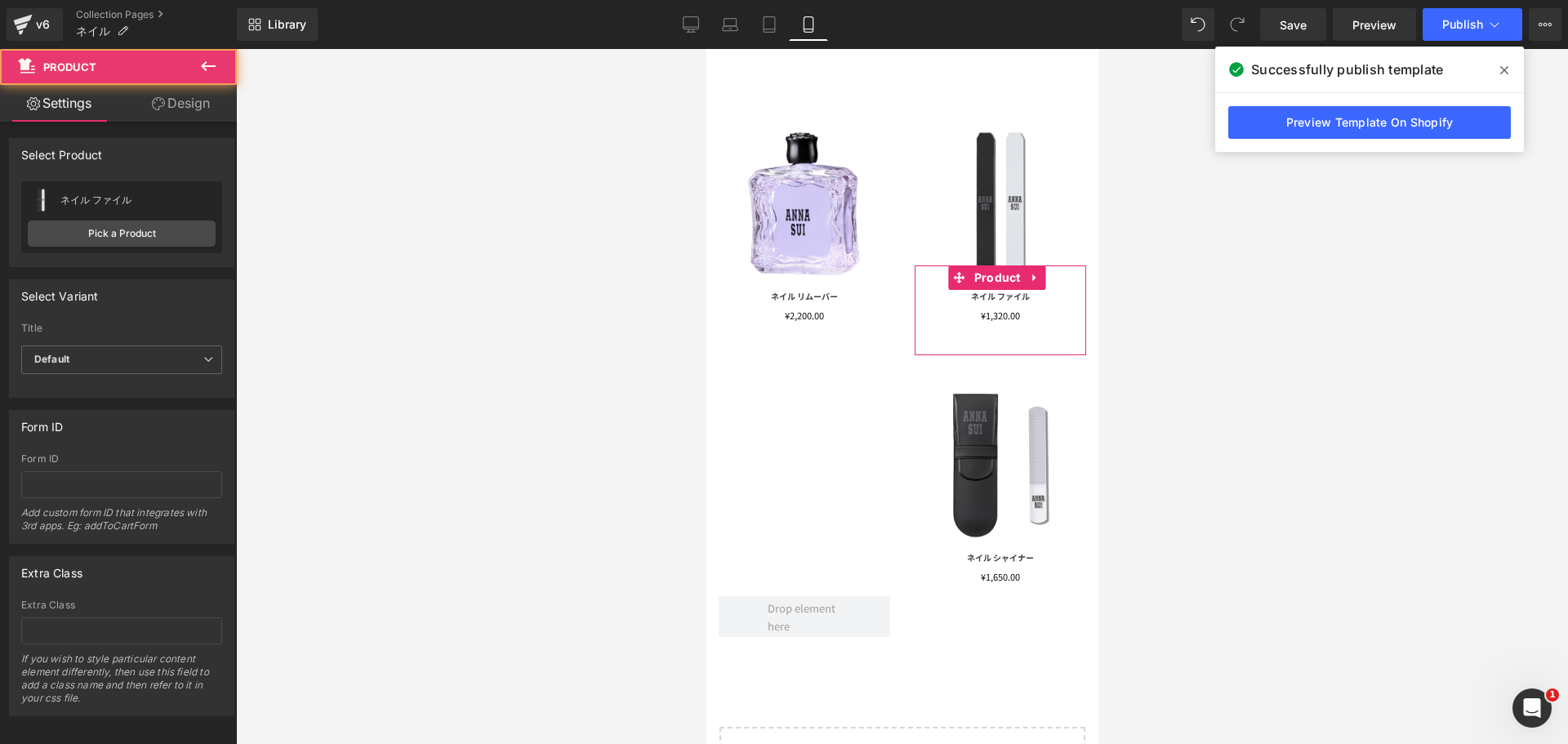
click at [202, 110] on link "Design" at bounding box center [181, 103] width 118 height 37
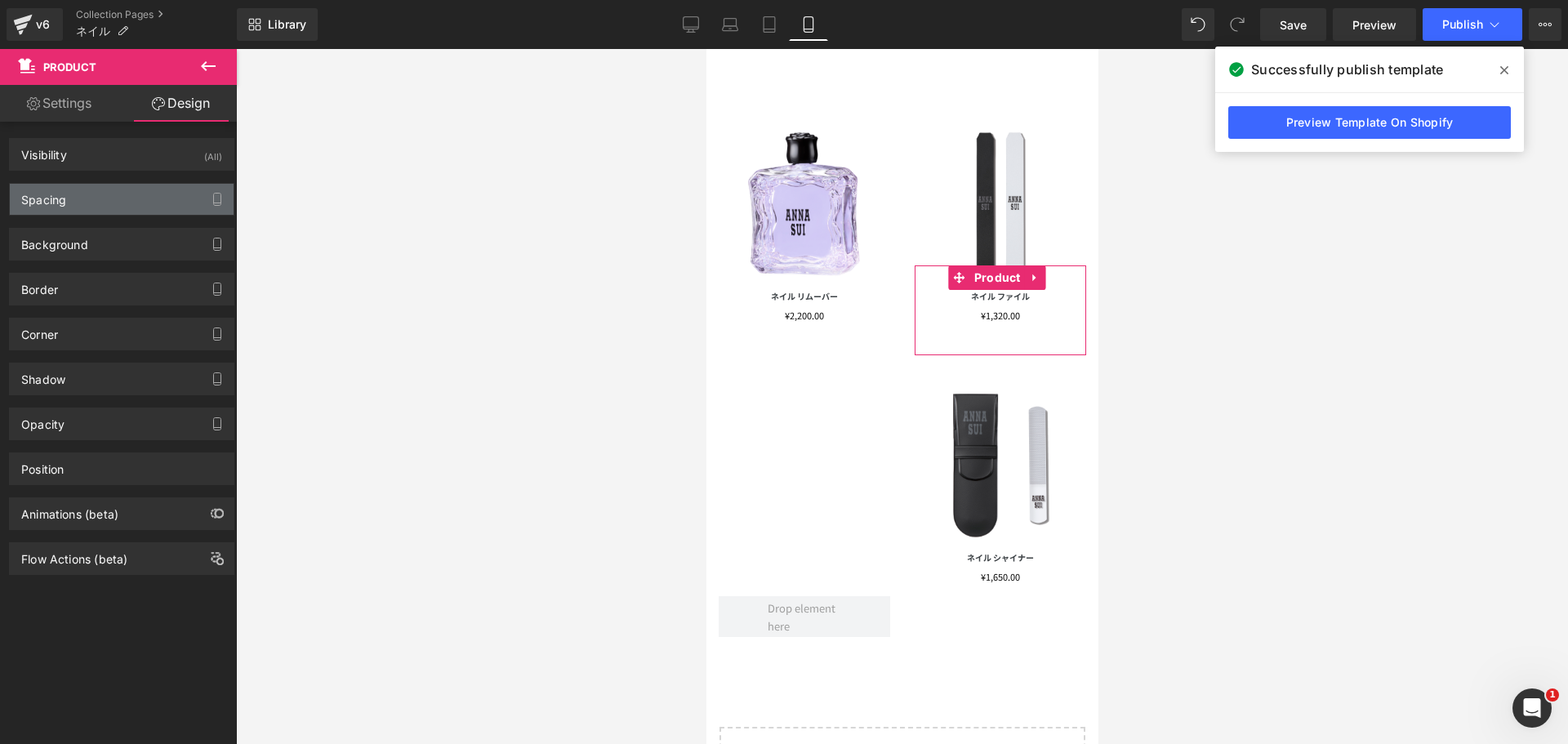
click at [133, 214] on div "Spacing" at bounding box center [122, 199] width 224 height 31
type input "-30"
type input "0"
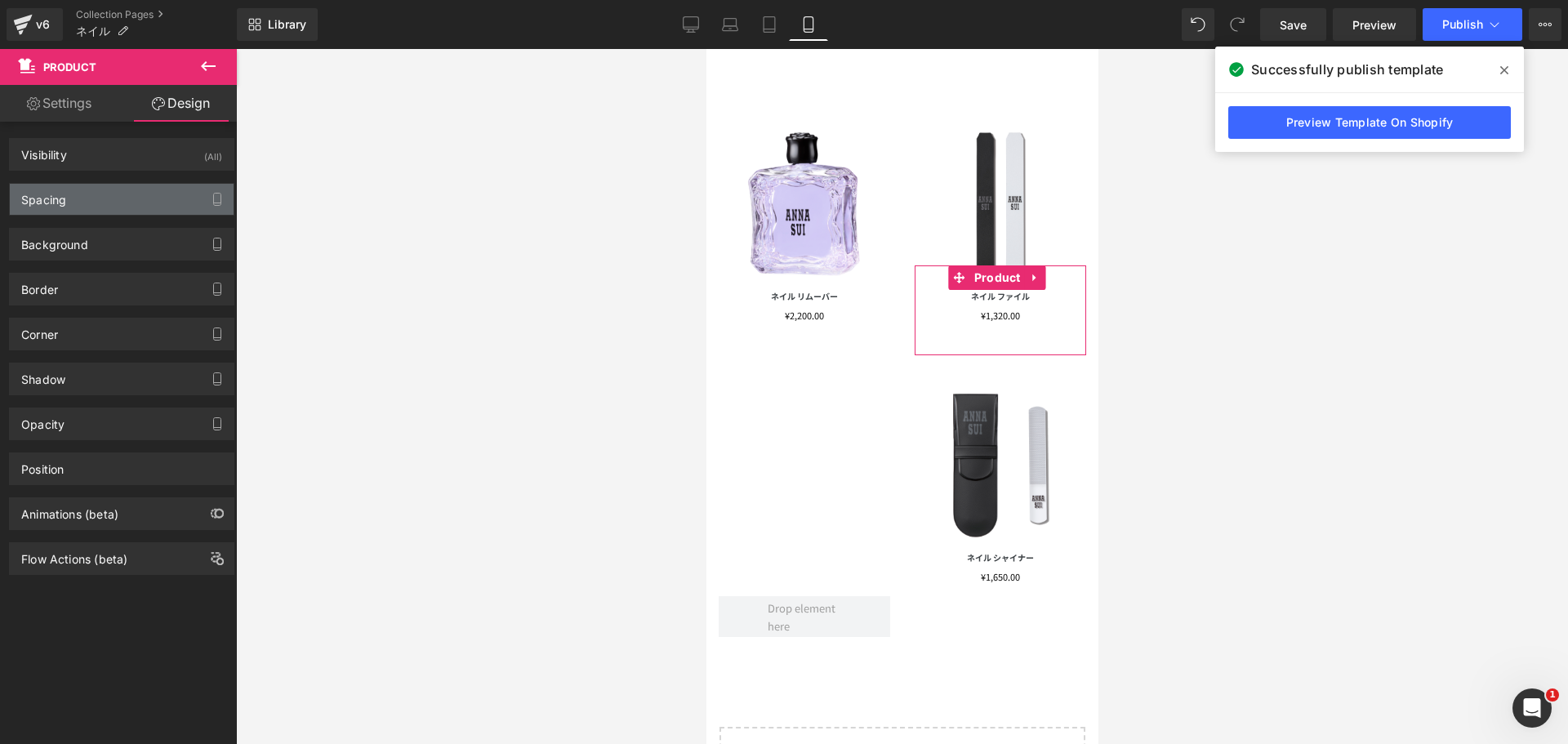
type input "30"
type input "10"
type input "30"
type input "10"
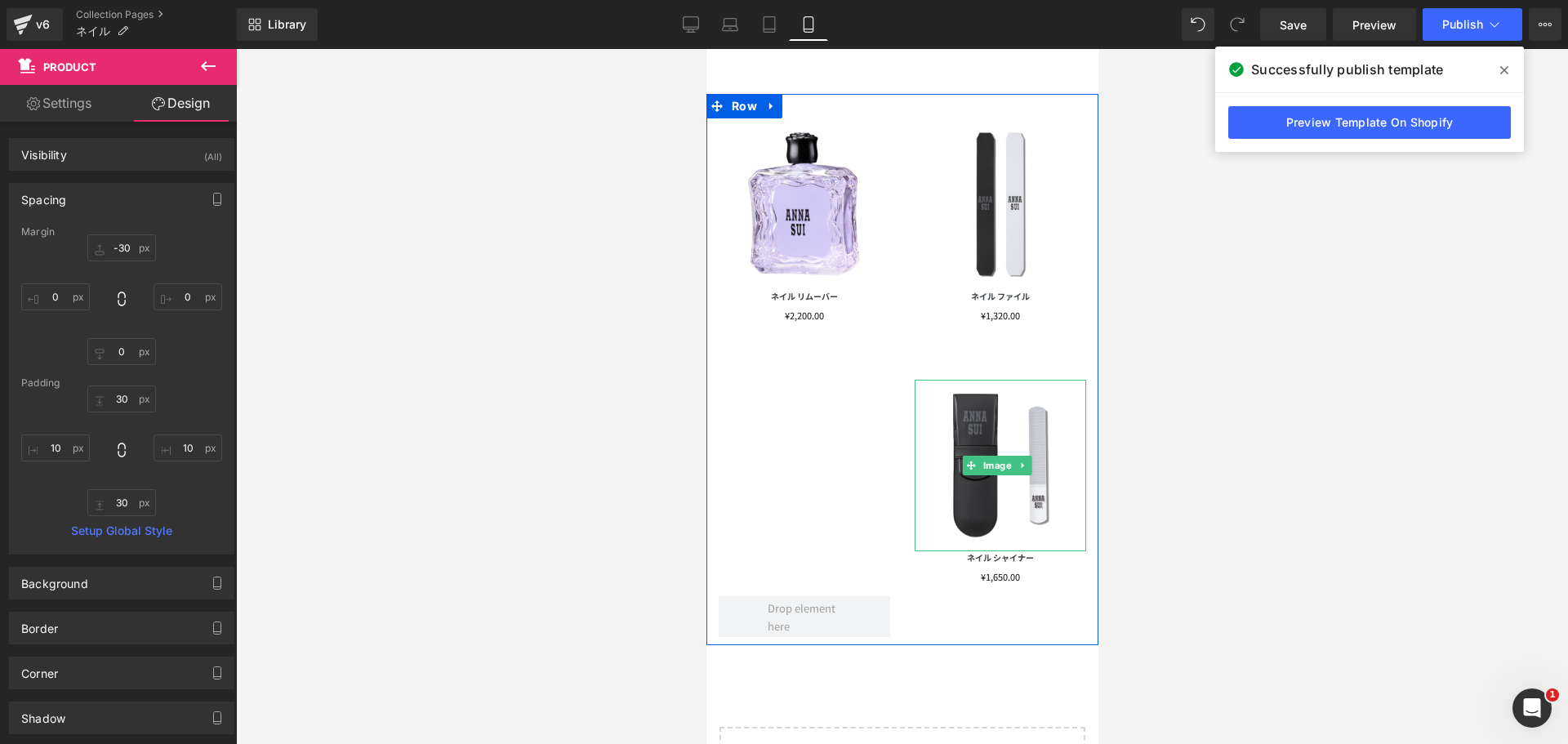
click at [977, 396] on img at bounding box center [1000, 465] width 172 height 172
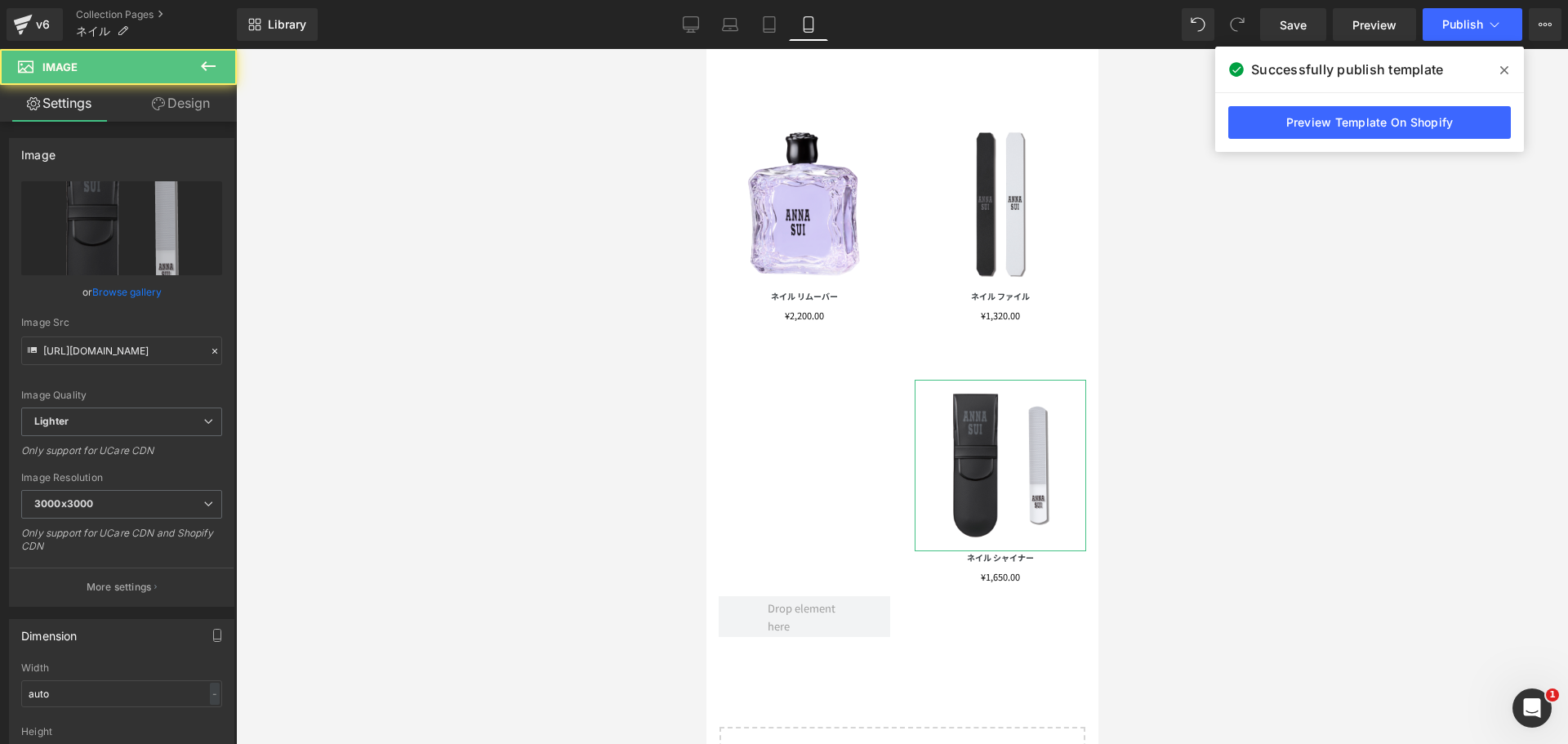
click at [179, 100] on link "Design" at bounding box center [181, 103] width 118 height 37
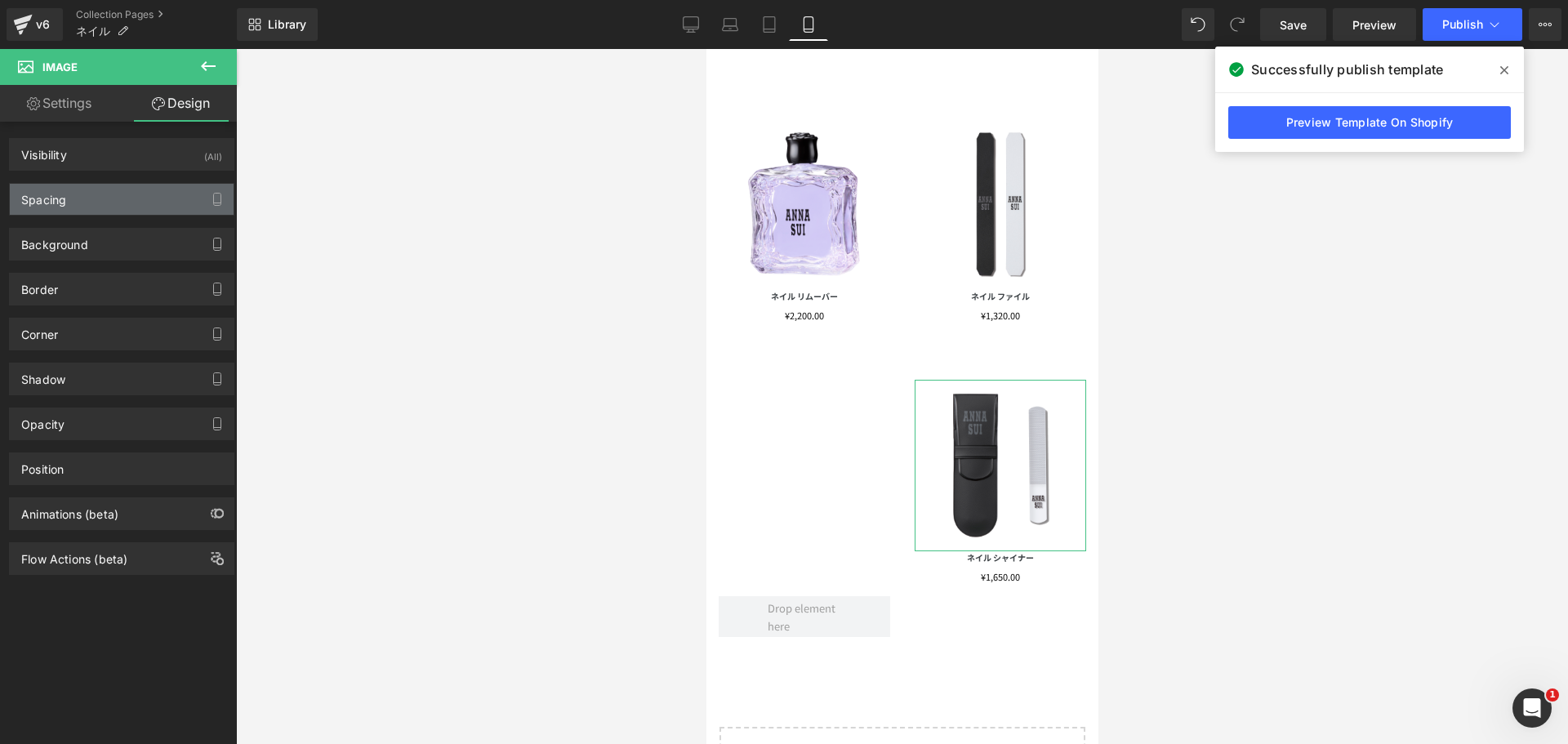
type input "30"
type input "0"
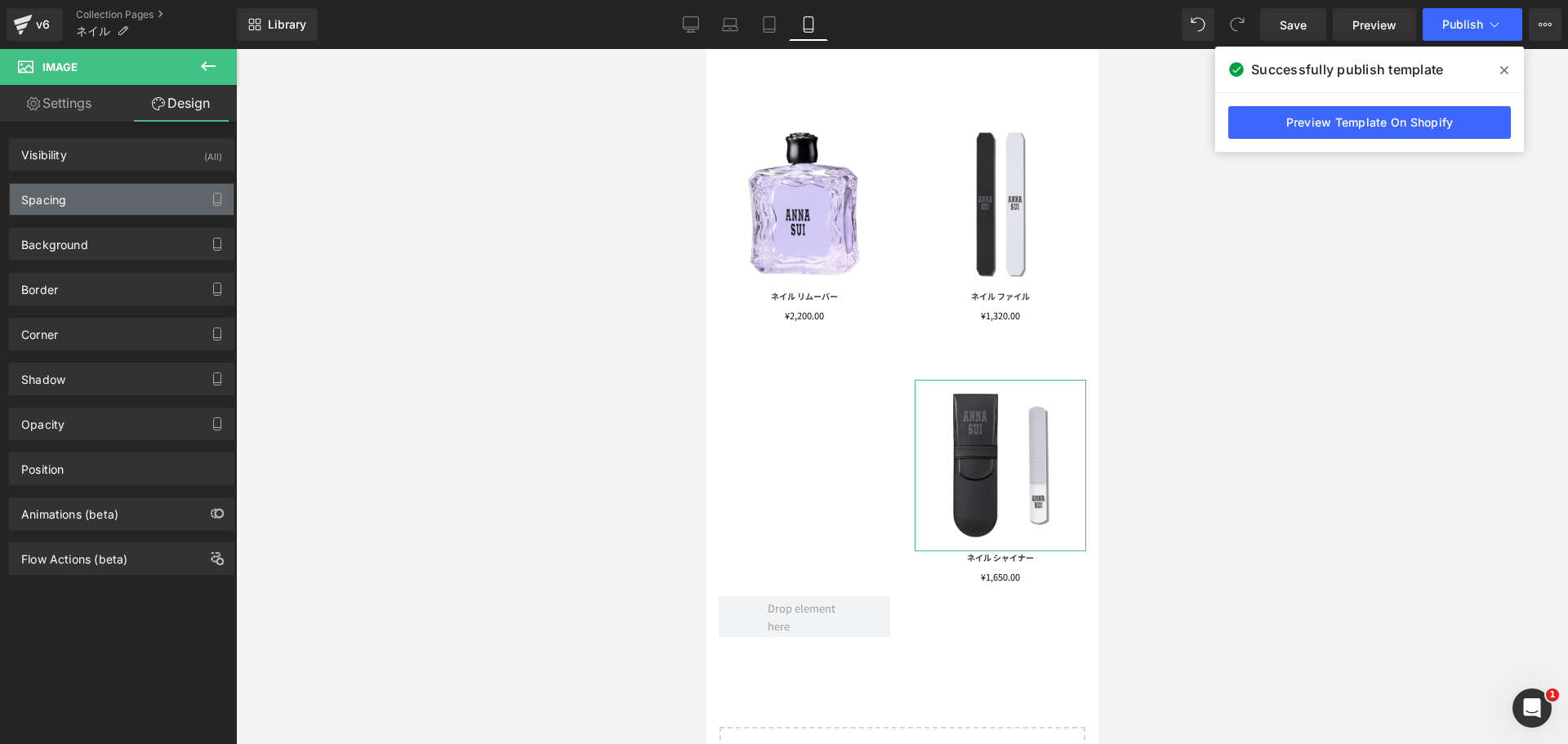
type input "0"
click at [128, 199] on div "Spacing" at bounding box center [122, 199] width 224 height 31
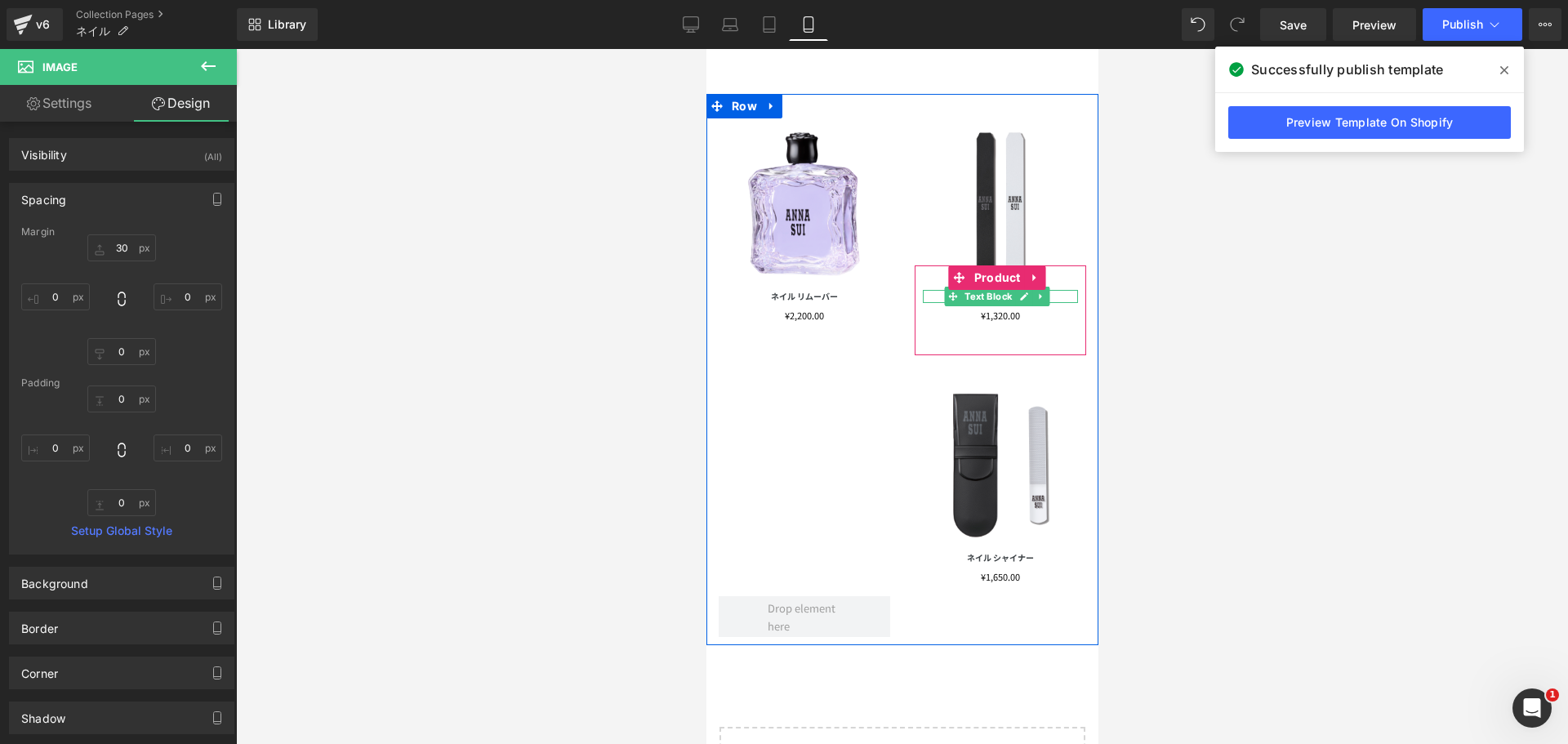
click at [968, 287] on span "Text Block" at bounding box center [988, 296] width 54 height 19
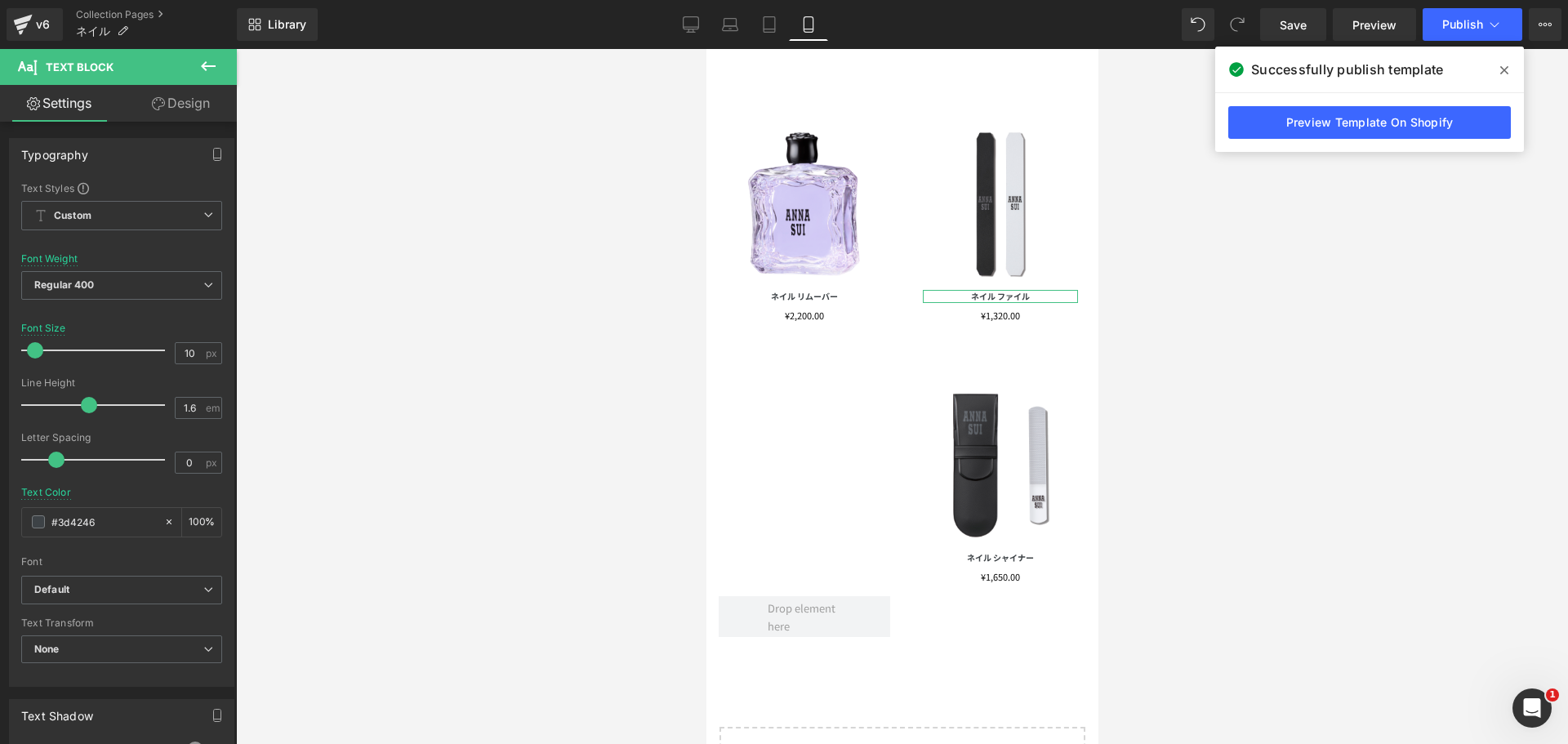
click at [177, 102] on link "Design" at bounding box center [181, 103] width 118 height 37
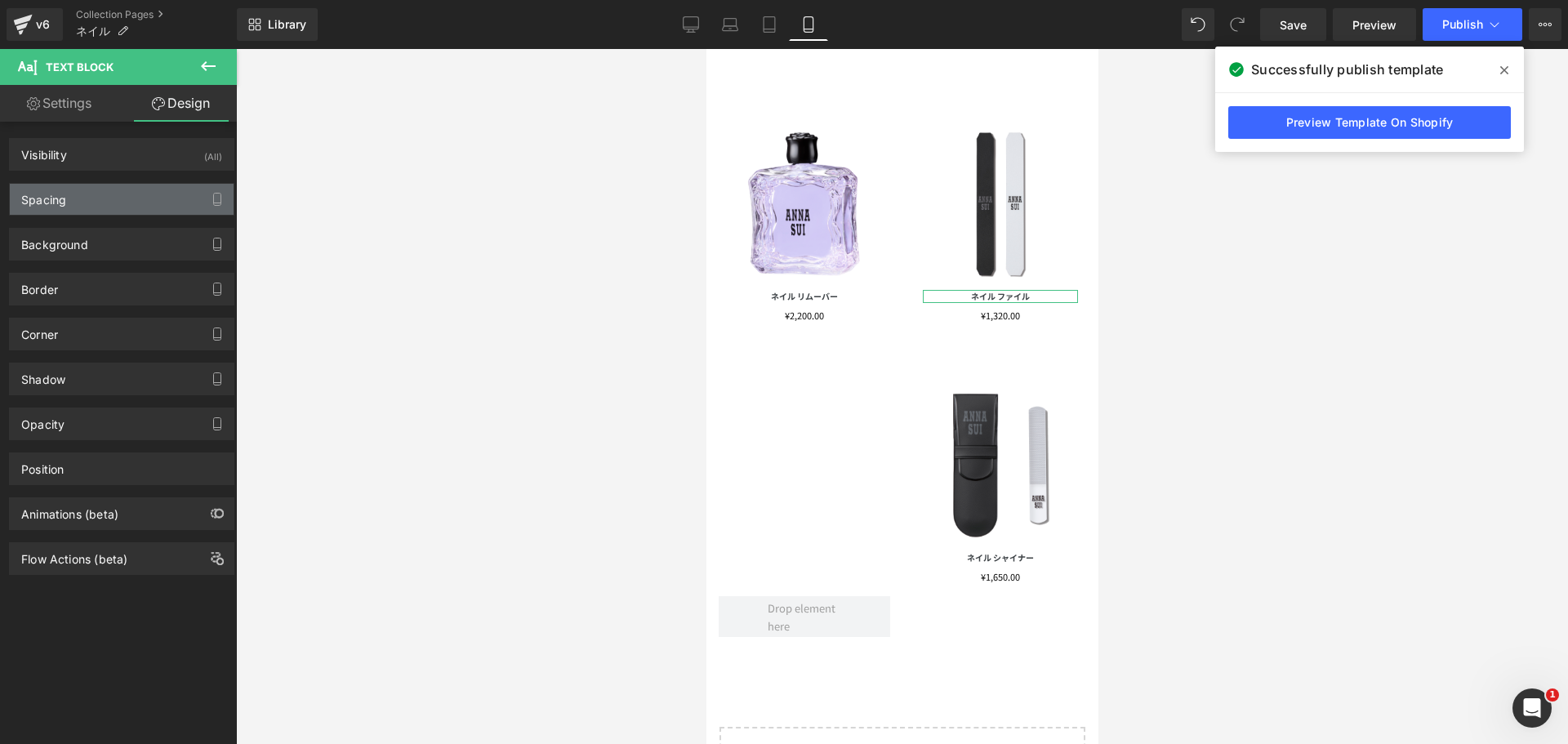
type input "0"
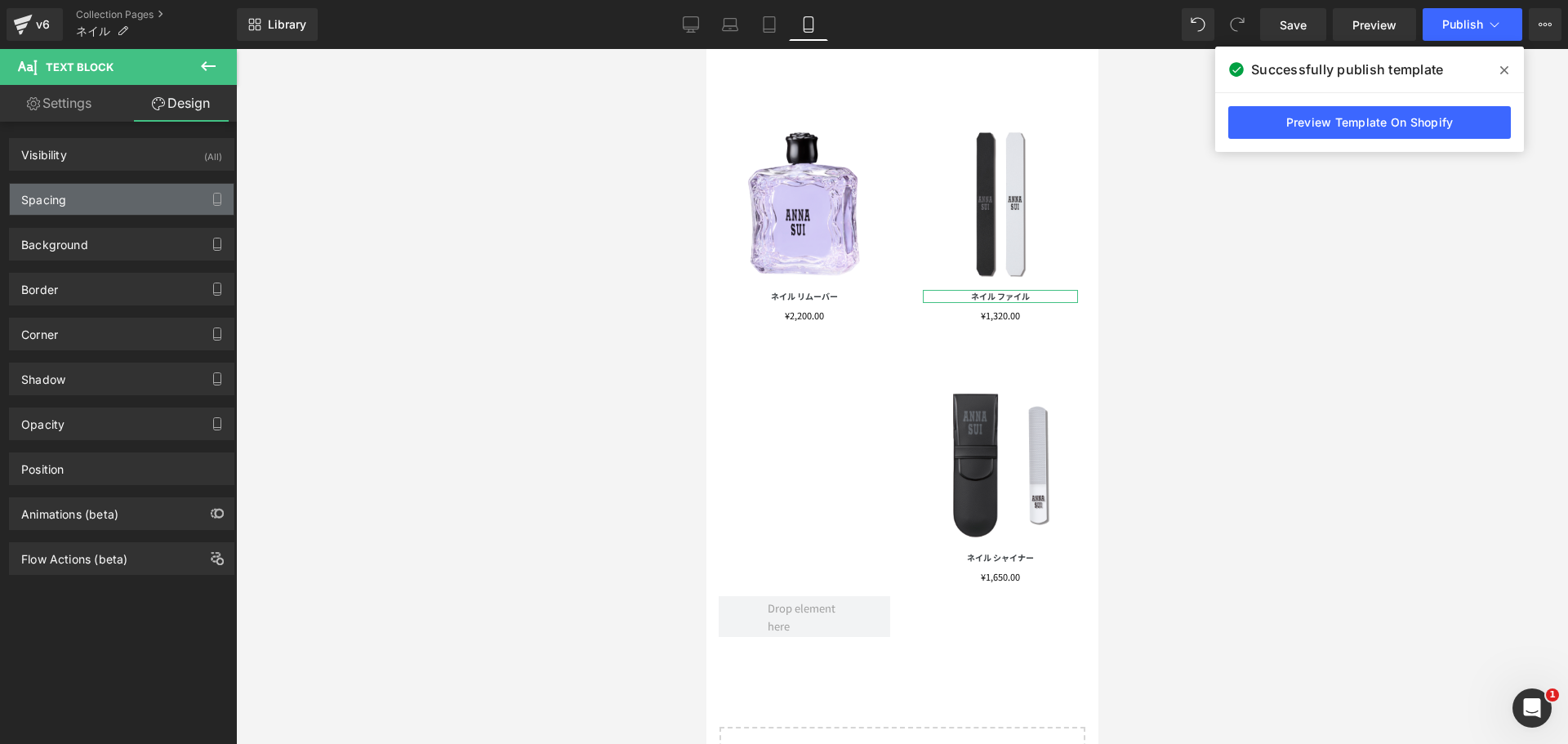
type input "0"
click at [143, 189] on div "Spacing" at bounding box center [122, 199] width 224 height 31
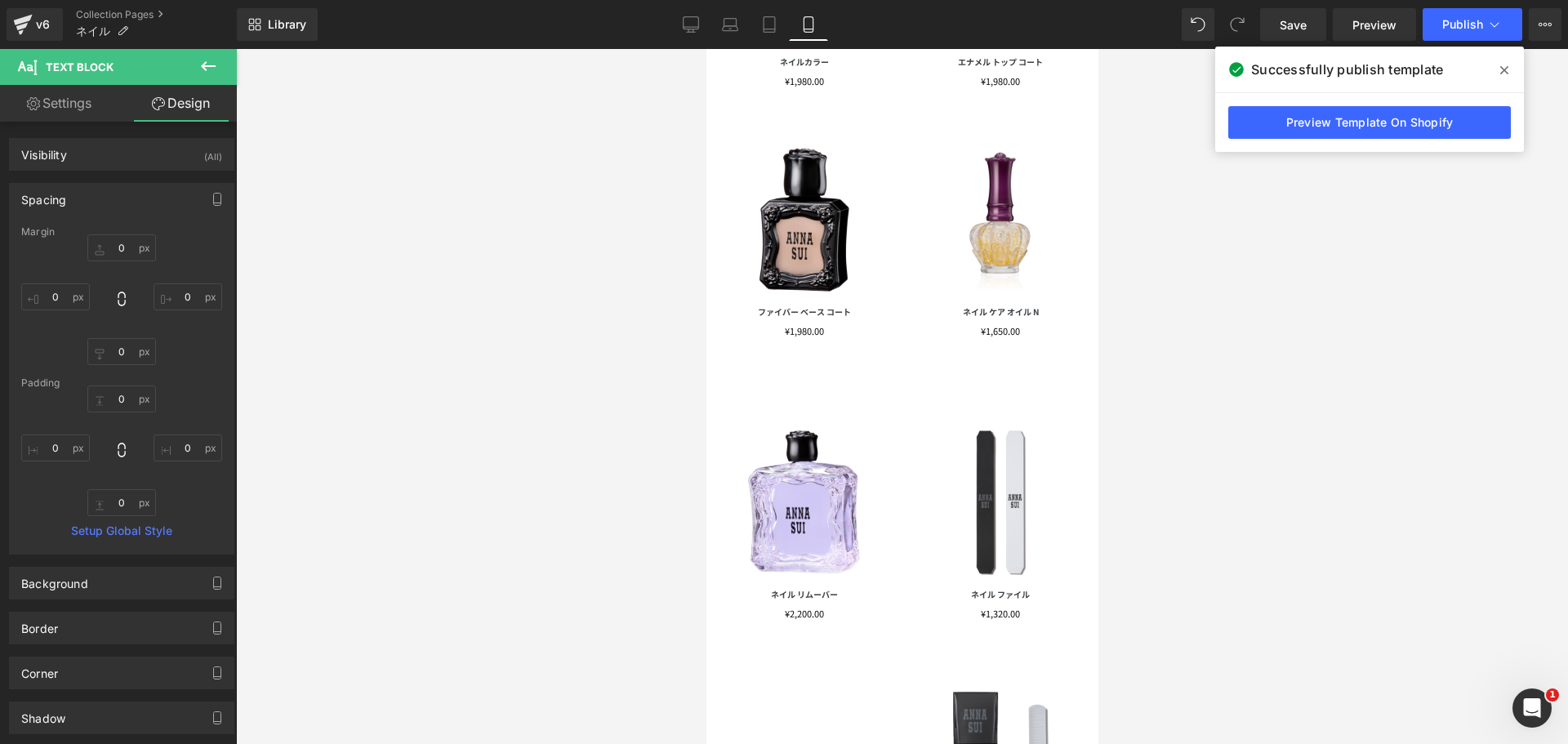
scroll to position [352, 0]
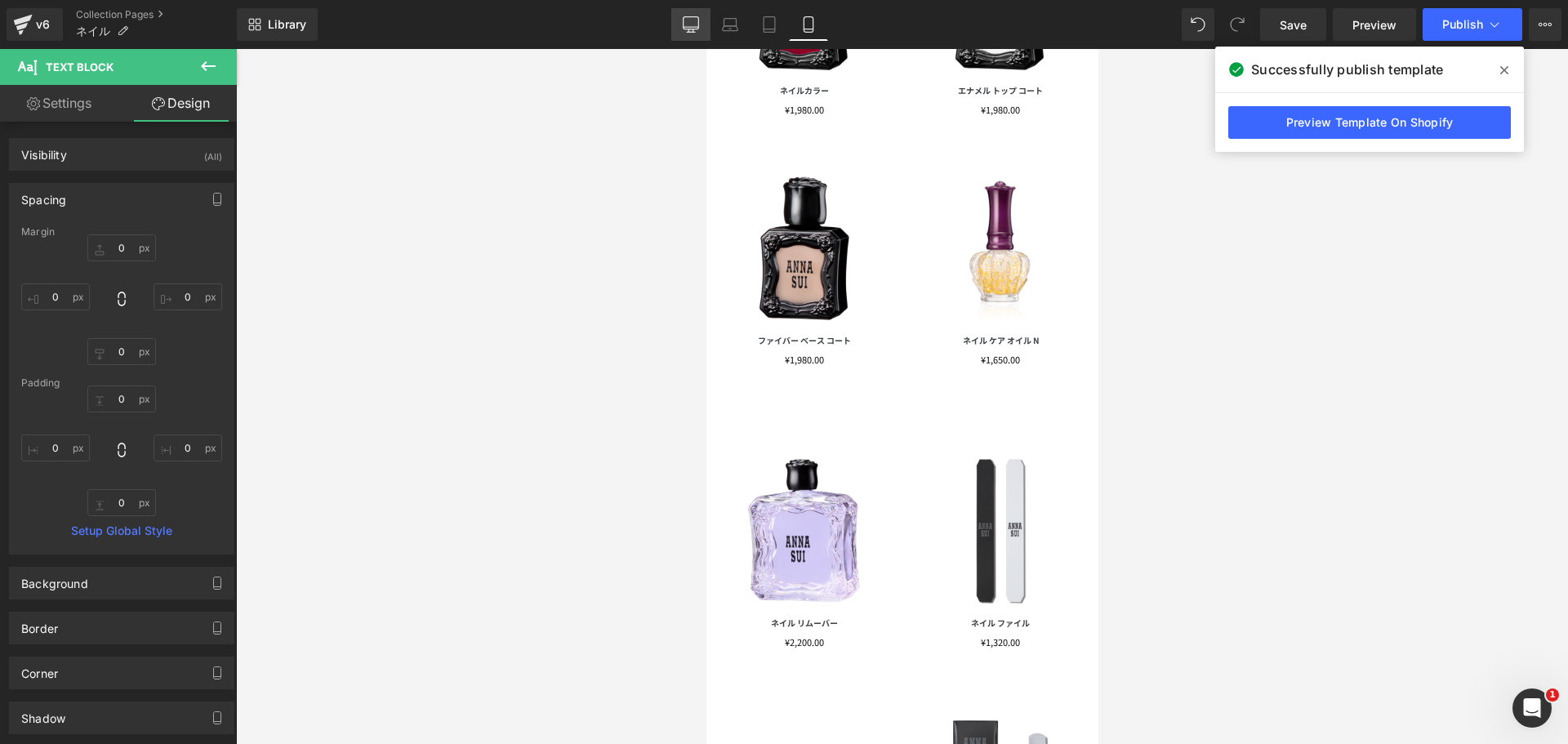
click at [681, 16] on link "Desktop" at bounding box center [691, 24] width 39 height 33
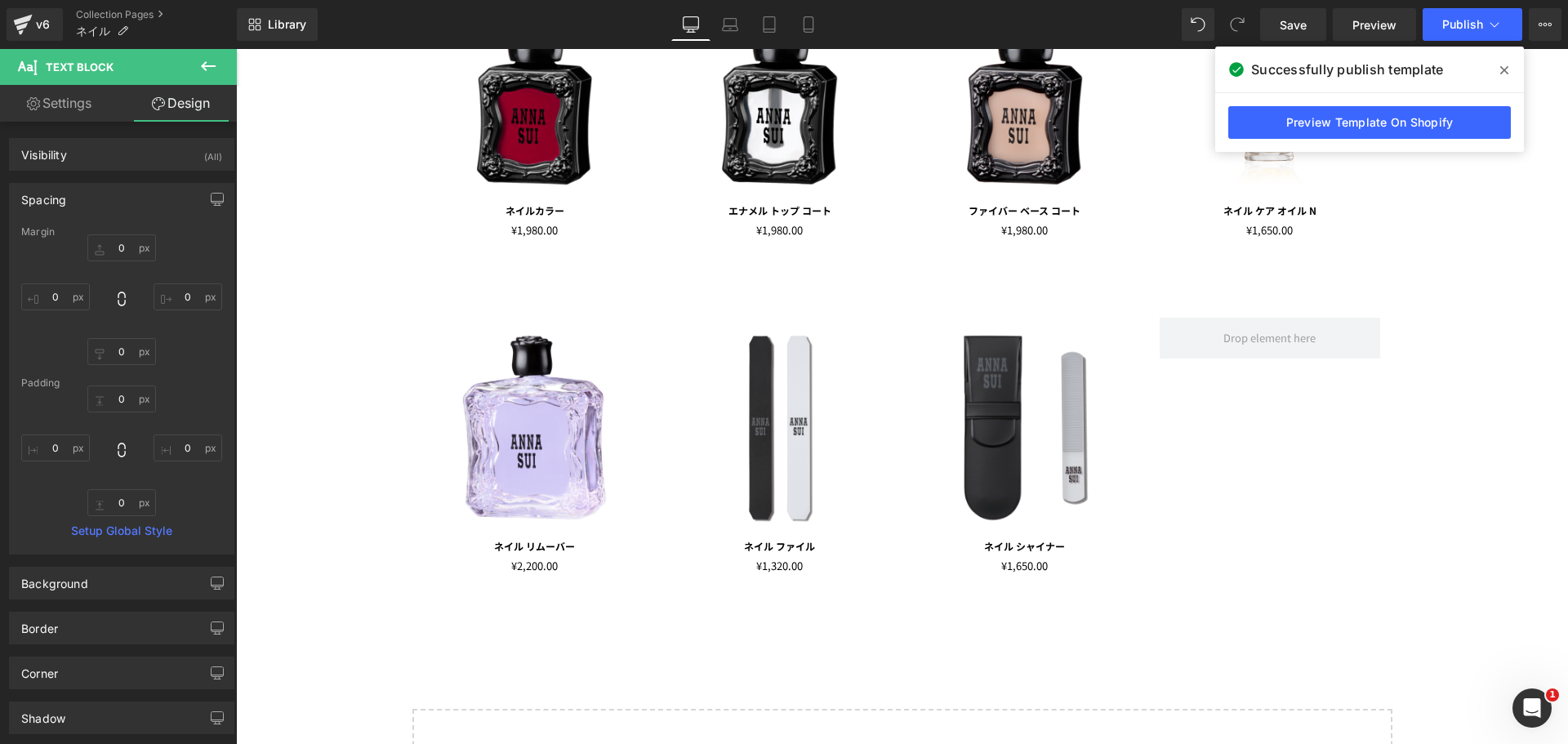
type input "0"
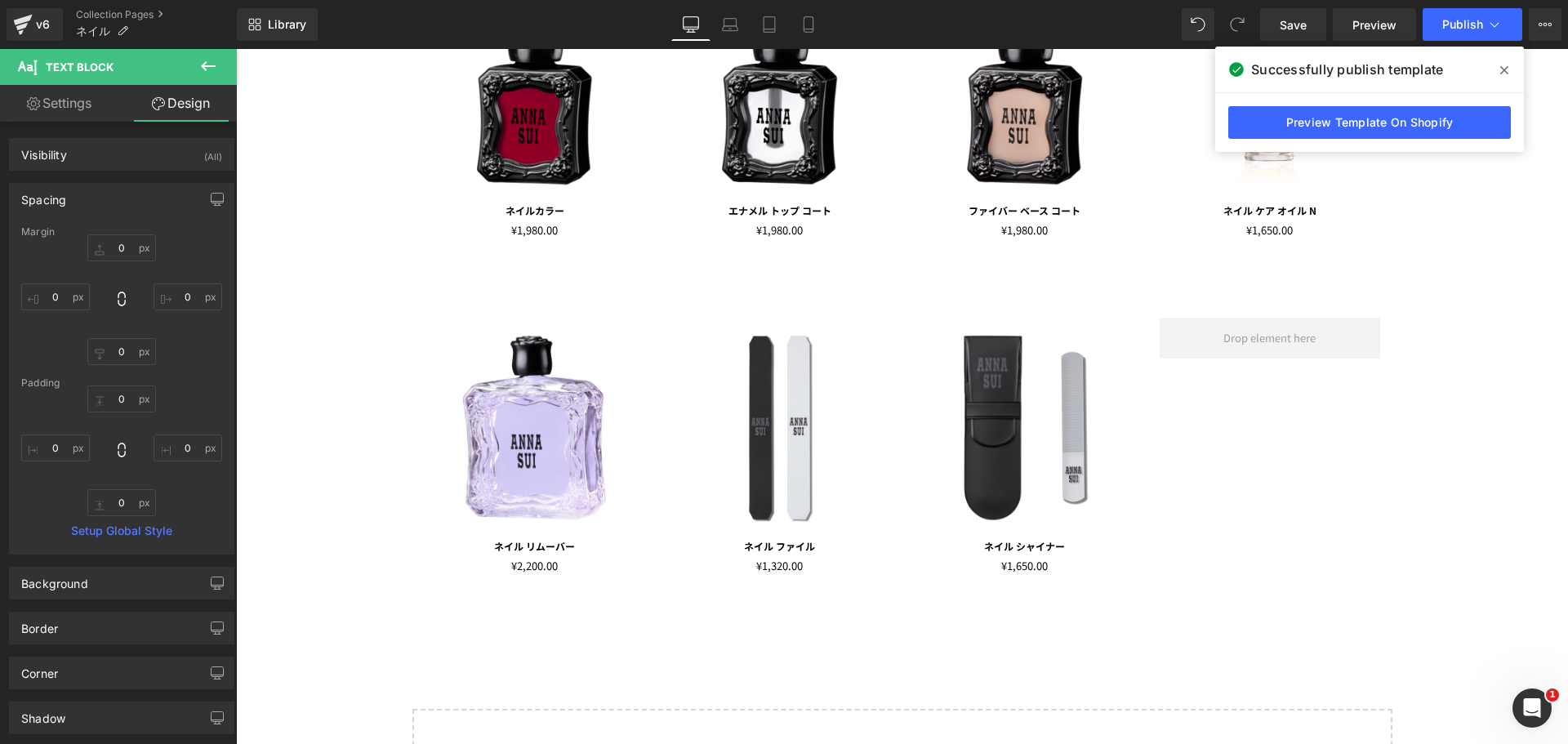
type input "0"
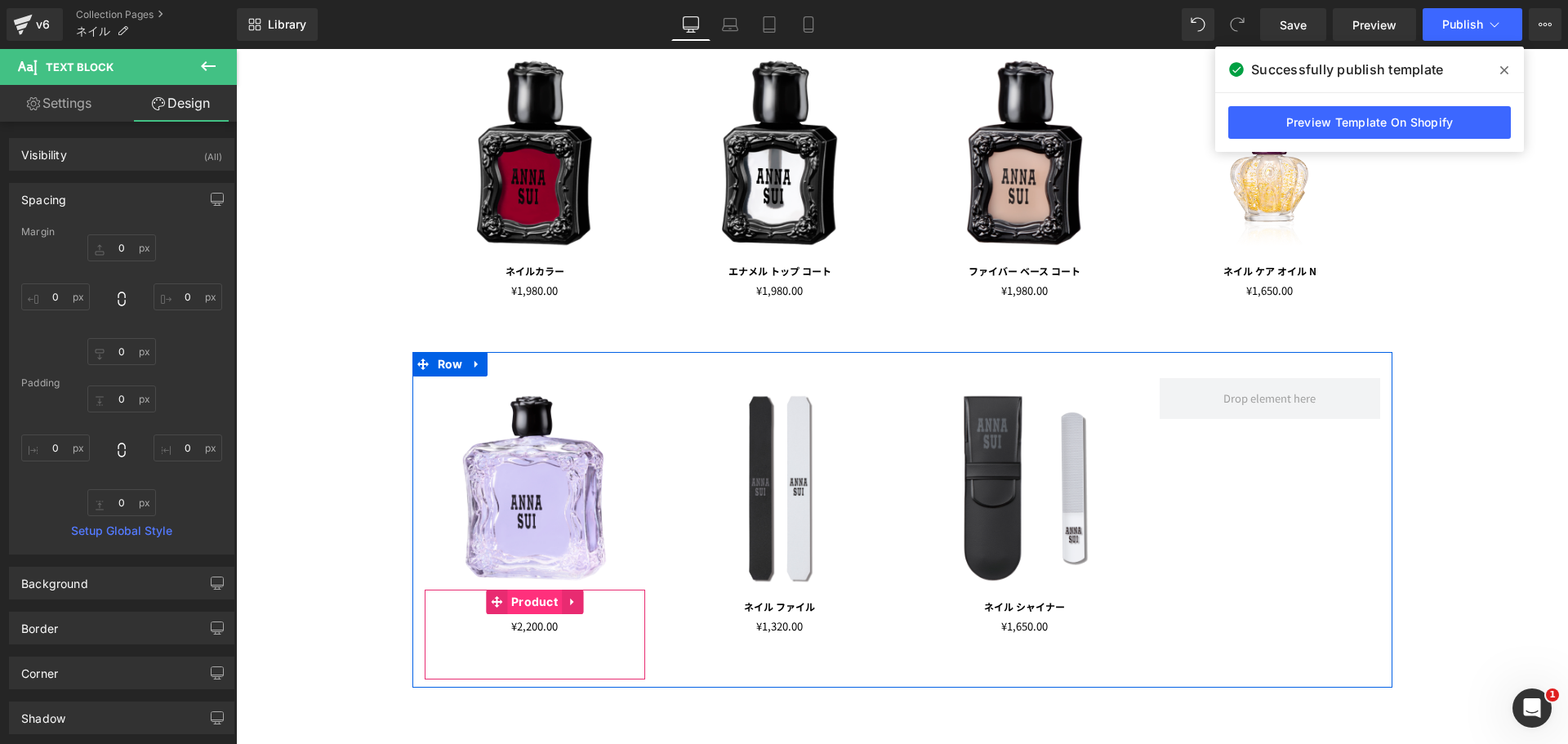
click at [543, 604] on span "Product" at bounding box center [535, 601] width 55 height 24
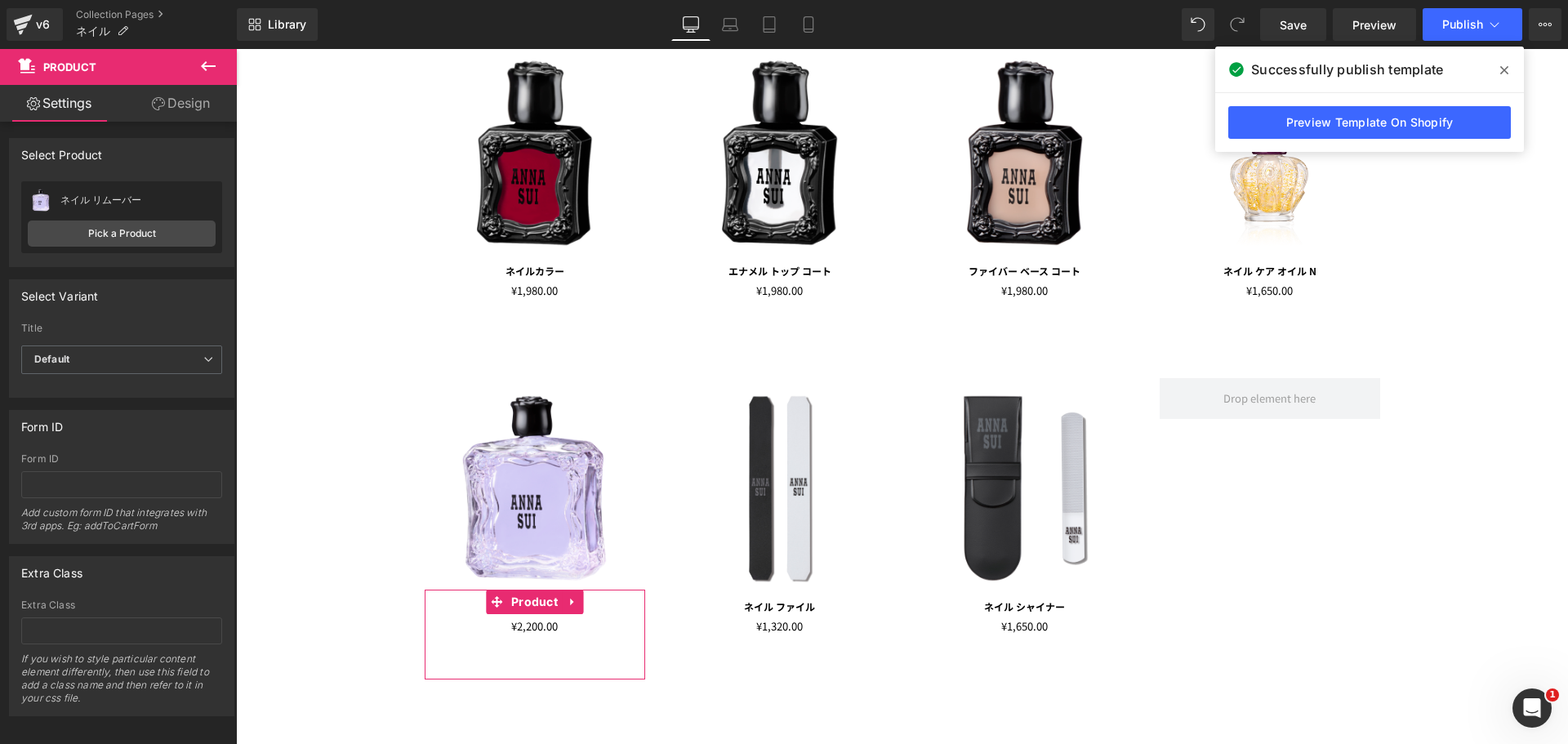
click at [173, 116] on link "Design" at bounding box center [181, 103] width 118 height 37
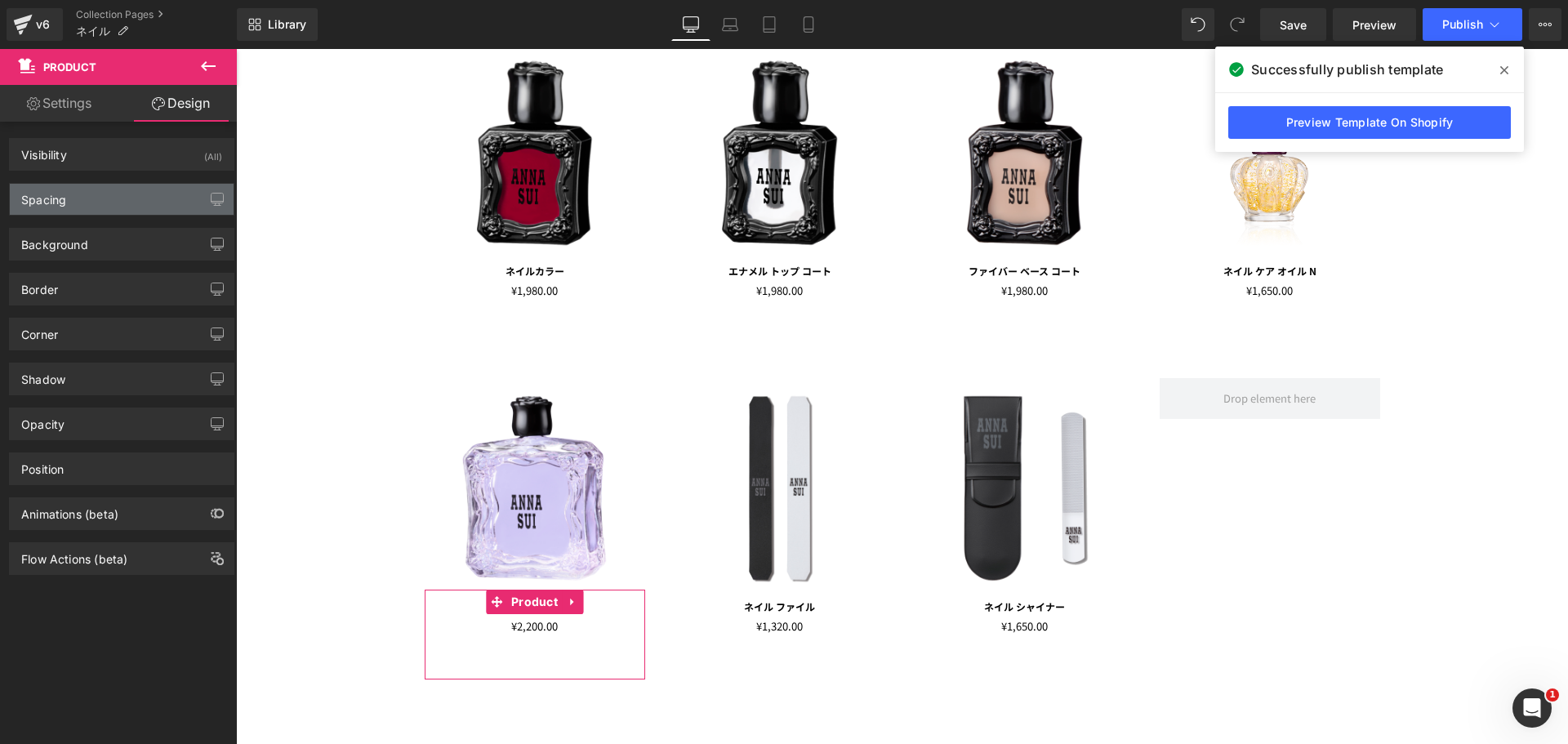
click at [148, 206] on div "Spacing" at bounding box center [122, 199] width 224 height 31
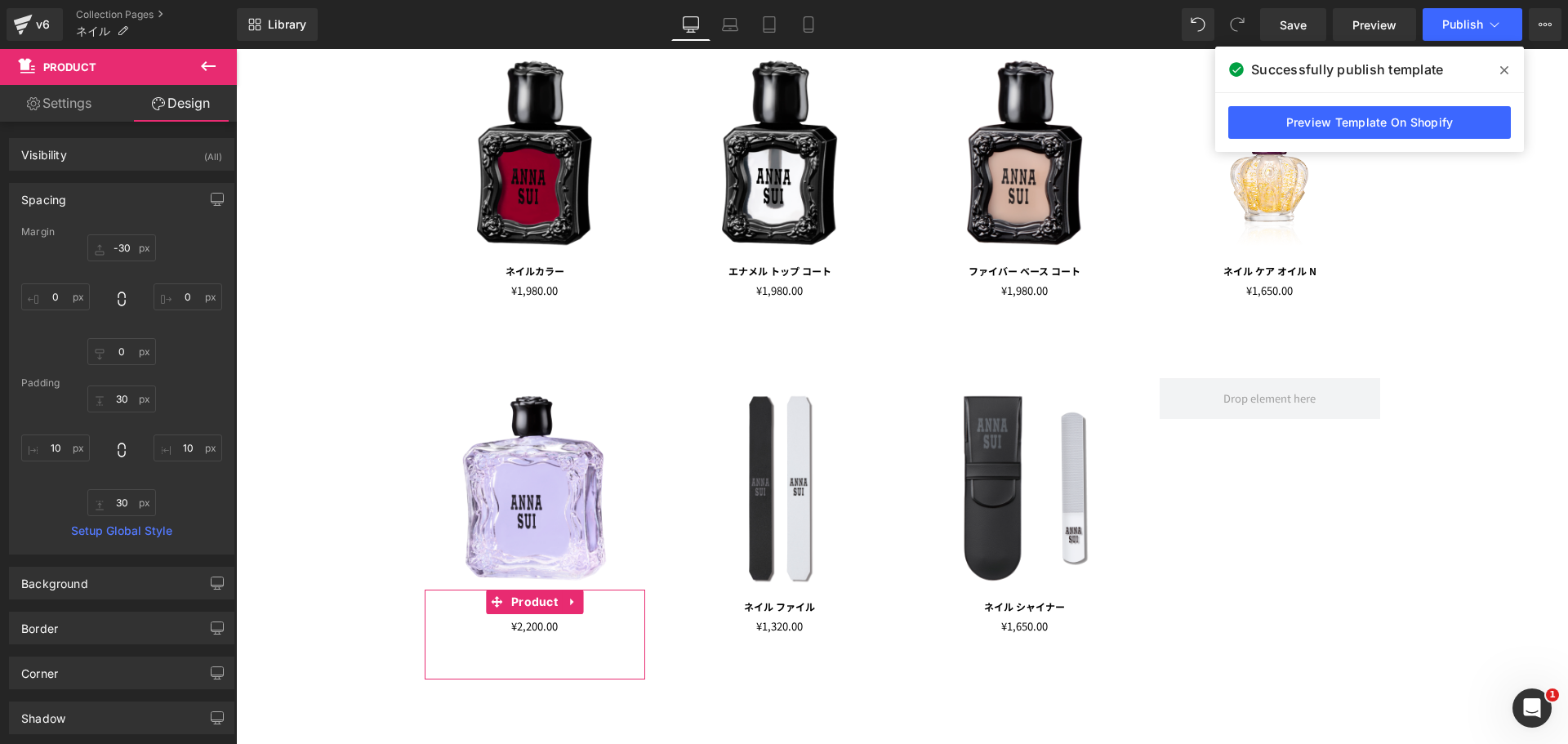
type input "-30"
type input "0"
type input "30"
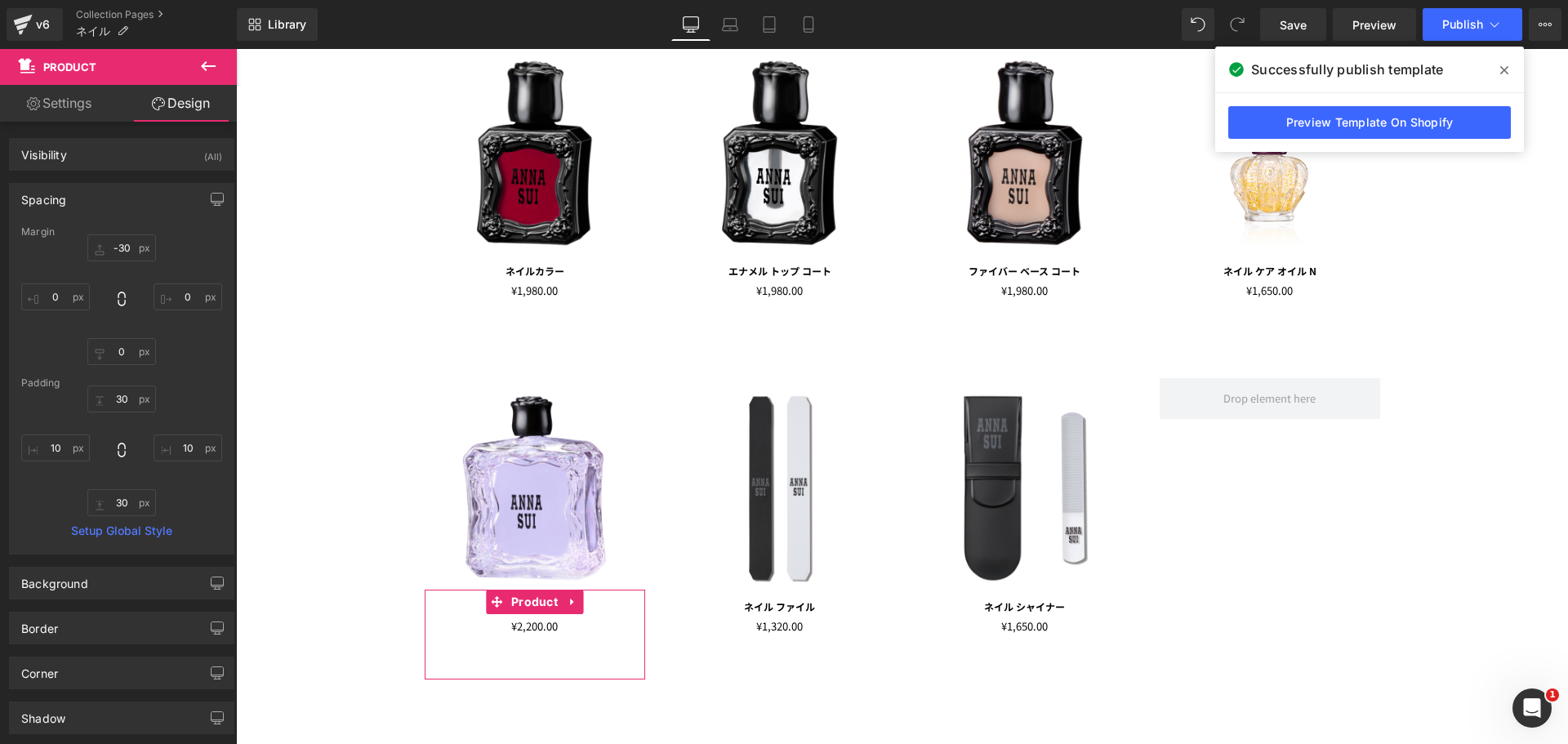
type input "10"
type input "30"
type input "10"
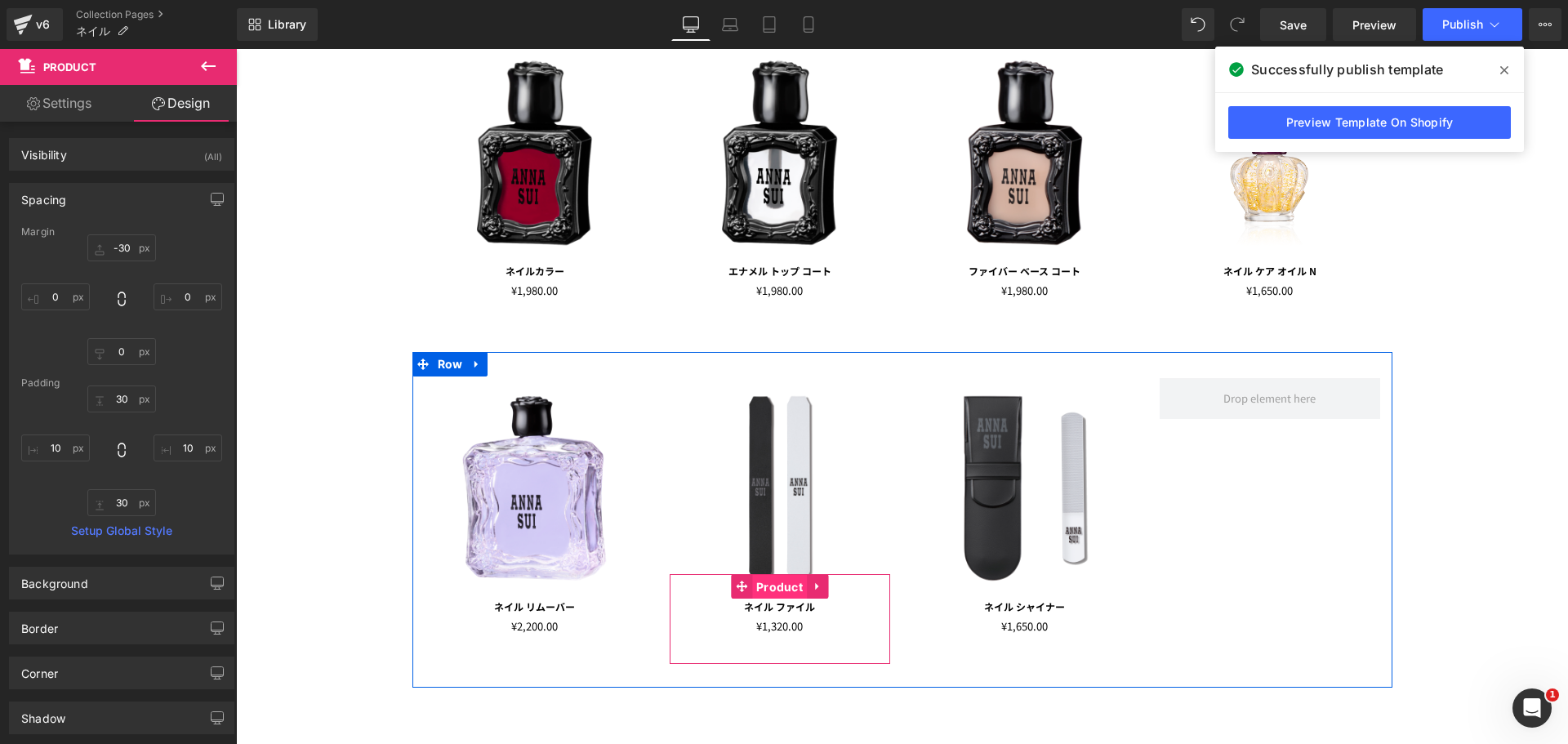
click at [752, 591] on span "Product" at bounding box center [780, 586] width 55 height 24
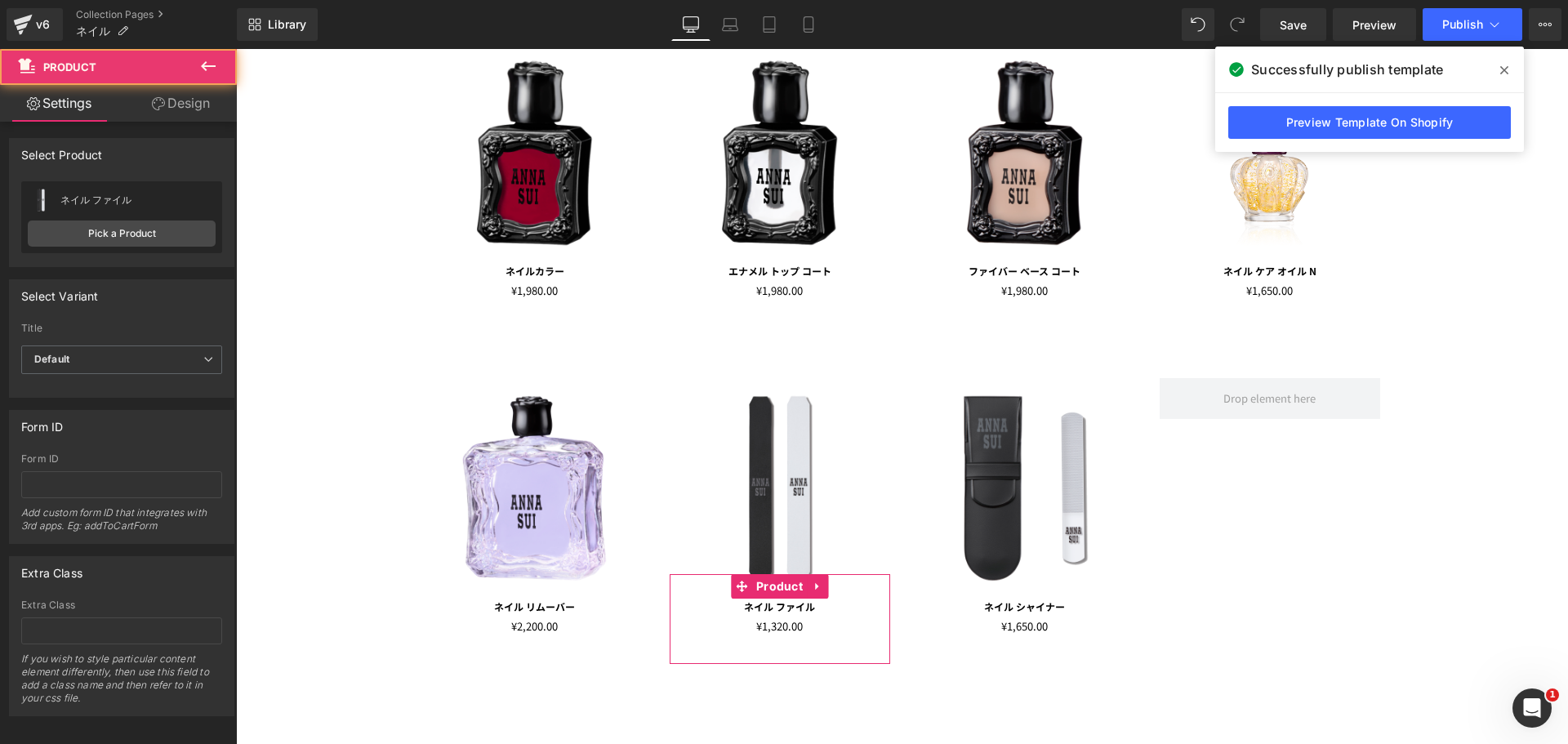
click at [186, 104] on link "Design" at bounding box center [181, 103] width 118 height 37
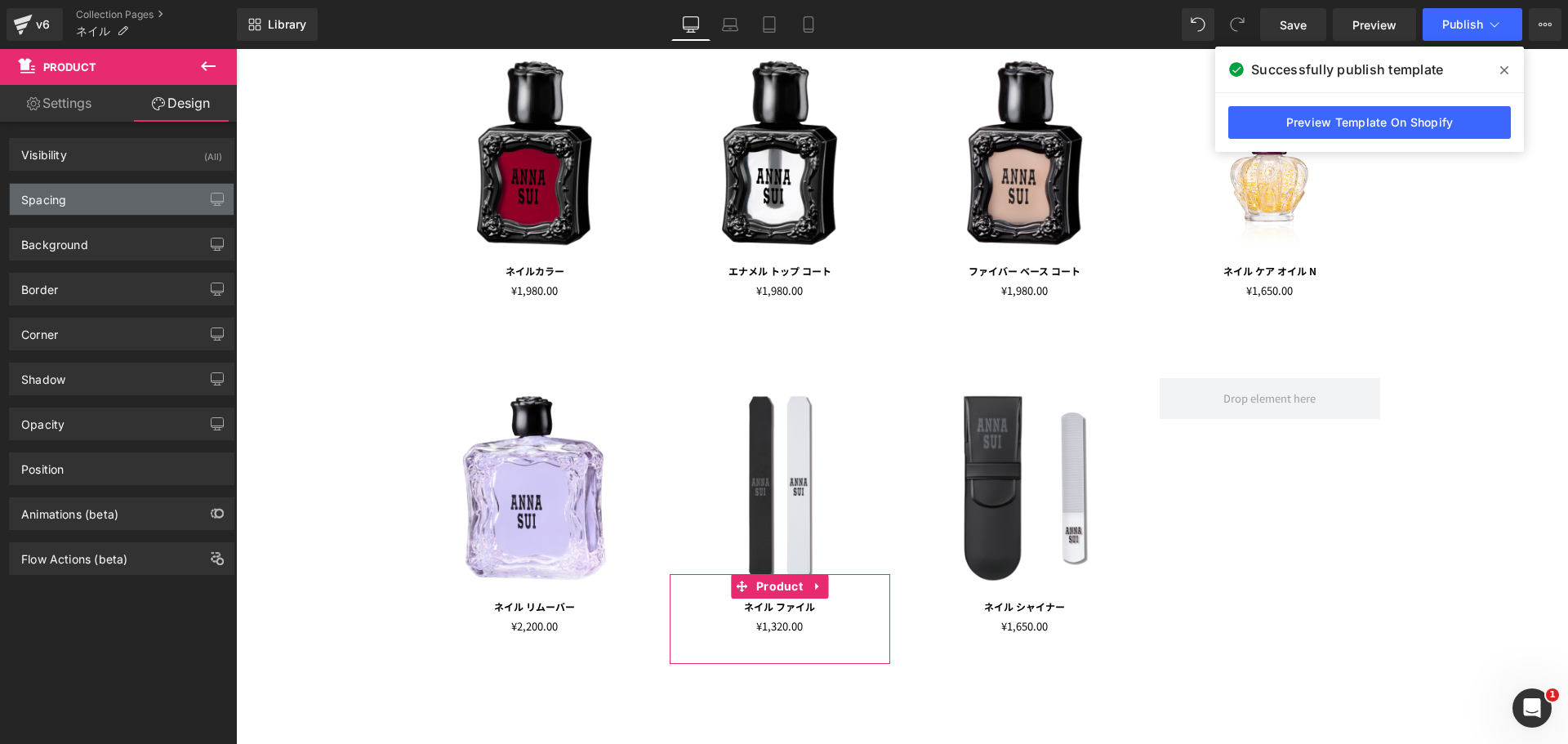
click at [157, 210] on div "Spacing" at bounding box center [122, 199] width 224 height 31
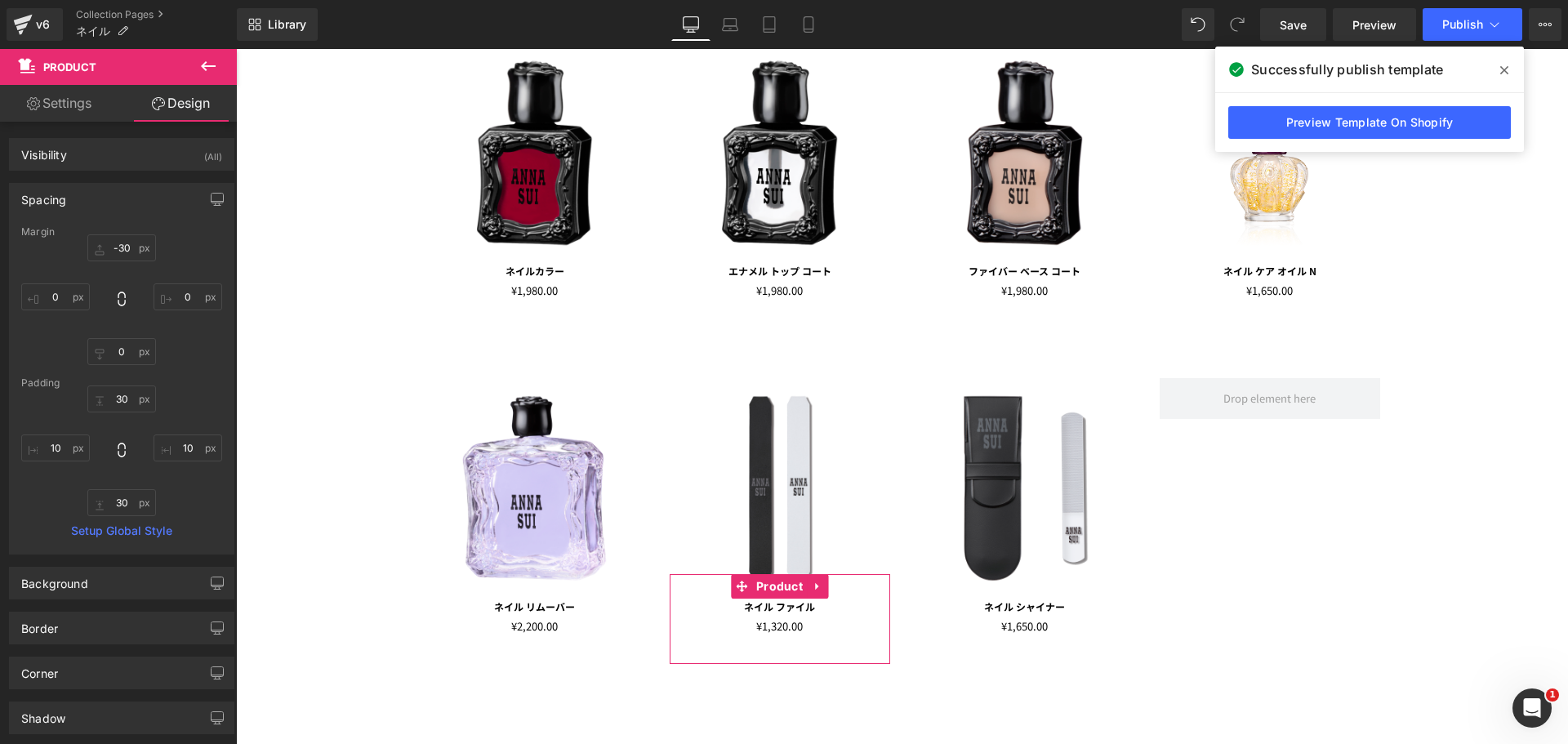
type input "-30"
type input "0"
type input "30"
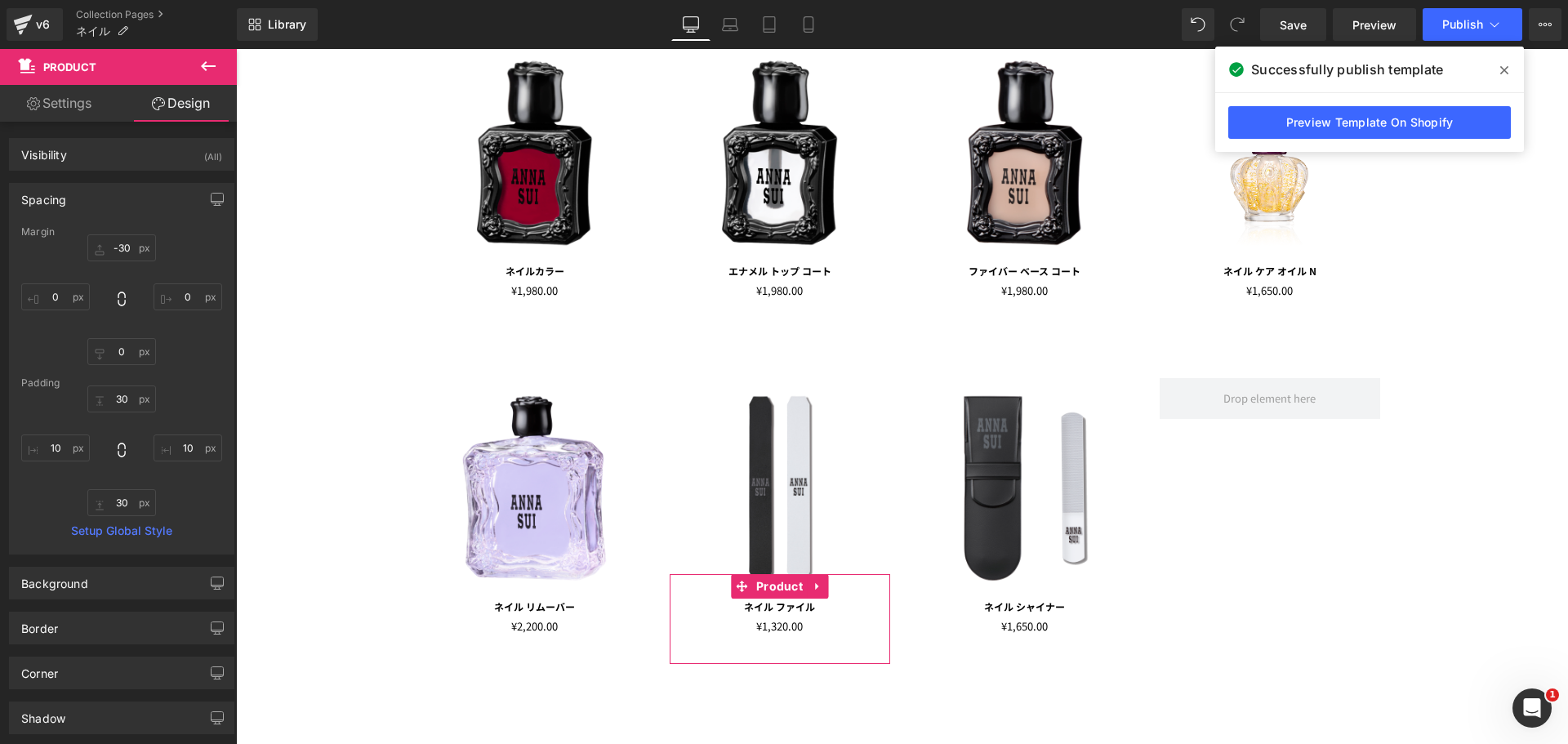
type input "10"
type input "30"
type input "10"
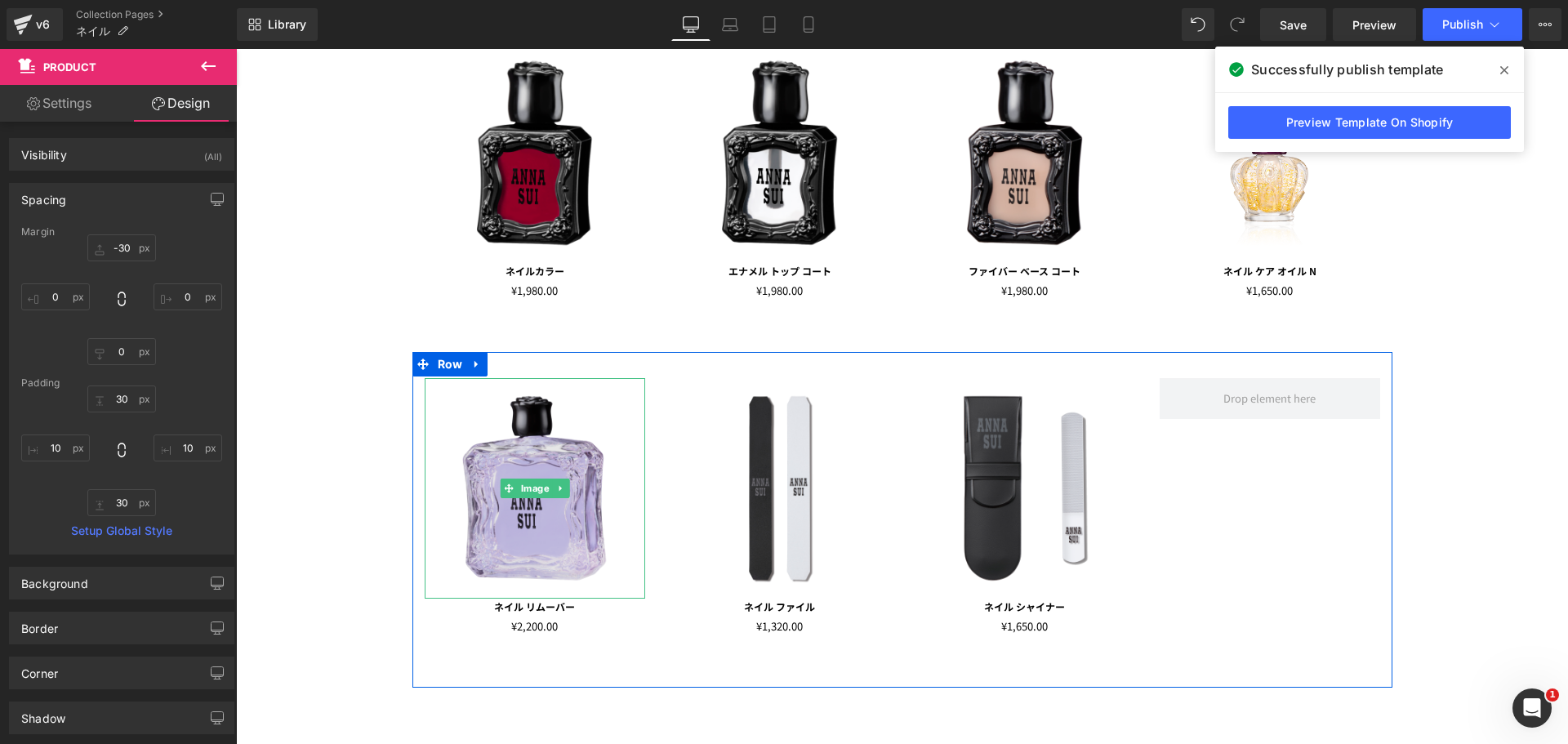
click at [567, 525] on img at bounding box center [535, 488] width 220 height 220
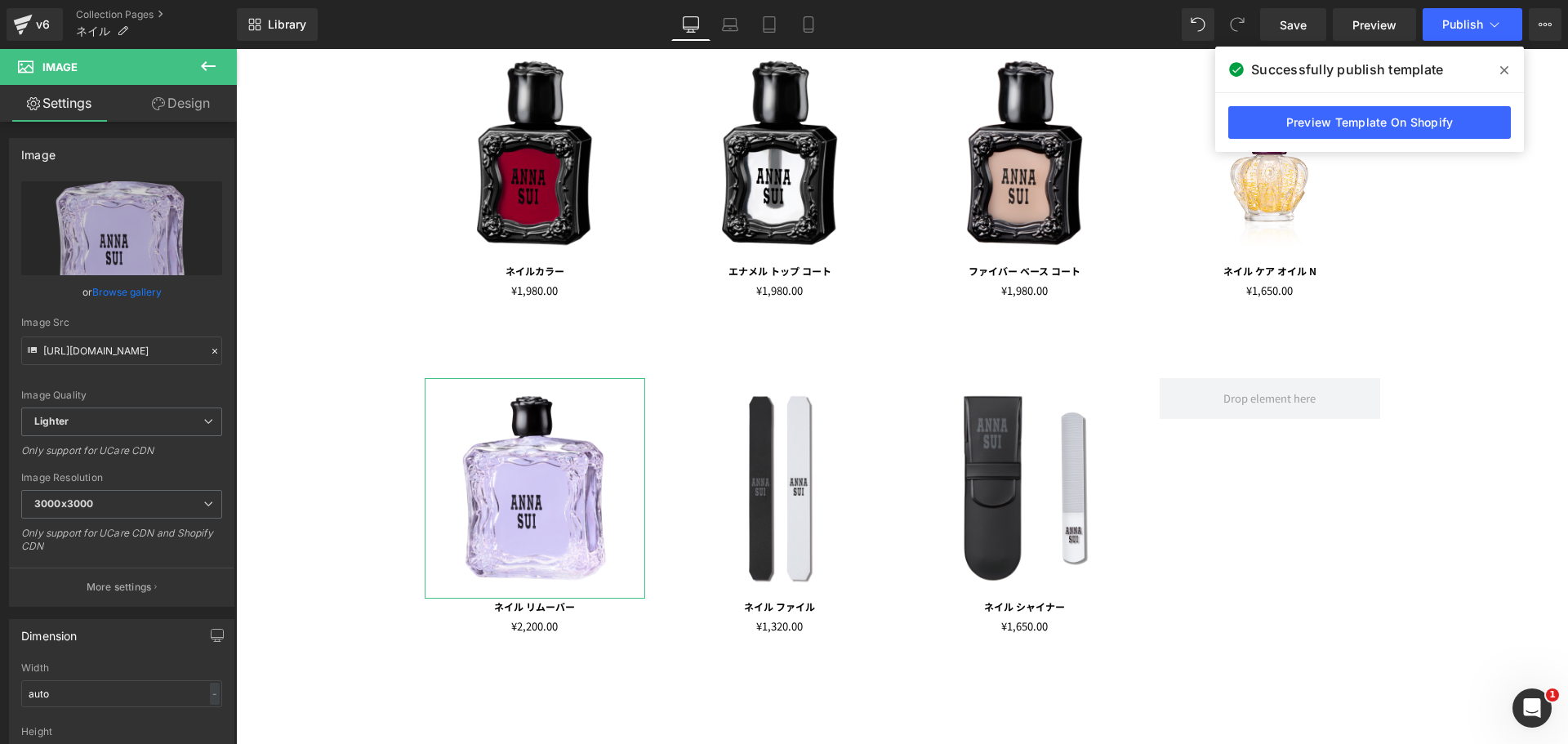
click at [155, 114] on link "Design" at bounding box center [181, 103] width 118 height 37
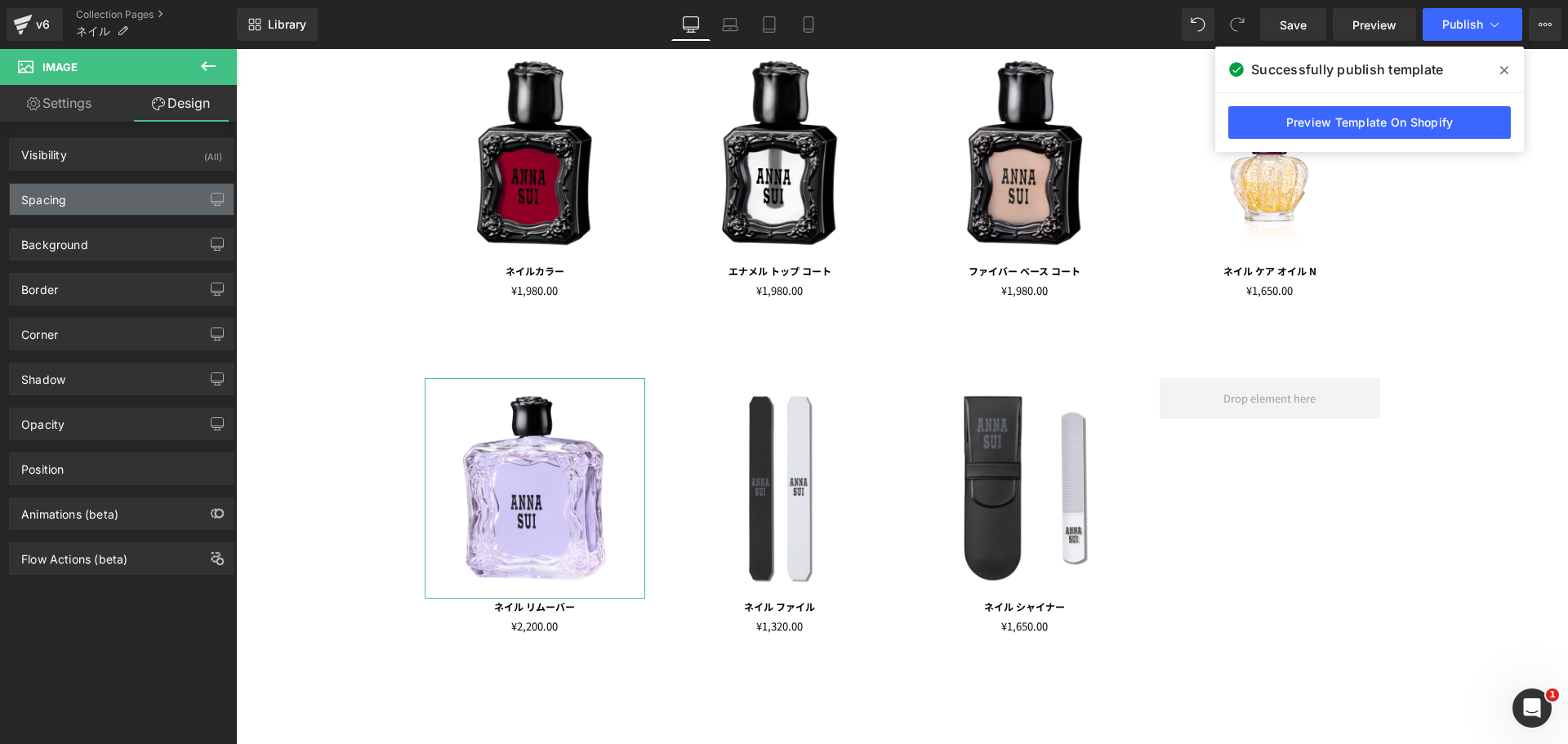
click at [115, 206] on div "Spacing" at bounding box center [122, 199] width 224 height 31
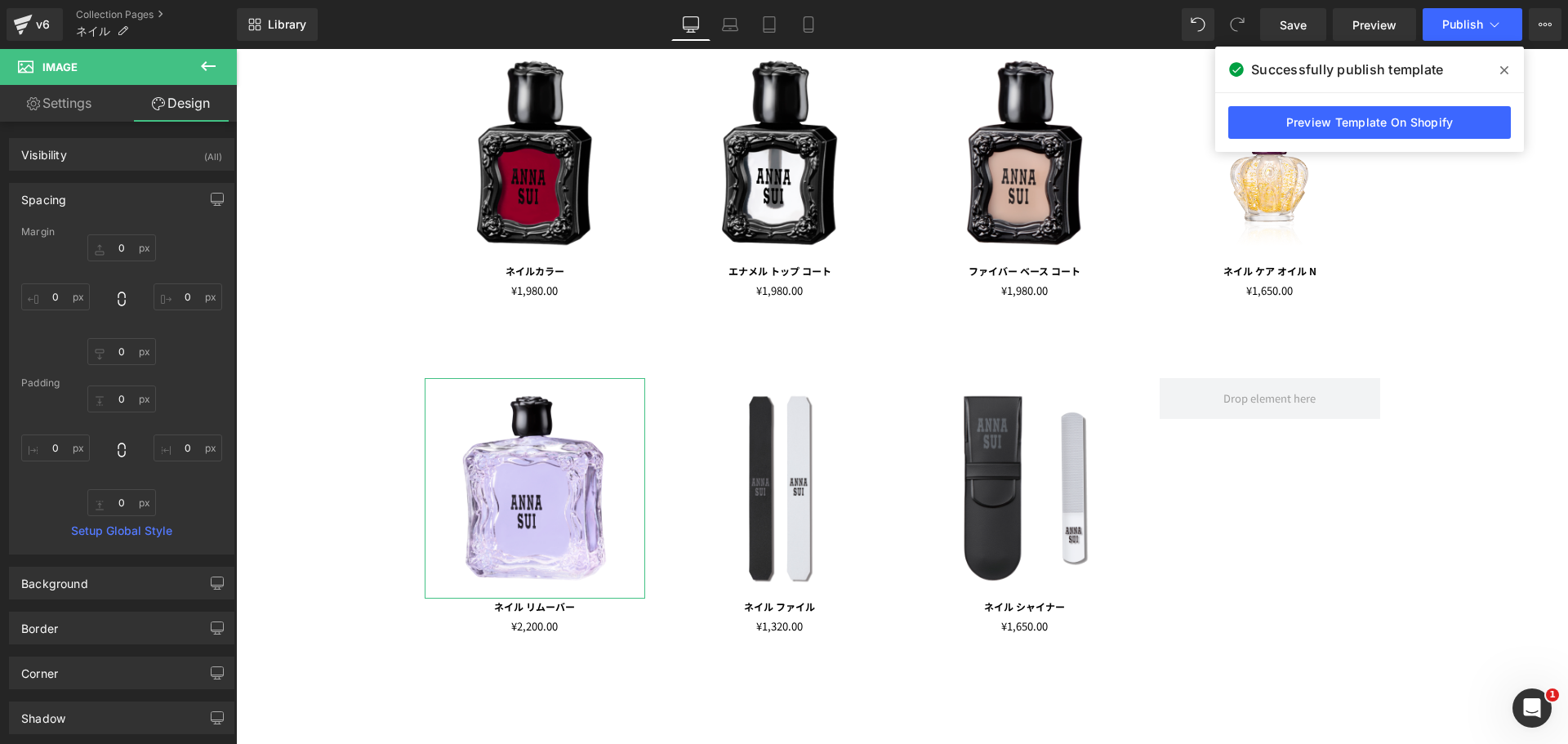
type input "0"
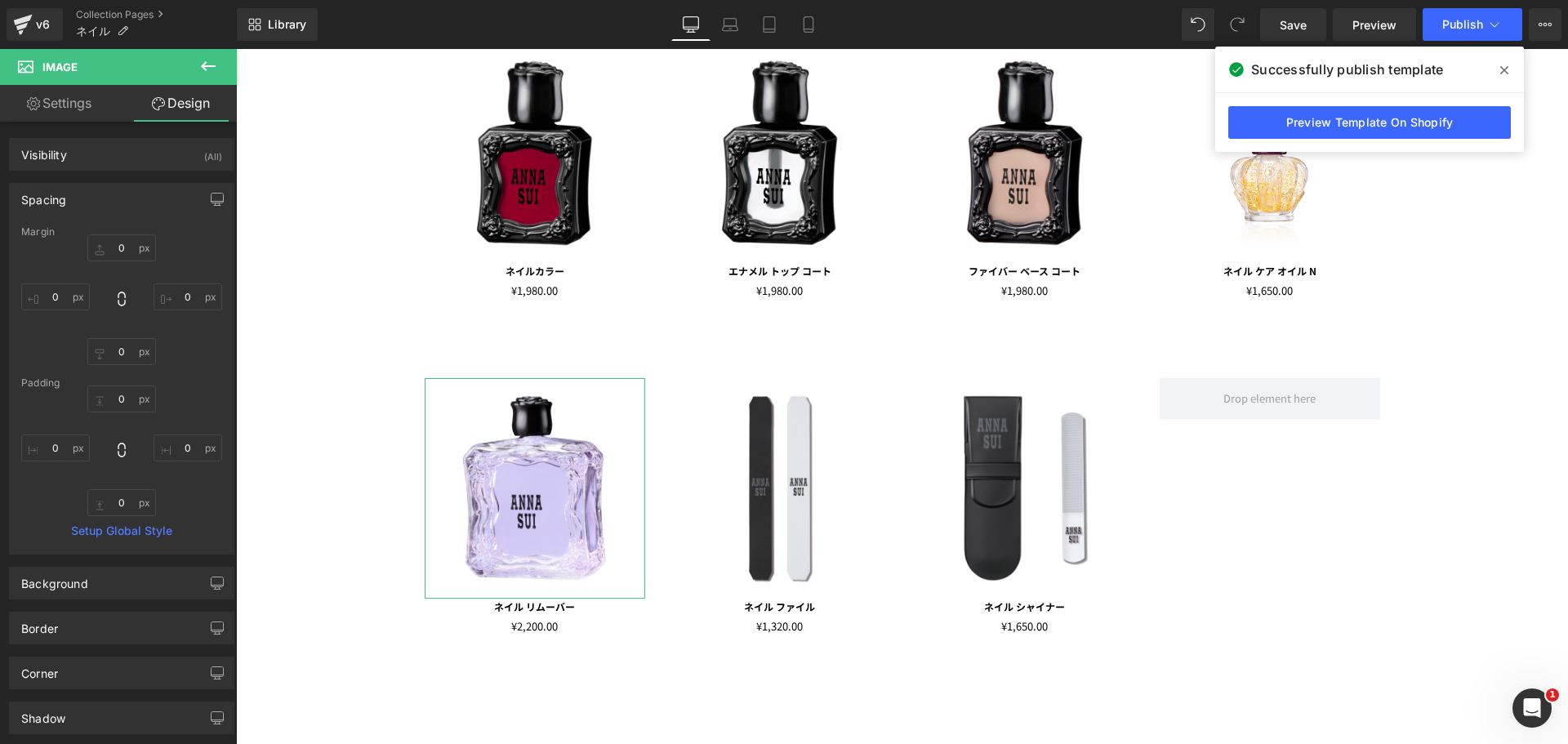
type input "0"
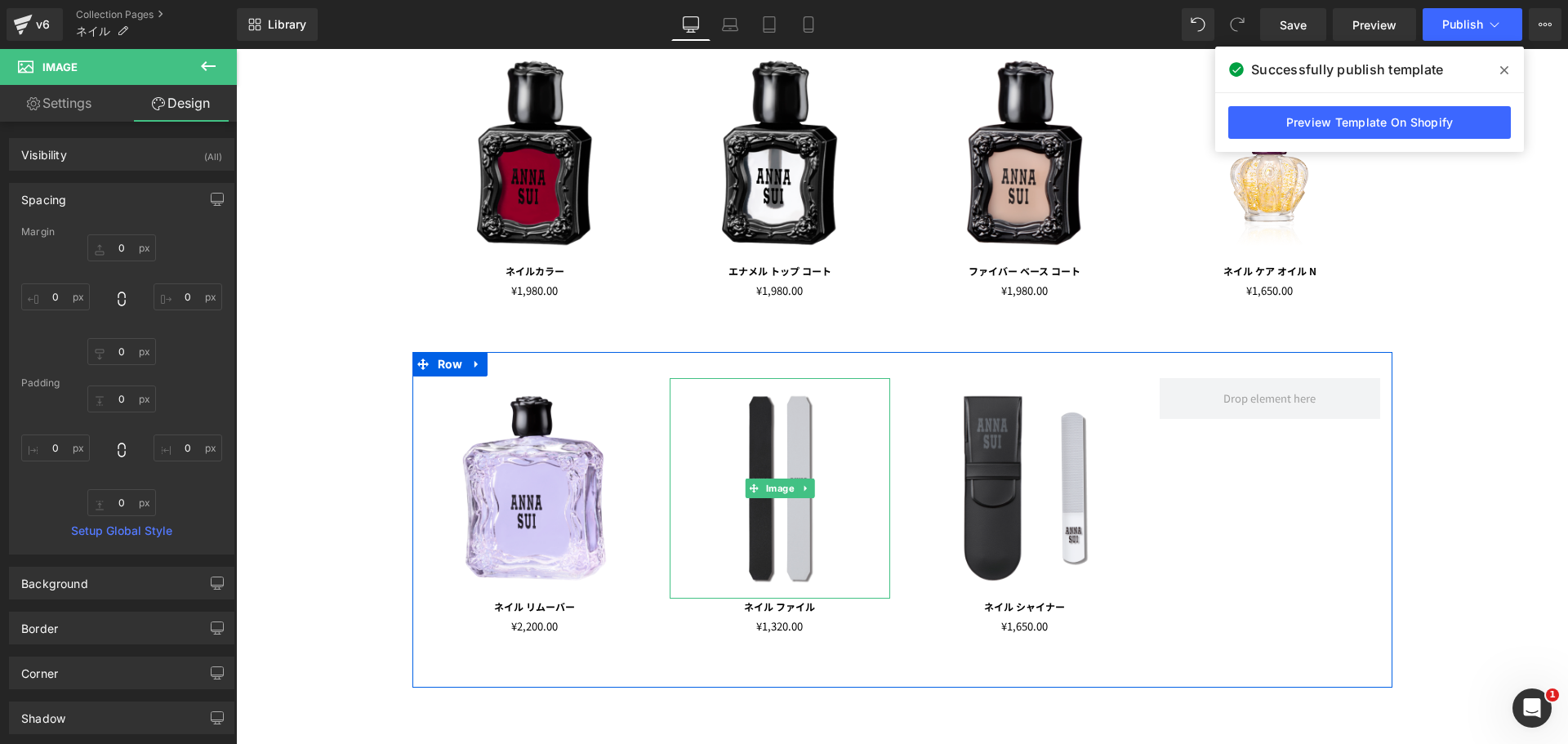
click at [723, 501] on img at bounding box center [780, 488] width 220 height 220
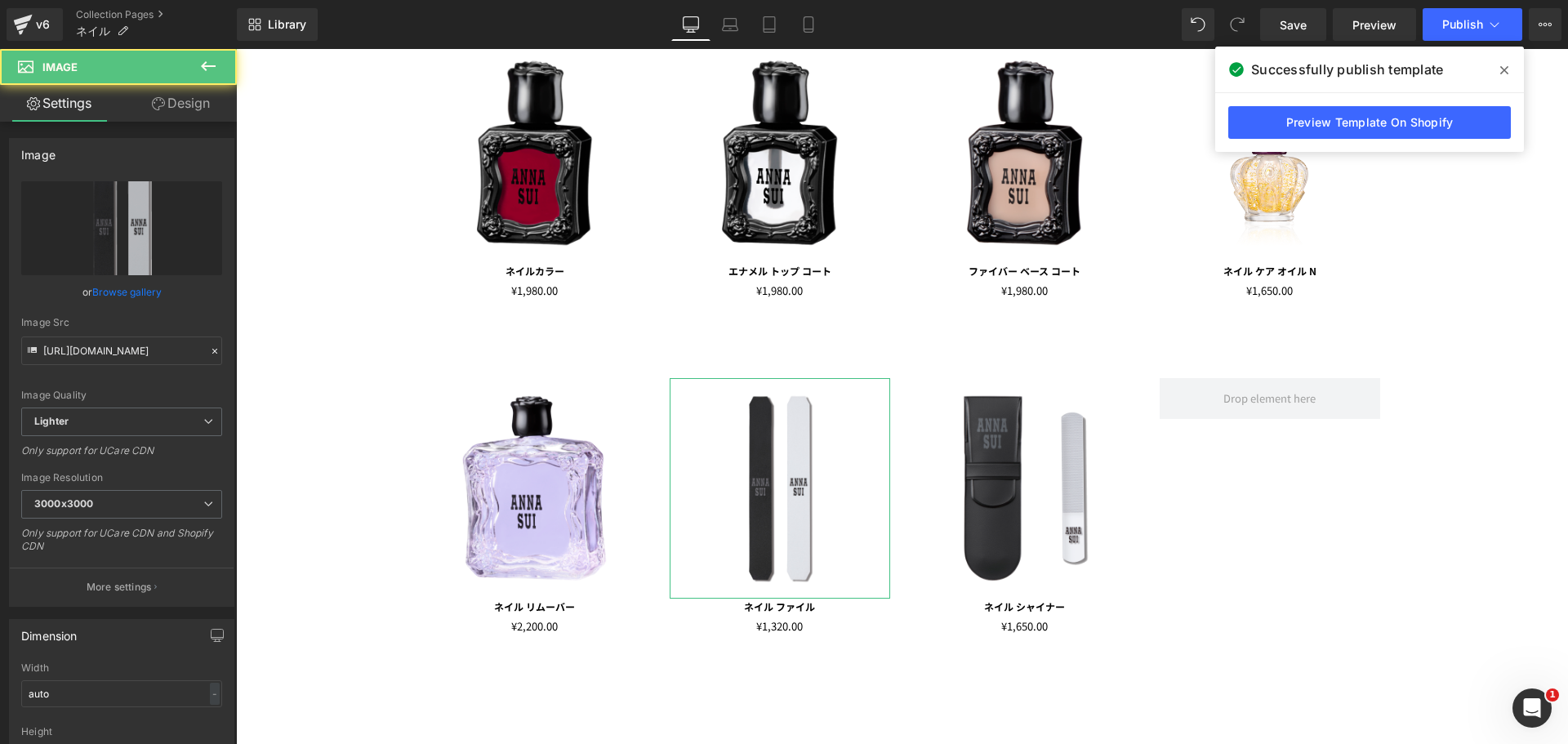
click at [189, 112] on link "Design" at bounding box center [181, 103] width 118 height 37
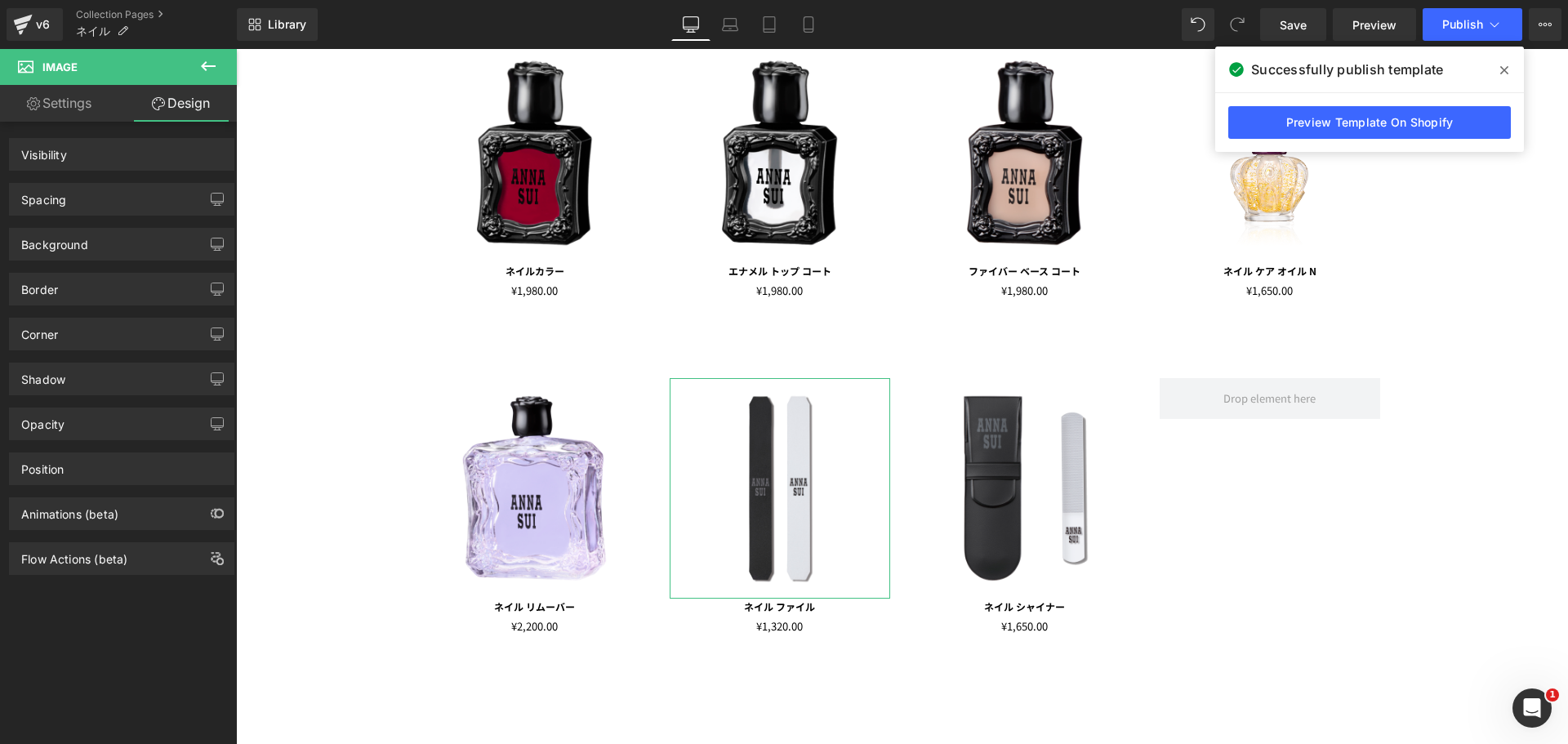
click at [163, 178] on div "Spacing Margin Padding" at bounding box center [122, 194] width 244 height 45
type input "0"
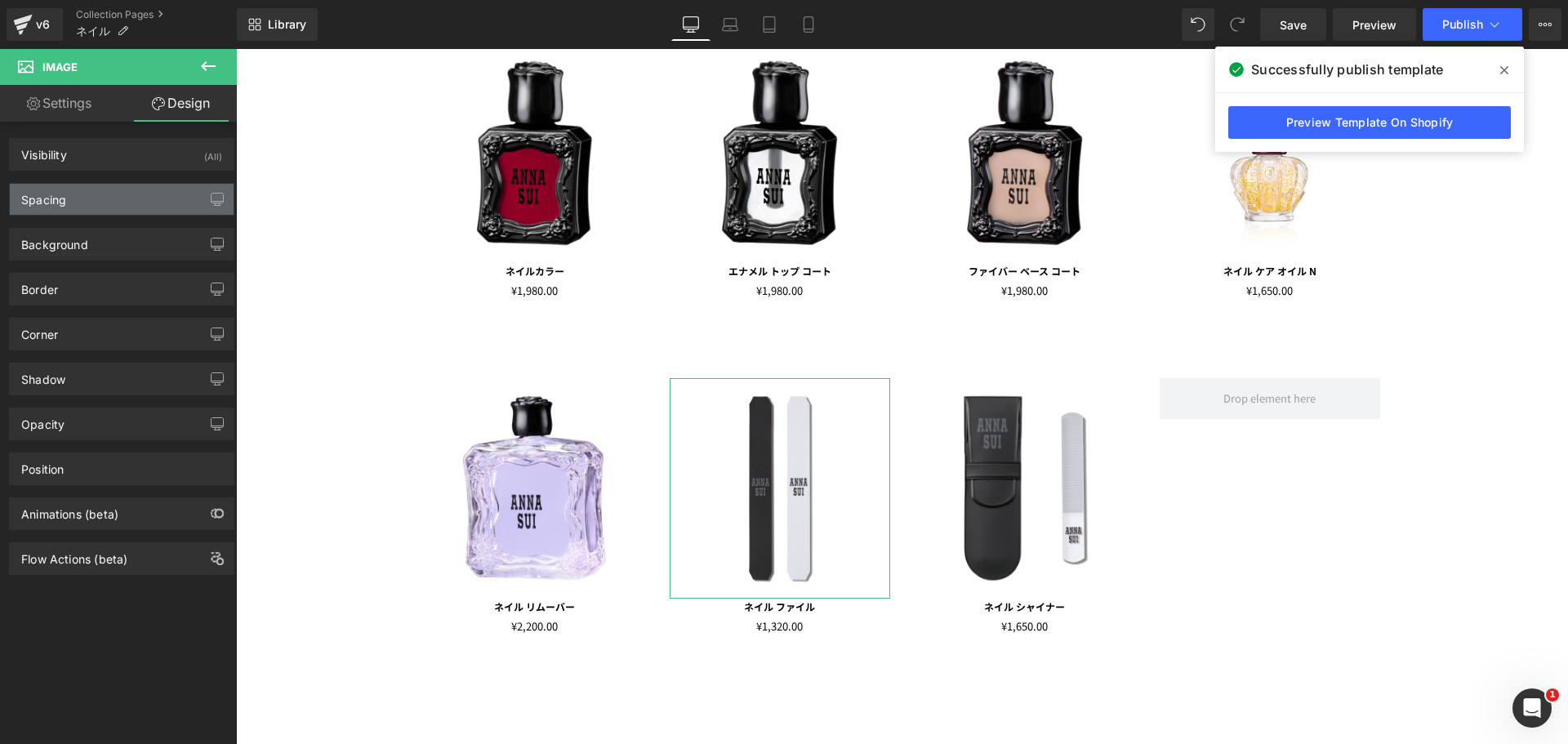
type input "0"
click at [163, 191] on div "Spacing" at bounding box center [122, 199] width 224 height 31
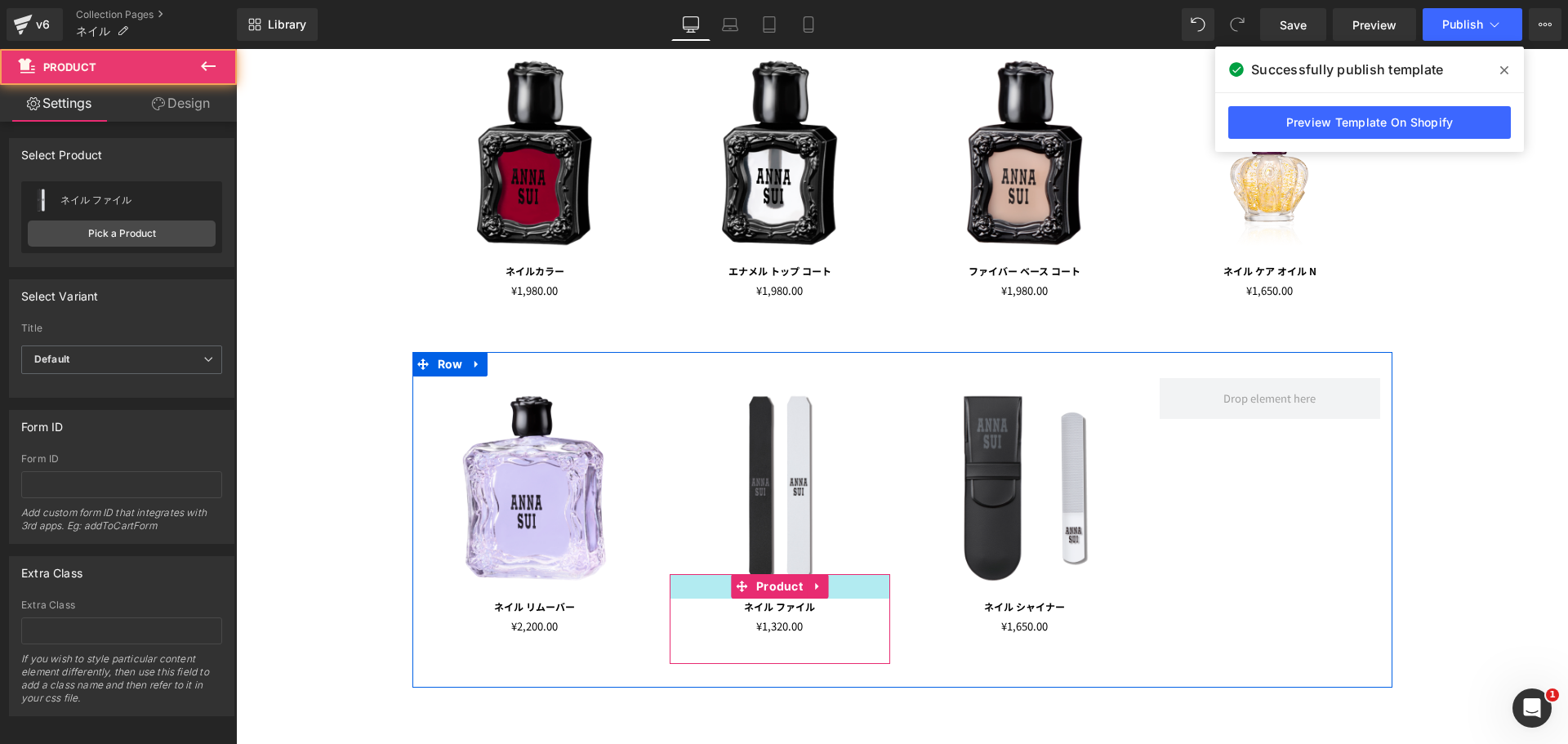
click at [722, 591] on div at bounding box center [780, 586] width 220 height 24
click at [721, 595] on div at bounding box center [780, 586] width 220 height 24
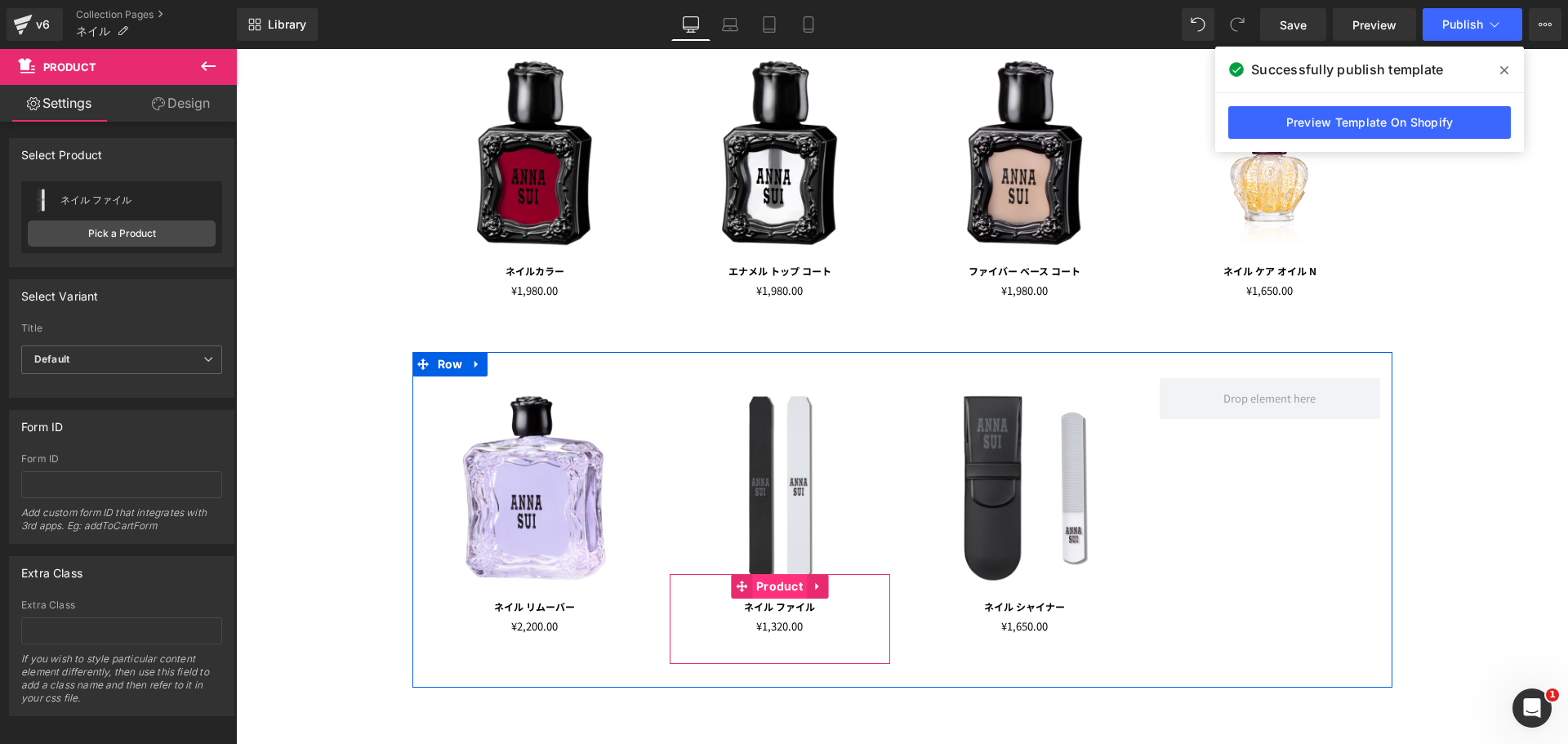
click at [752, 587] on span "Product" at bounding box center [780, 586] width 55 height 24
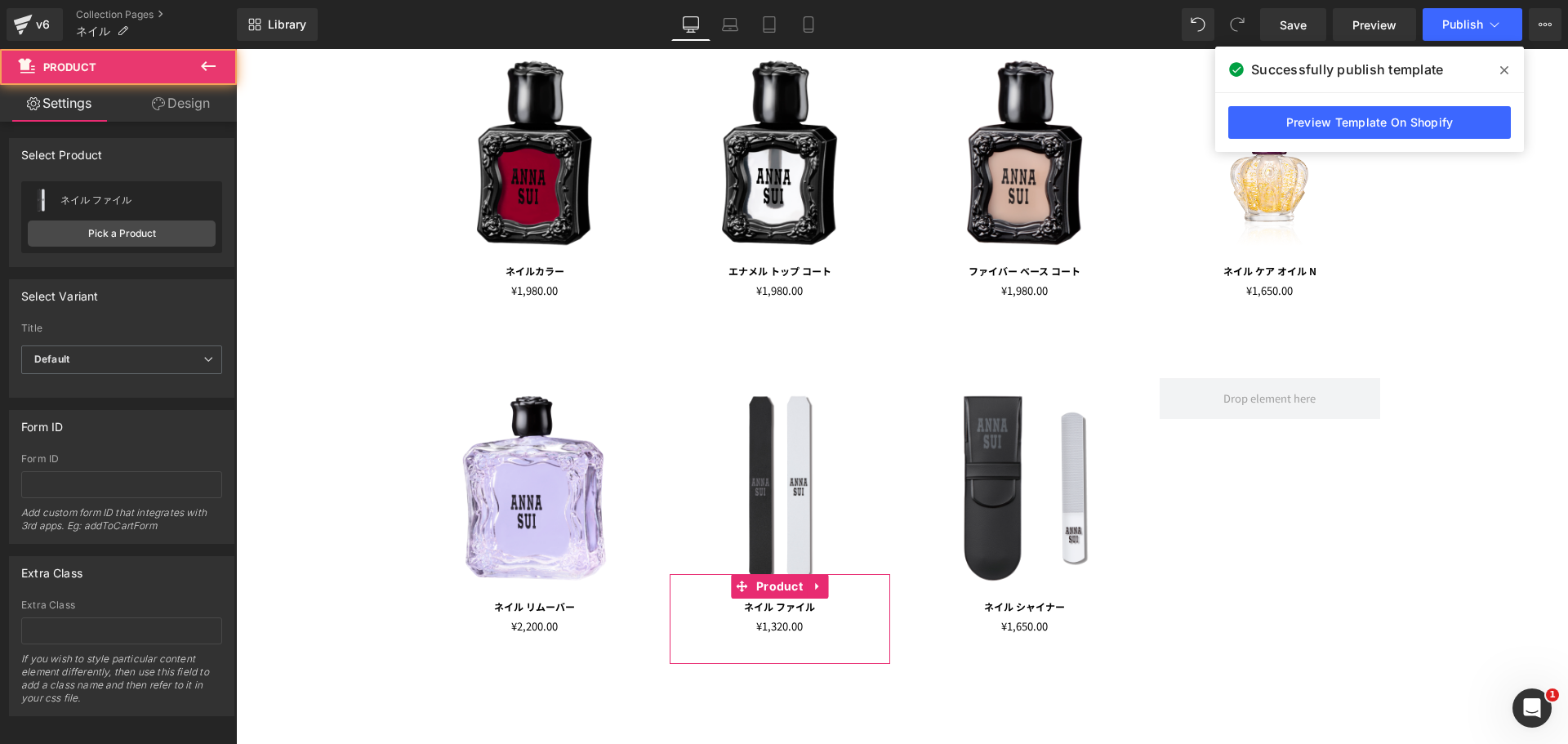
click at [193, 98] on link "Design" at bounding box center [181, 103] width 118 height 37
click at [0, 0] on div "Spacing" at bounding box center [0, 0] width 0 height 0
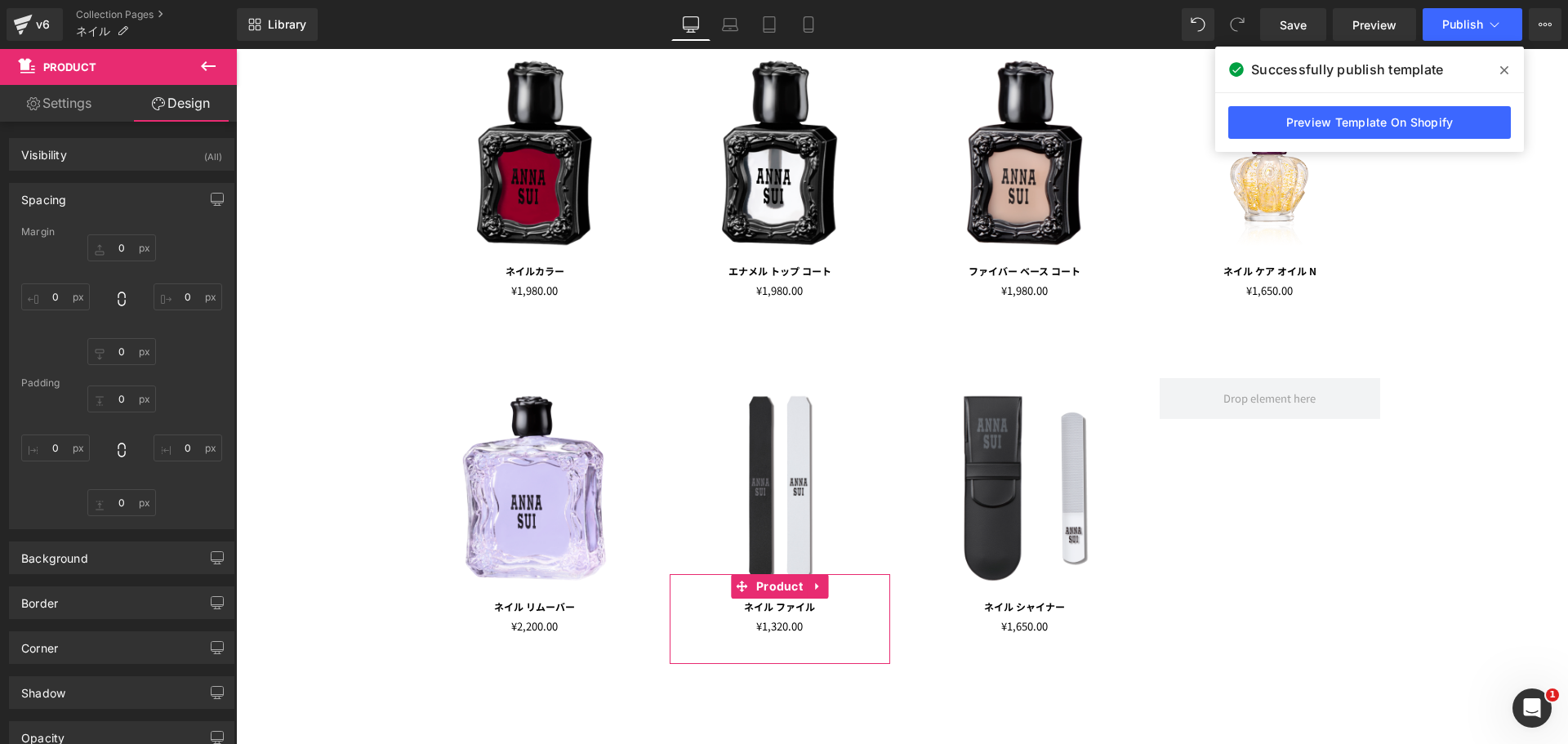
type input "-30"
type input "0"
type input "30"
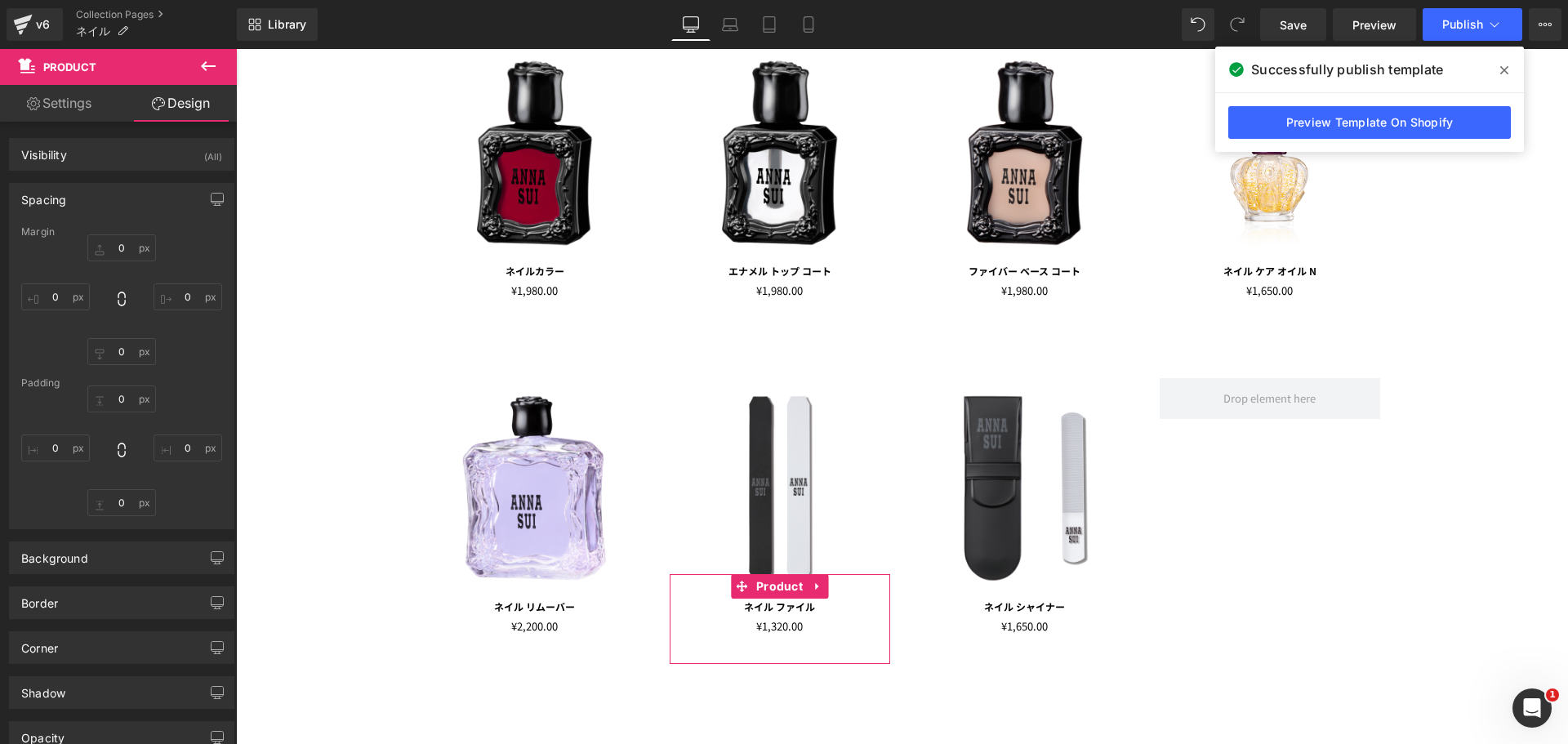
type input "10"
type input "30"
type input "10"
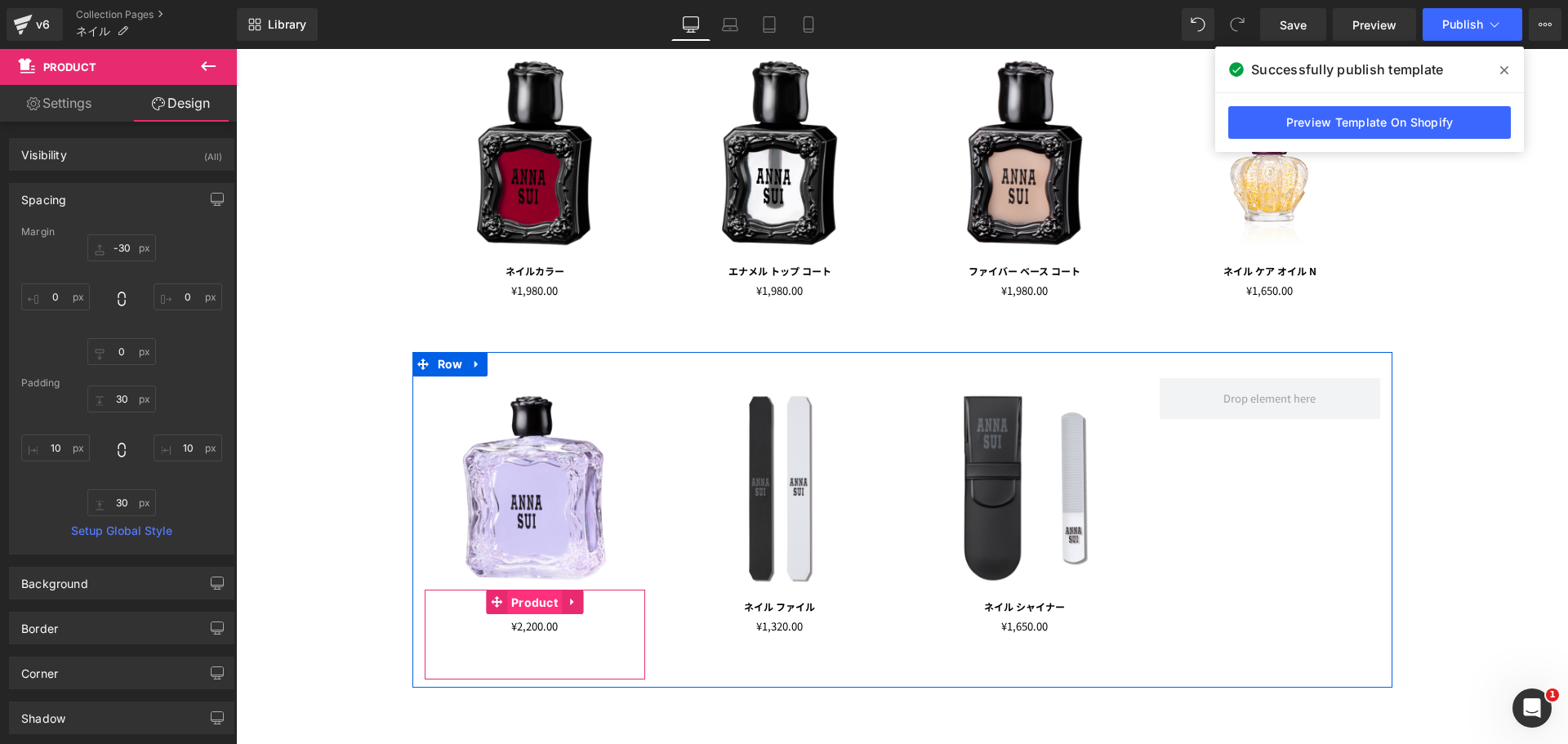
click at [555, 605] on span "Product" at bounding box center [535, 602] width 55 height 24
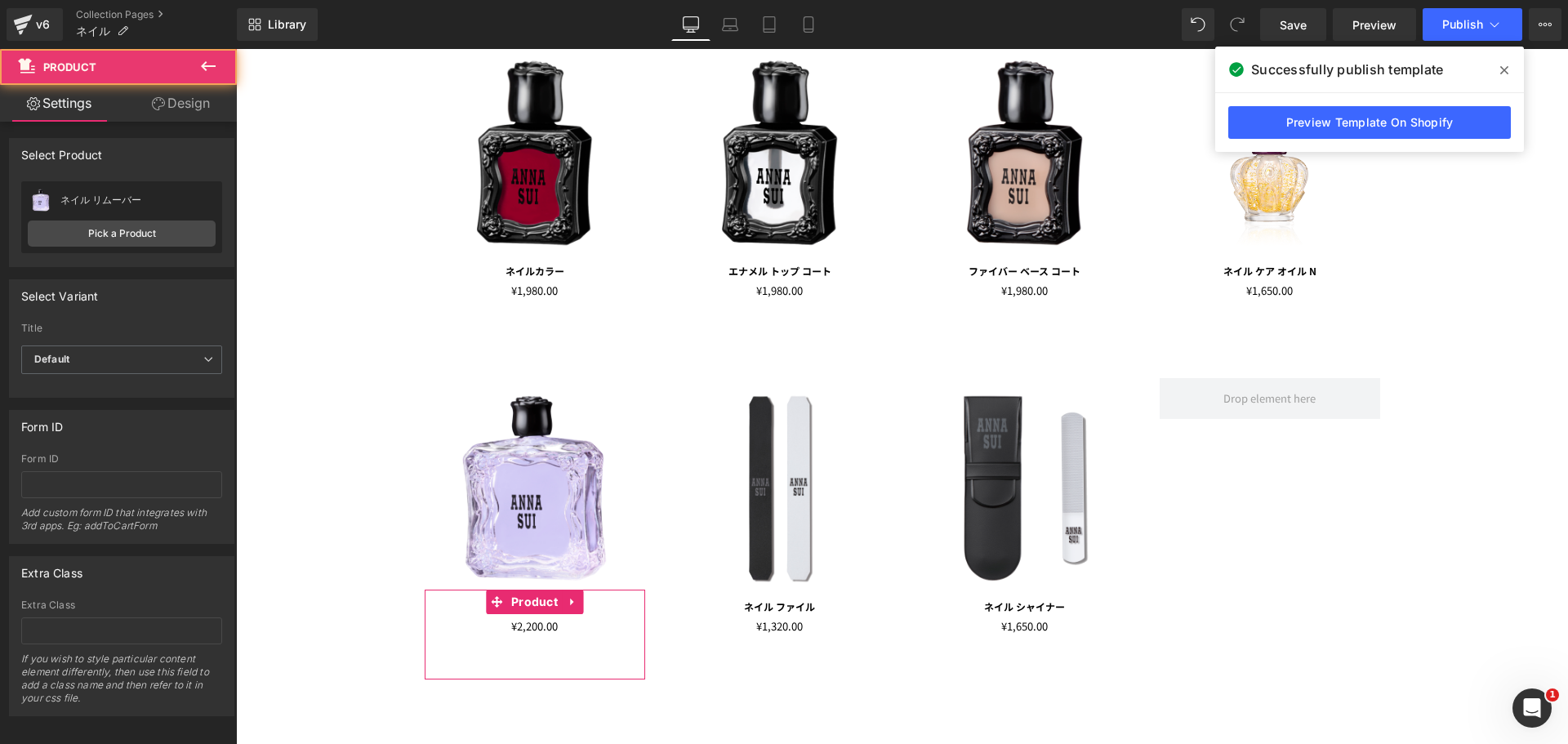
click at [188, 96] on link "Design" at bounding box center [181, 103] width 118 height 37
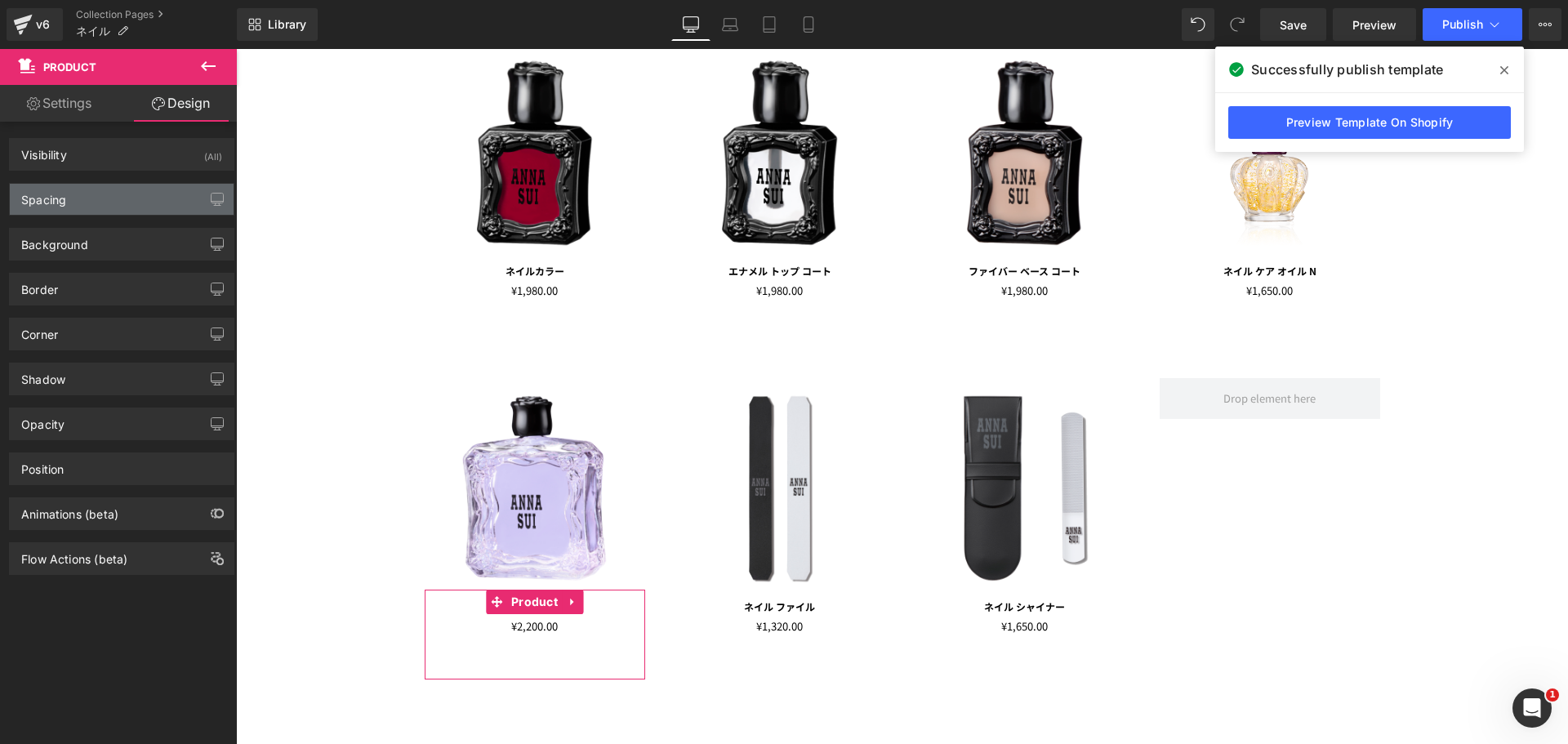
click at [154, 194] on div "Spacing" at bounding box center [122, 199] width 224 height 31
type input "-30"
type input "0"
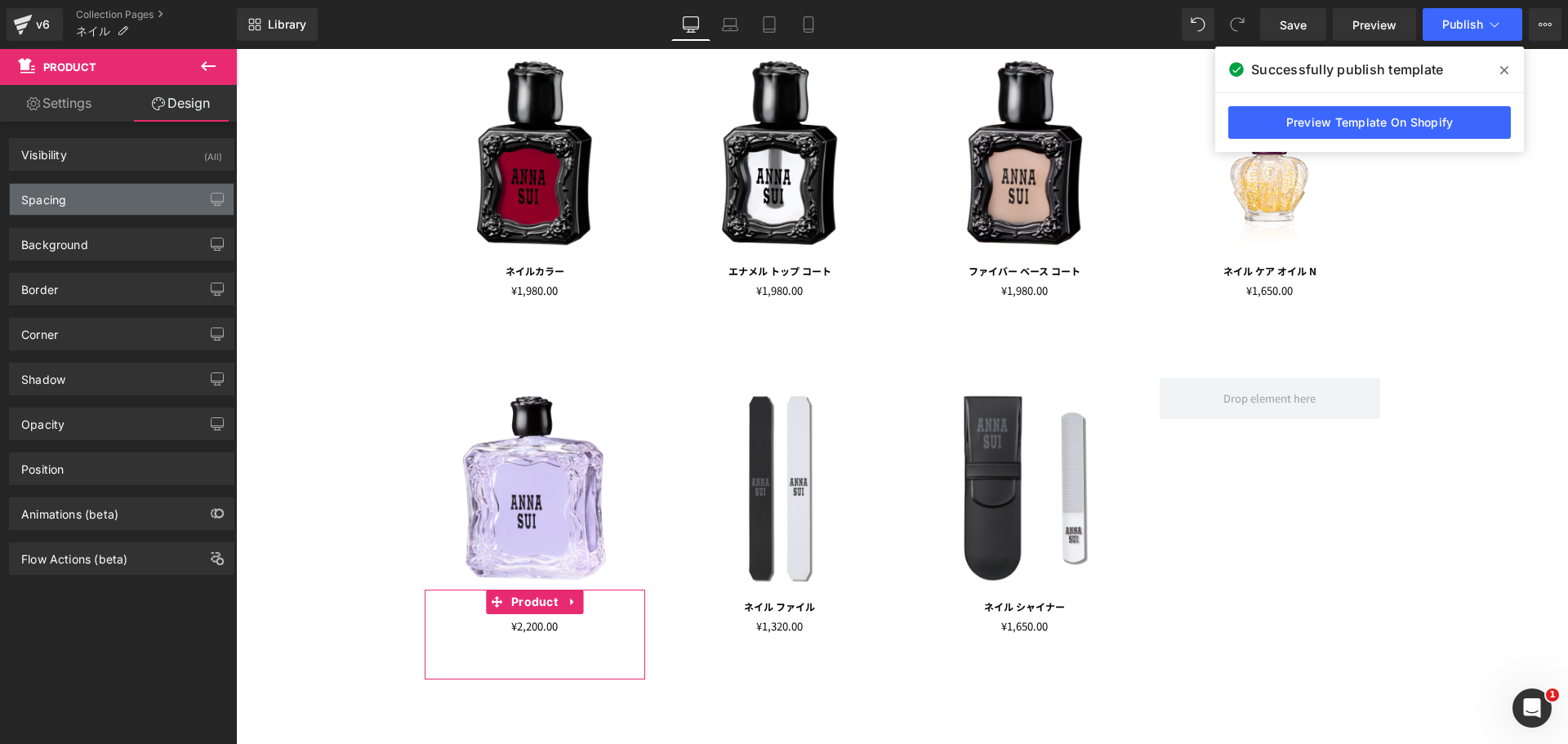
type input "30"
type input "10"
type input "30"
type input "10"
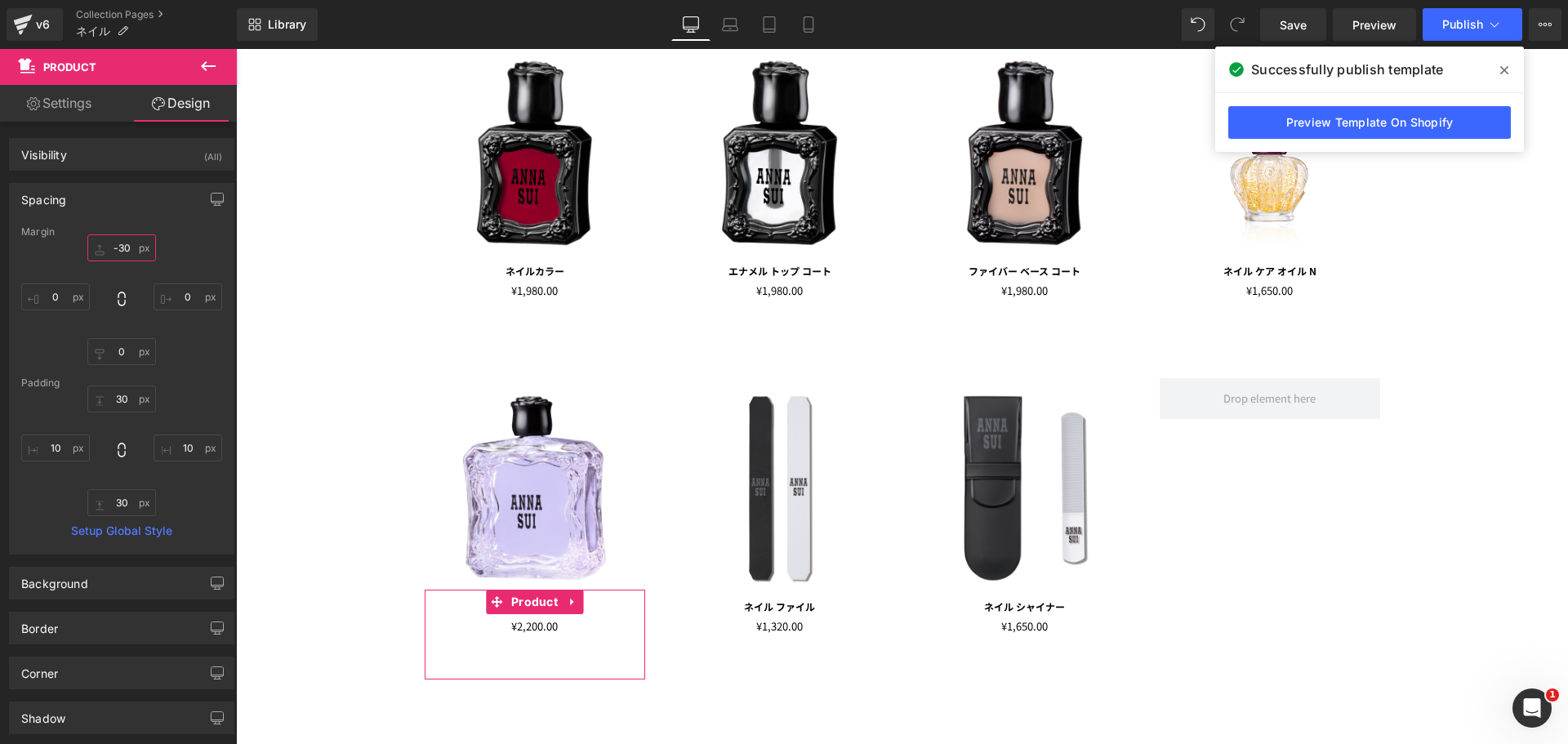
click at [119, 246] on input "-30" at bounding box center [122, 248] width 68 height 27
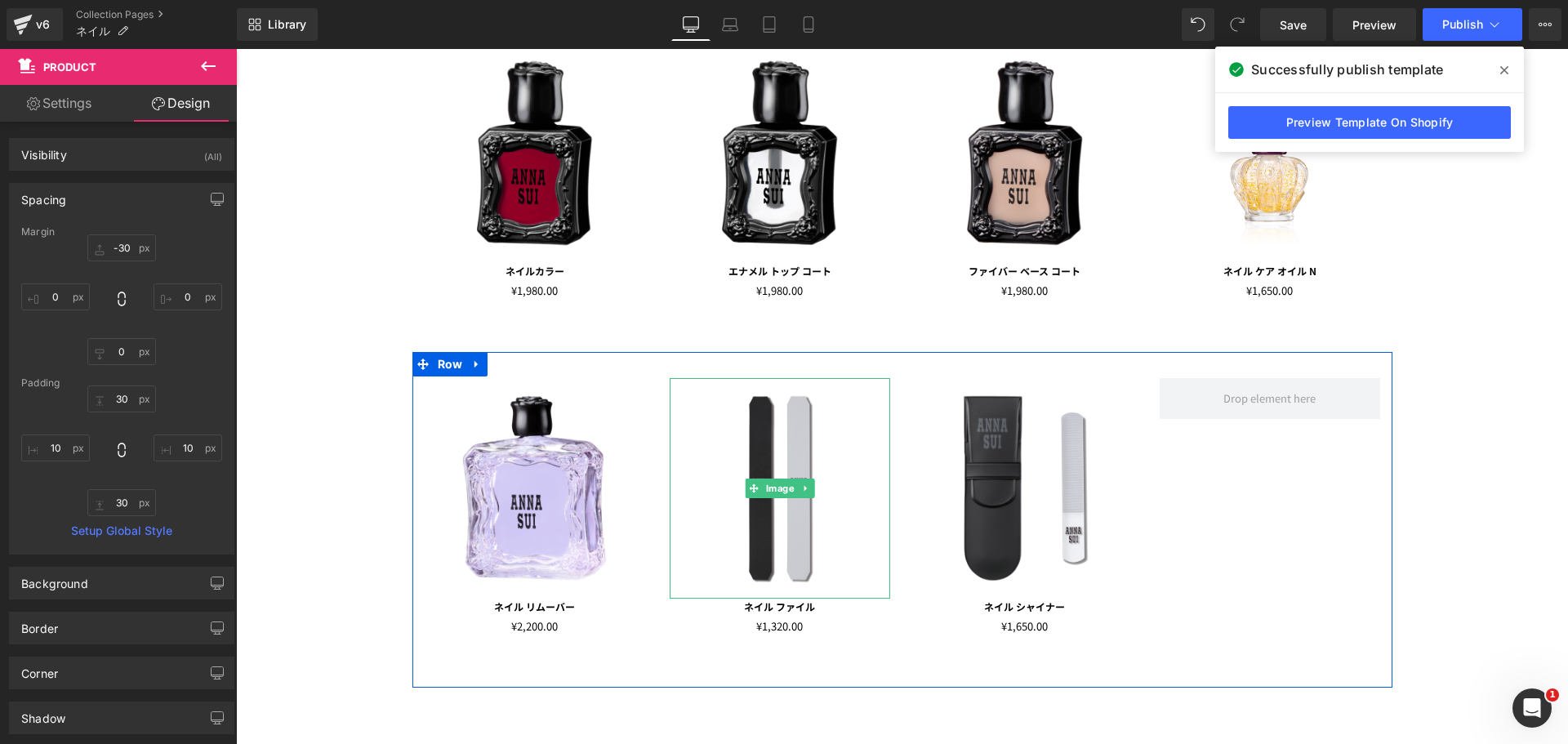
click at [768, 547] on img at bounding box center [780, 488] width 220 height 220
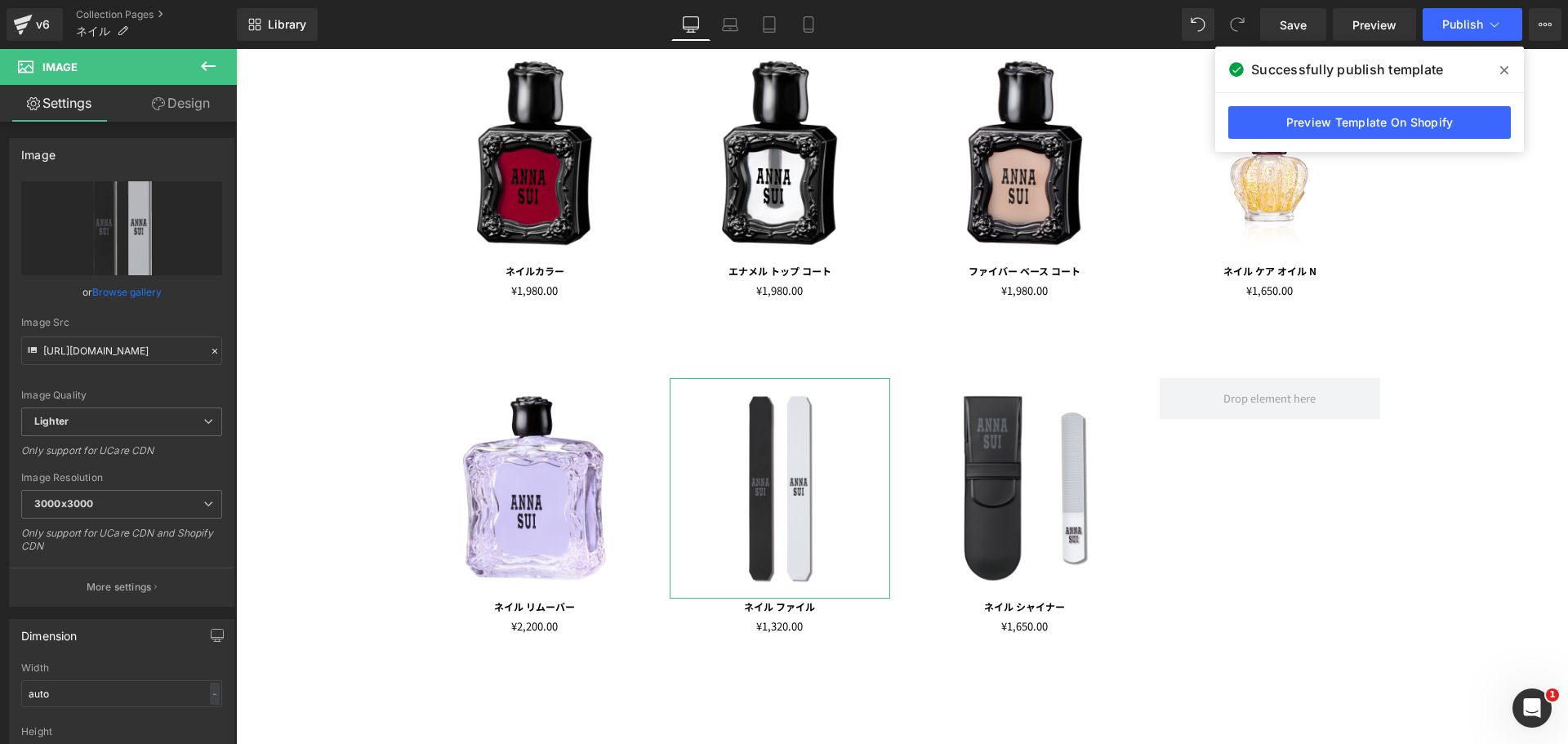
click at [183, 108] on link "Design" at bounding box center [181, 103] width 118 height 37
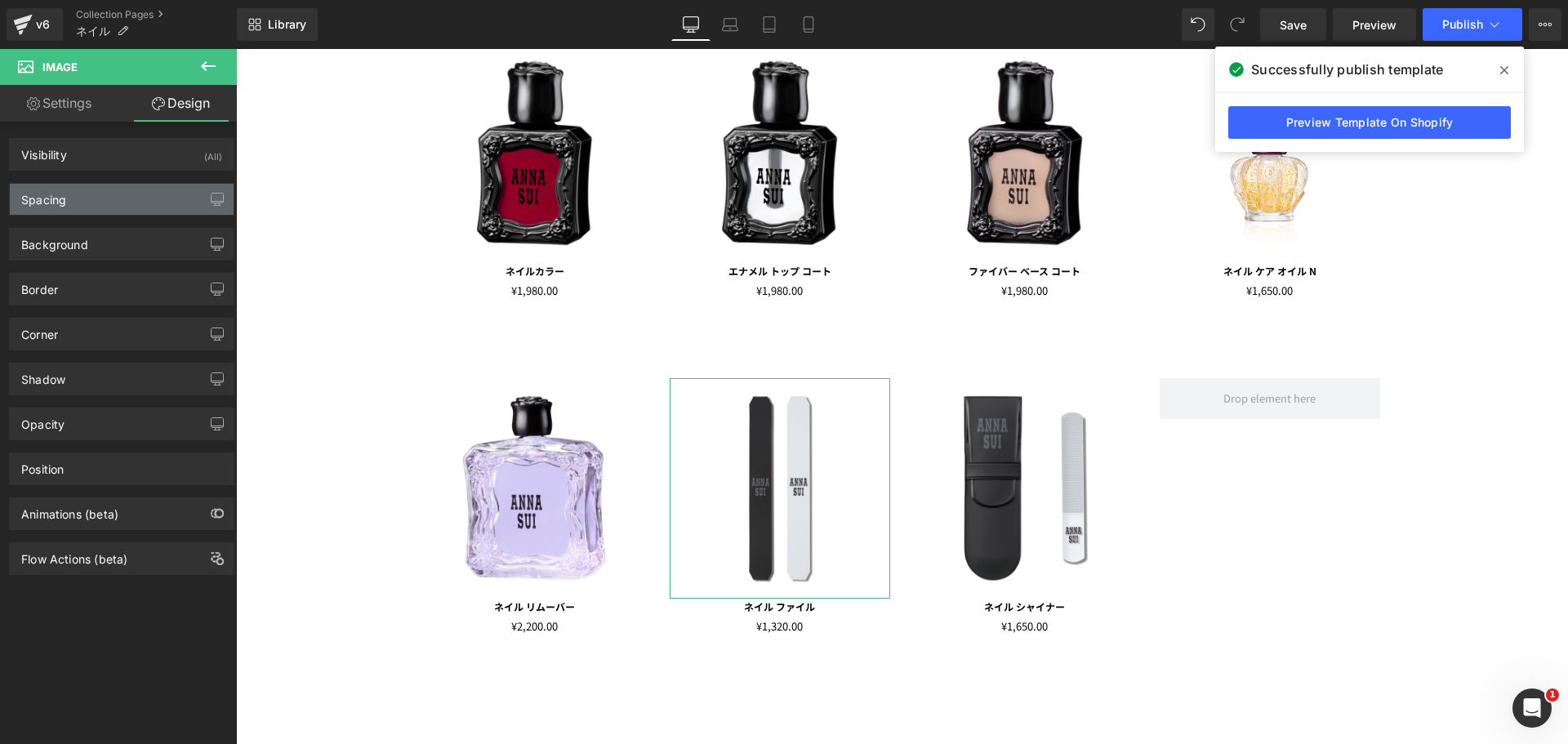
click at [141, 198] on div "Spacing" at bounding box center [122, 199] width 224 height 31
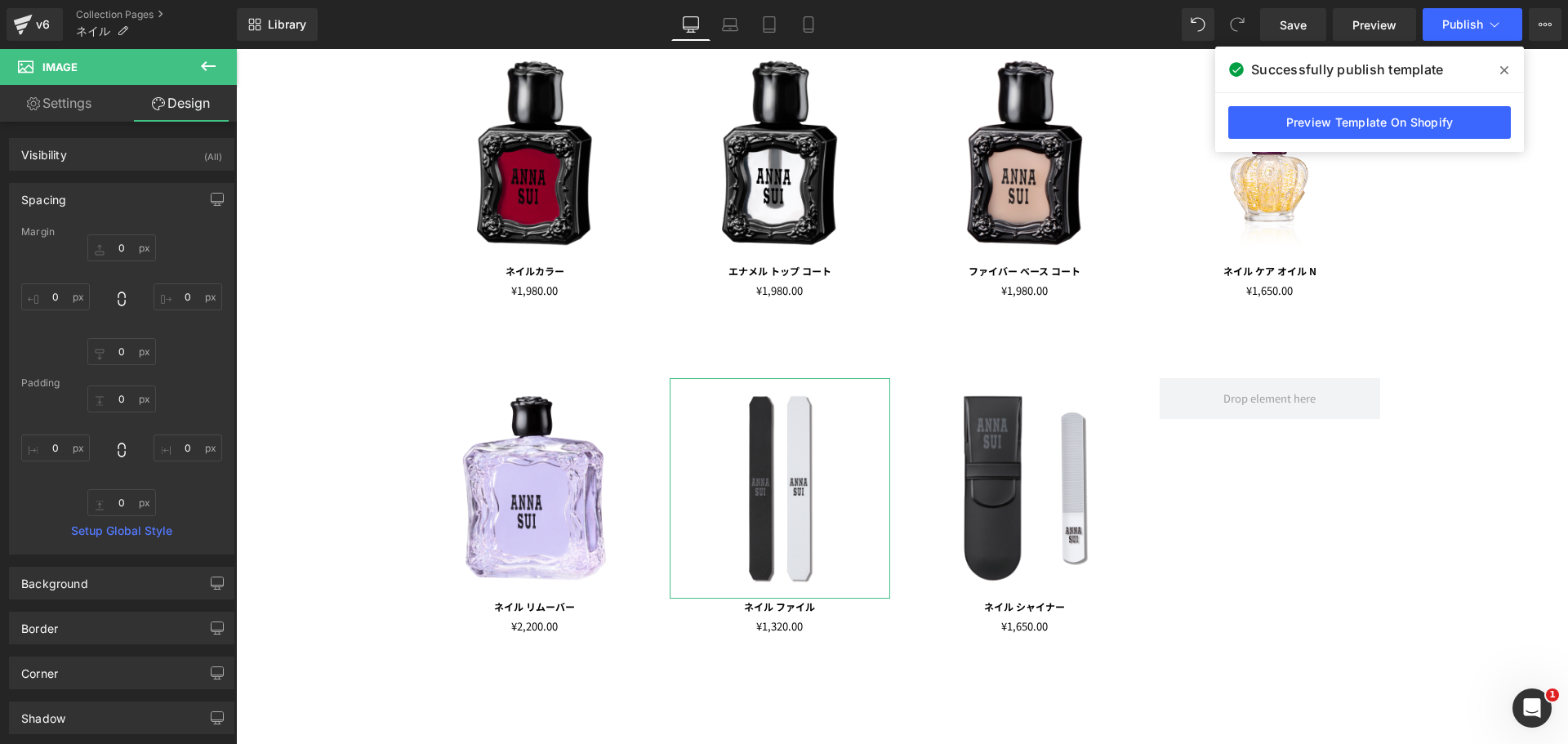
type input "0"
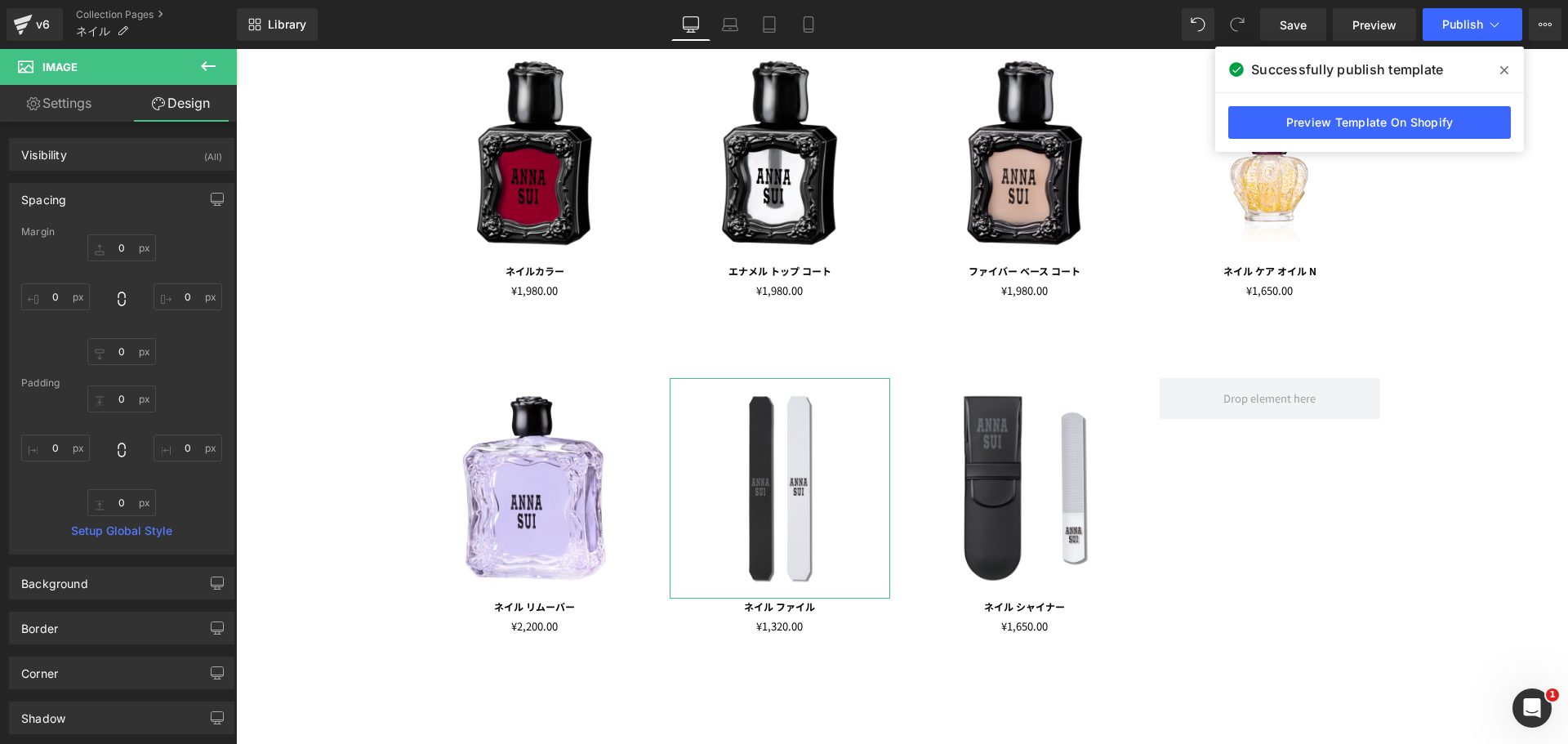
type input "0"
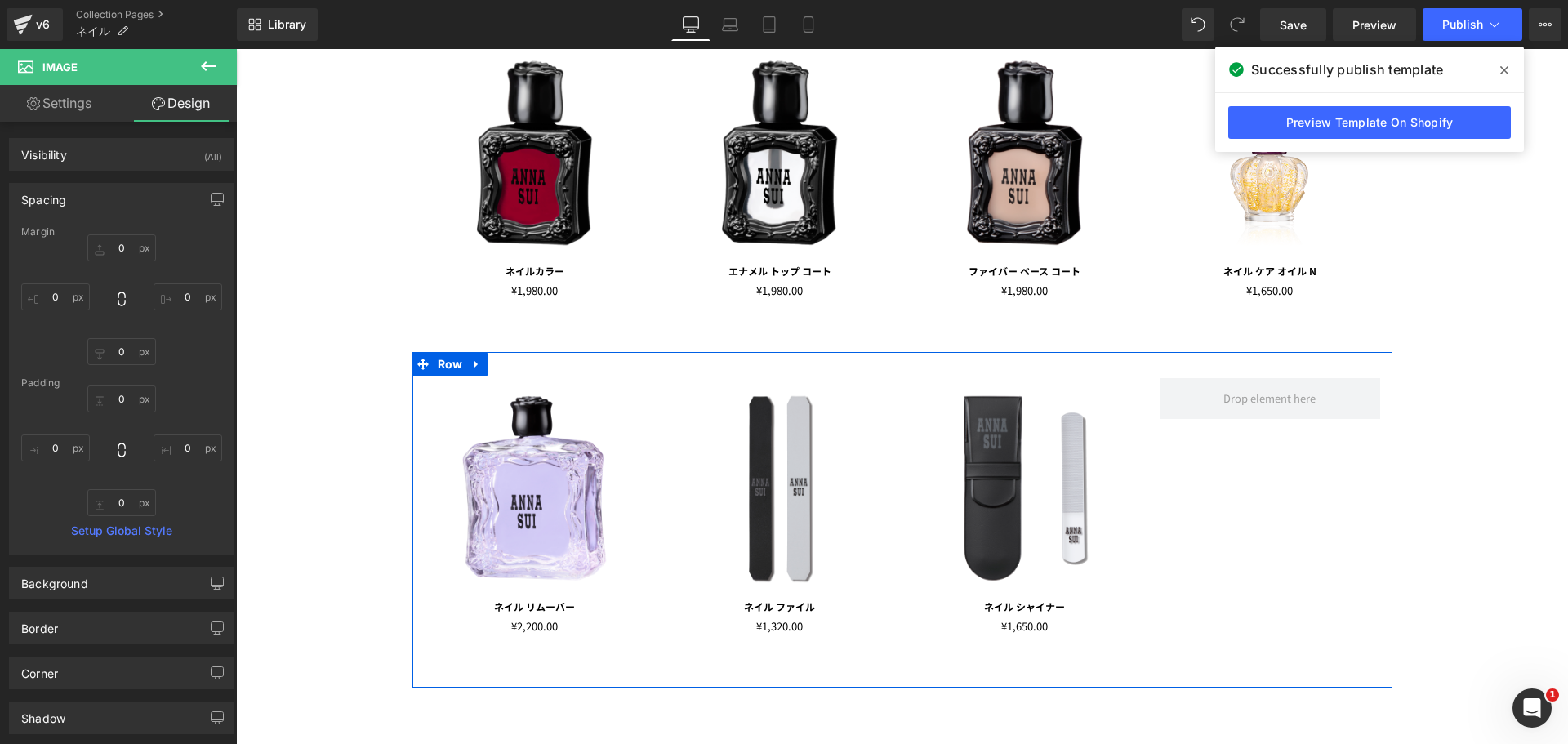
click at [766, 429] on img at bounding box center [780, 488] width 220 height 220
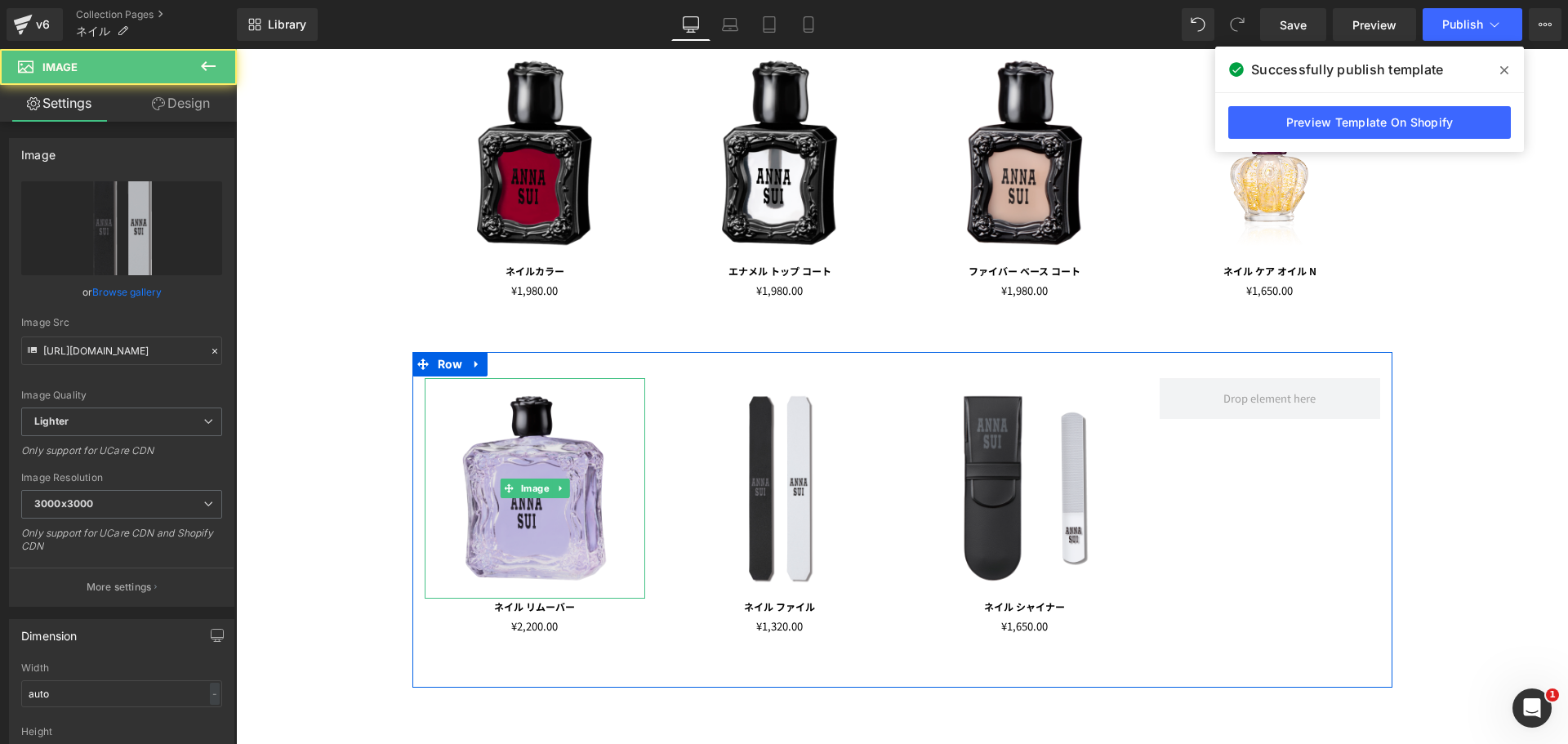
click at [510, 451] on img at bounding box center [535, 488] width 220 height 220
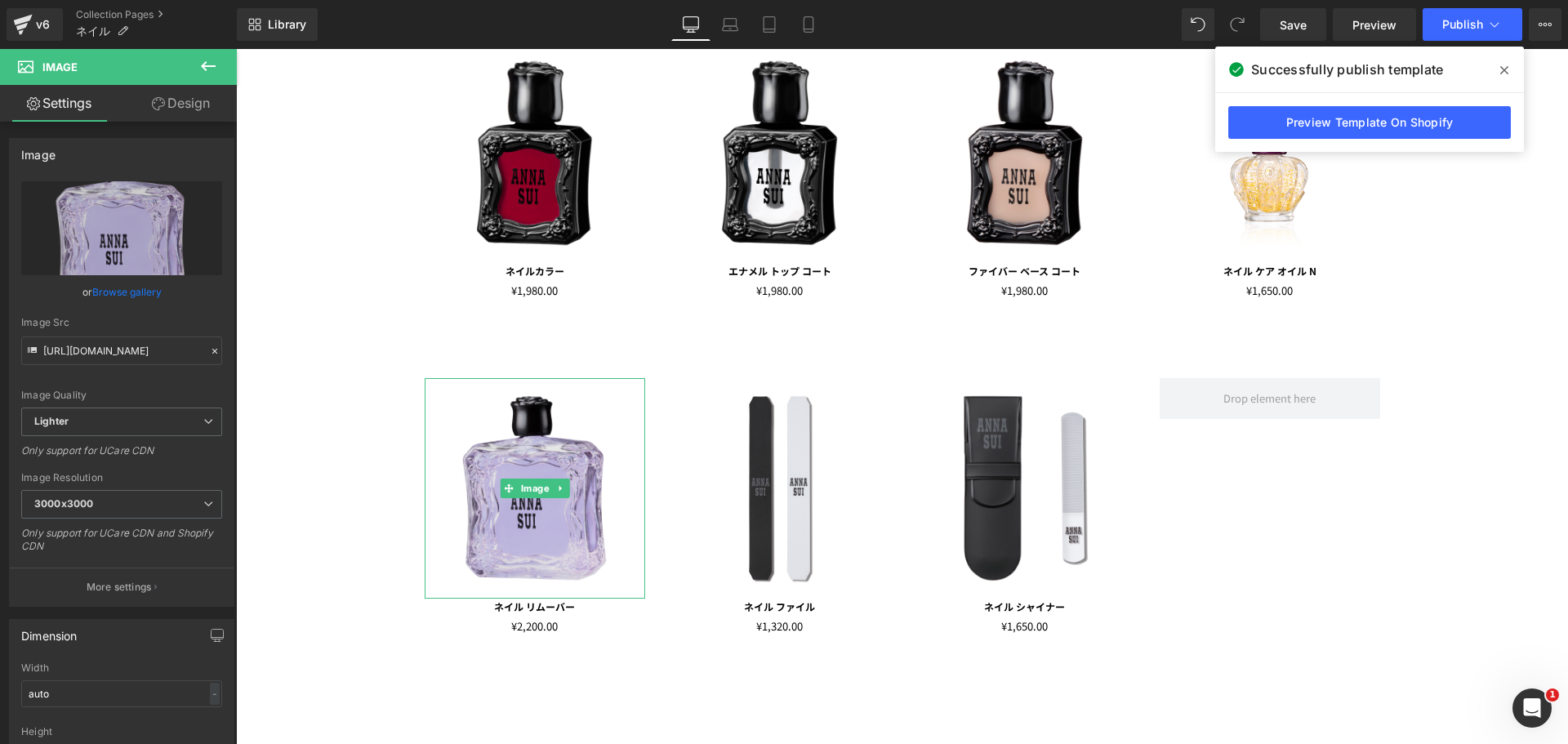
drag, startPoint x: 716, startPoint y: 583, endPoint x: 480, endPoint y: 534, distance: 241.0
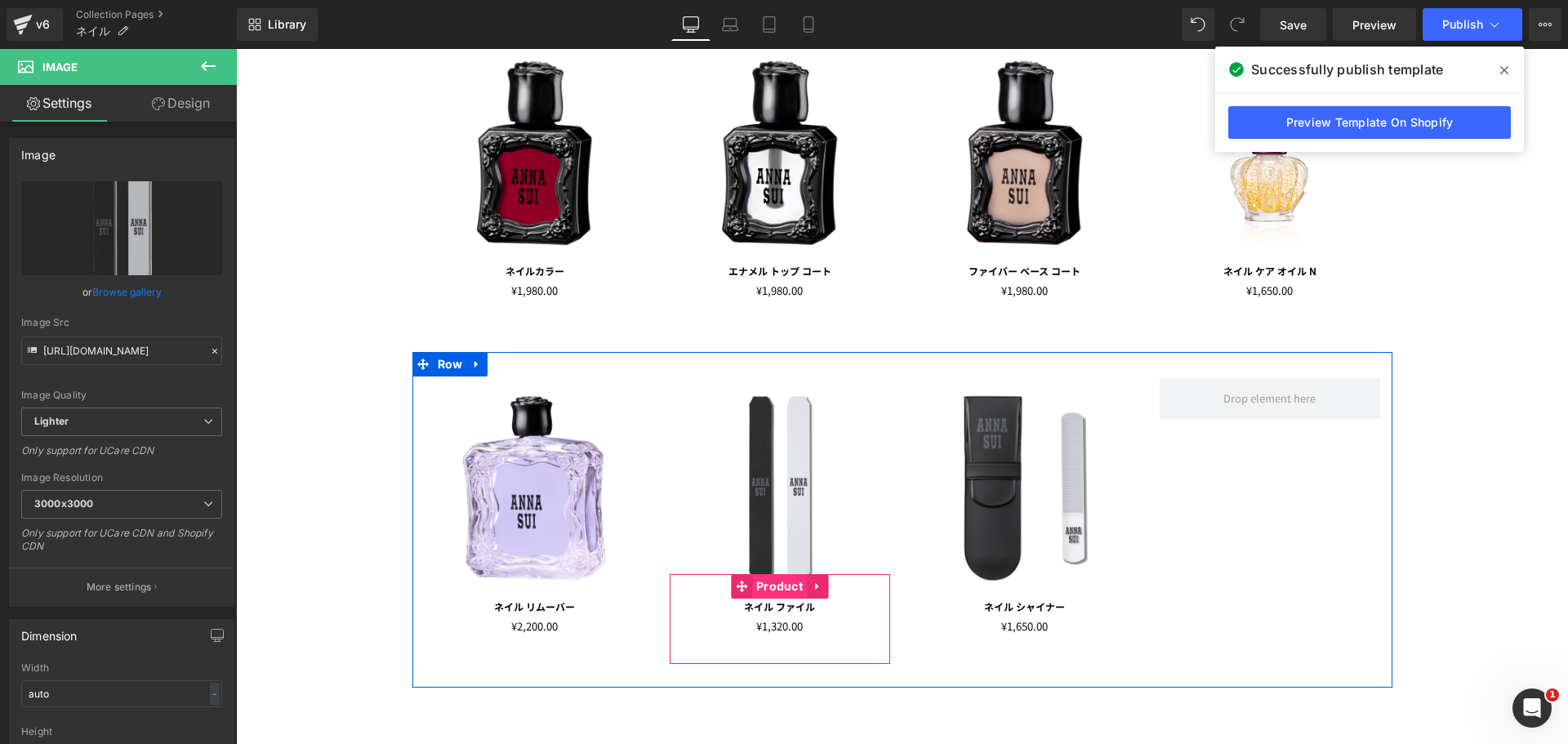
click at [785, 590] on span "Product" at bounding box center [780, 586] width 55 height 24
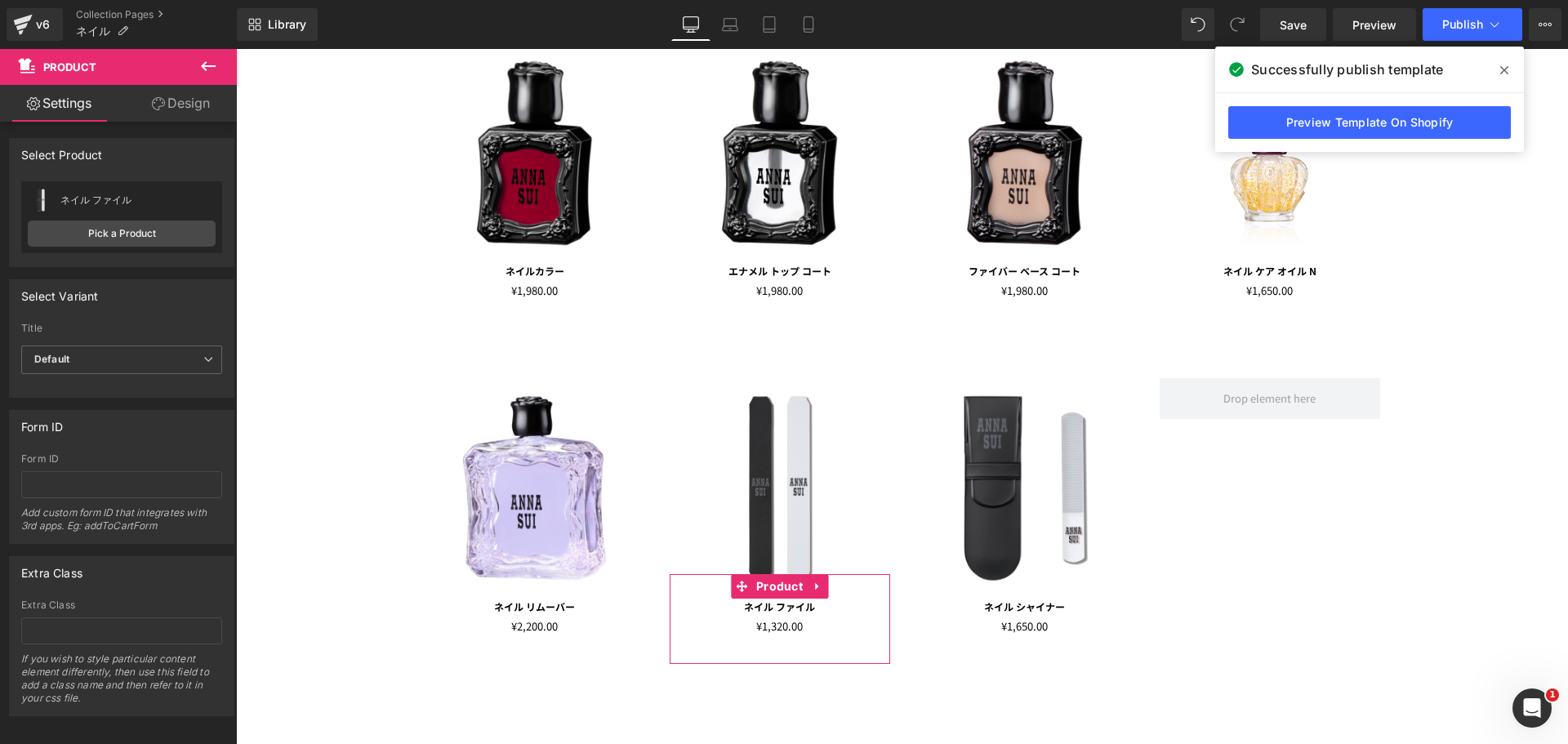
drag, startPoint x: 192, startPoint y: 107, endPoint x: 139, endPoint y: 244, distance: 146.9
click at [193, 107] on link "Design" at bounding box center [181, 103] width 118 height 37
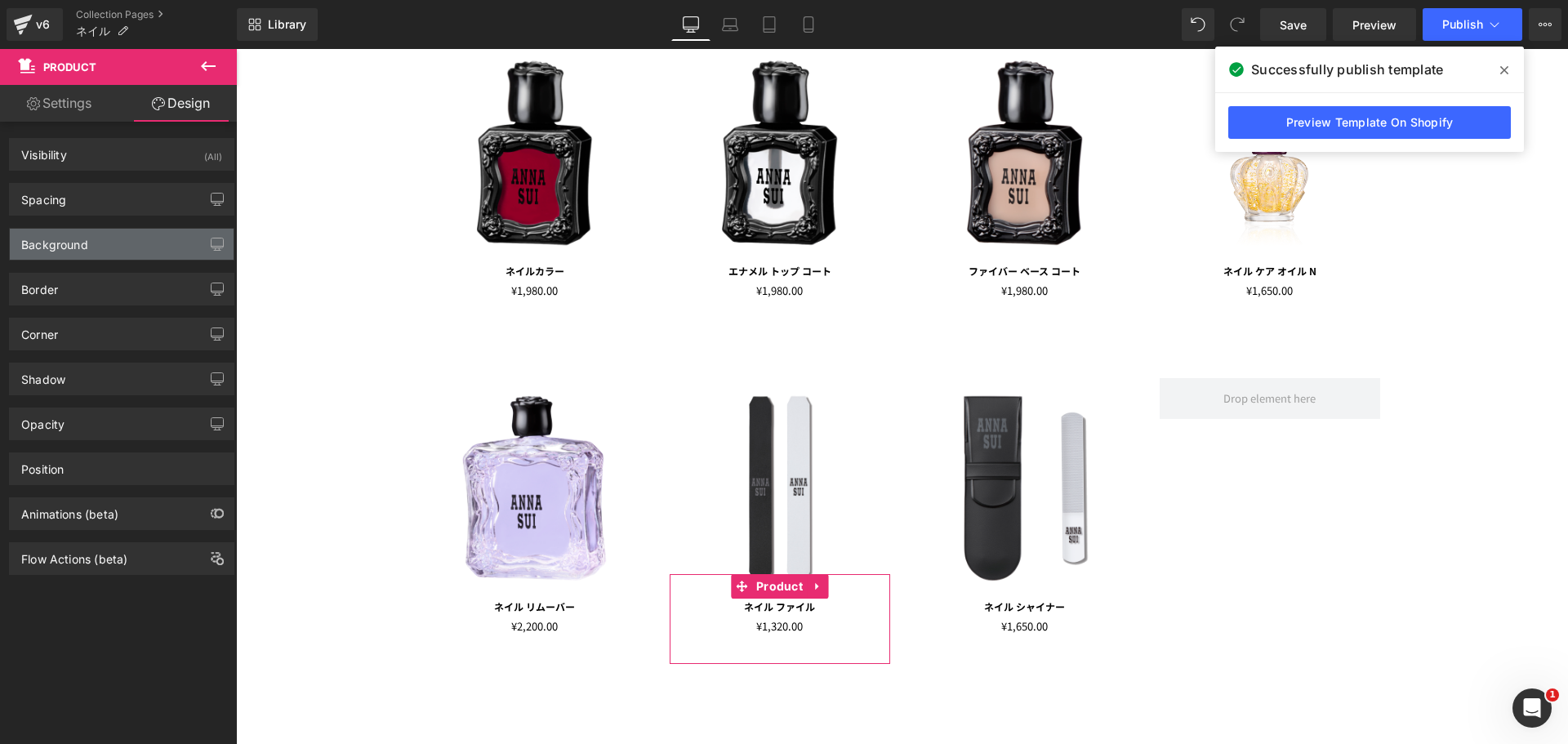
type input "-30"
type input "0"
type input "30"
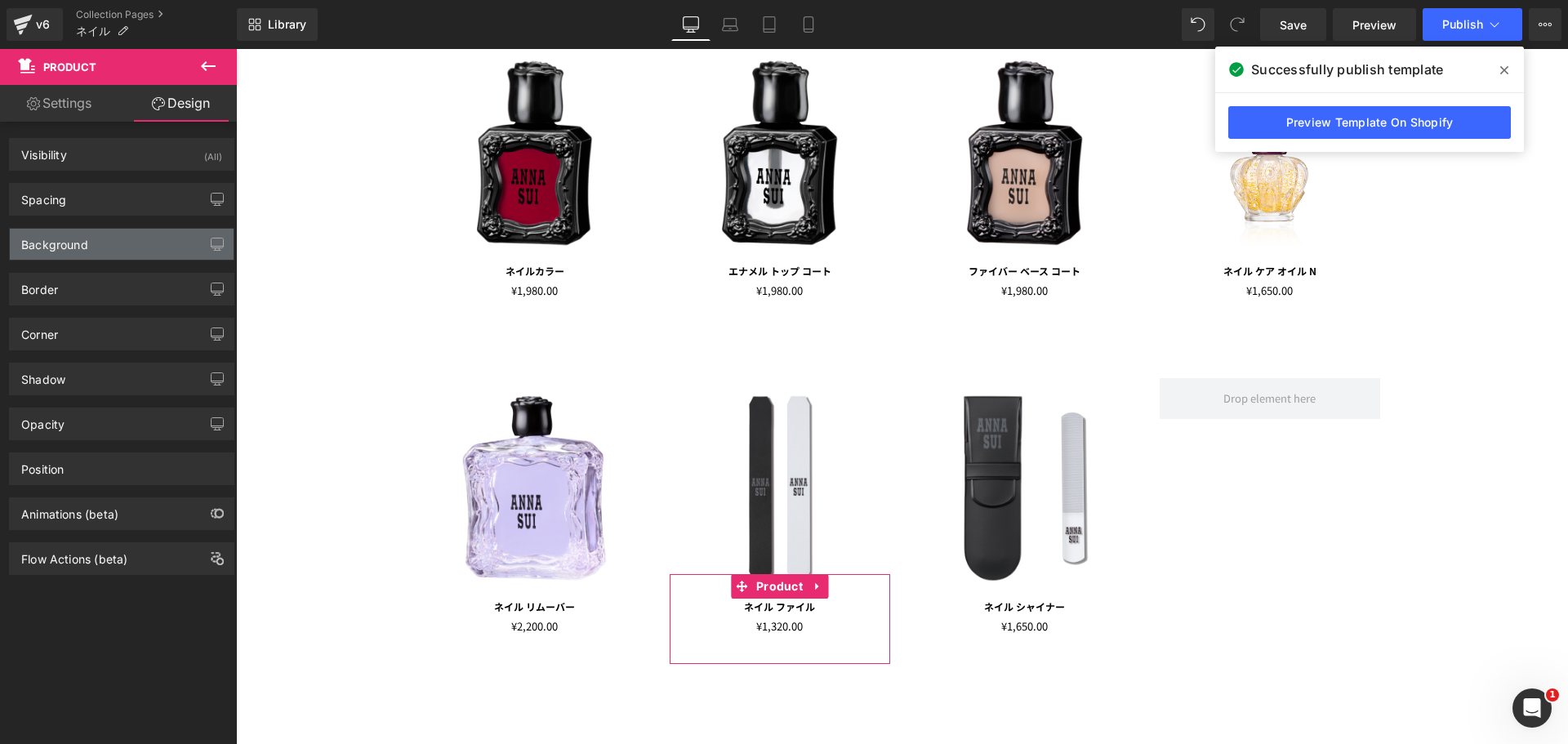
type input "10"
type input "30"
type input "10"
type input "transparent"
type input "0"
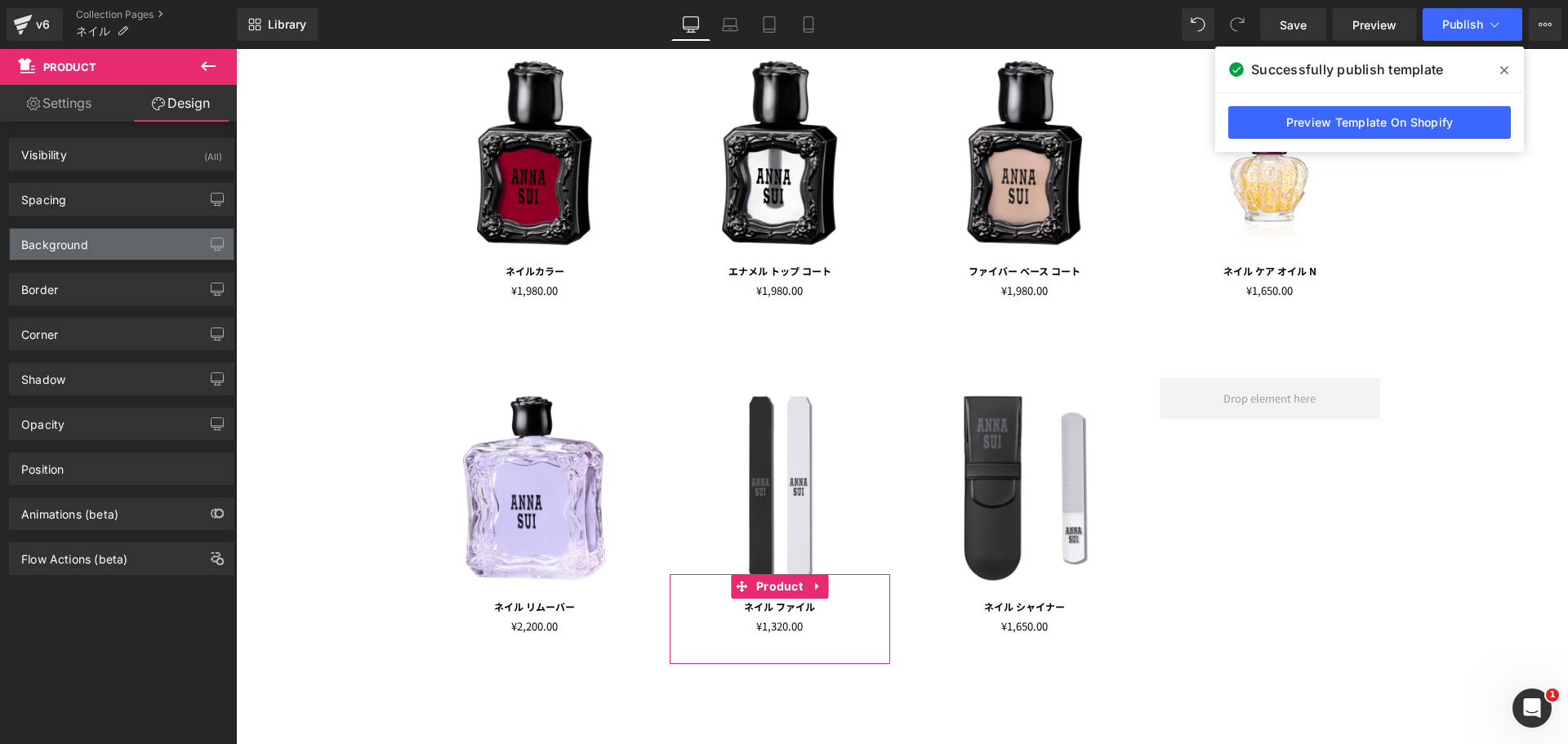
click at [139, 245] on div "Background" at bounding box center [122, 244] width 224 height 31
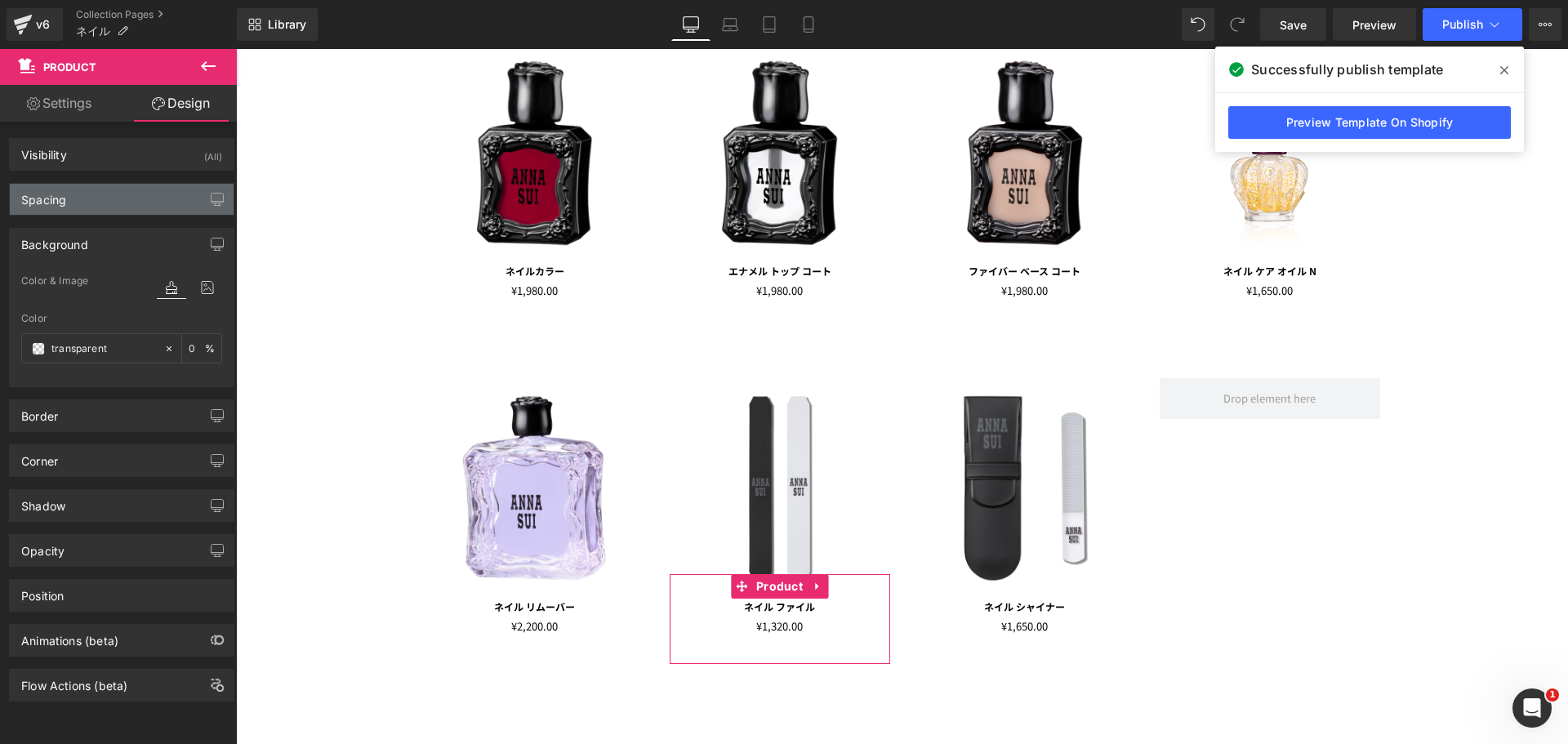
click at [145, 209] on div "Spacing" at bounding box center [122, 199] width 224 height 31
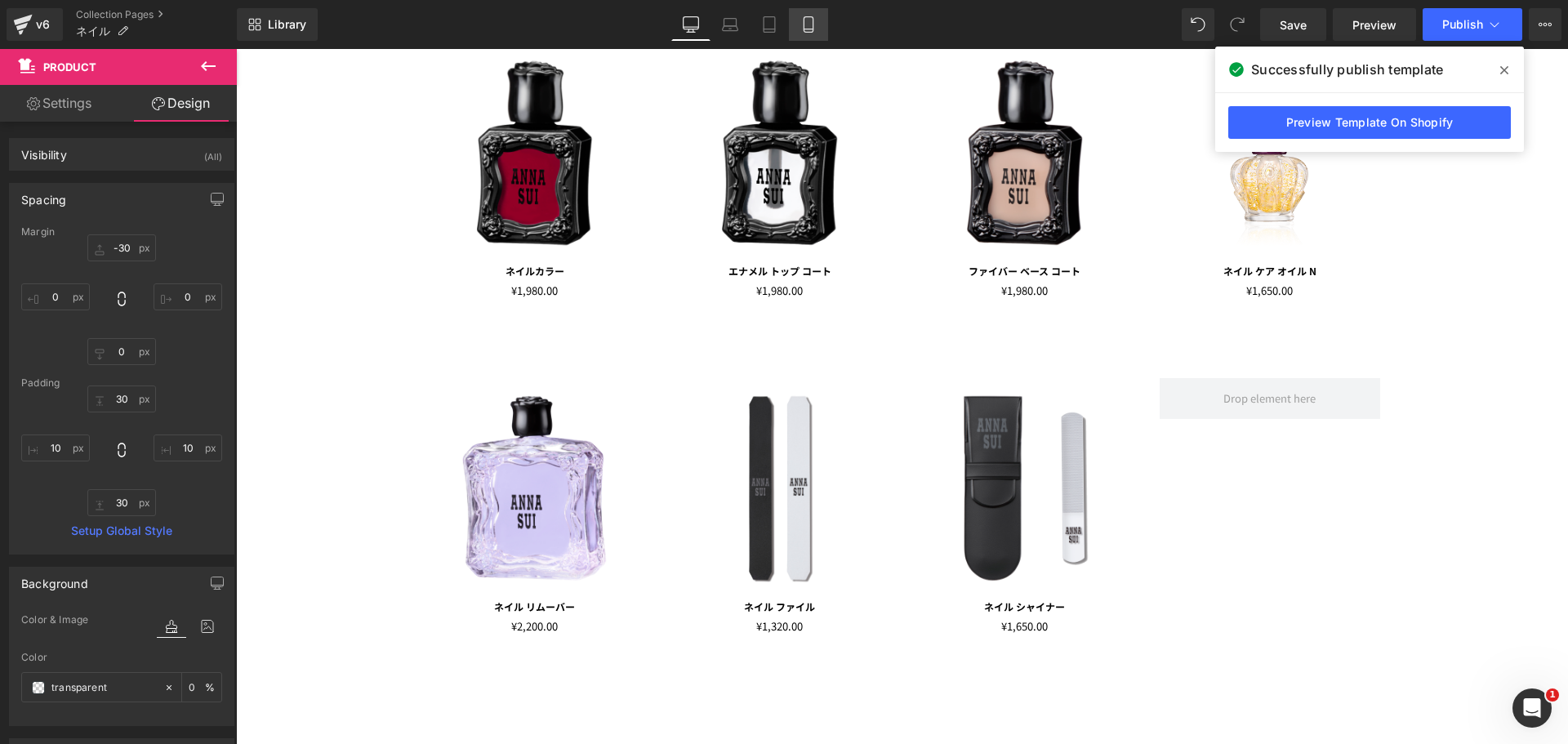
click at [807, 25] on icon at bounding box center [809, 25] width 17 height 17
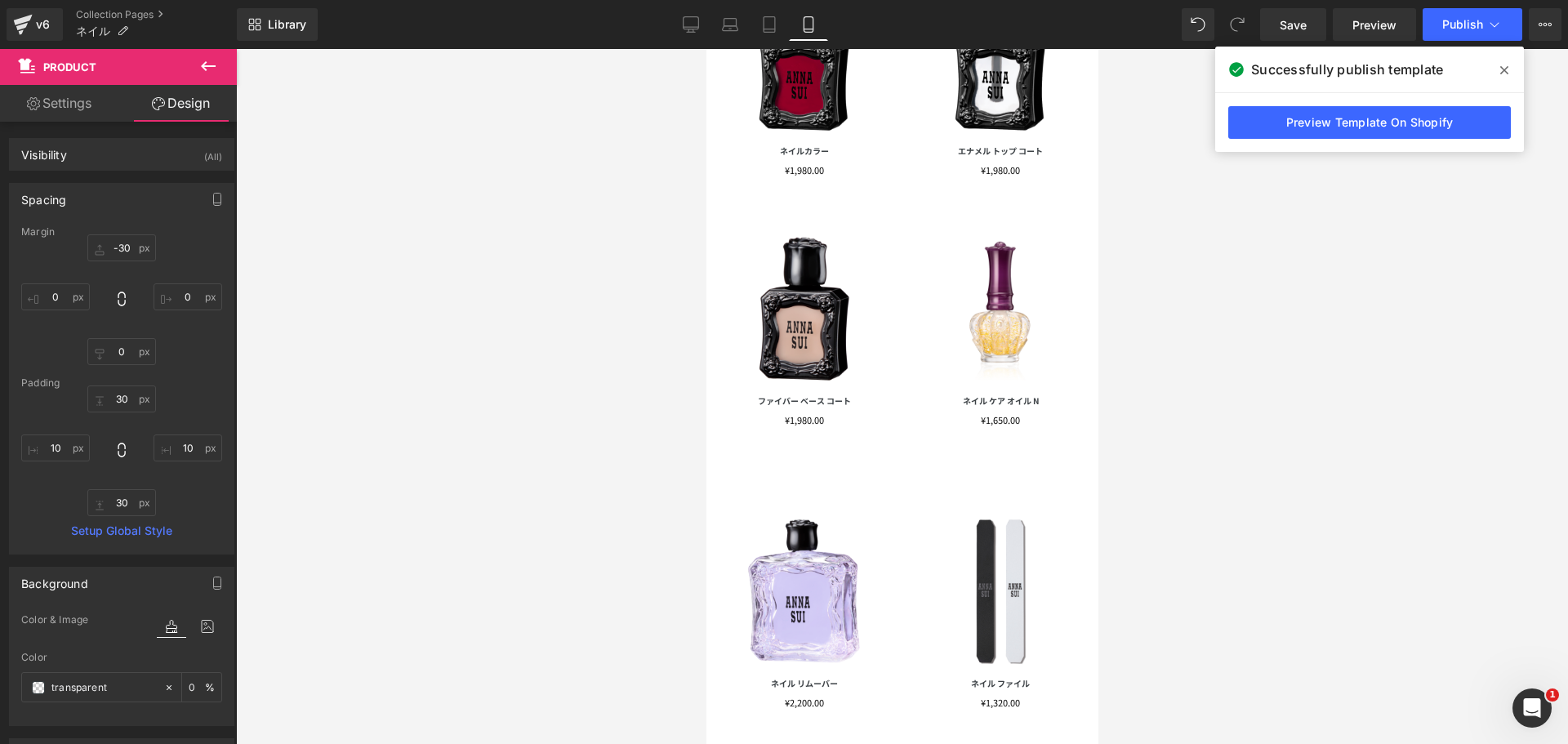
type input "-30"
type input "0"
type input "30"
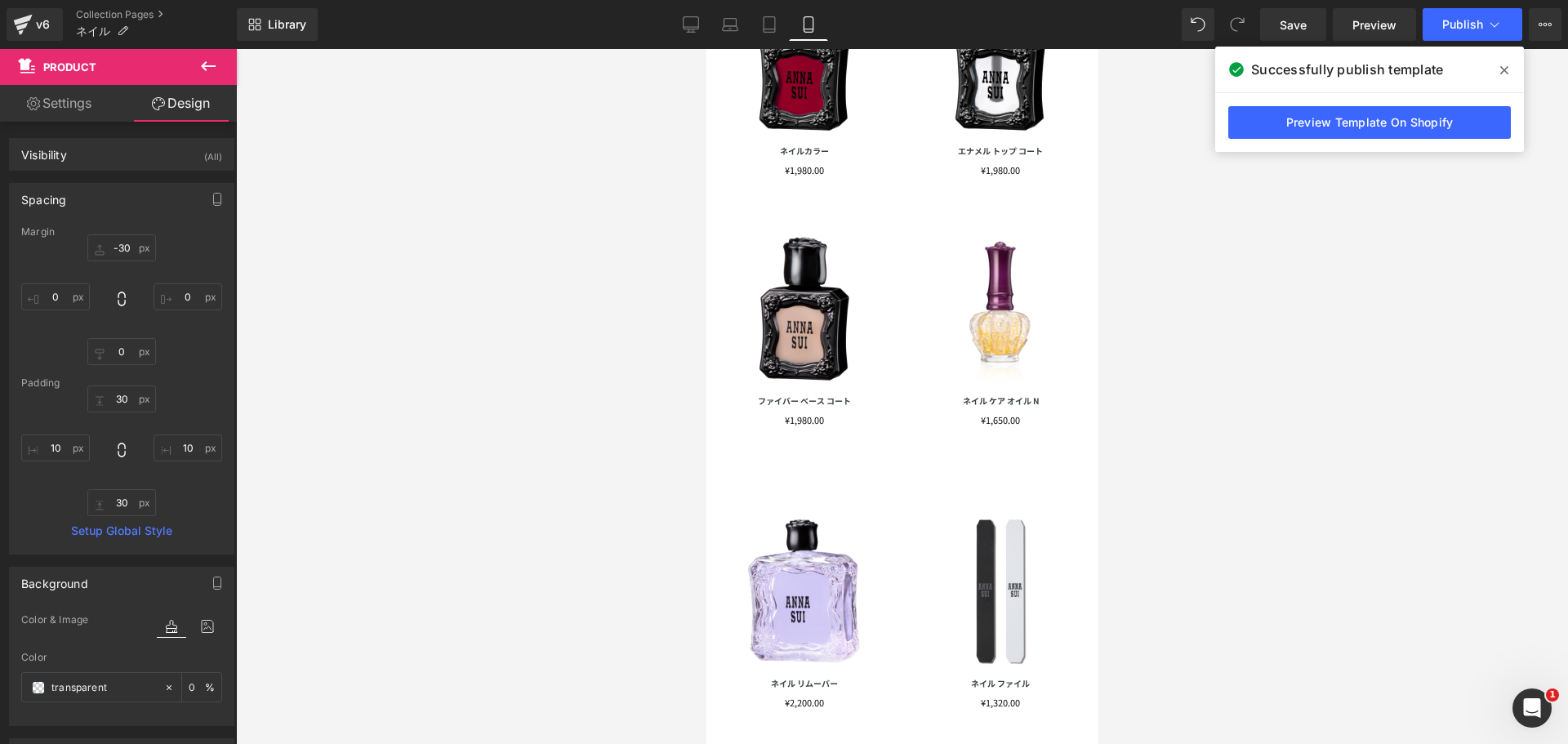
type input "10"
type input "30"
type input "10"
type input "0"
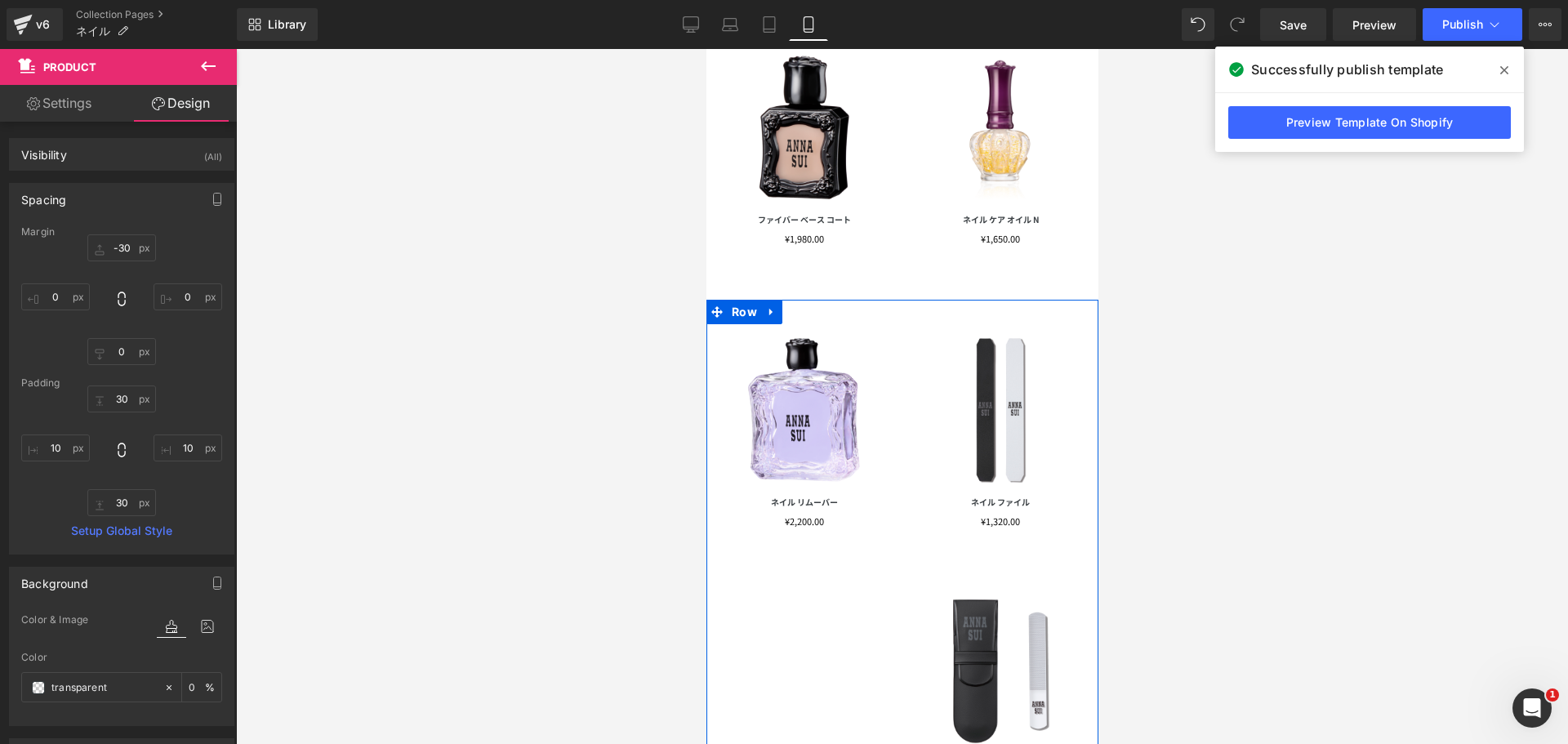
scroll to position [597, 0]
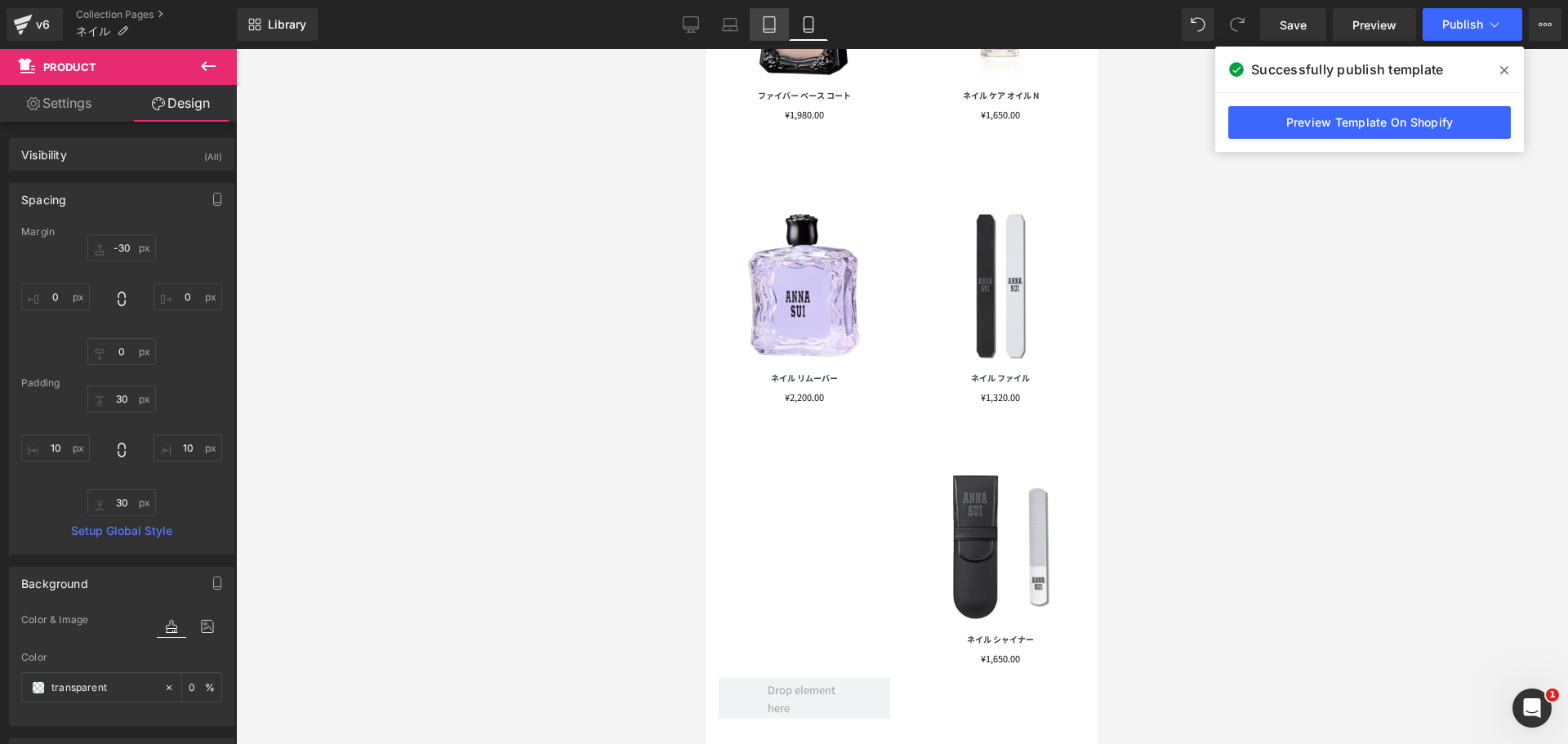
click at [776, 21] on icon at bounding box center [770, 25] width 17 height 17
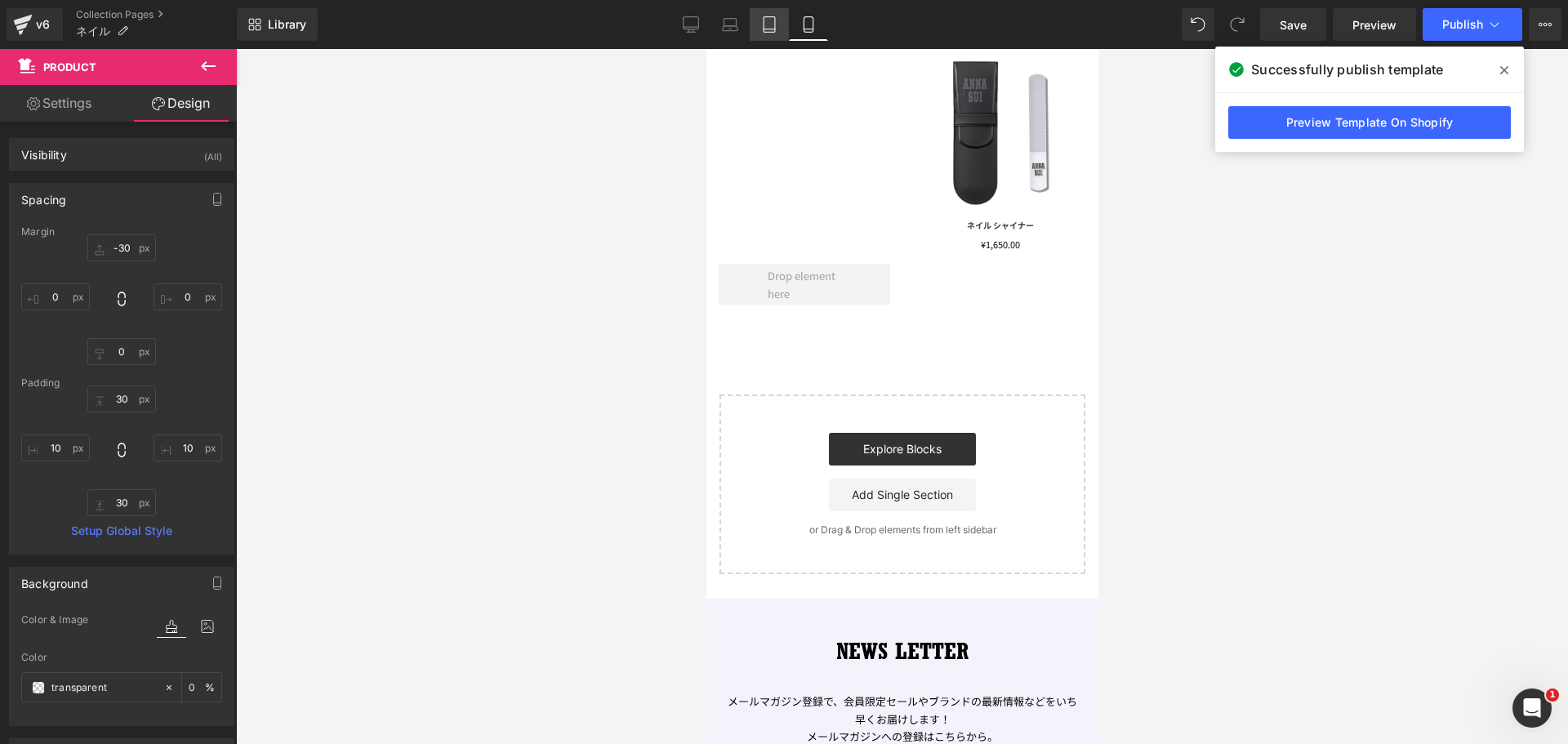
type input "-30"
type input "0"
type input "30"
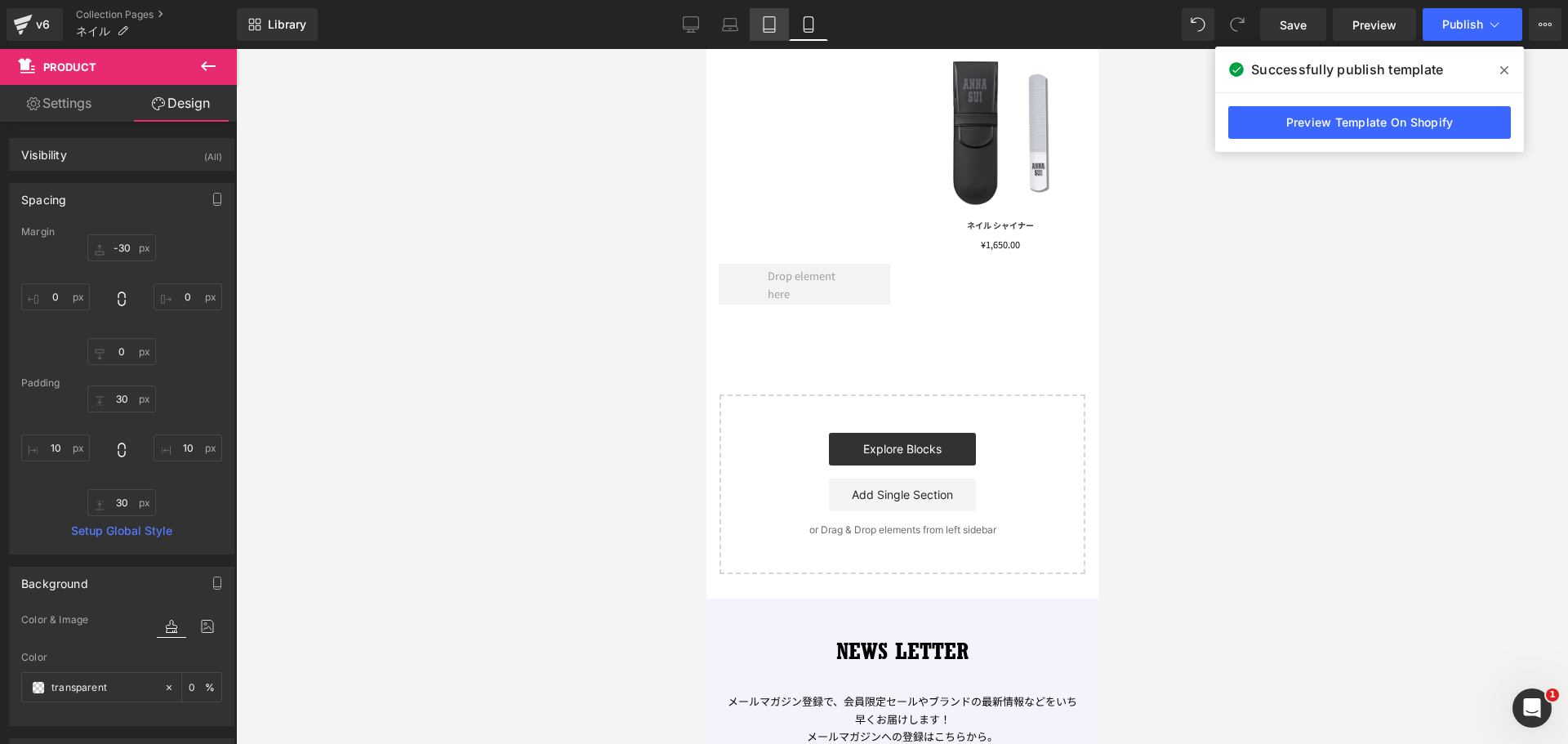
type input "10"
type input "30"
type input "10"
type input "0"
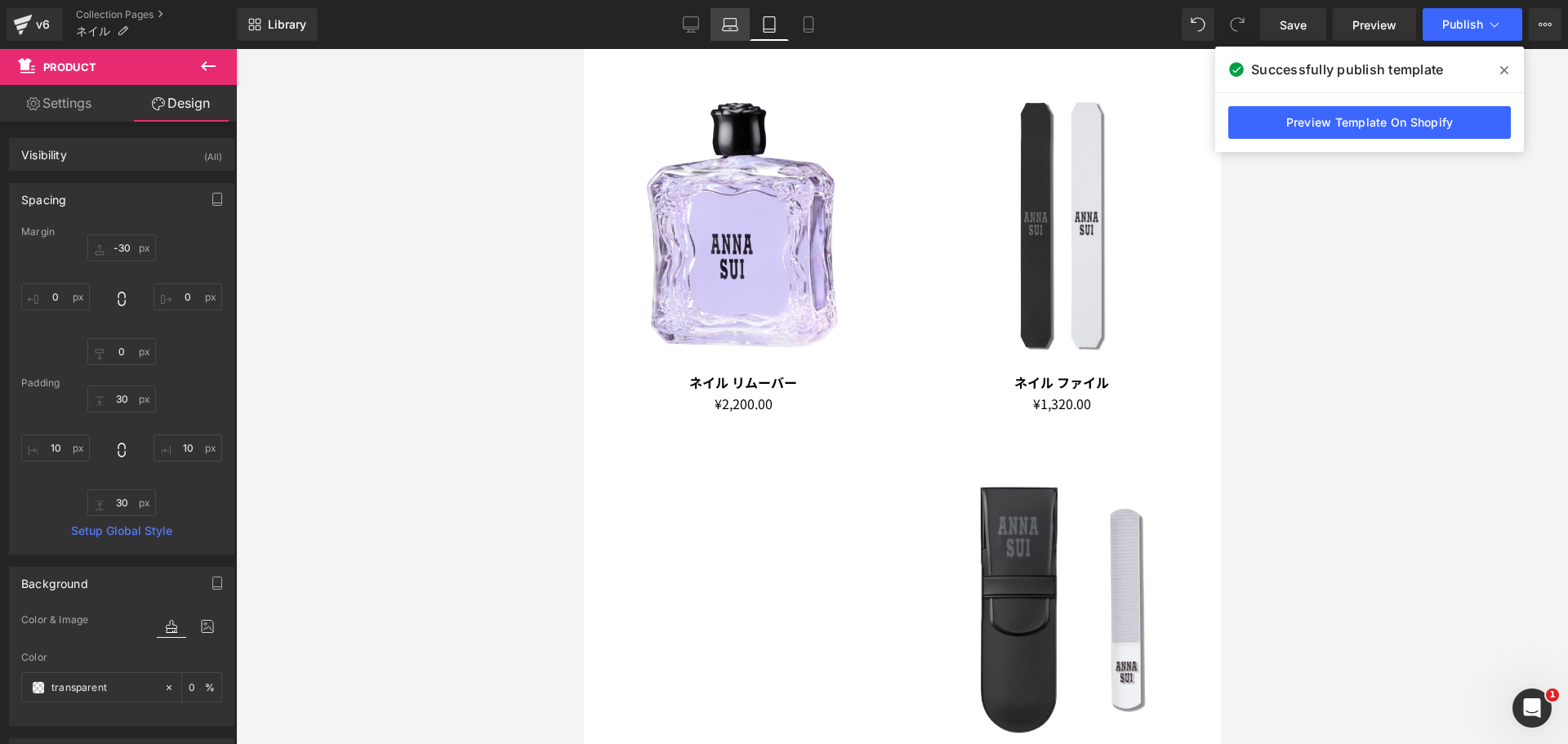
click at [722, 27] on icon at bounding box center [731, 25] width 17 height 17
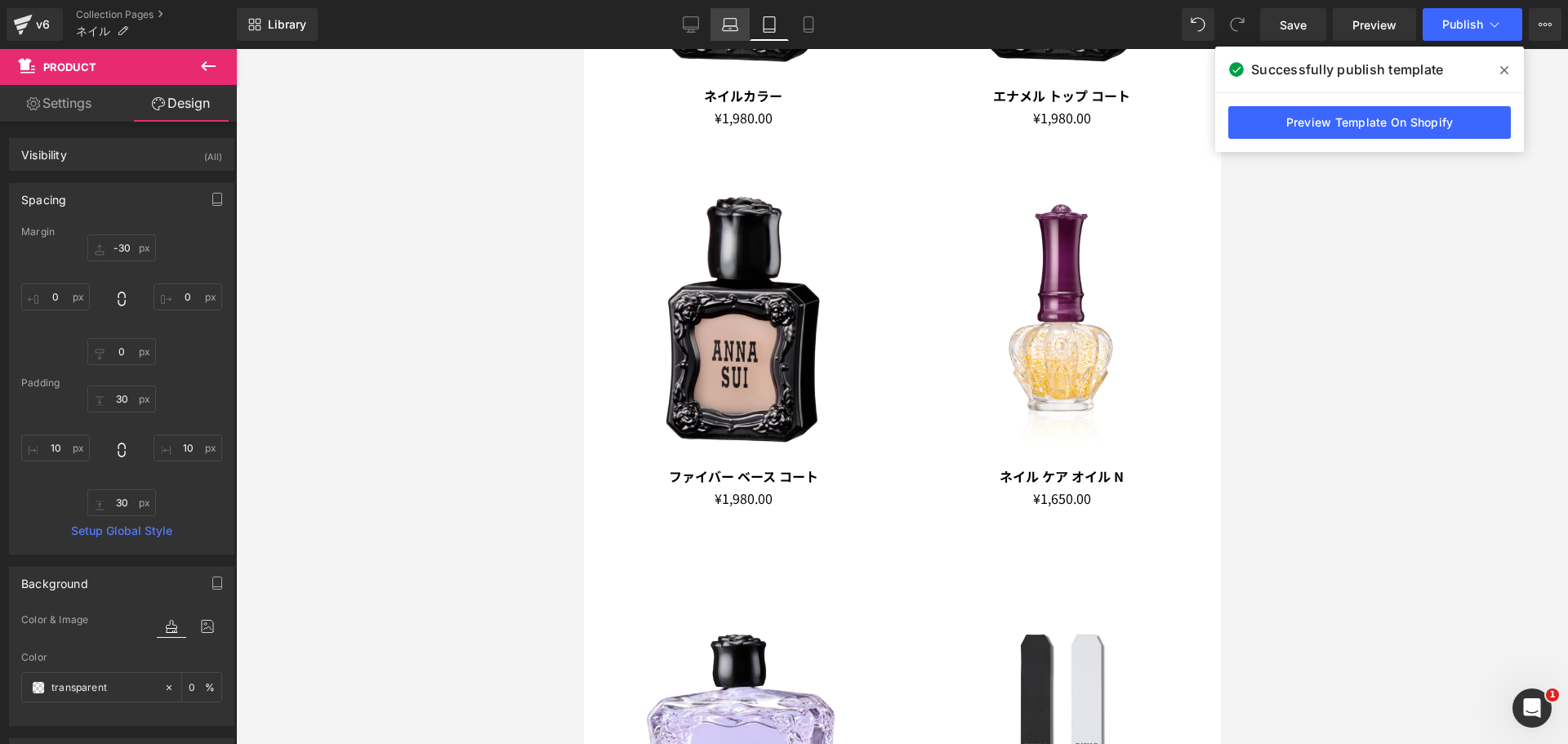
type input "-30"
type input "0"
type input "30"
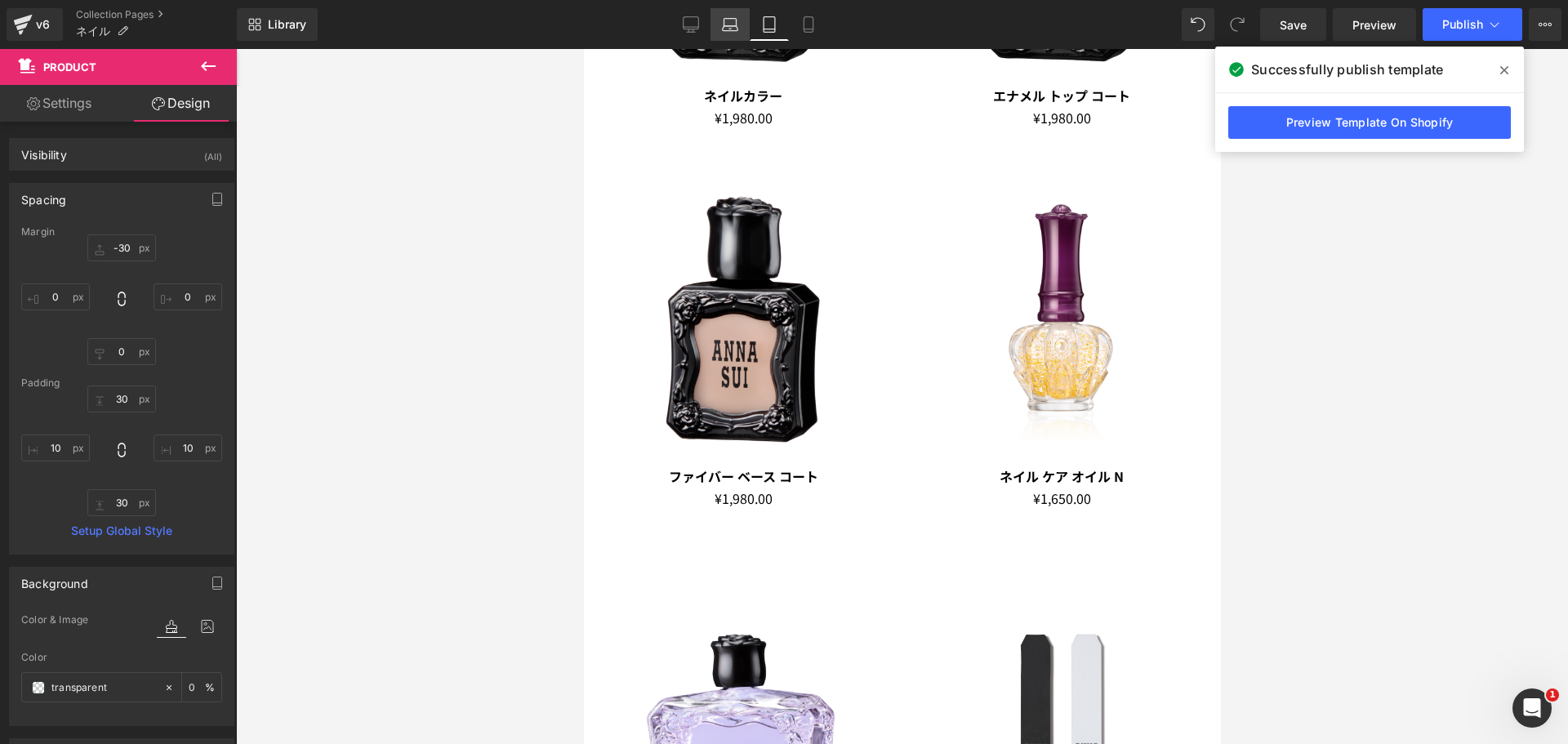
type input "10"
type input "30"
type input "10"
type input "0"
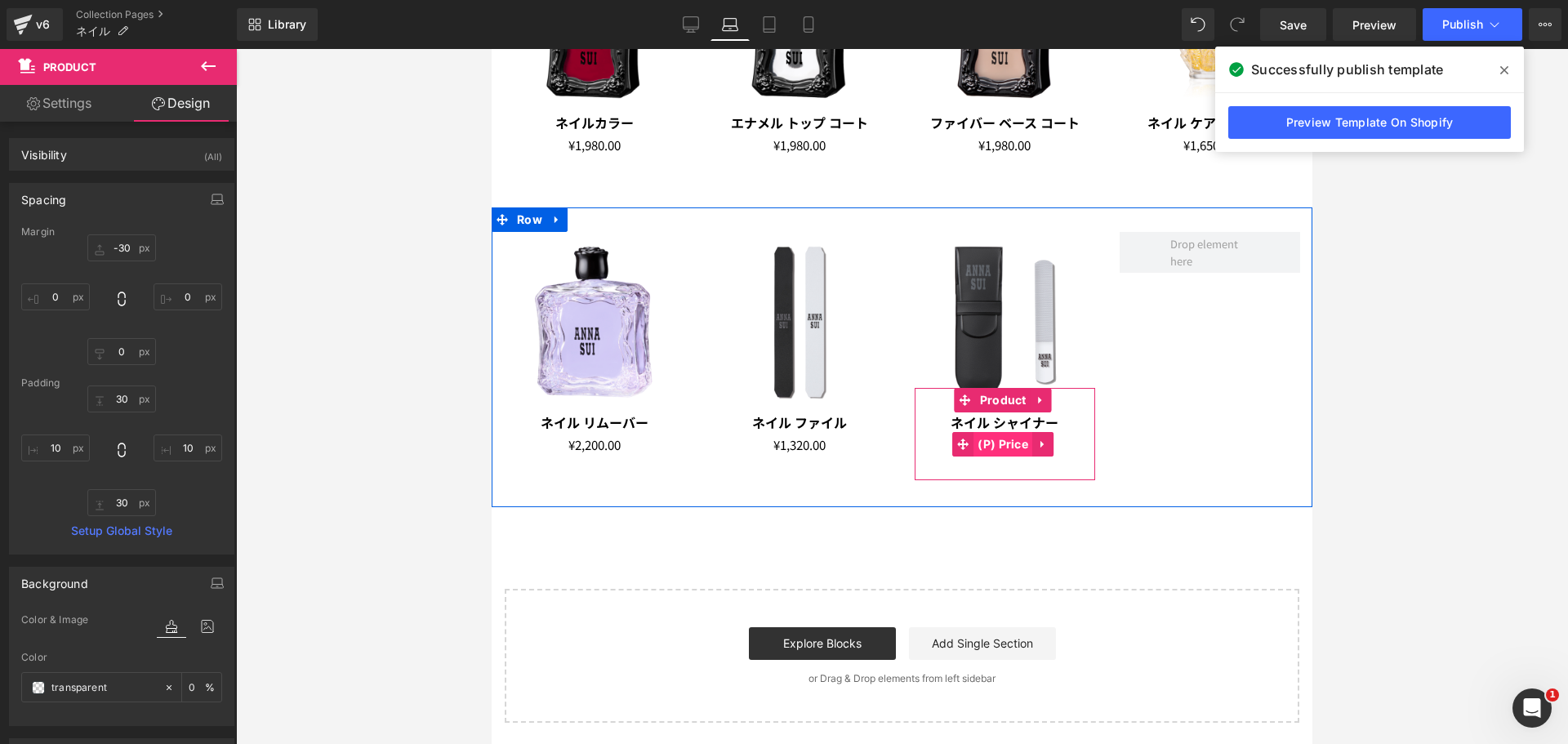
scroll to position [316, 0]
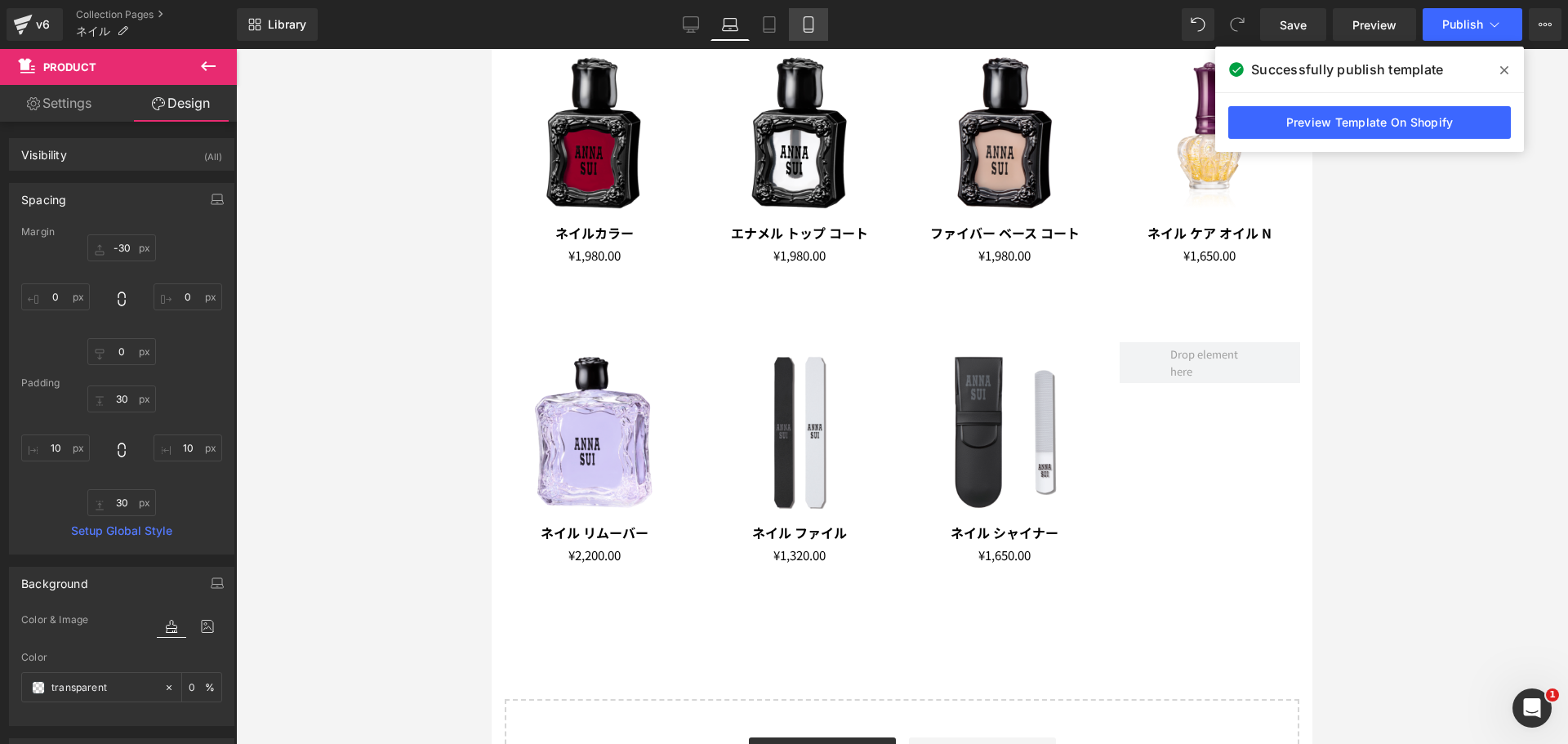
click at [802, 14] on link "Mobile" at bounding box center [808, 24] width 39 height 33
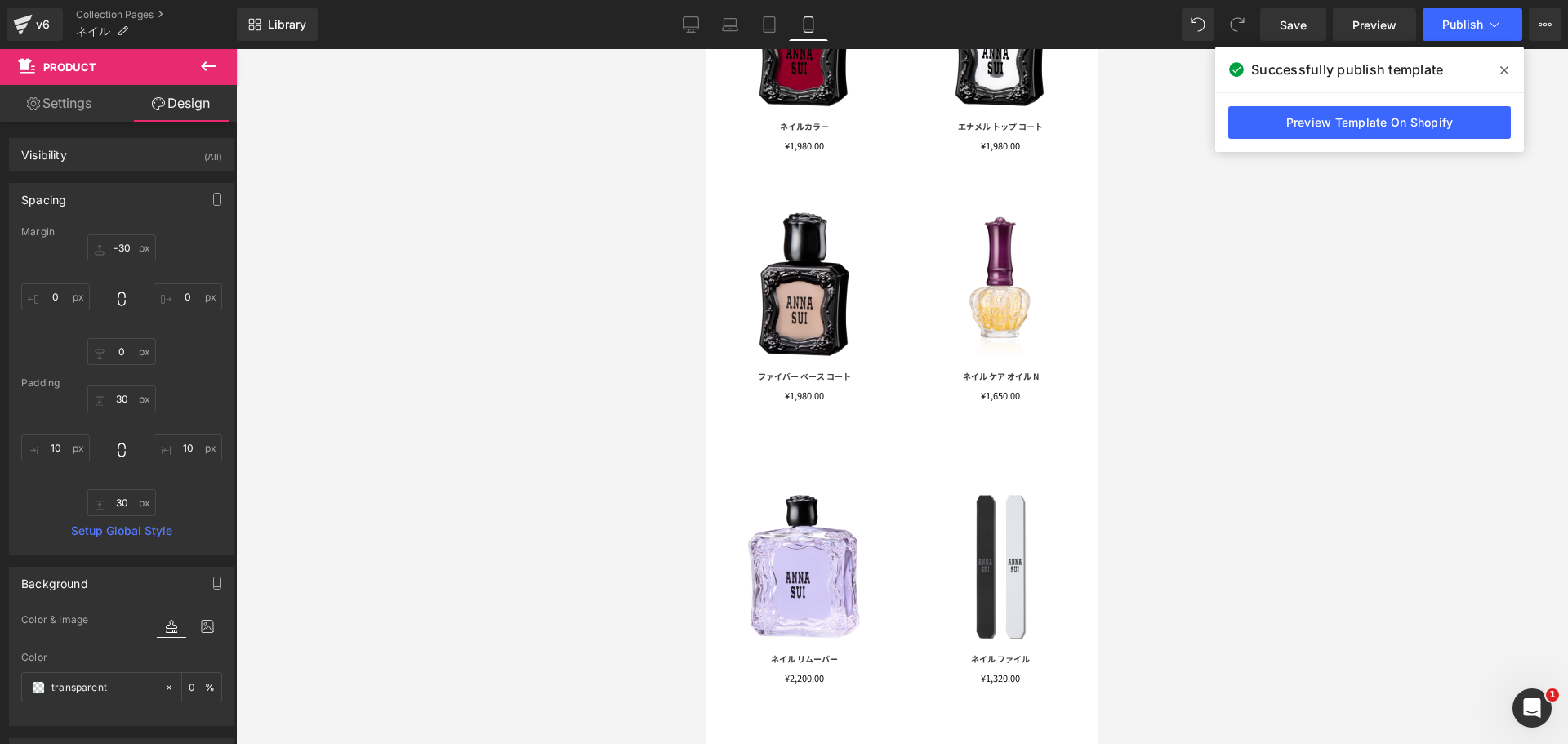
type input "-30"
type input "0"
type input "30"
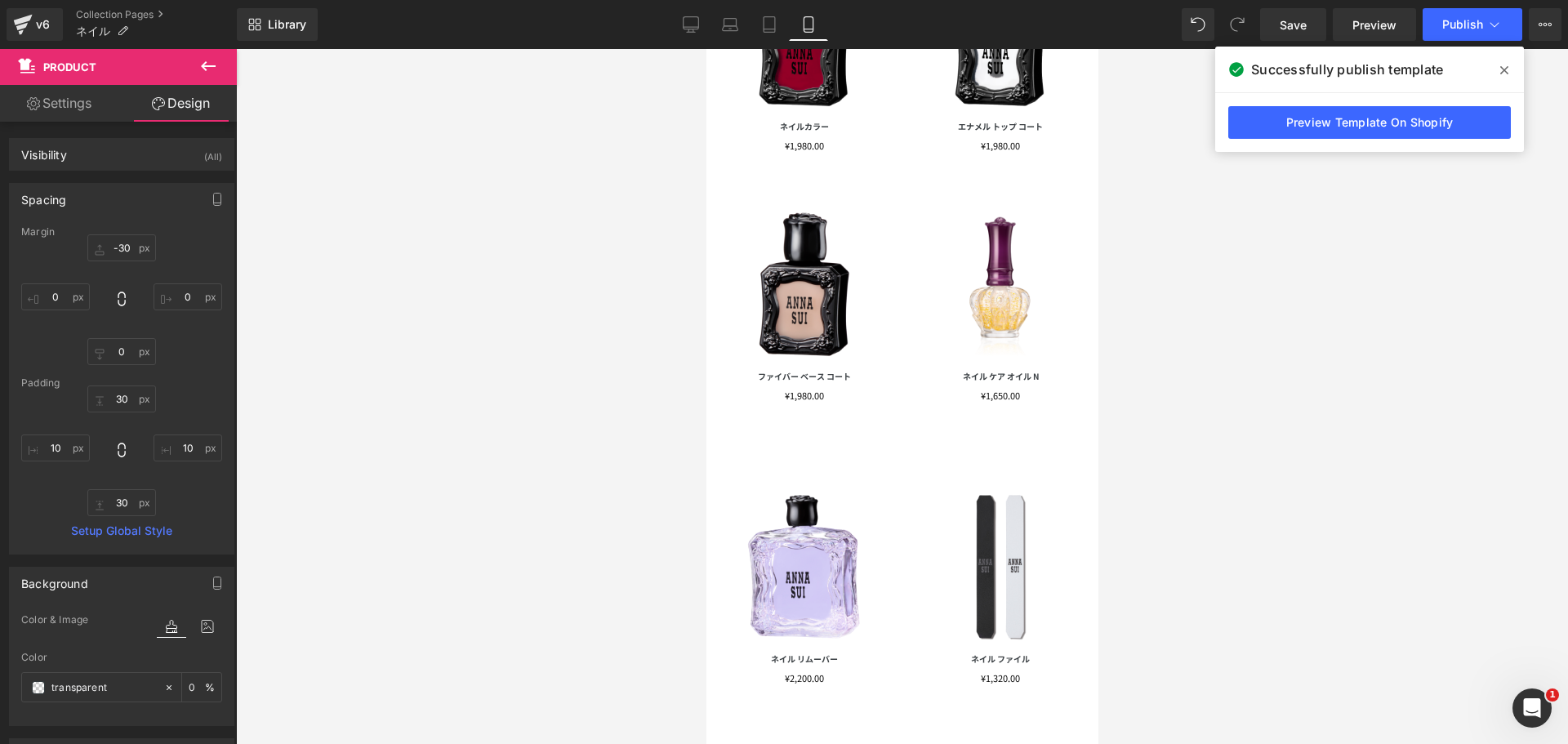
type input "10"
type input "30"
type input "10"
type input "0"
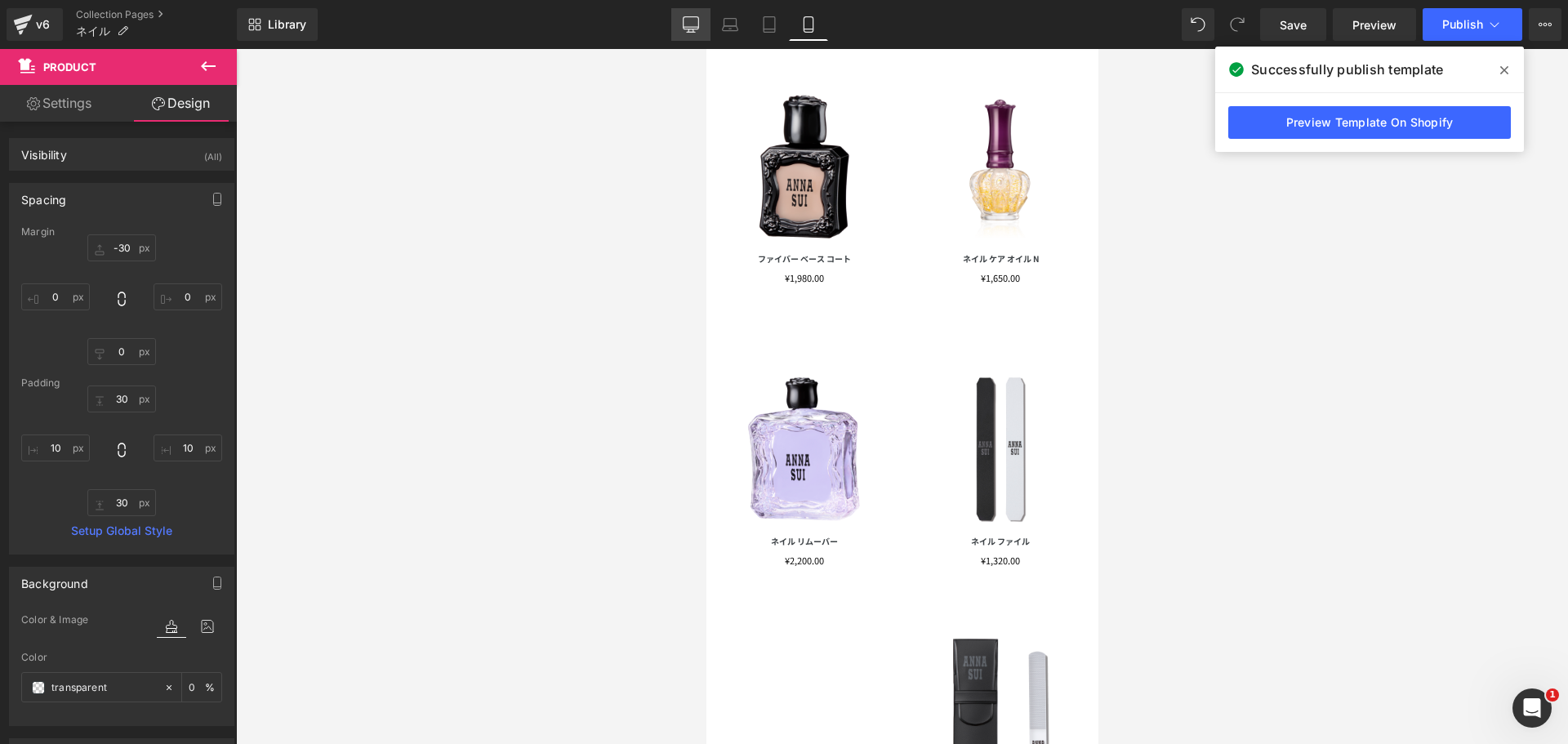
click at [692, 28] on icon at bounding box center [691, 23] width 16 height 13
type input "-30"
type input "0"
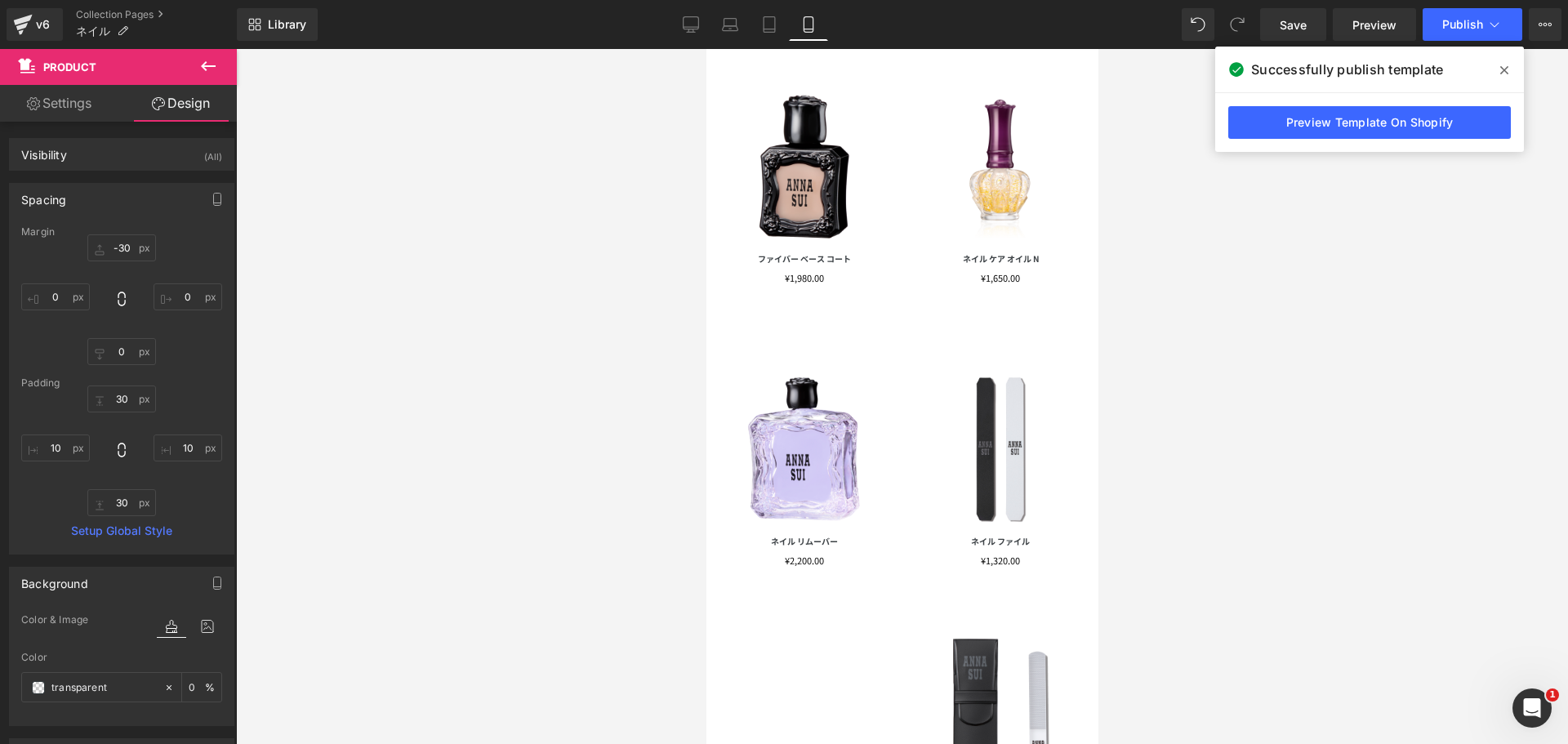
type input "30"
type input "10"
type input "30"
type input "10"
type input "0"
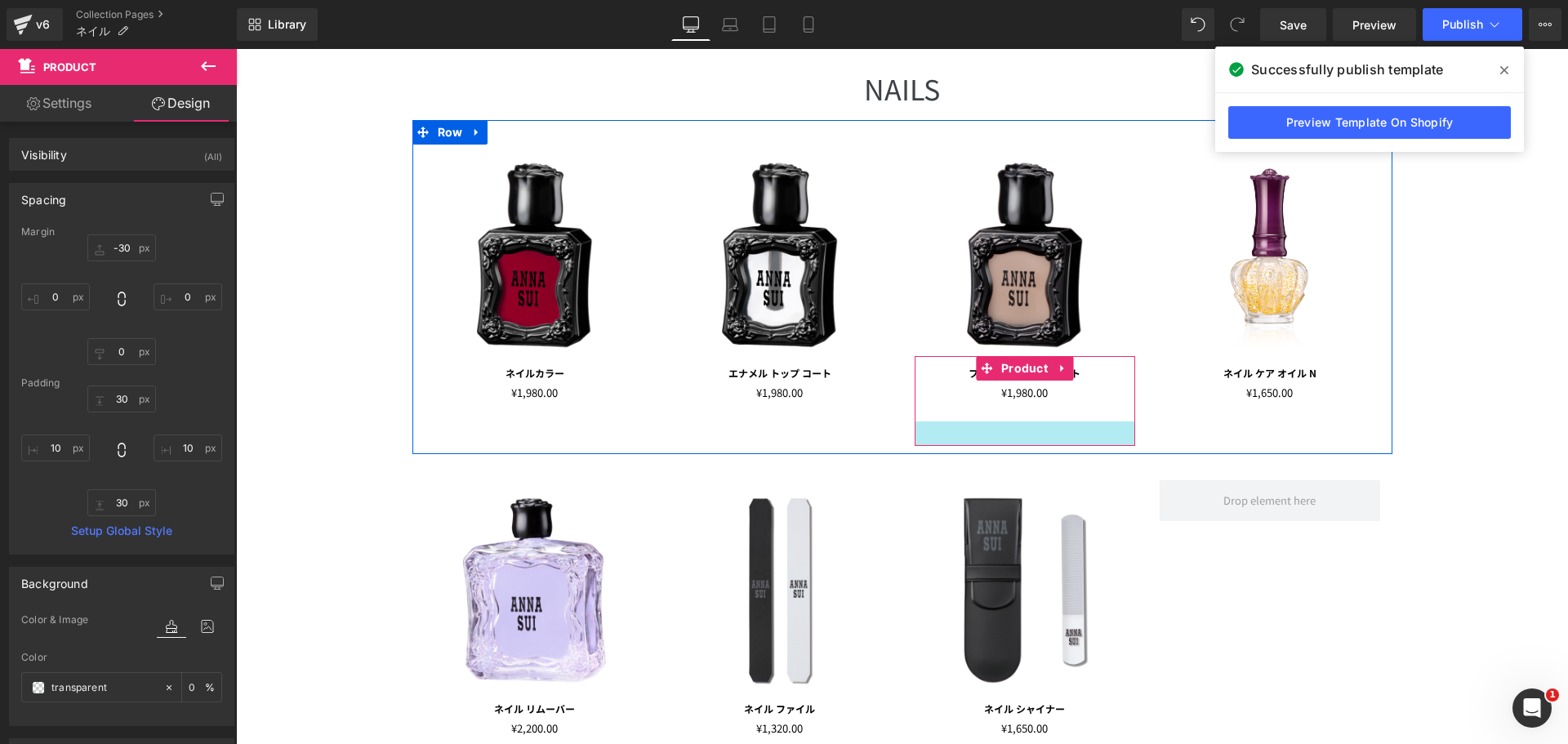
scroll to position [128, 0]
